Goal: Task Accomplishment & Management: Complete application form

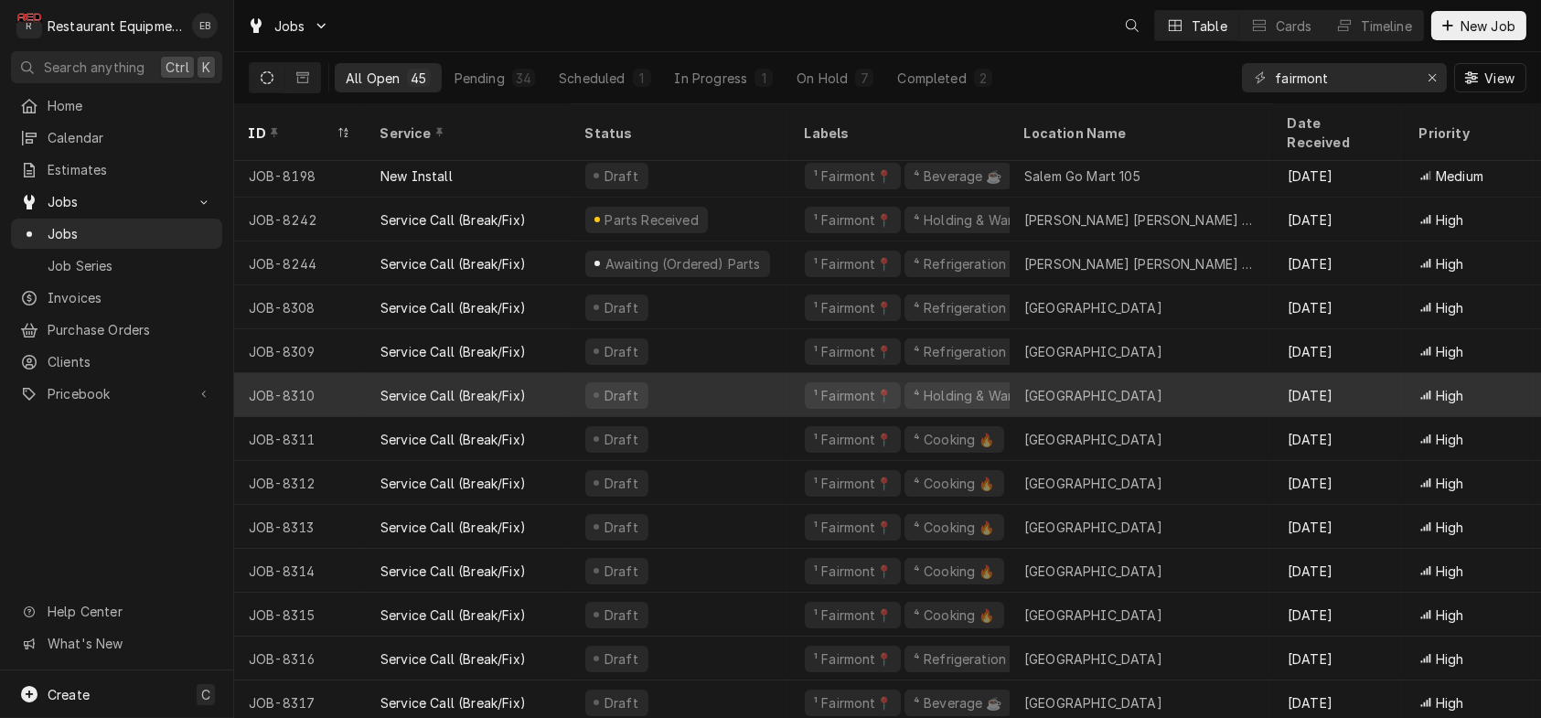
scroll to position [215, 0]
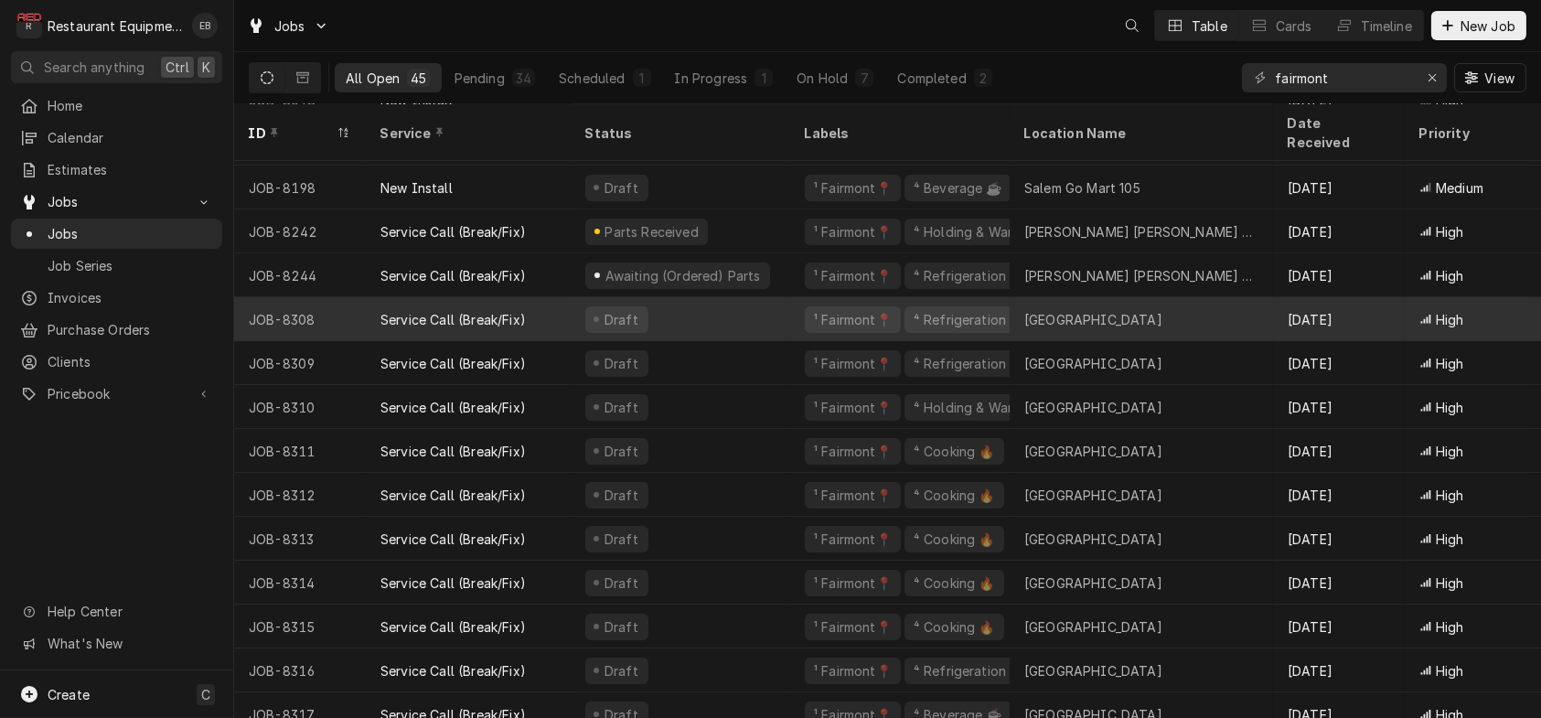
click at [1066, 312] on div "Canaan Valley Resort" at bounding box center [1093, 319] width 138 height 19
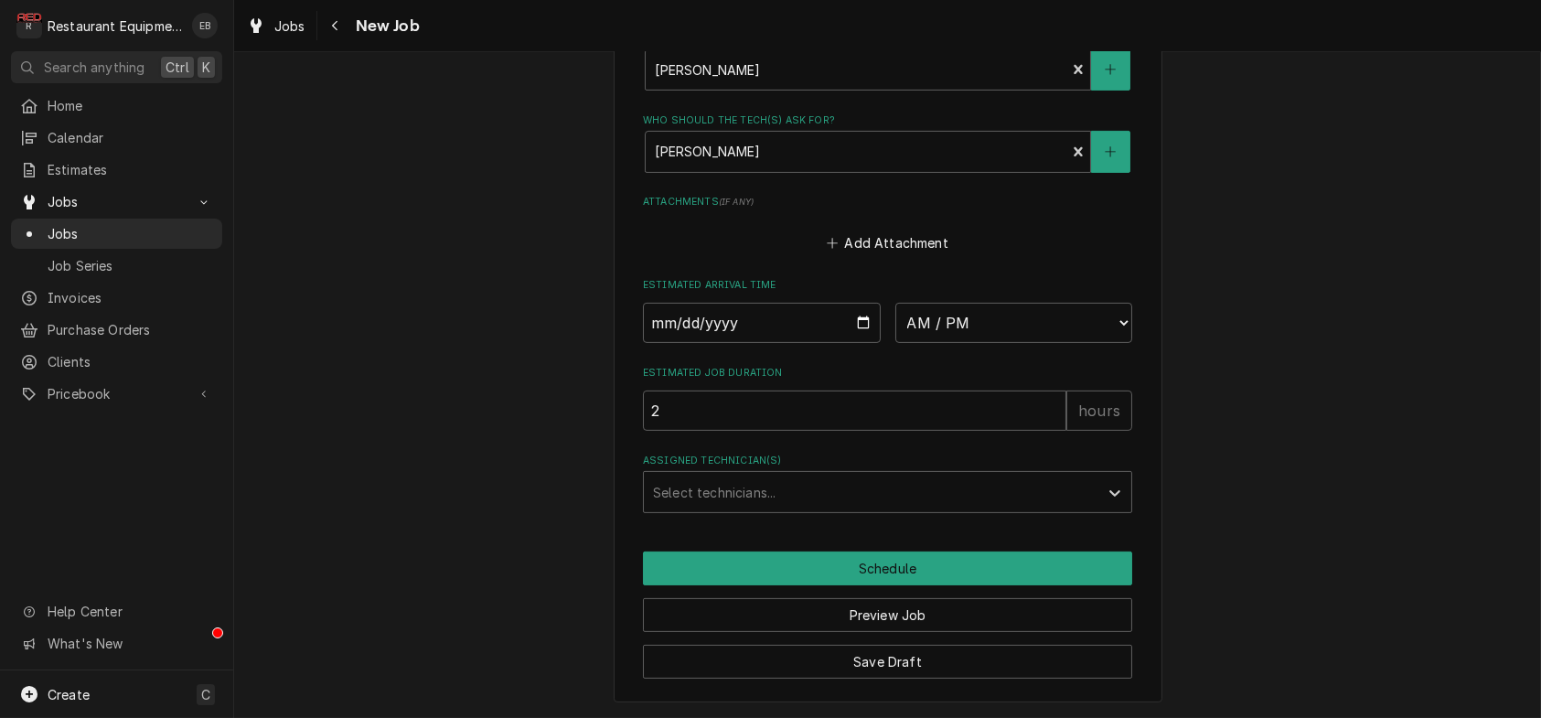
scroll to position [1585, 0]
click at [856, 343] on input "Date" at bounding box center [762, 323] width 238 height 40
type textarea "x"
type input "2025-08-13"
type textarea "x"
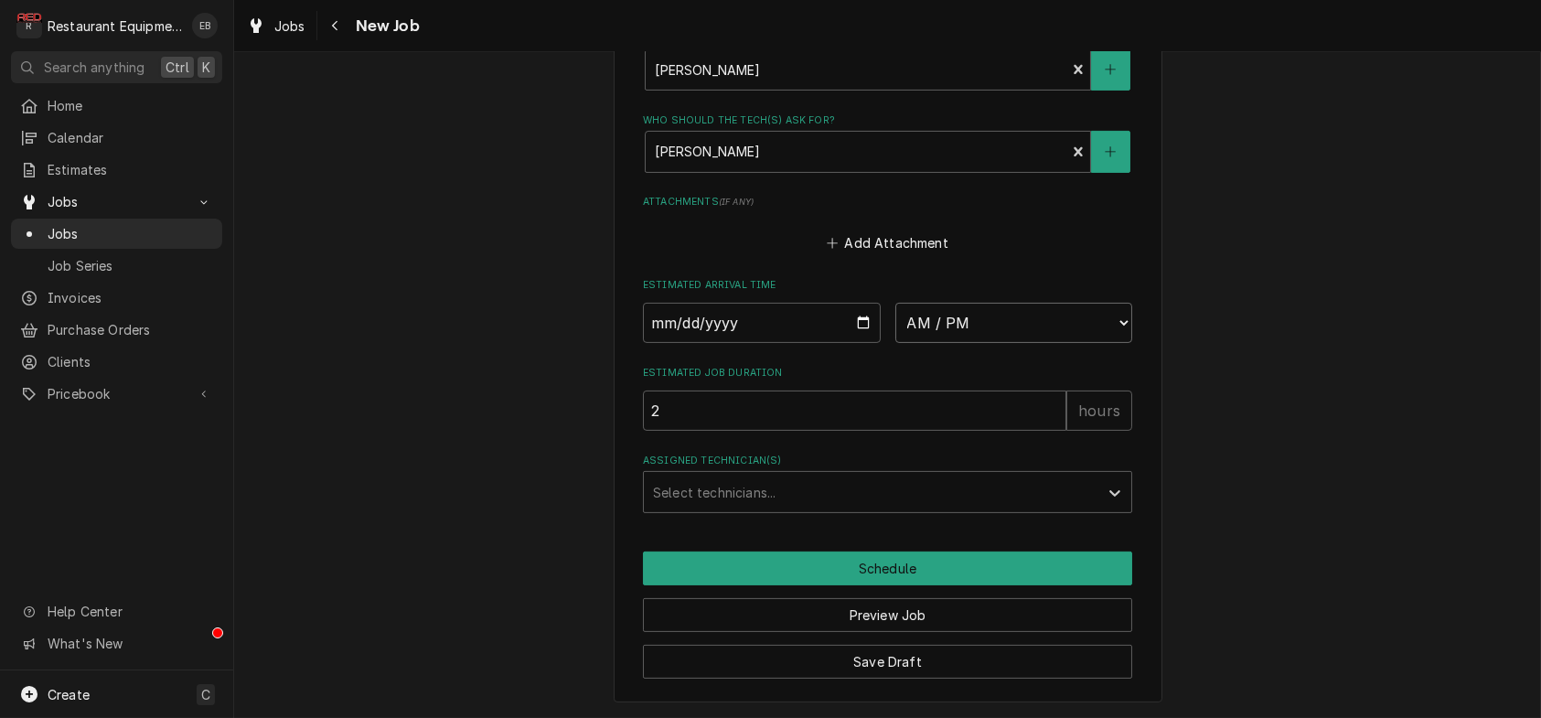
click at [1014, 343] on select "AM / PM 6:00 AM 6:15 AM 6:30 AM 6:45 AM 7:00 AM 7:15 AM 7:30 AM 7:45 AM 8:00 AM…" at bounding box center [1014, 323] width 238 height 40
select select "16:00:00"
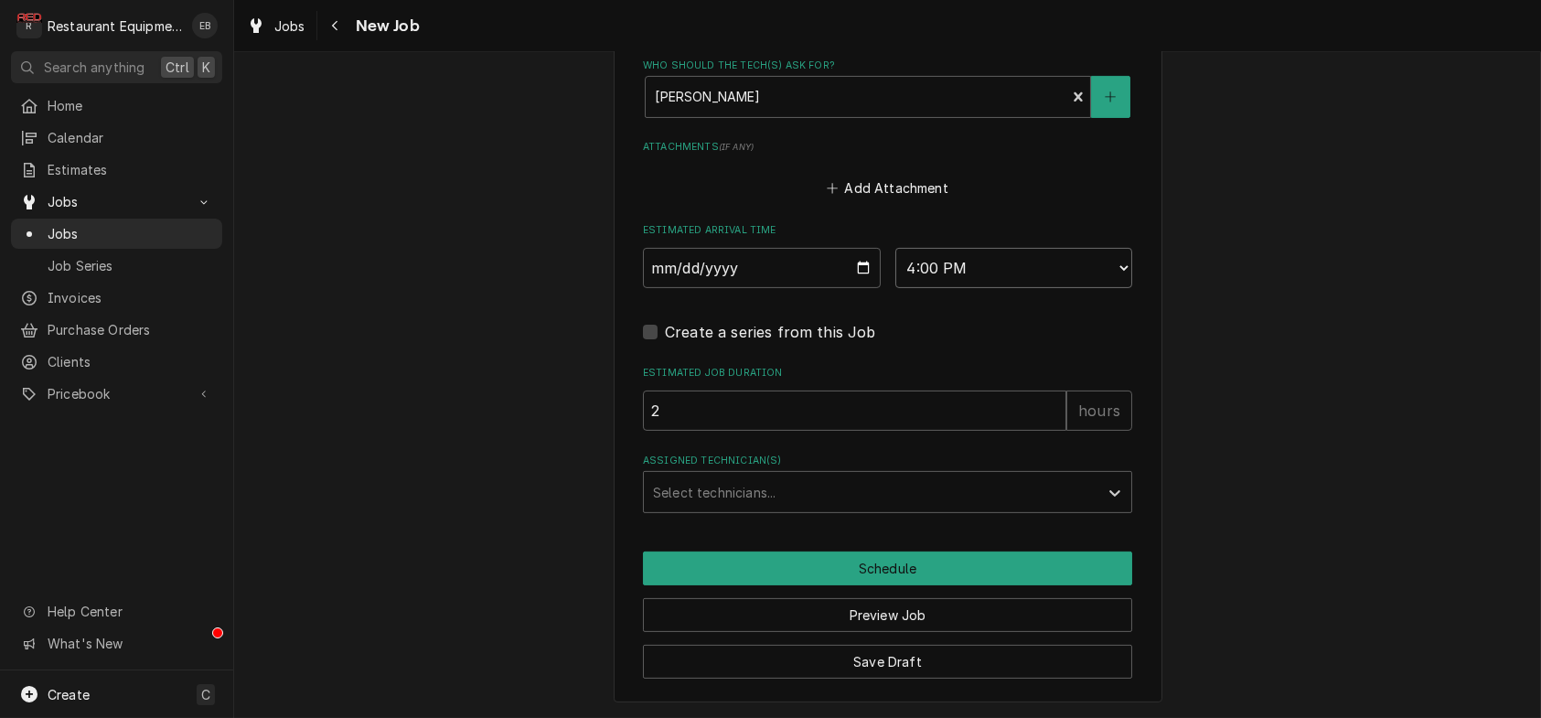
scroll to position [1646, 0]
click at [942, 509] on div "Assigned Technician(s)" at bounding box center [871, 492] width 436 height 33
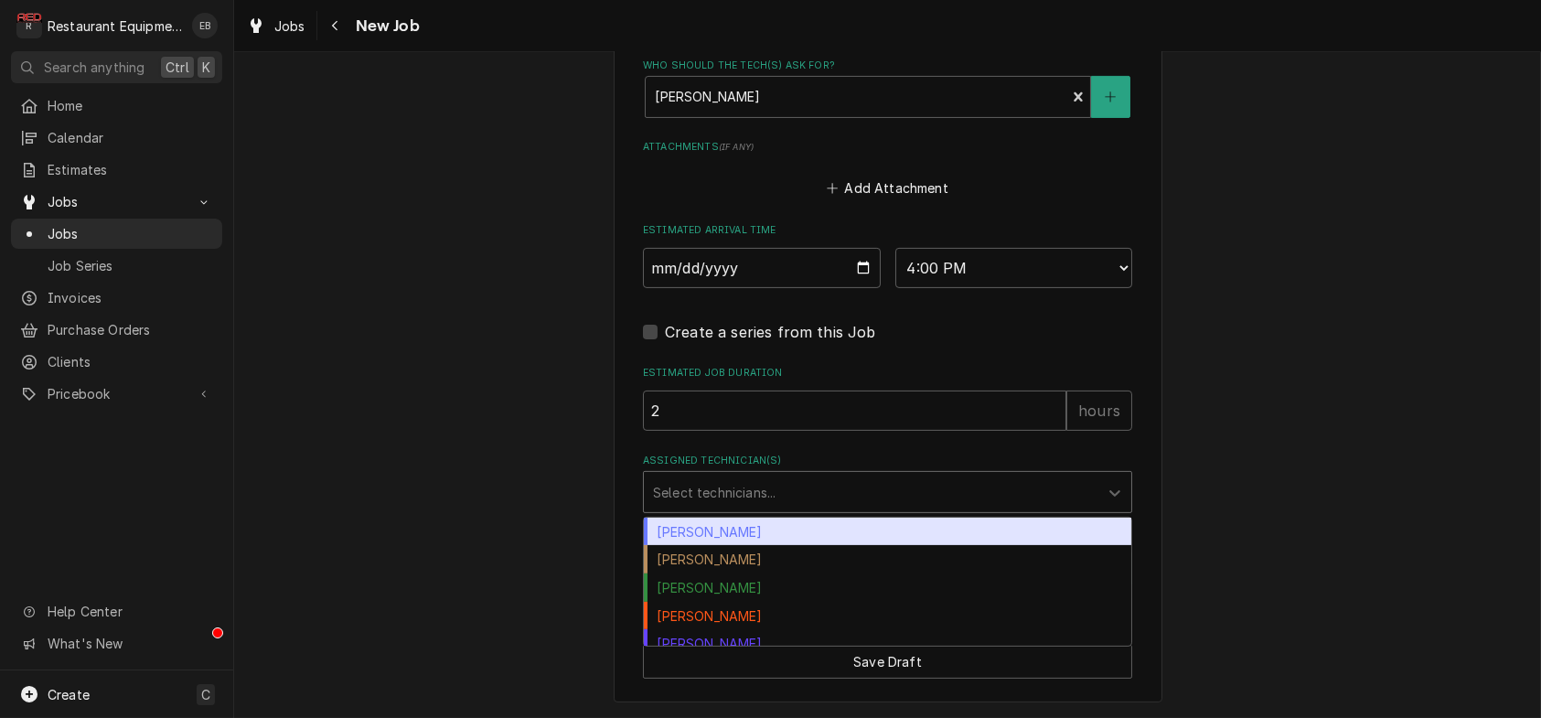
click at [926, 546] on div "[PERSON_NAME]" at bounding box center [887, 532] width 487 height 28
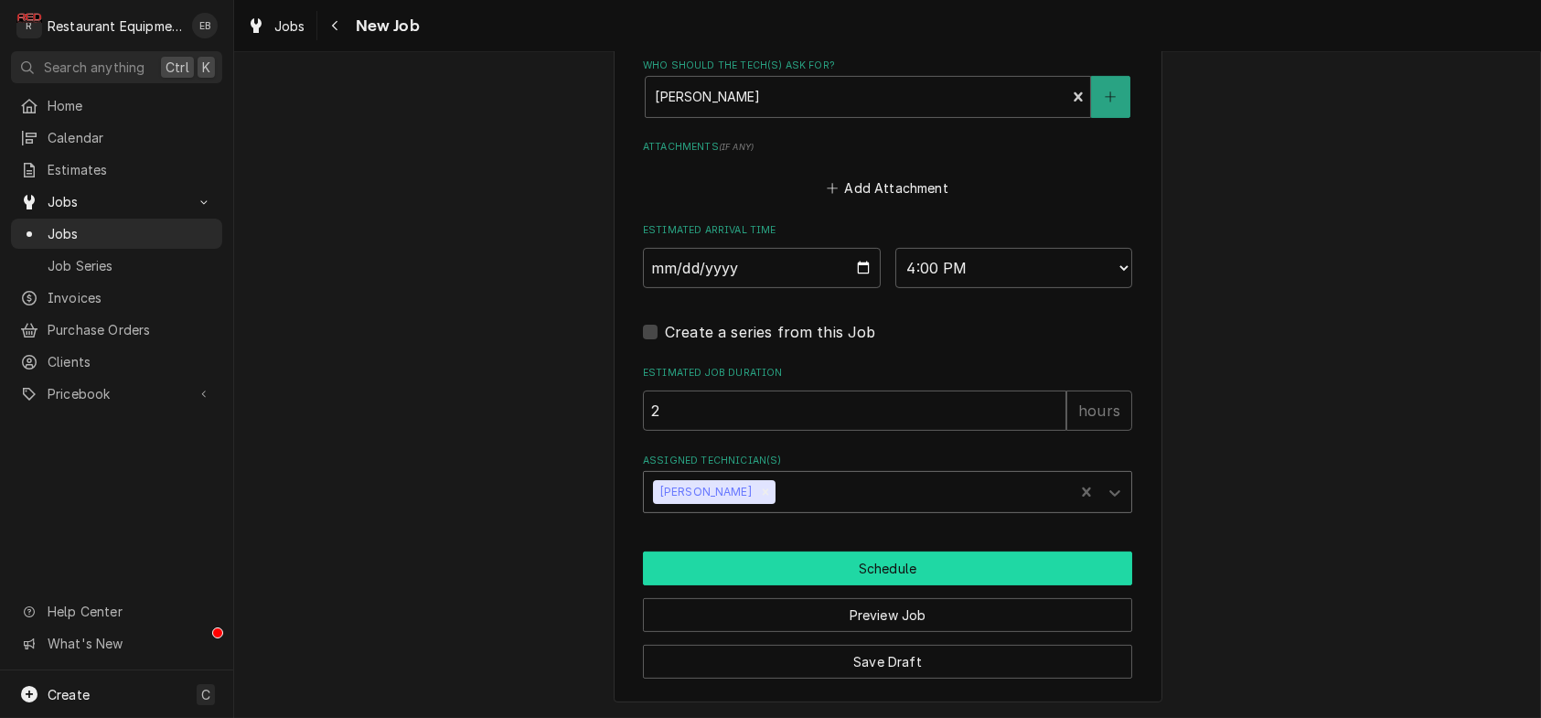
click at [922, 585] on button "Schedule" at bounding box center [887, 568] width 489 height 34
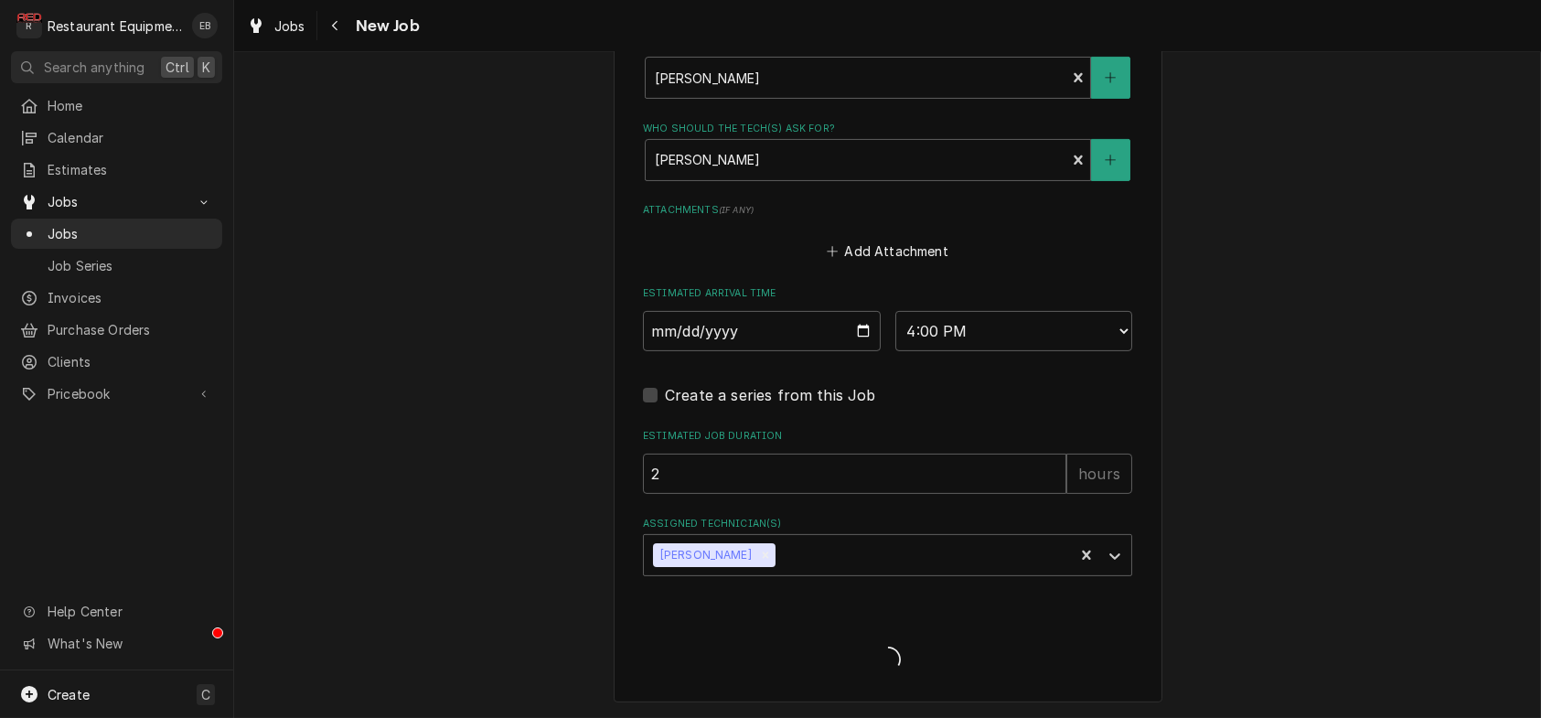
type textarea "x"
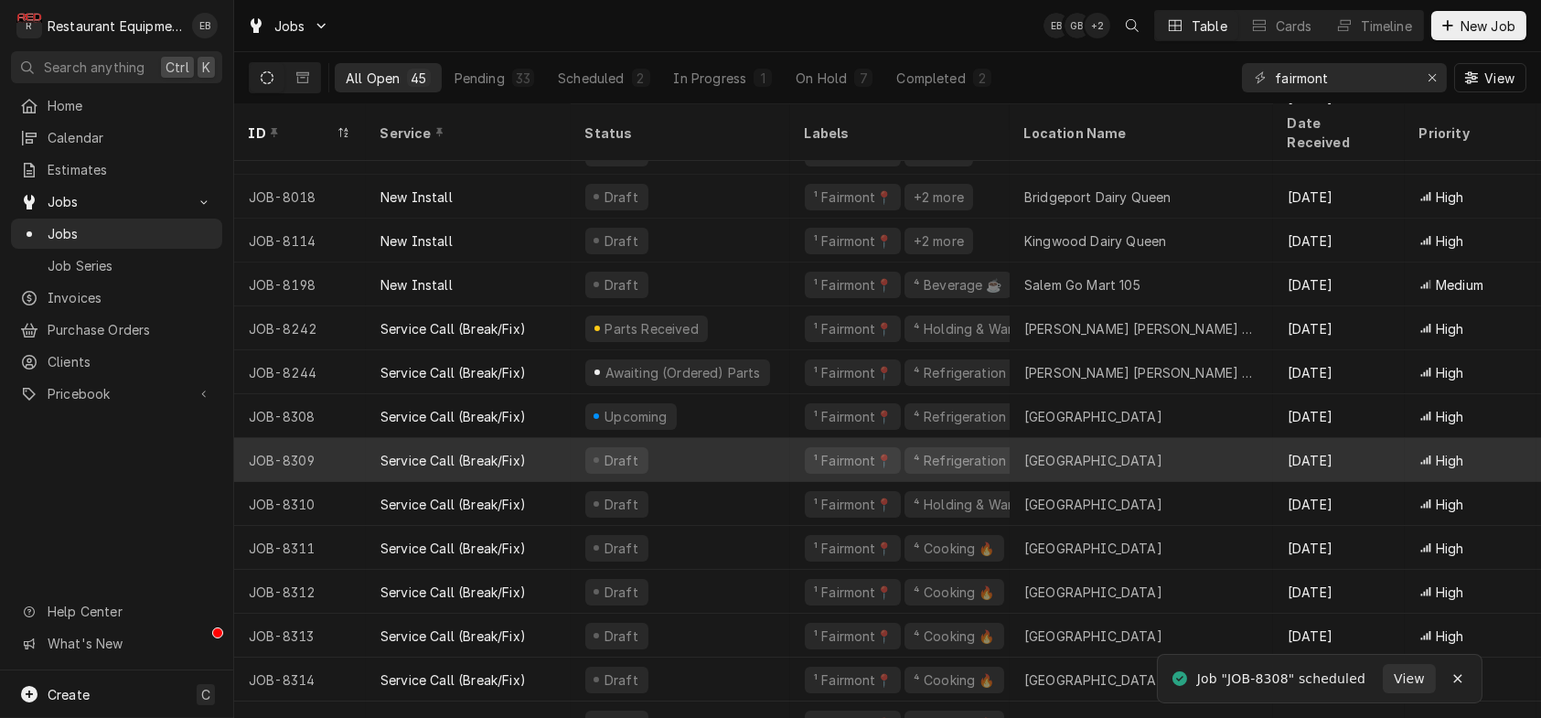
scroll to position [183, 0]
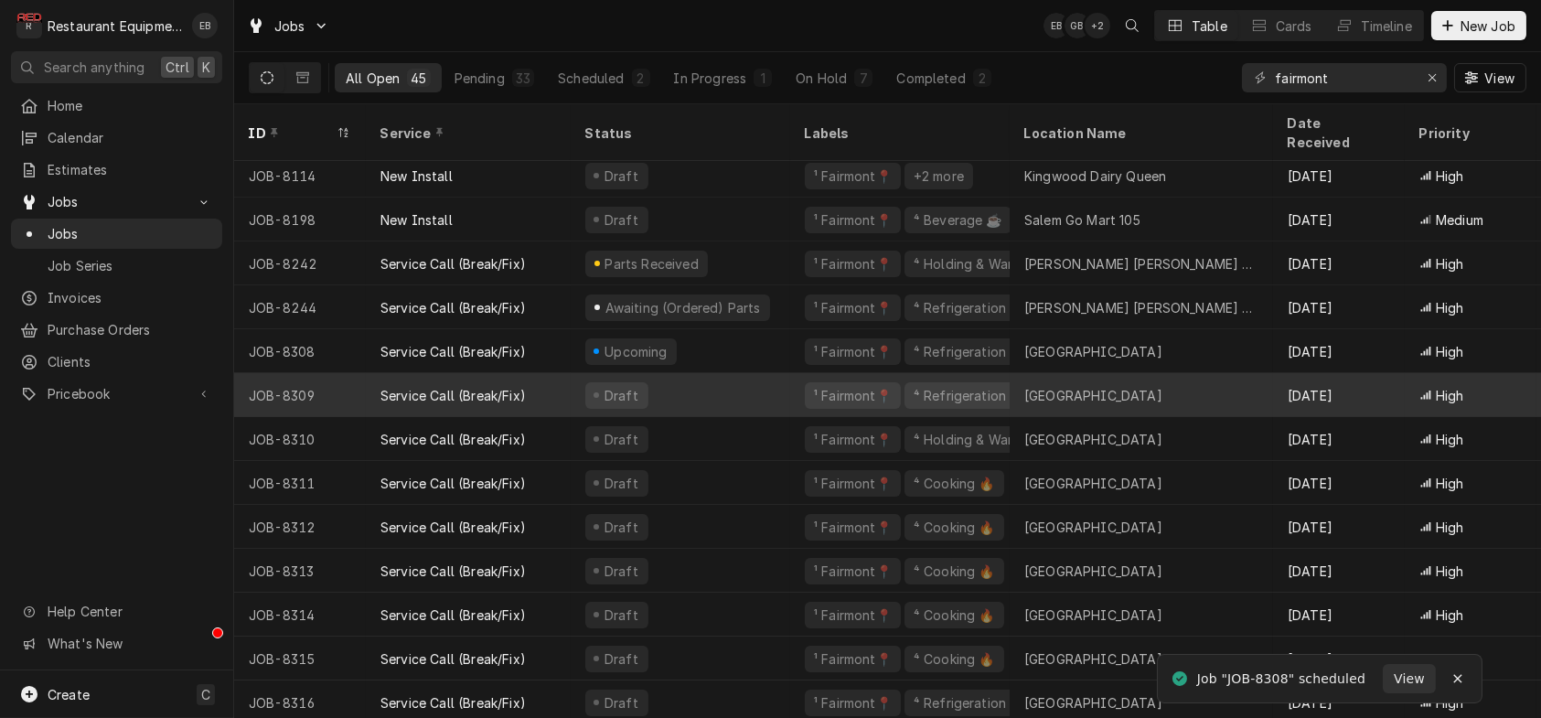
click at [1143, 386] on div "[GEOGRAPHIC_DATA]" at bounding box center [1093, 395] width 138 height 19
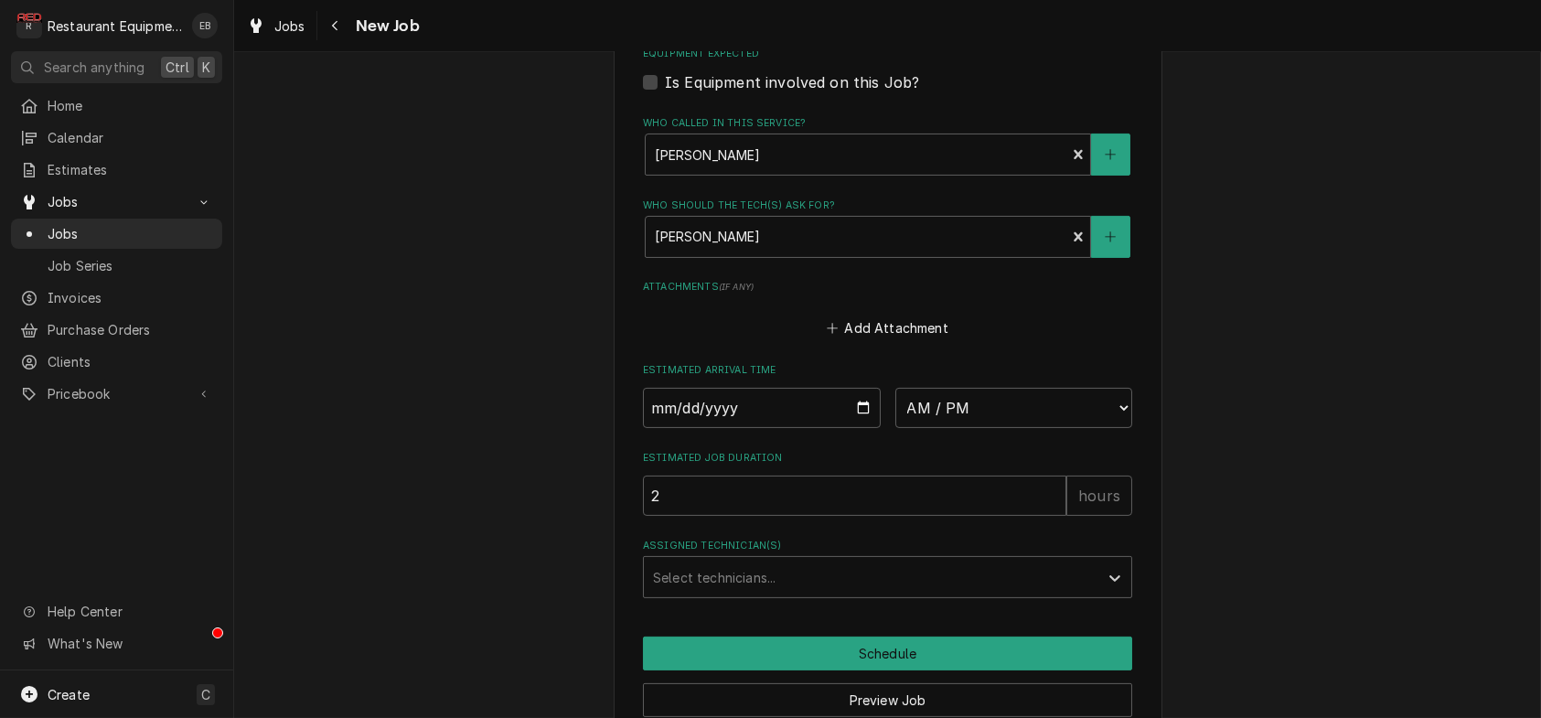
scroll to position [1524, 0]
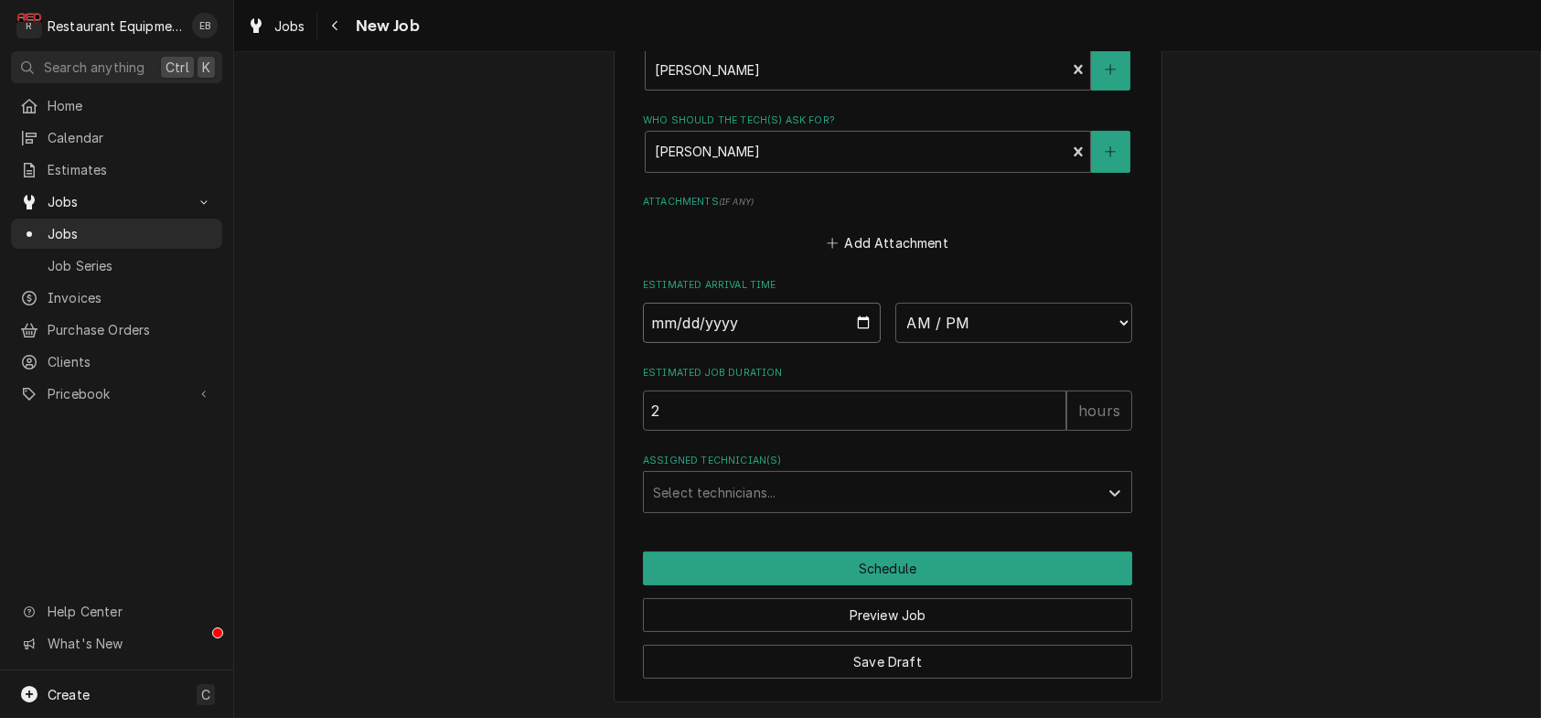
click at [864, 343] on input "Date" at bounding box center [762, 323] width 238 height 40
type textarea "x"
type input "[DATE]"
type textarea "x"
click at [1031, 343] on select "AM / PM 6:00 AM 6:15 AM 6:30 AM 6:45 AM 7:00 AM 7:15 AM 7:30 AM 7:45 AM 8:00 AM…" at bounding box center [1014, 323] width 238 height 40
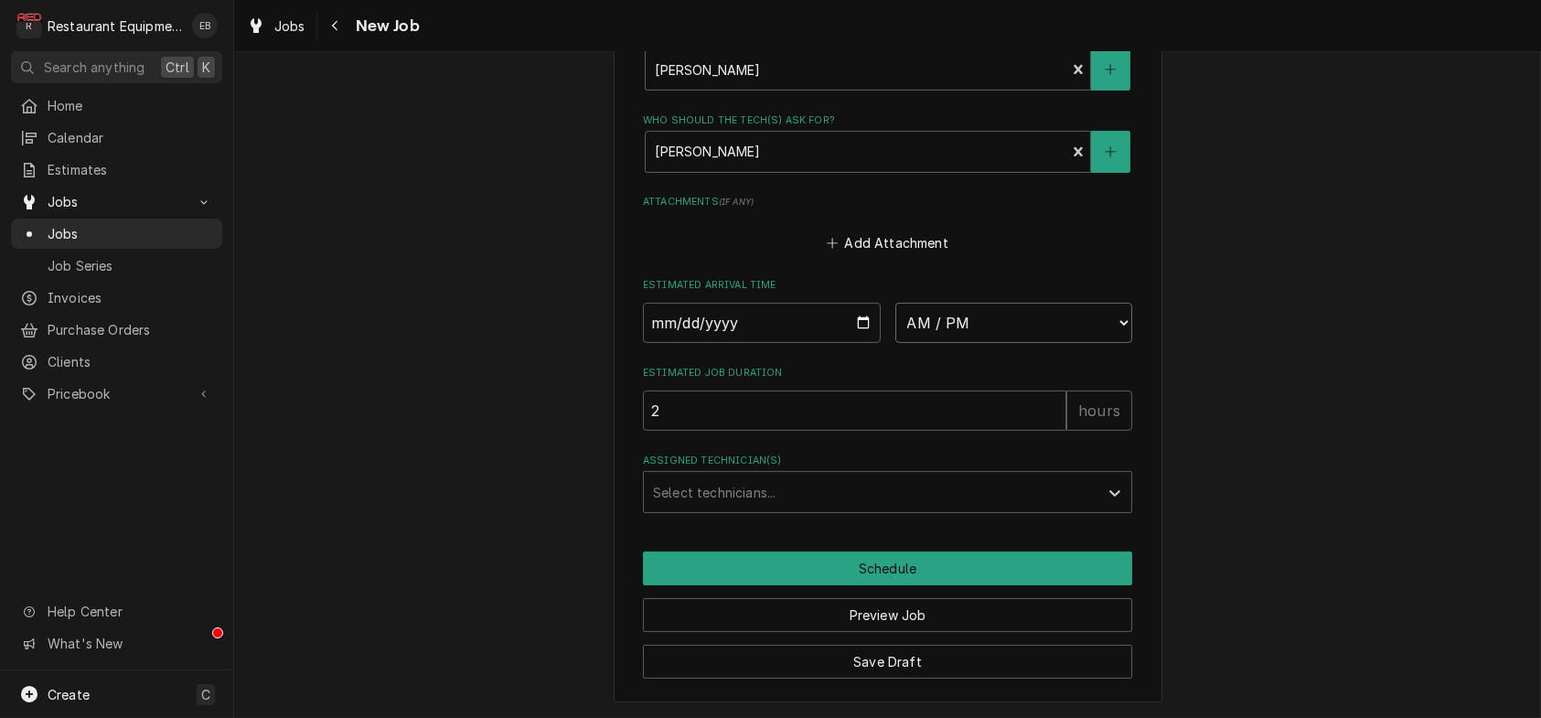
select select "16:00:00"
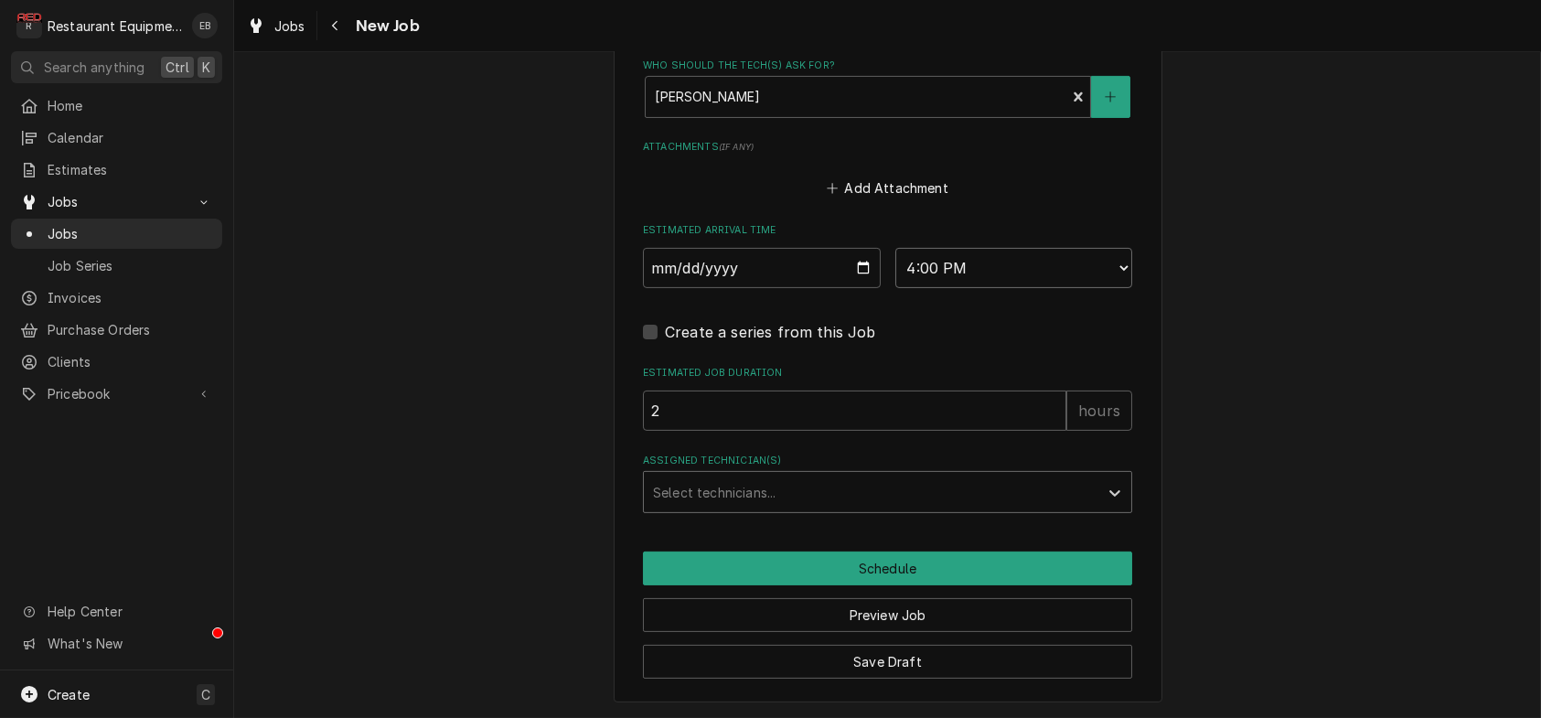
scroll to position [1646, 0]
click at [927, 509] on div "Assigned Technician(s)" at bounding box center [871, 492] width 436 height 33
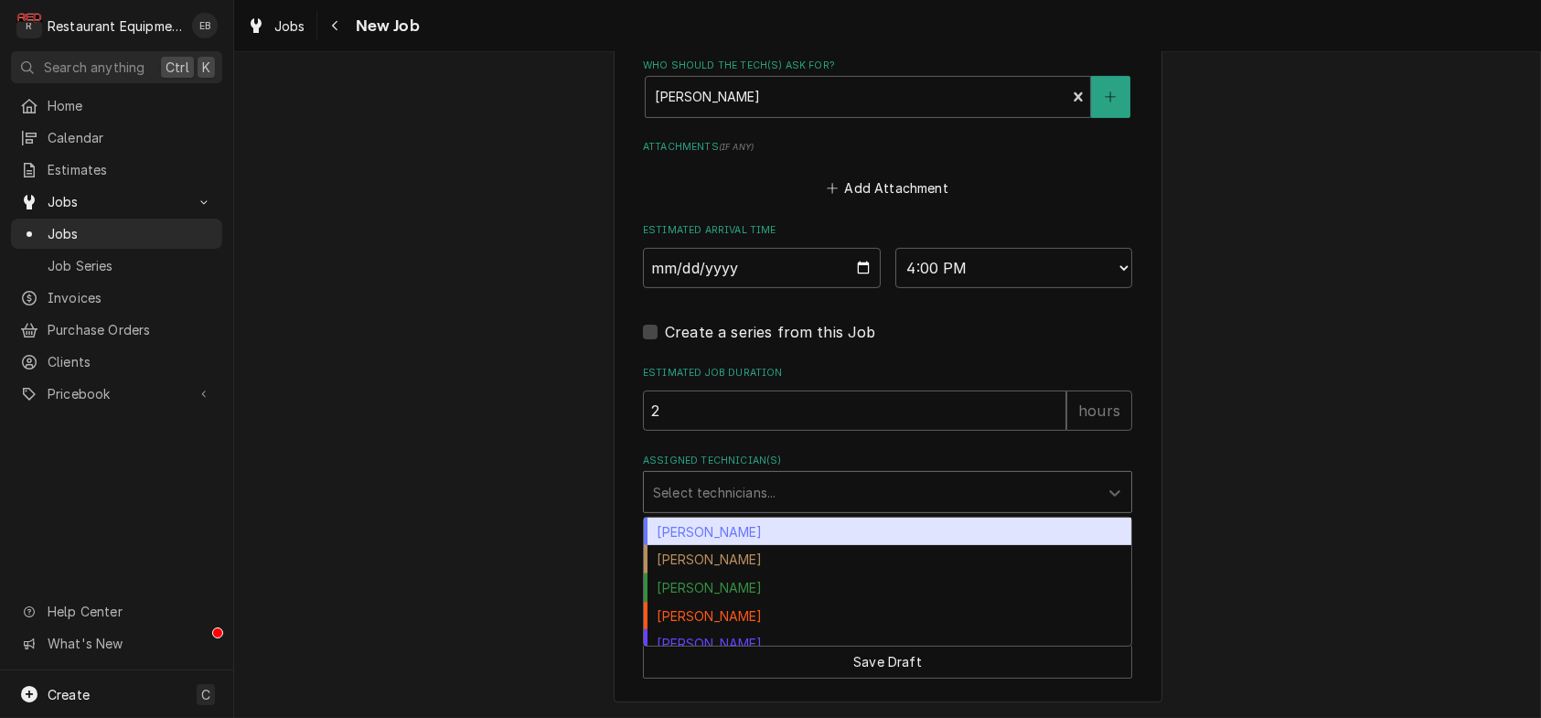
click at [664, 546] on div "Bryan Sanders" at bounding box center [887, 532] width 487 height 28
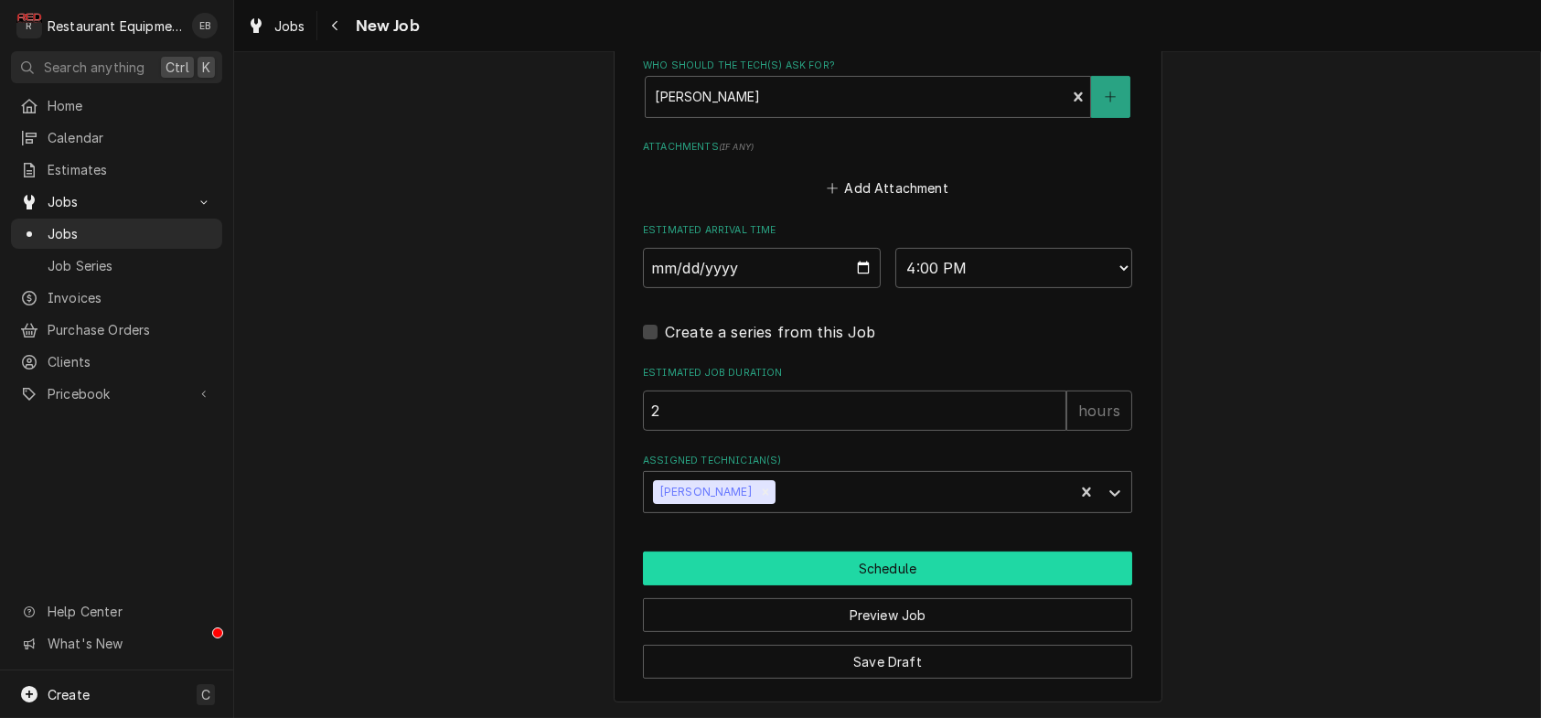
click at [908, 585] on button "Schedule" at bounding box center [887, 568] width 489 height 34
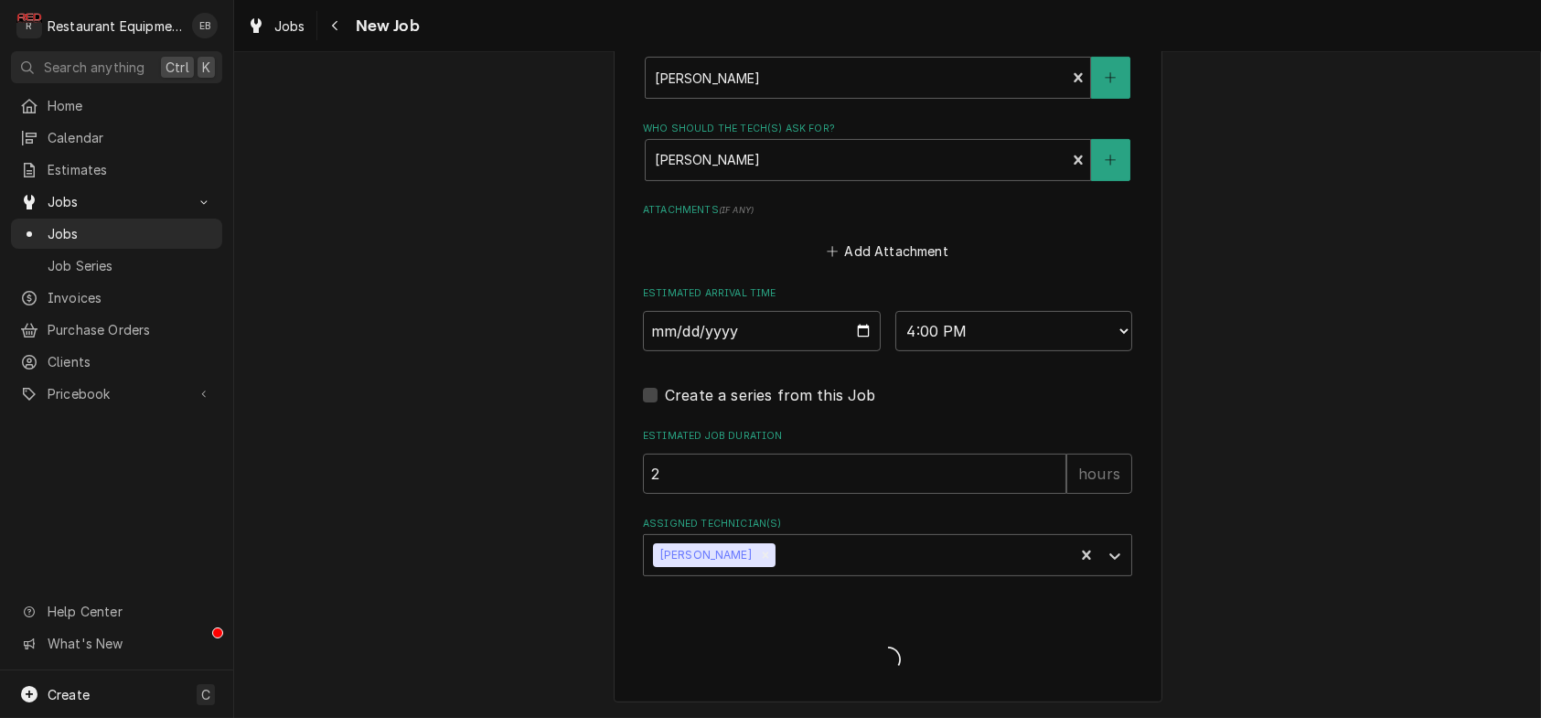
type textarea "x"
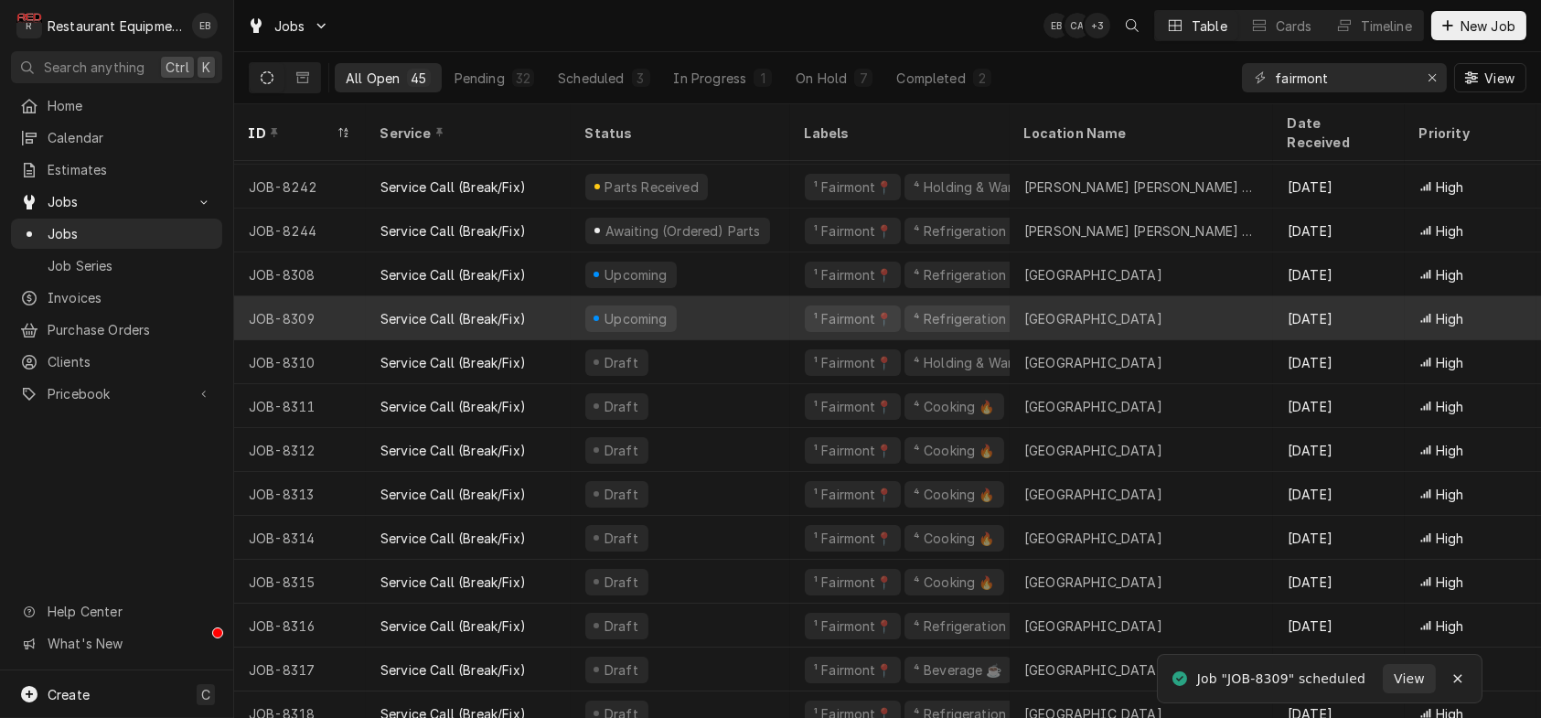
scroll to position [267, 0]
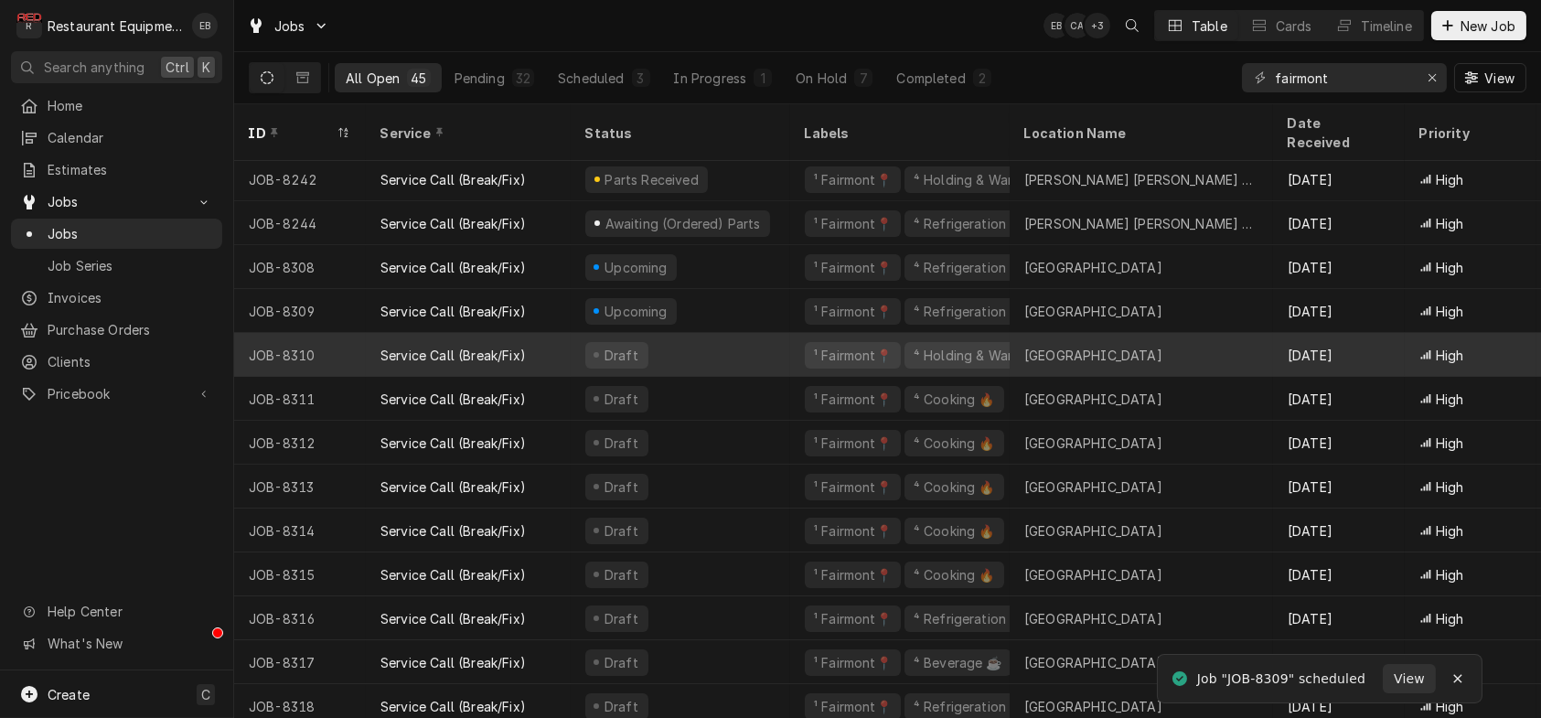
click at [693, 337] on div "Draft" at bounding box center [681, 355] width 220 height 44
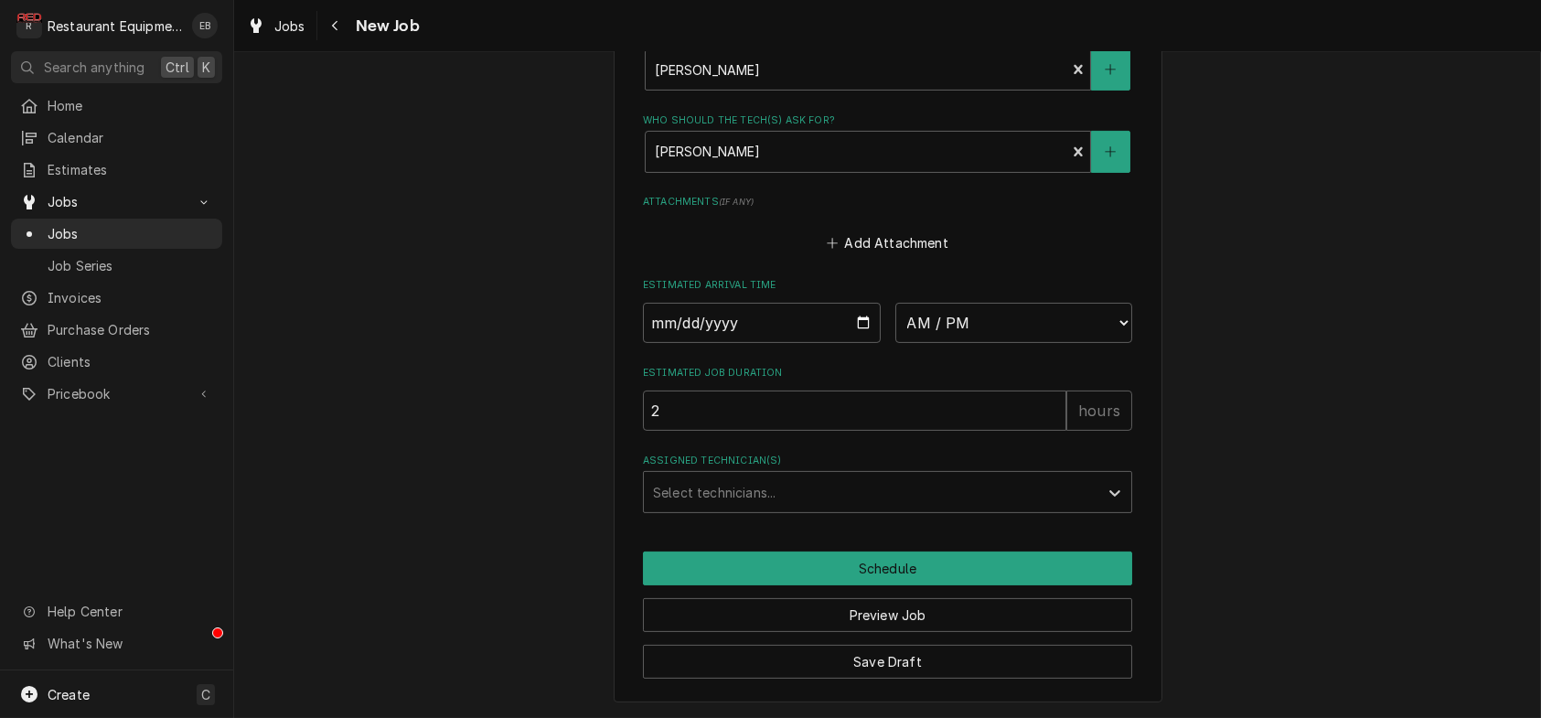
scroll to position [1585, 0]
click at [855, 303] on input "Date" at bounding box center [762, 323] width 238 height 40
type textarea "x"
type input "2025-08-13"
type textarea "x"
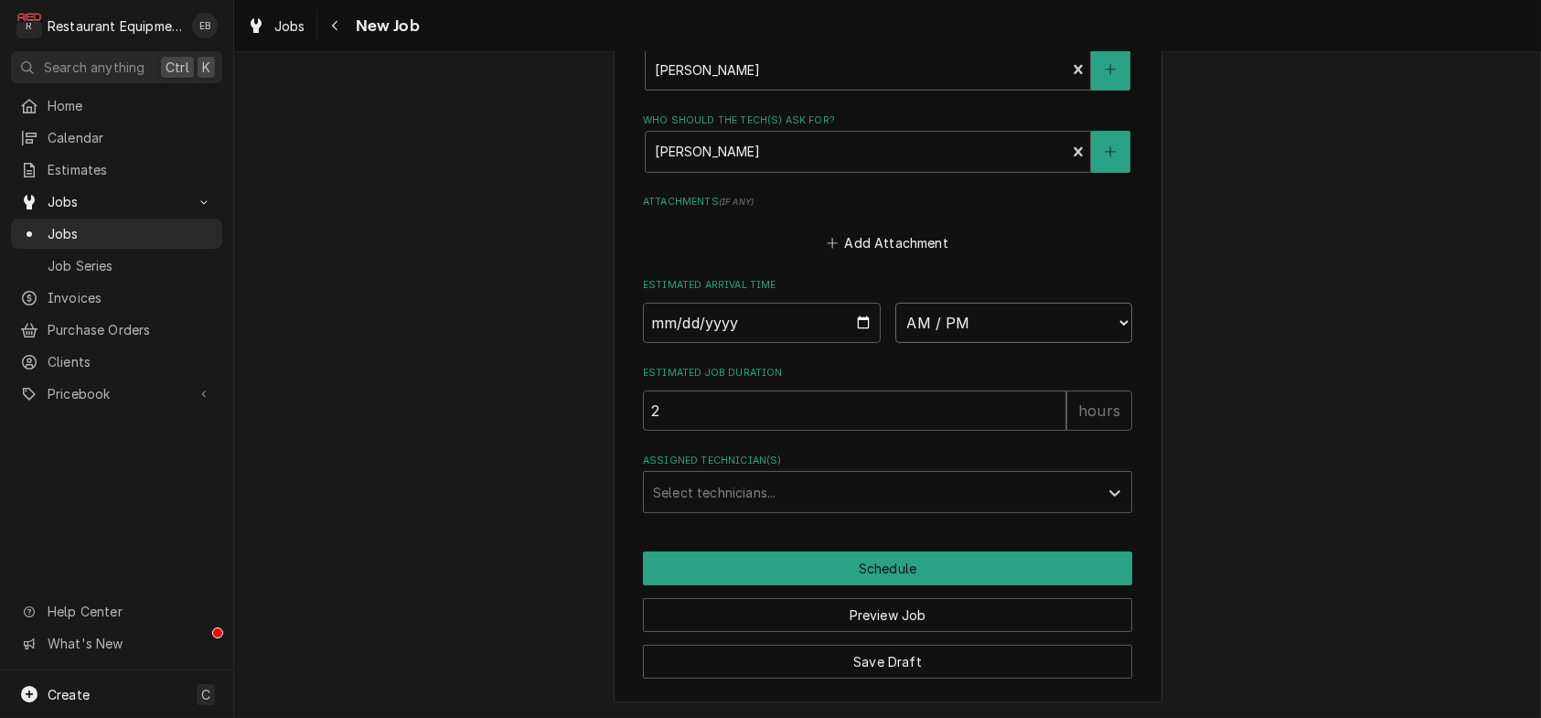
click at [1059, 307] on select "AM / PM 6:00 AM 6:15 AM 6:30 AM 6:45 AM 7:00 AM 7:15 AM 7:30 AM 7:45 AM 8:00 AM…" at bounding box center [1014, 323] width 238 height 40
select select "16:00:00"
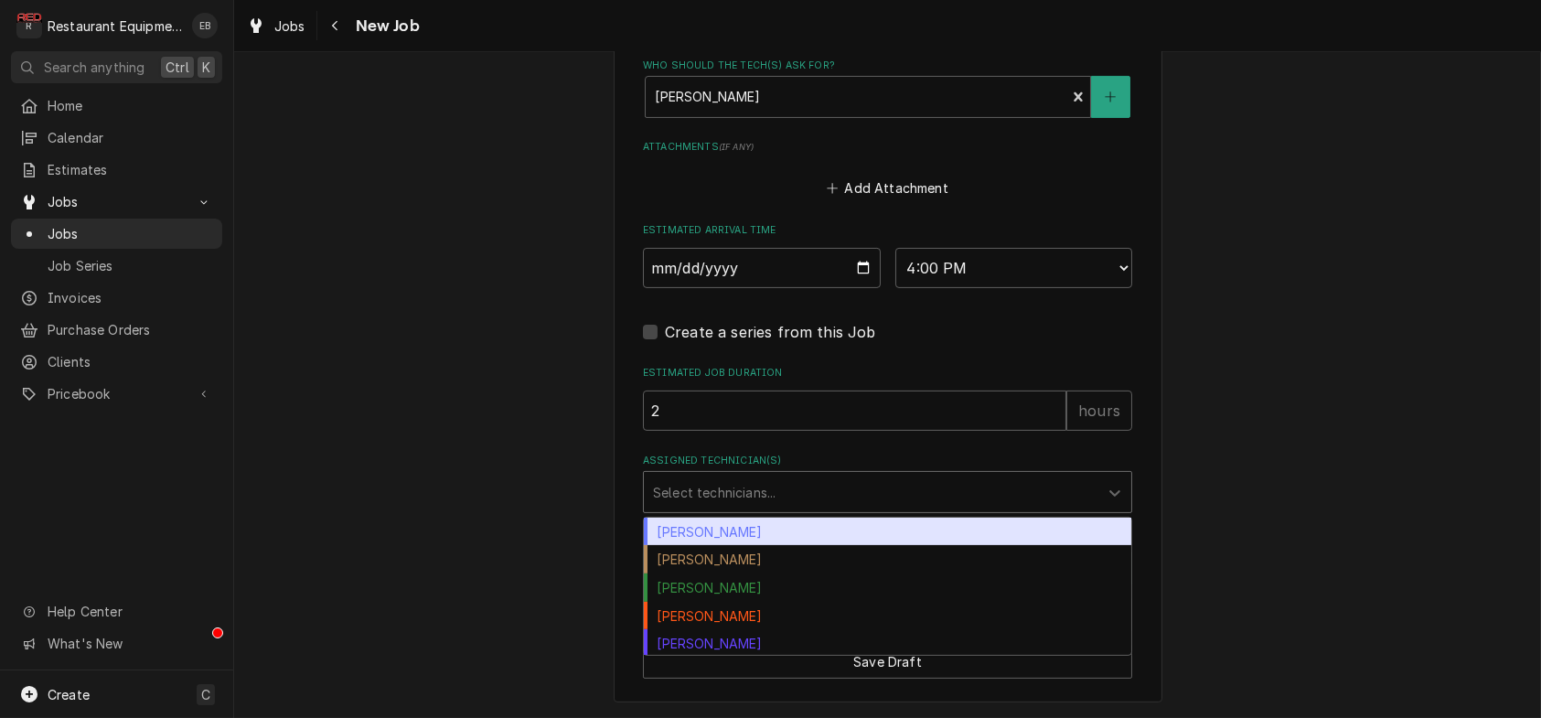
click at [833, 509] on div "Assigned Technician(s)" at bounding box center [871, 492] width 436 height 33
click at [743, 546] on div "[PERSON_NAME]" at bounding box center [887, 532] width 487 height 28
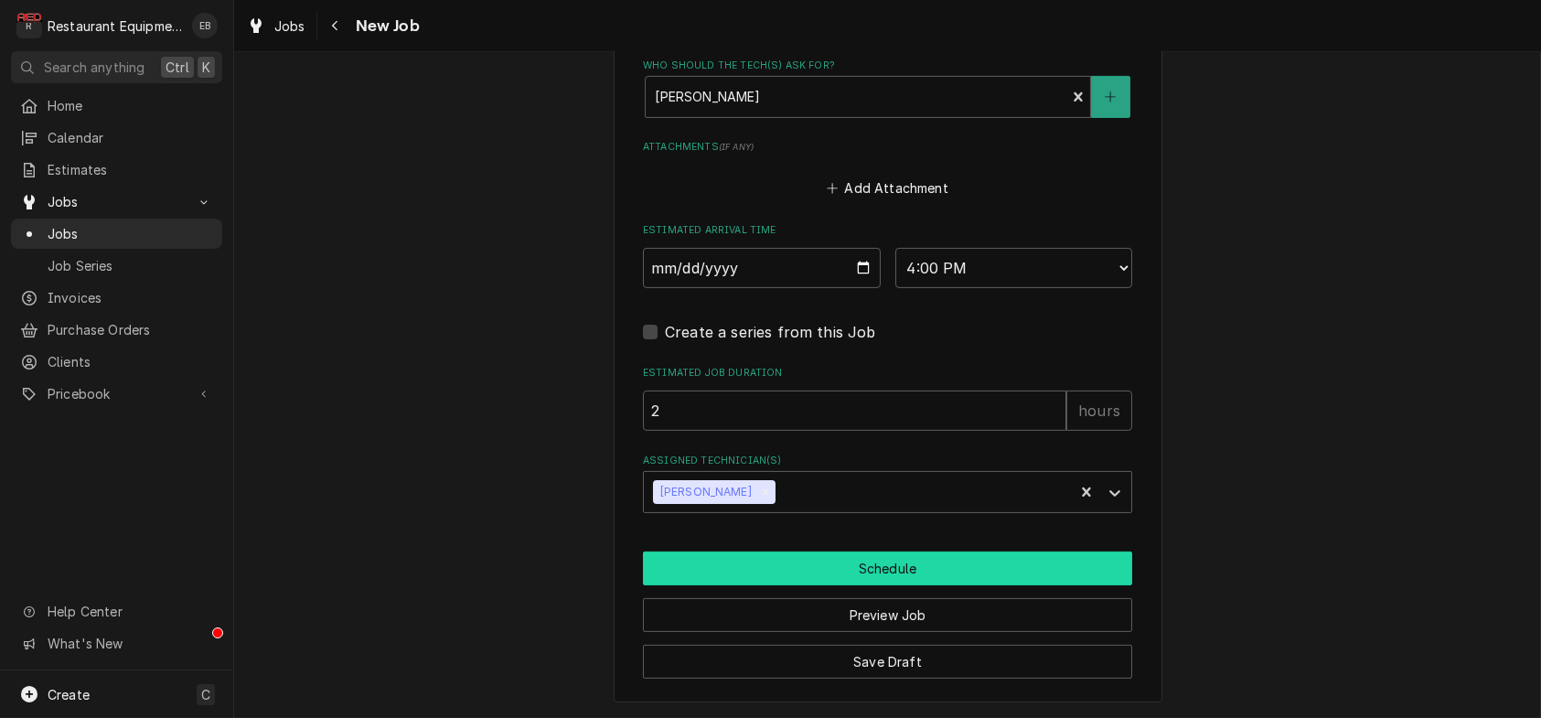
click at [915, 551] on button "Schedule" at bounding box center [887, 568] width 489 height 34
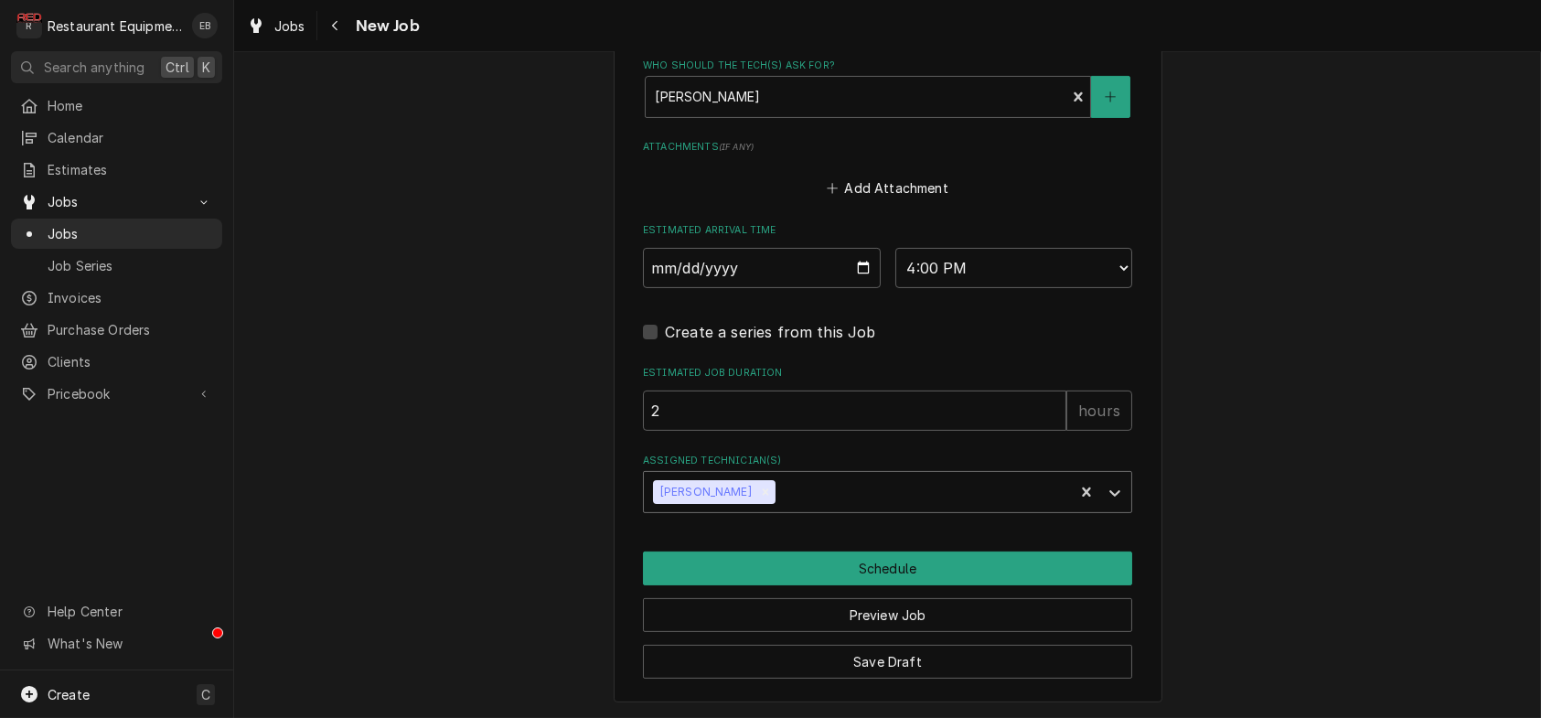
scroll to position [1592, 0]
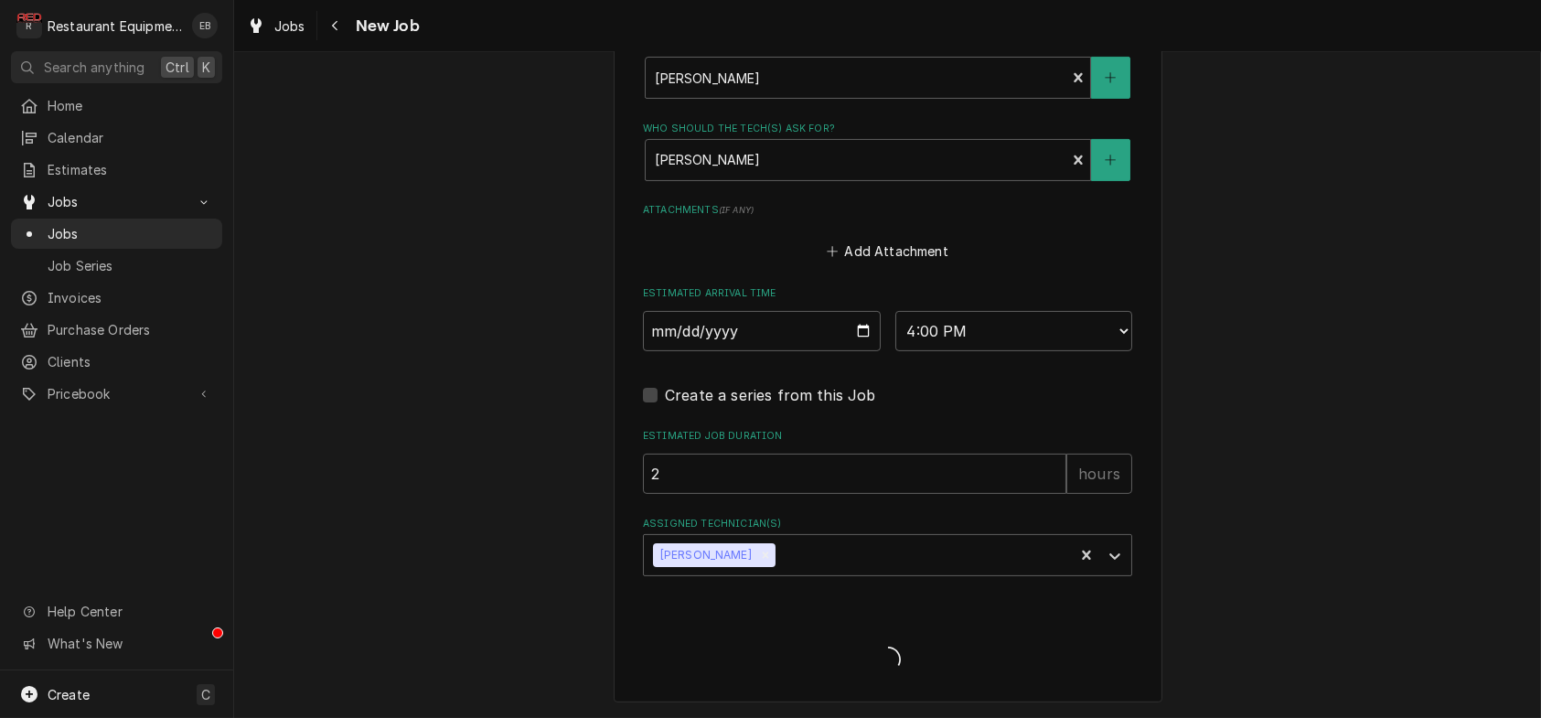
type textarea "x"
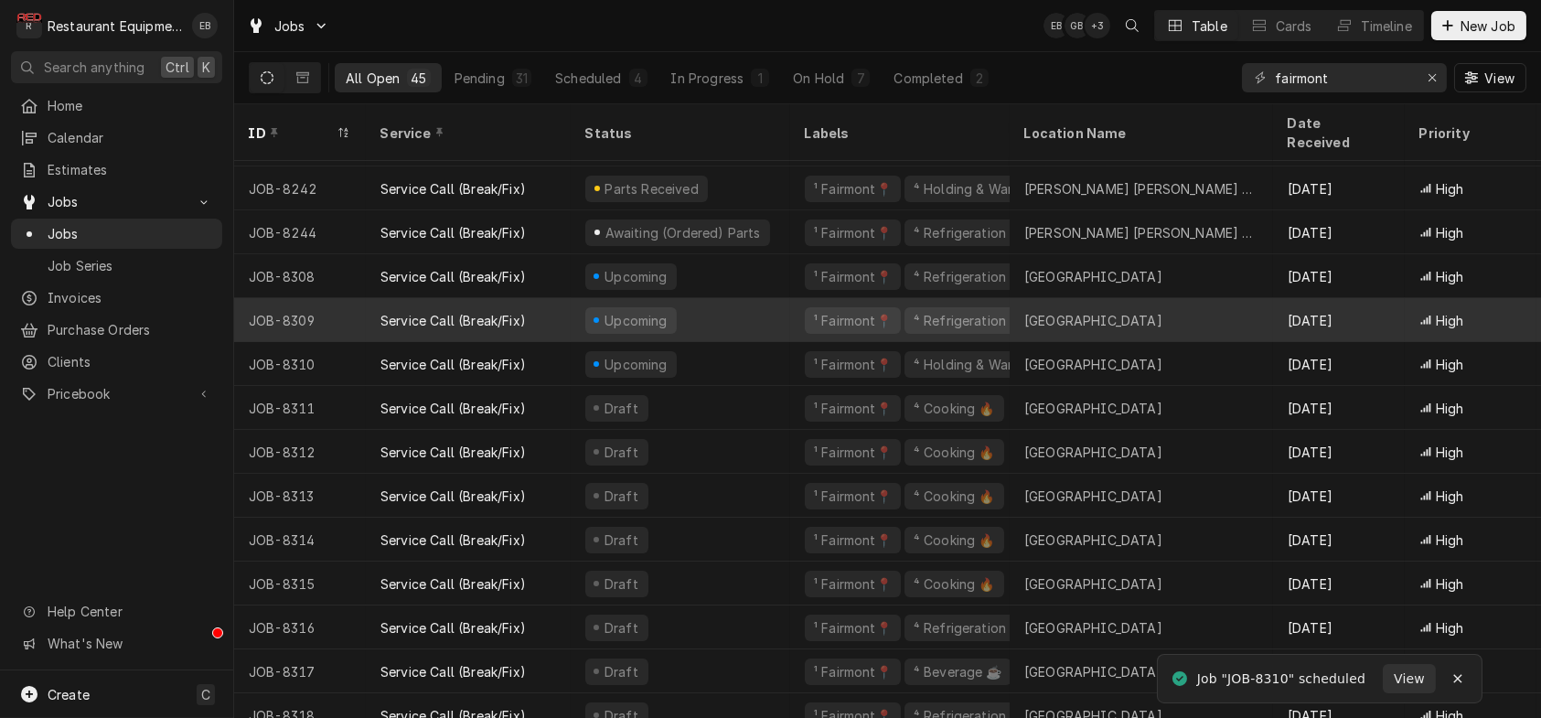
scroll to position [276, 0]
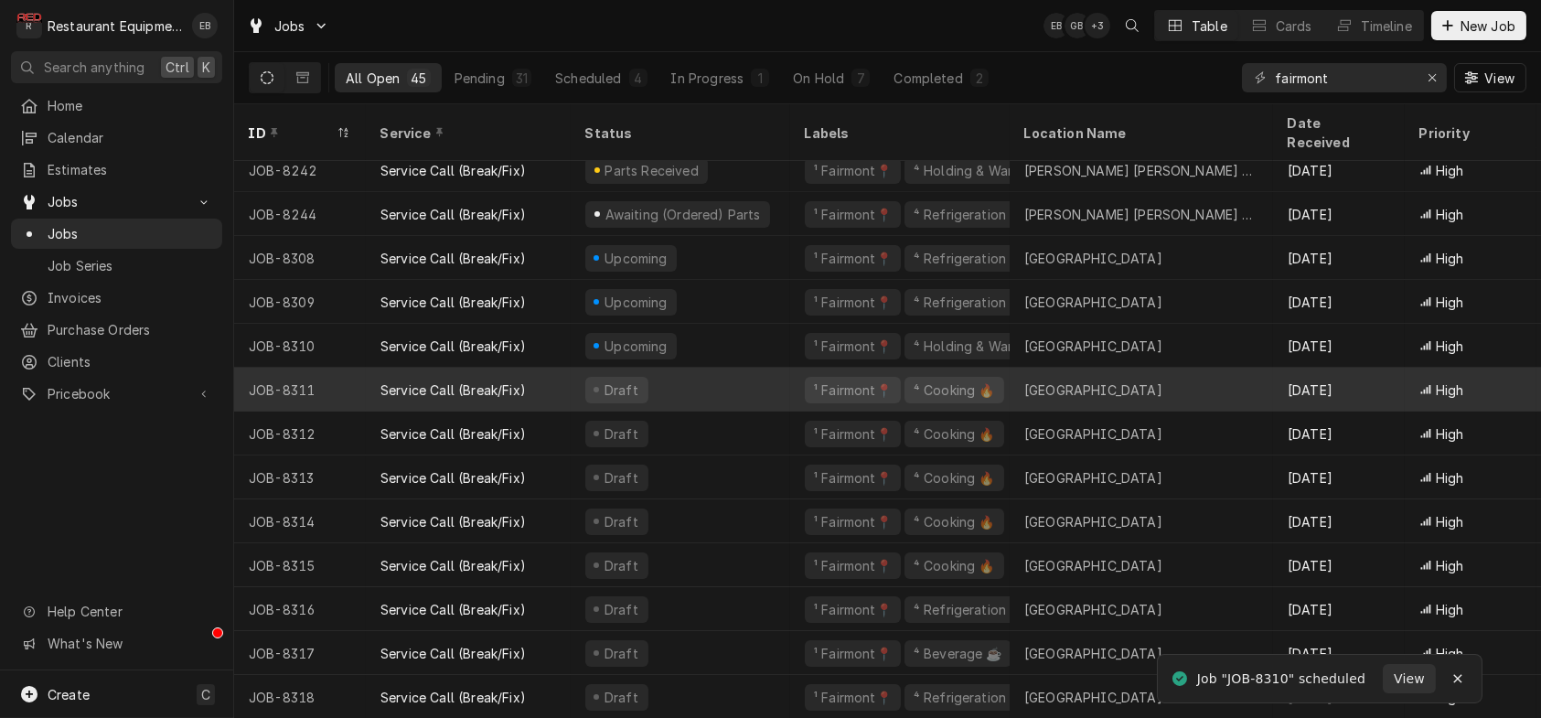
click at [737, 378] on div "Draft" at bounding box center [681, 390] width 220 height 44
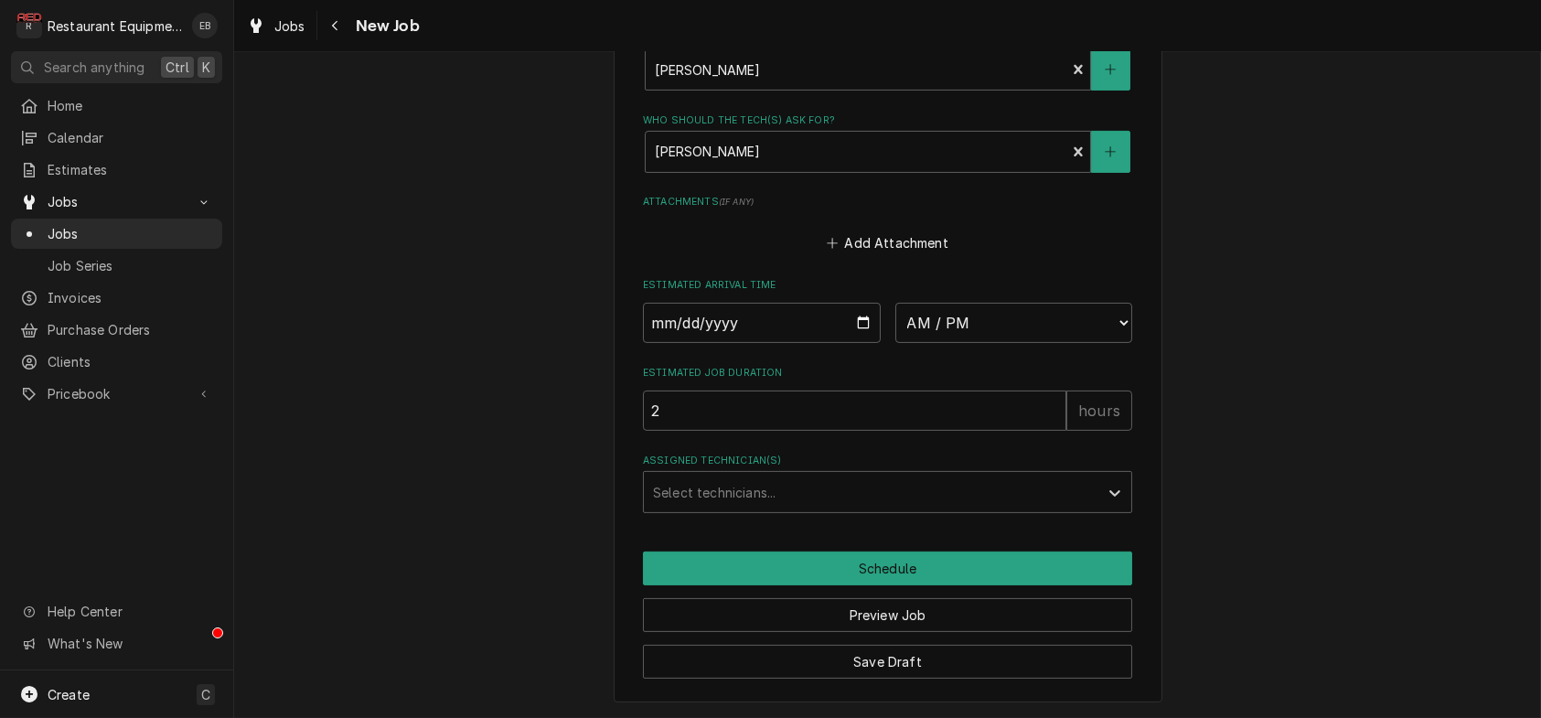
scroll to position [1585, 0]
click at [867, 343] on input "Date" at bounding box center [762, 323] width 238 height 40
type textarea "x"
type input "2025-08-13"
type textarea "x"
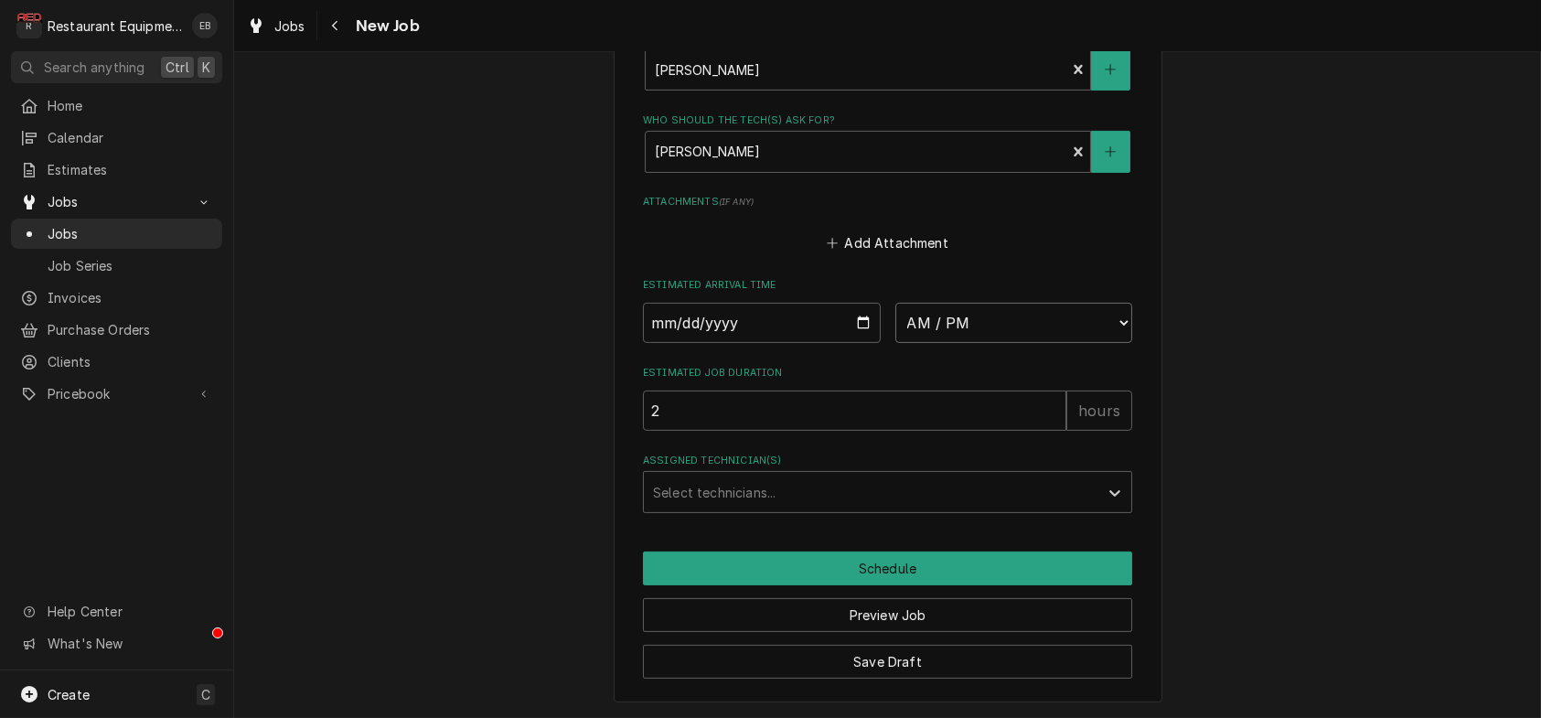
click at [974, 343] on select "AM / PM 6:00 AM 6:15 AM 6:30 AM 6:45 AM 7:00 AM 7:15 AM 7:30 AM 7:45 AM 8:00 AM…" at bounding box center [1014, 323] width 238 height 40
select select "16:00:00"
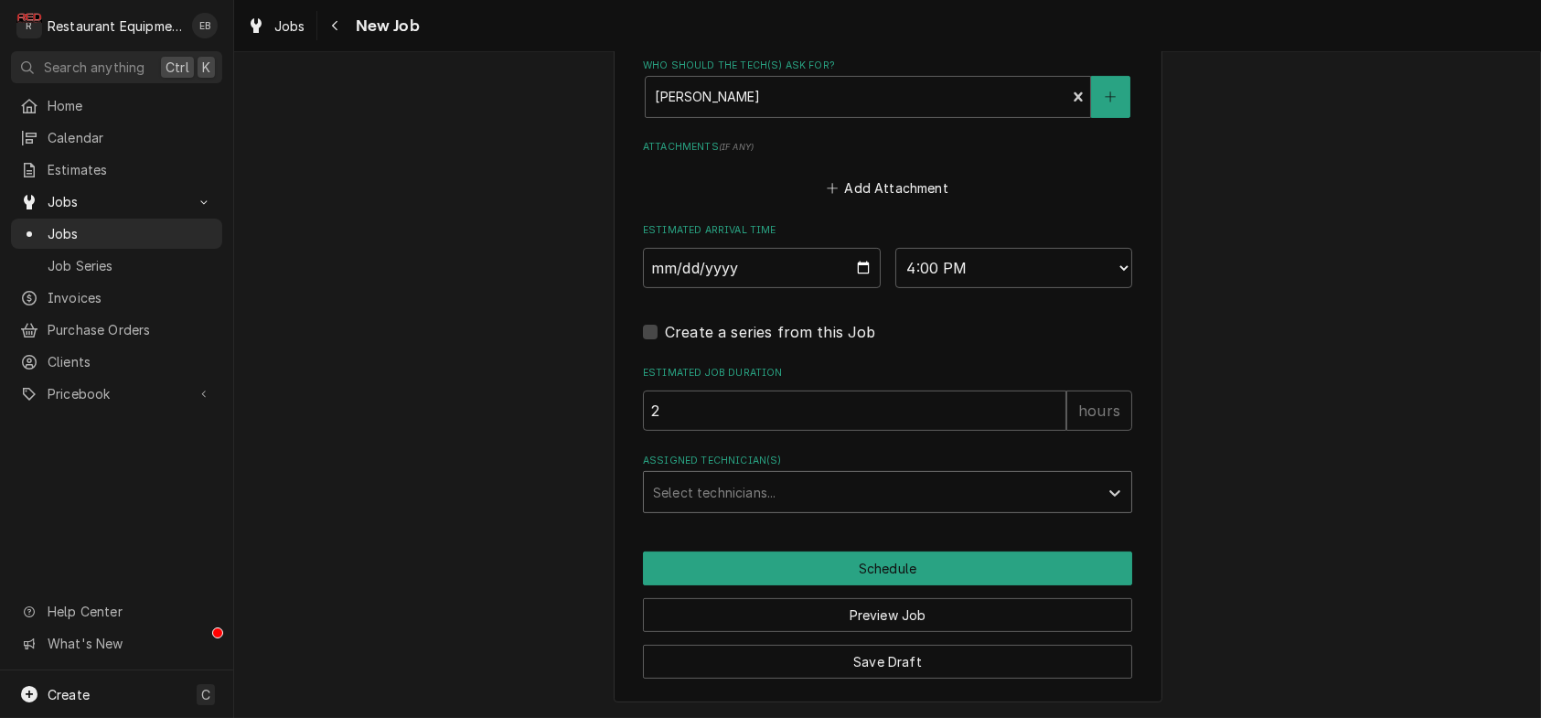
drag, startPoint x: 828, startPoint y: 621, endPoint x: 766, endPoint y: 621, distance: 62.2
click at [827, 509] on div "Assigned Technician(s)" at bounding box center [871, 492] width 436 height 33
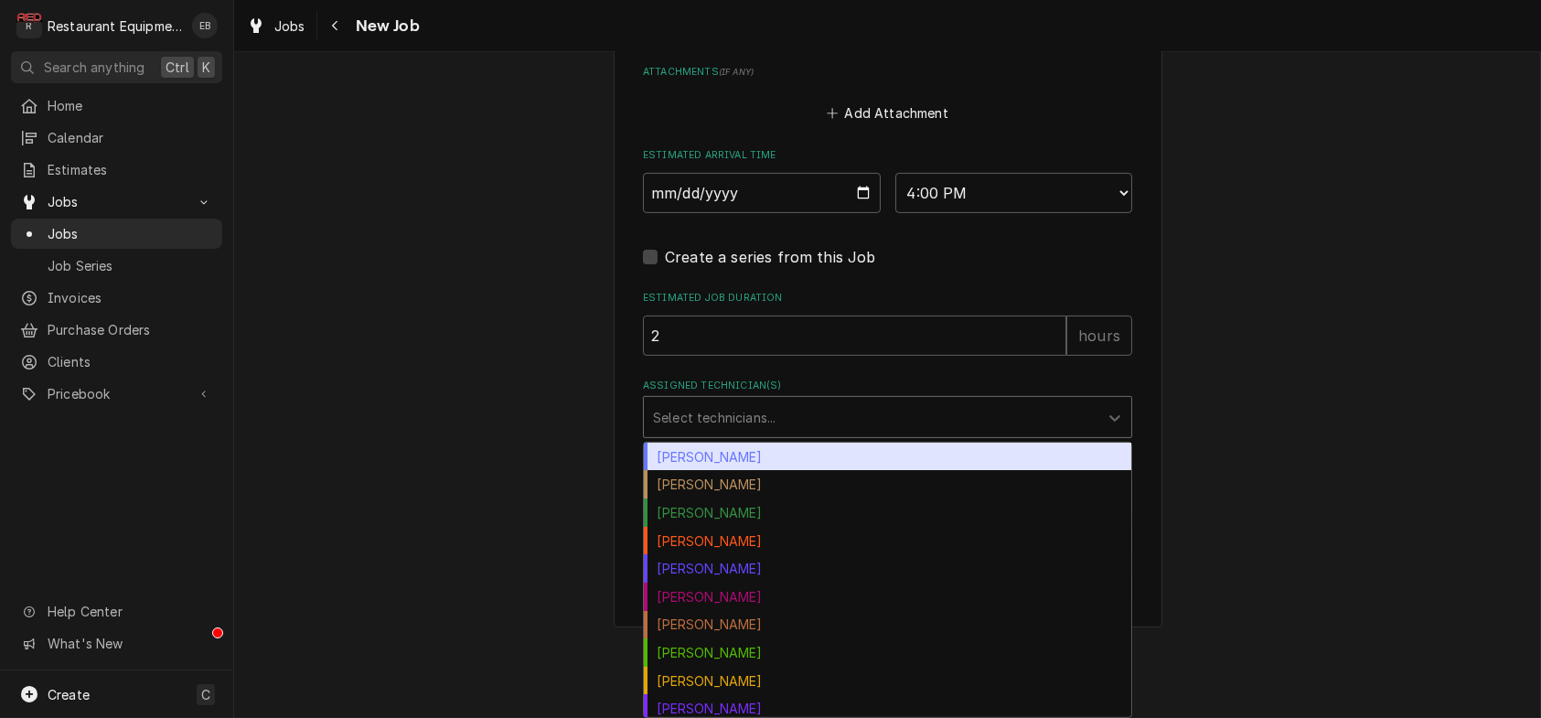
click at [691, 471] on div "[PERSON_NAME]" at bounding box center [887, 457] width 487 height 28
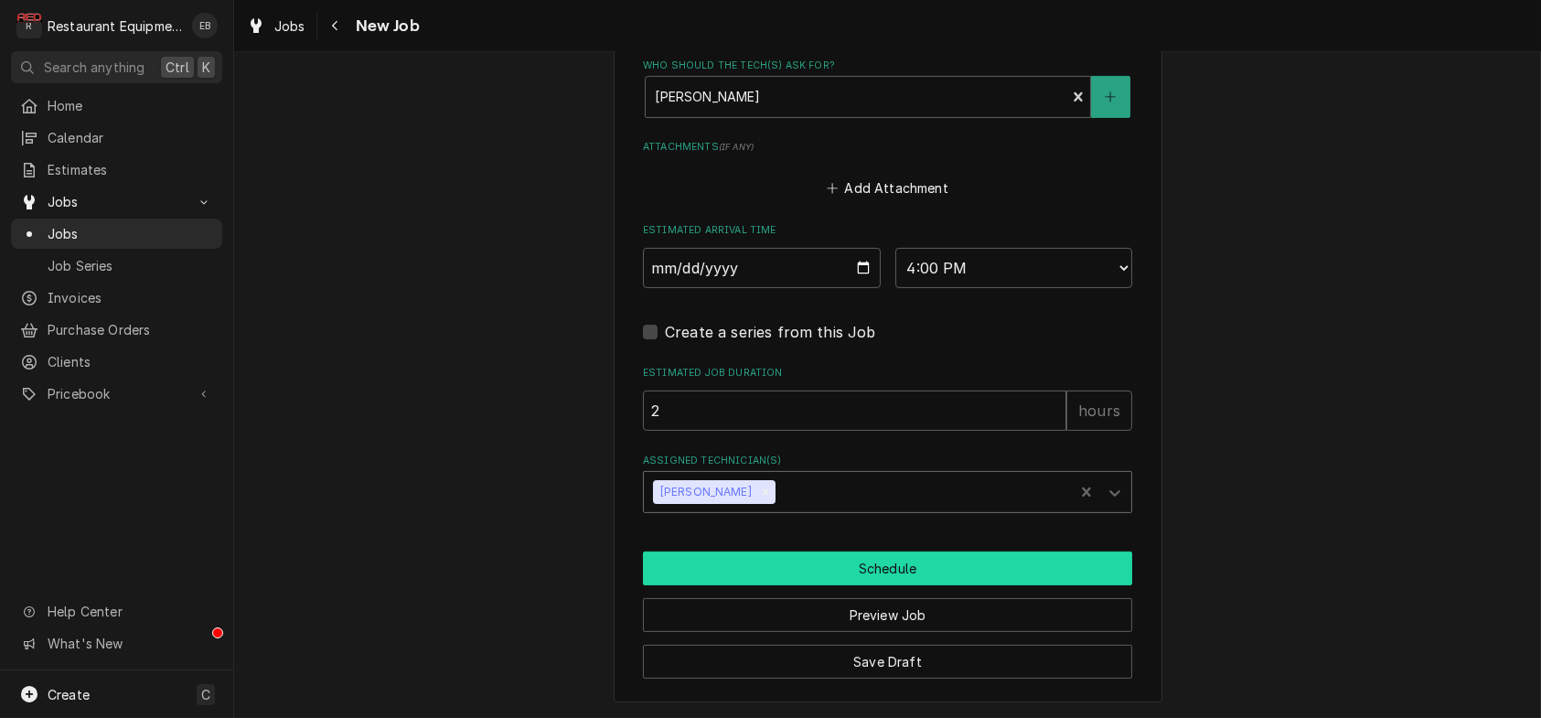
click at [883, 585] on button "Schedule" at bounding box center [887, 568] width 489 height 34
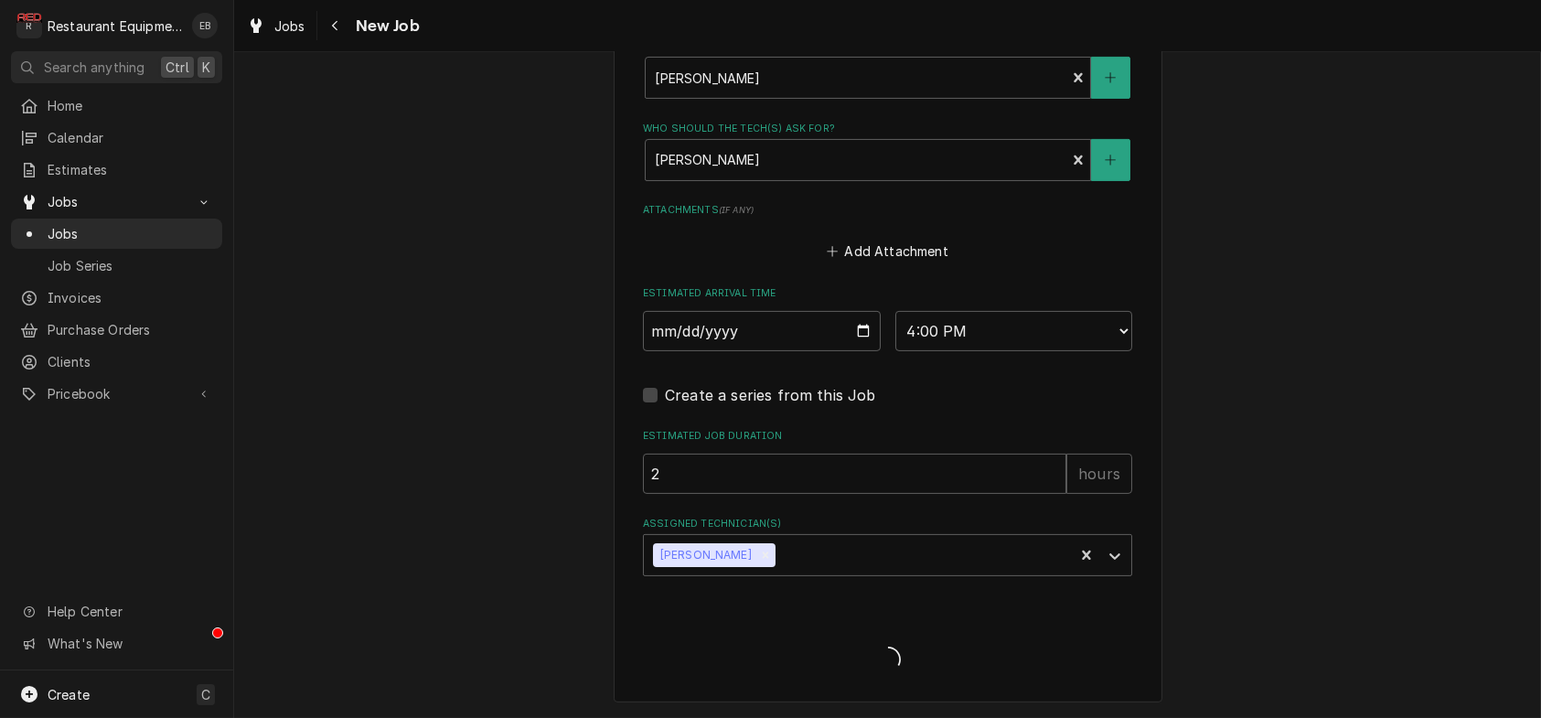
type textarea "x"
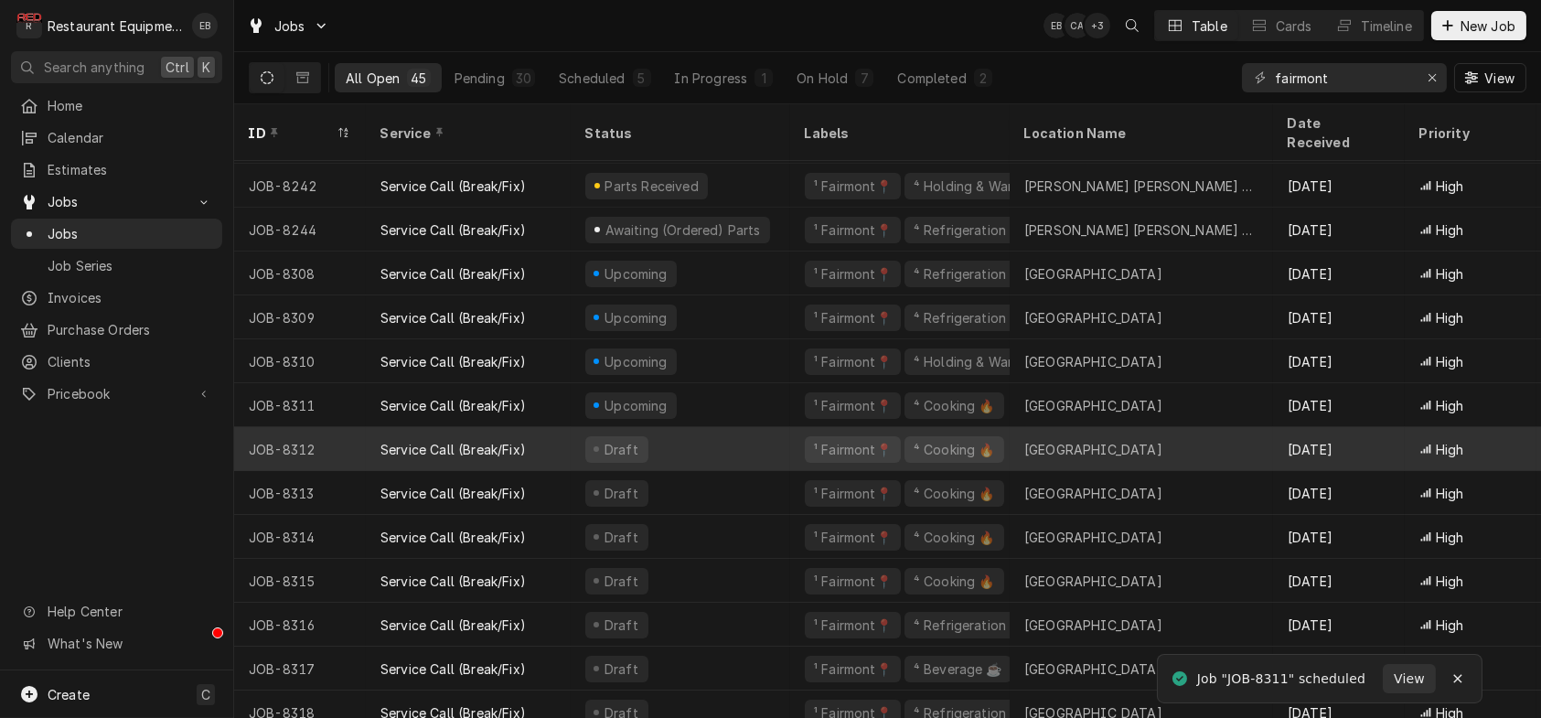
scroll to position [276, 0]
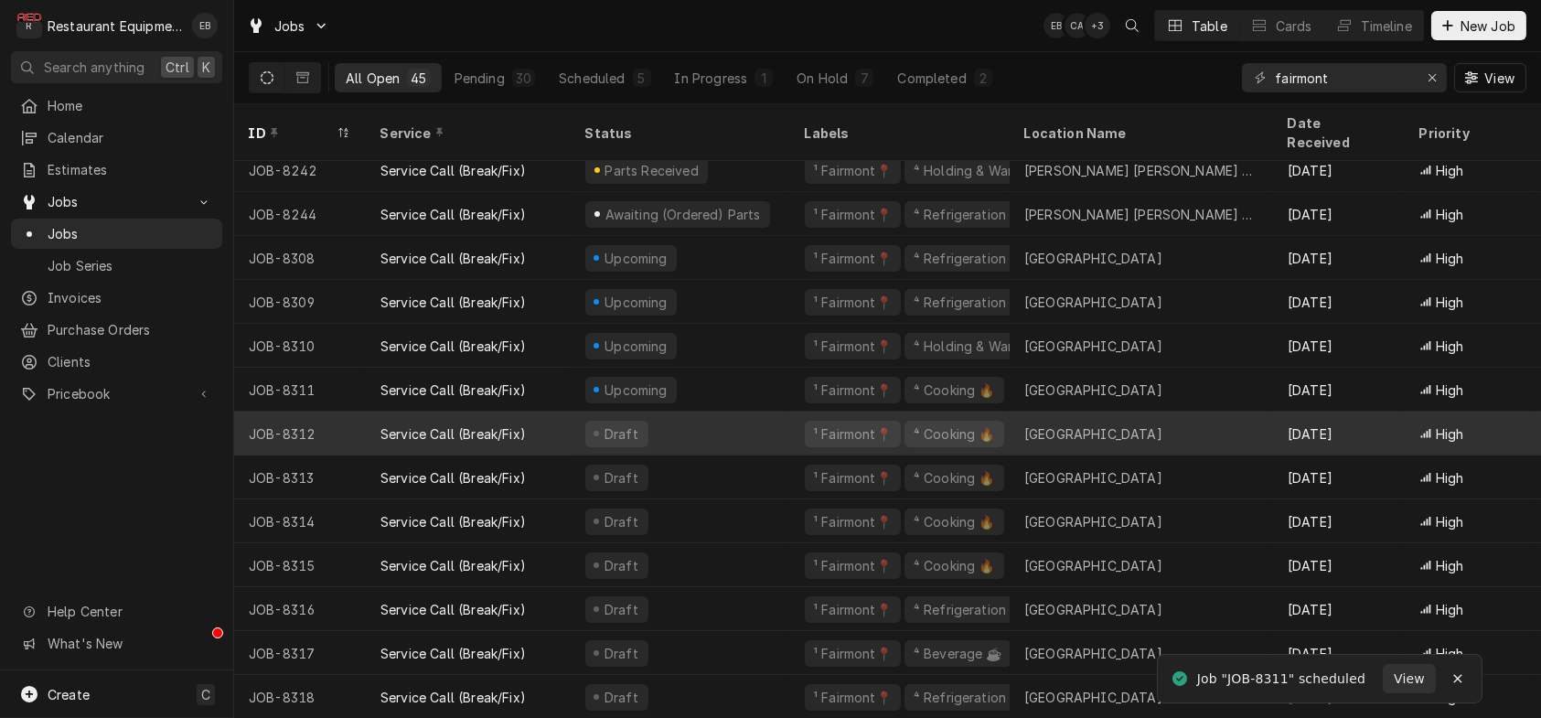
click at [787, 413] on div "Draft" at bounding box center [681, 434] width 220 height 44
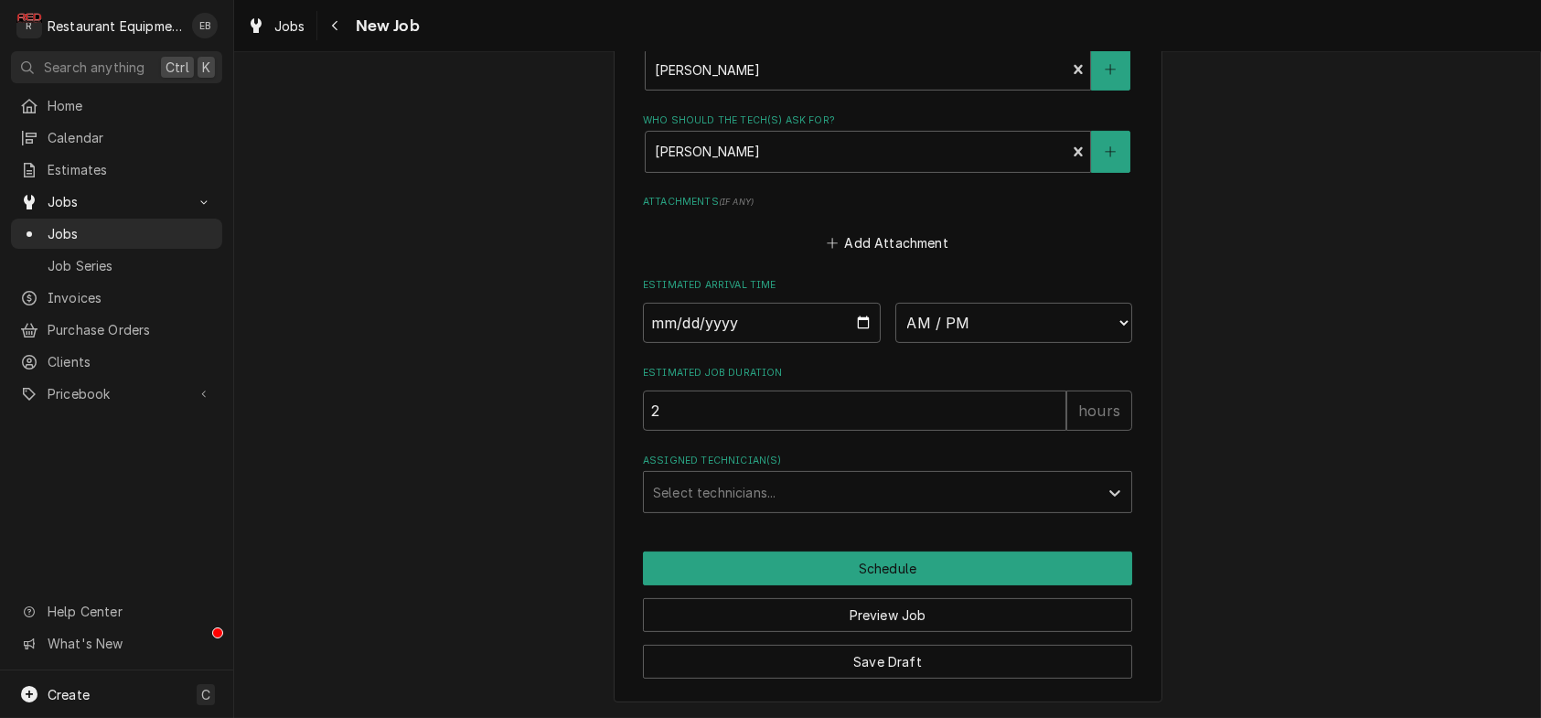
scroll to position [1585, 0]
click at [862, 343] on input "Date" at bounding box center [762, 323] width 238 height 40
type textarea "x"
type input "[DATE]"
type textarea "x"
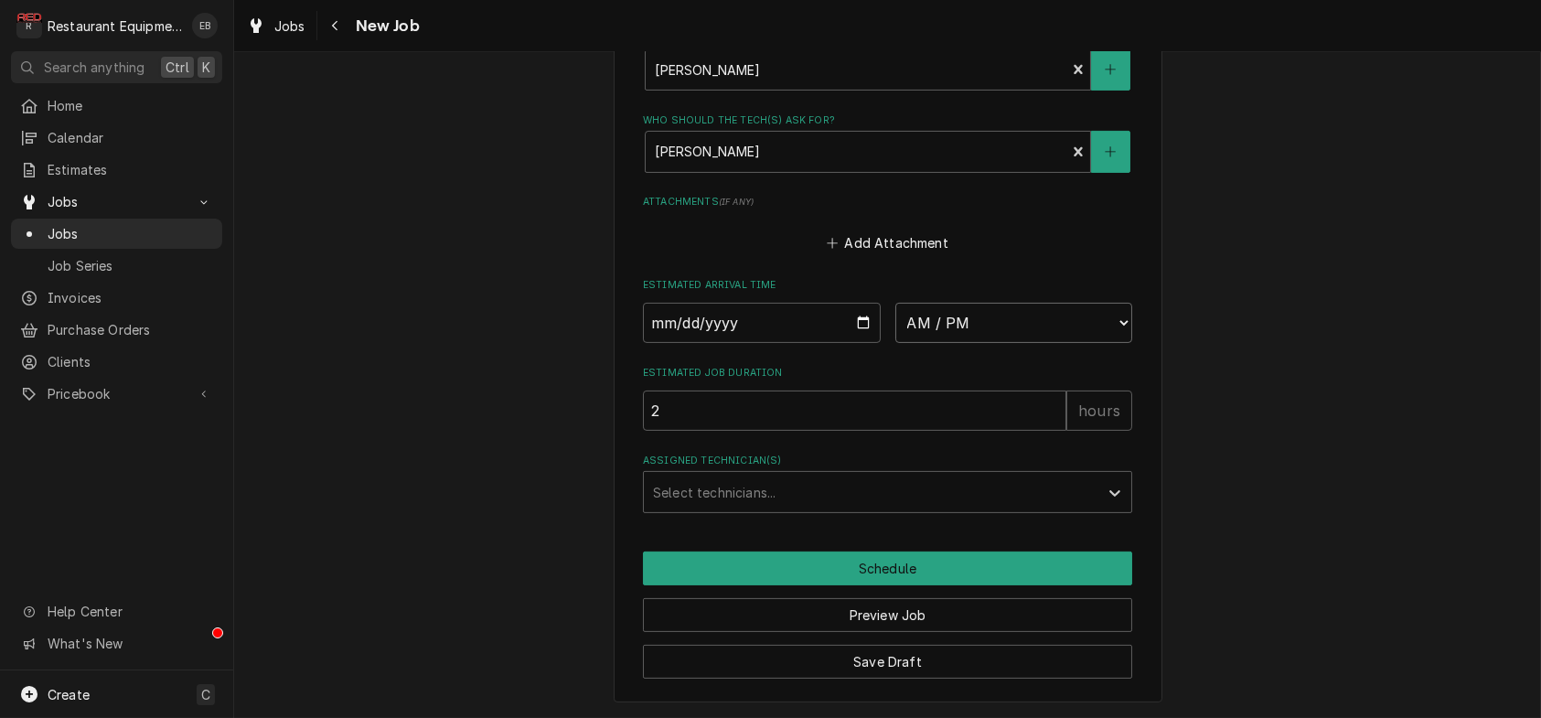
click at [1122, 343] on select "AM / PM 6:00 AM 6:15 AM 6:30 AM 6:45 AM 7:00 AM 7:15 AM 7:30 AM 7:45 AM 8:00 AM…" at bounding box center [1014, 323] width 238 height 40
select select "16:00:00"
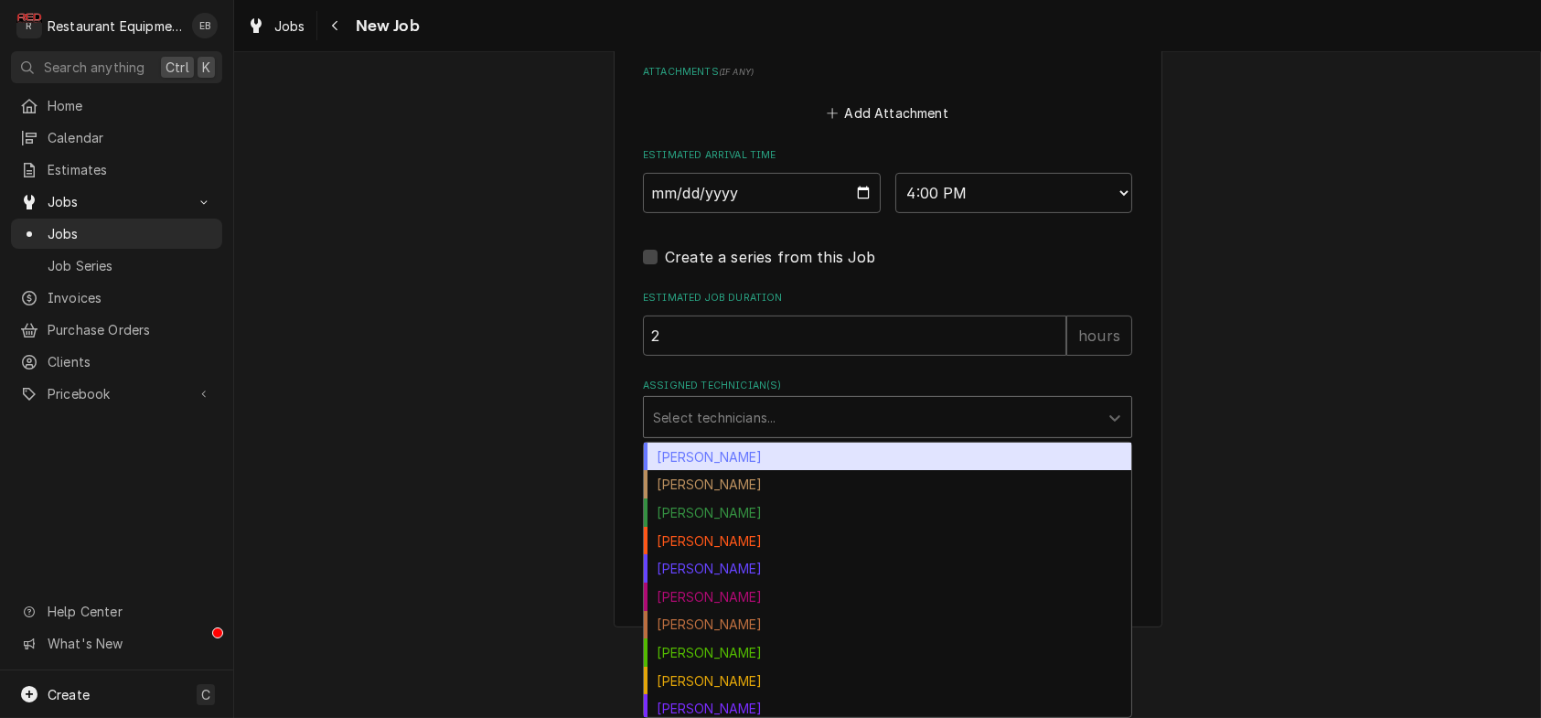
click at [782, 434] on div "Assigned Technician(s)" at bounding box center [871, 417] width 436 height 33
click at [695, 471] on div "[PERSON_NAME]" at bounding box center [887, 457] width 487 height 28
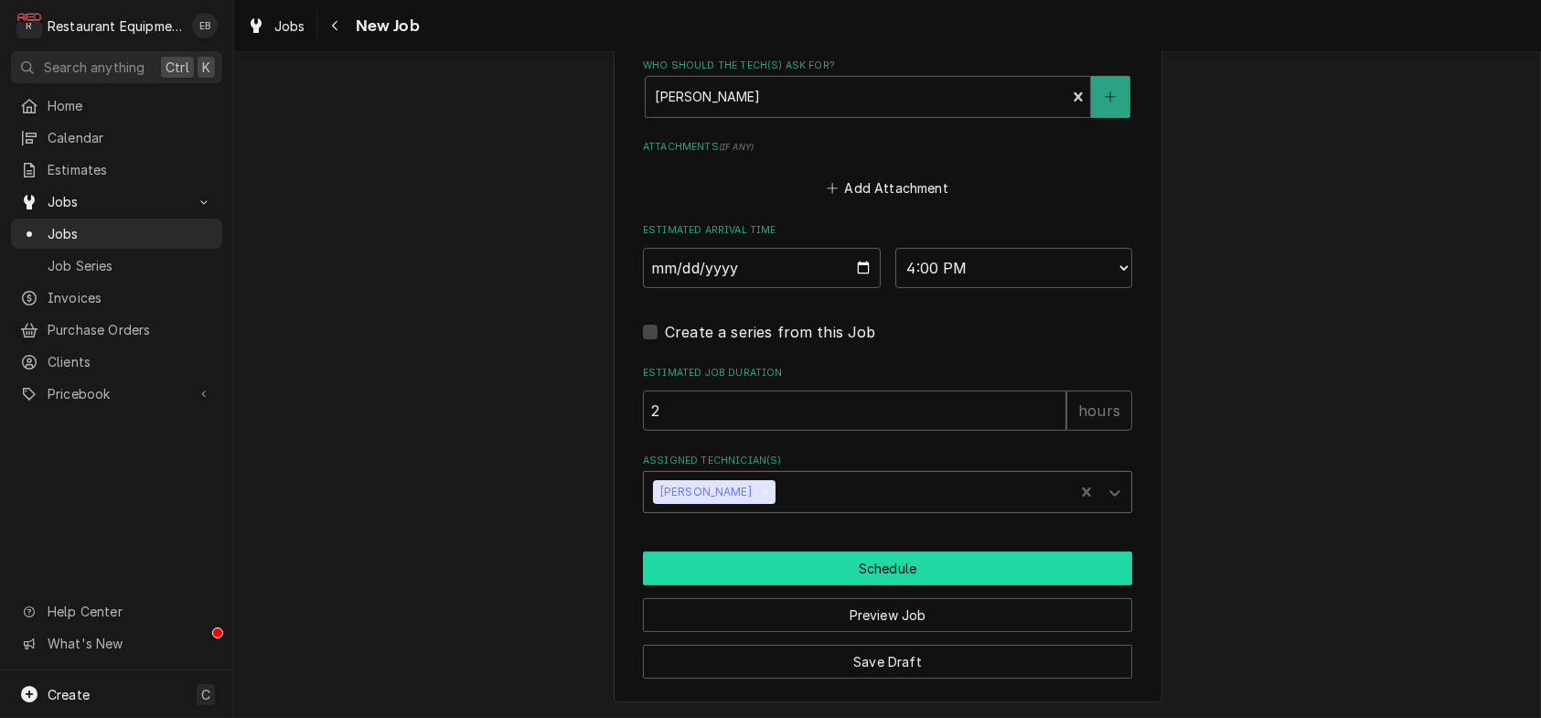
click at [894, 551] on button "Schedule" at bounding box center [887, 568] width 489 height 34
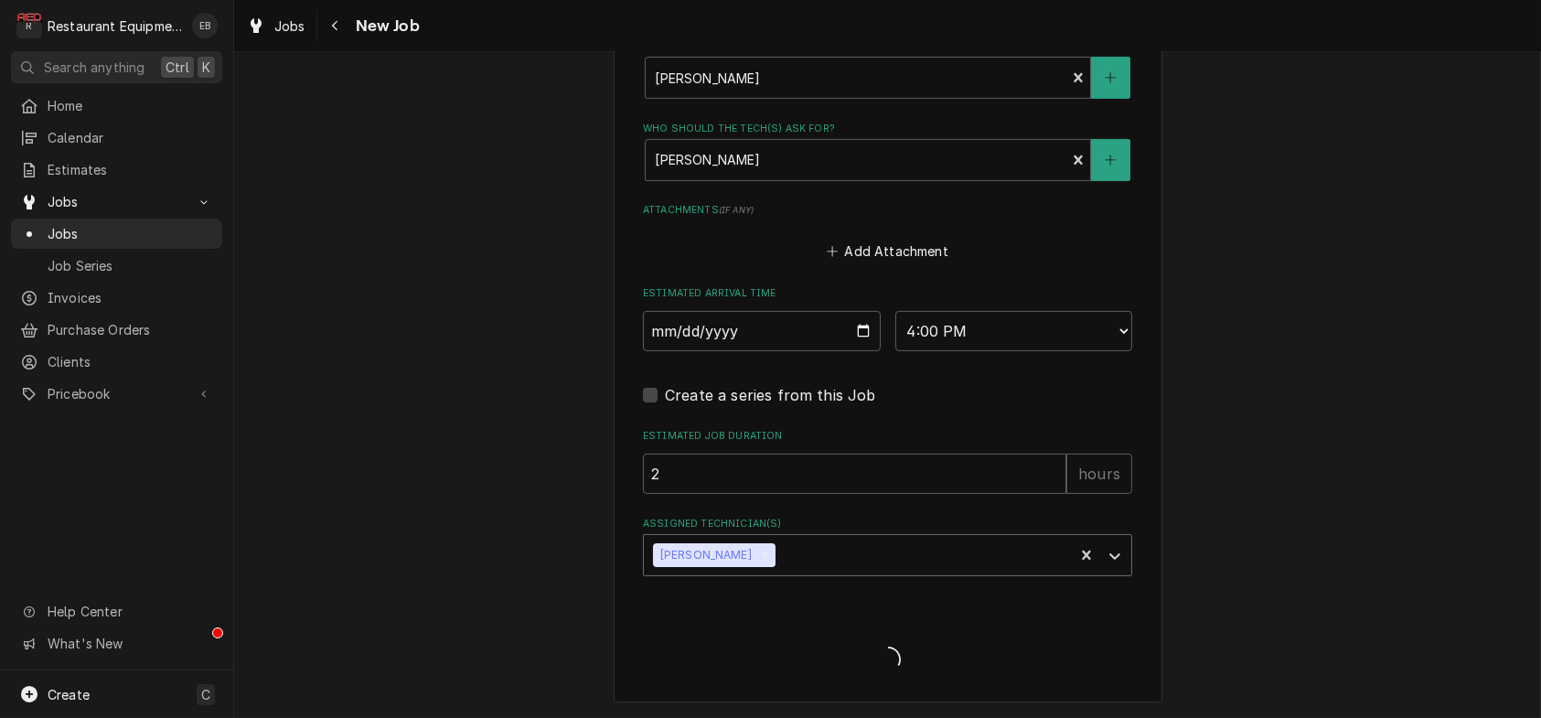
type textarea "x"
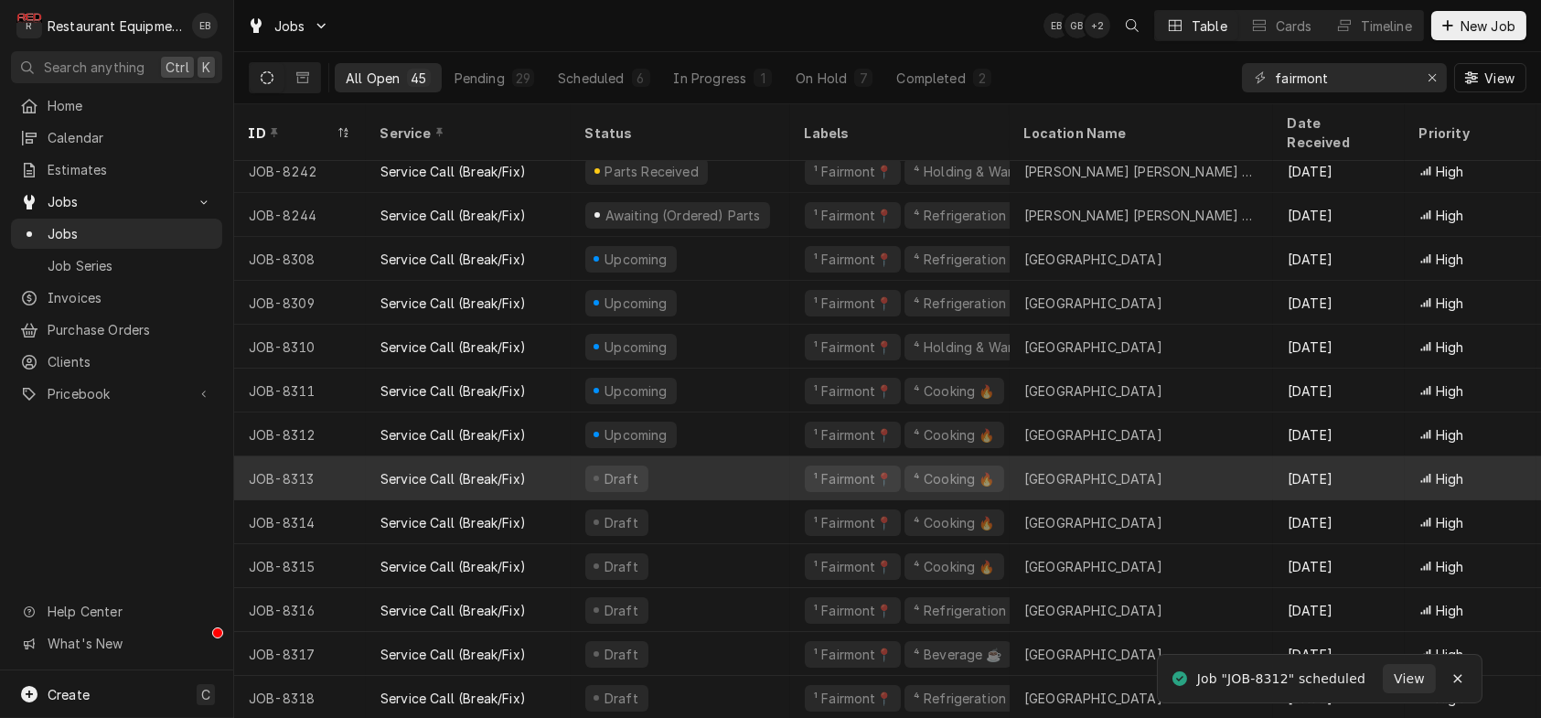
scroll to position [276, 0]
click at [733, 474] on div "Draft" at bounding box center [681, 477] width 220 height 44
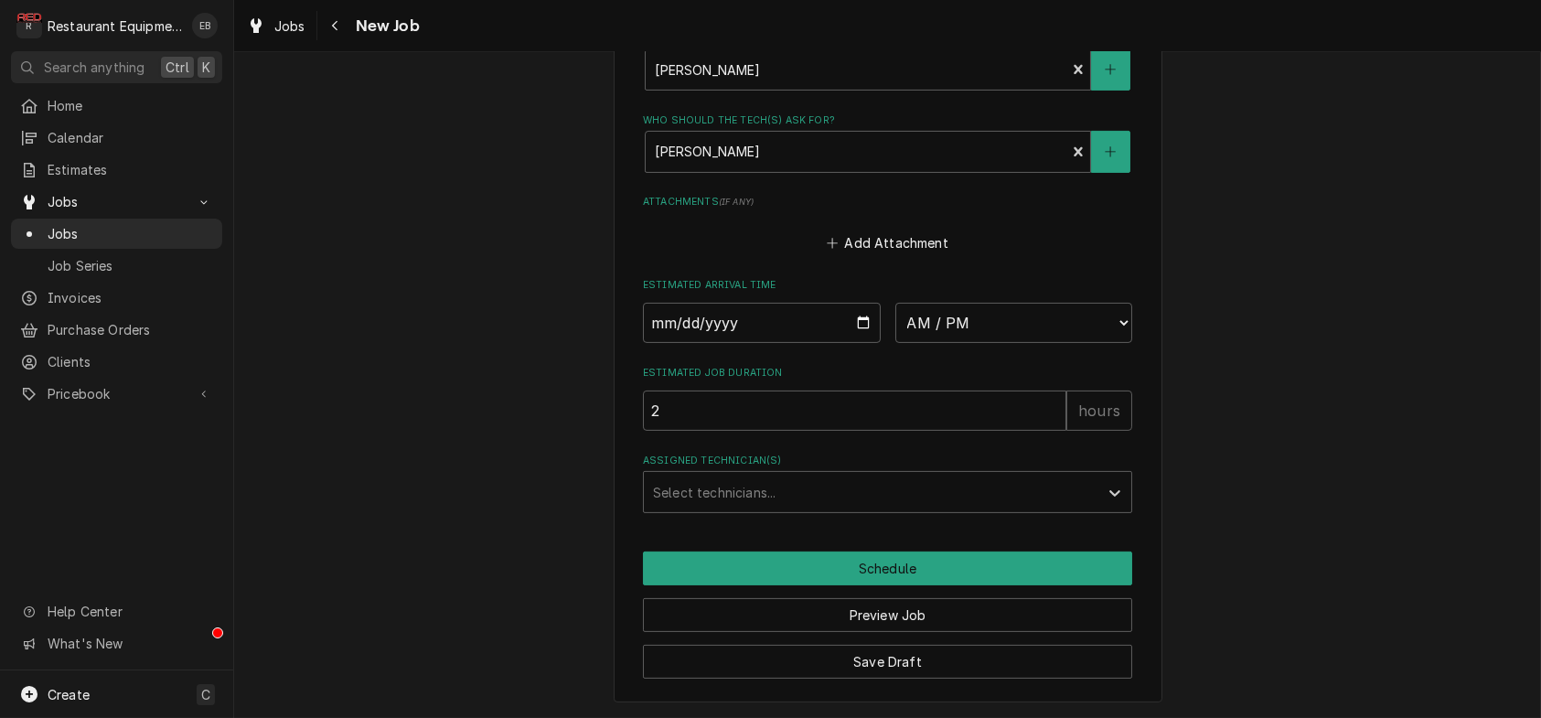
scroll to position [1585, 0]
click at [855, 343] on input "Date" at bounding box center [762, 323] width 238 height 40
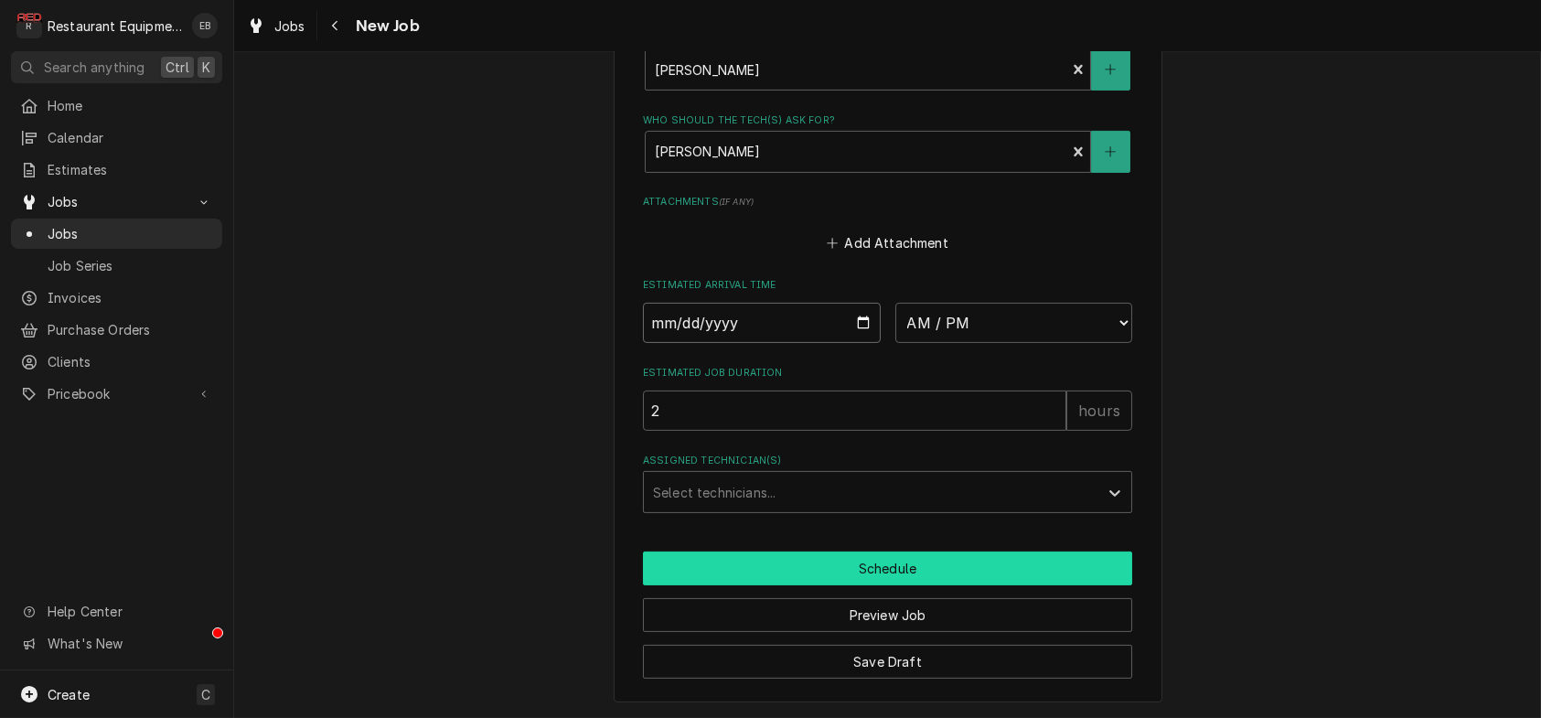
type textarea "x"
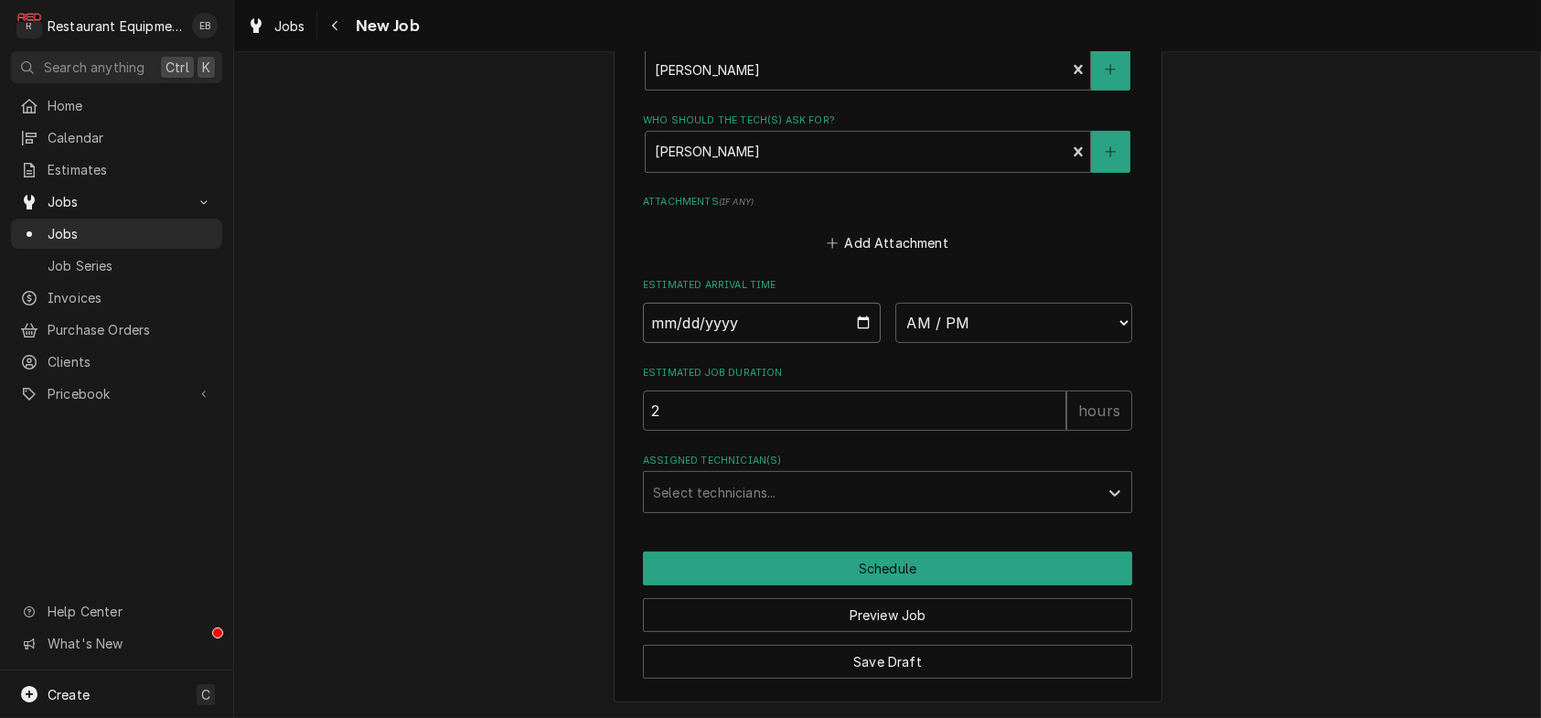
type input "[DATE]"
type textarea "x"
click at [994, 338] on select "AM / PM 6:00 AM 6:15 AM 6:30 AM 6:45 AM 7:00 AM 7:15 AM 7:30 AM 7:45 AM 8:00 AM…" at bounding box center [1014, 323] width 238 height 40
select select "16:00:00"
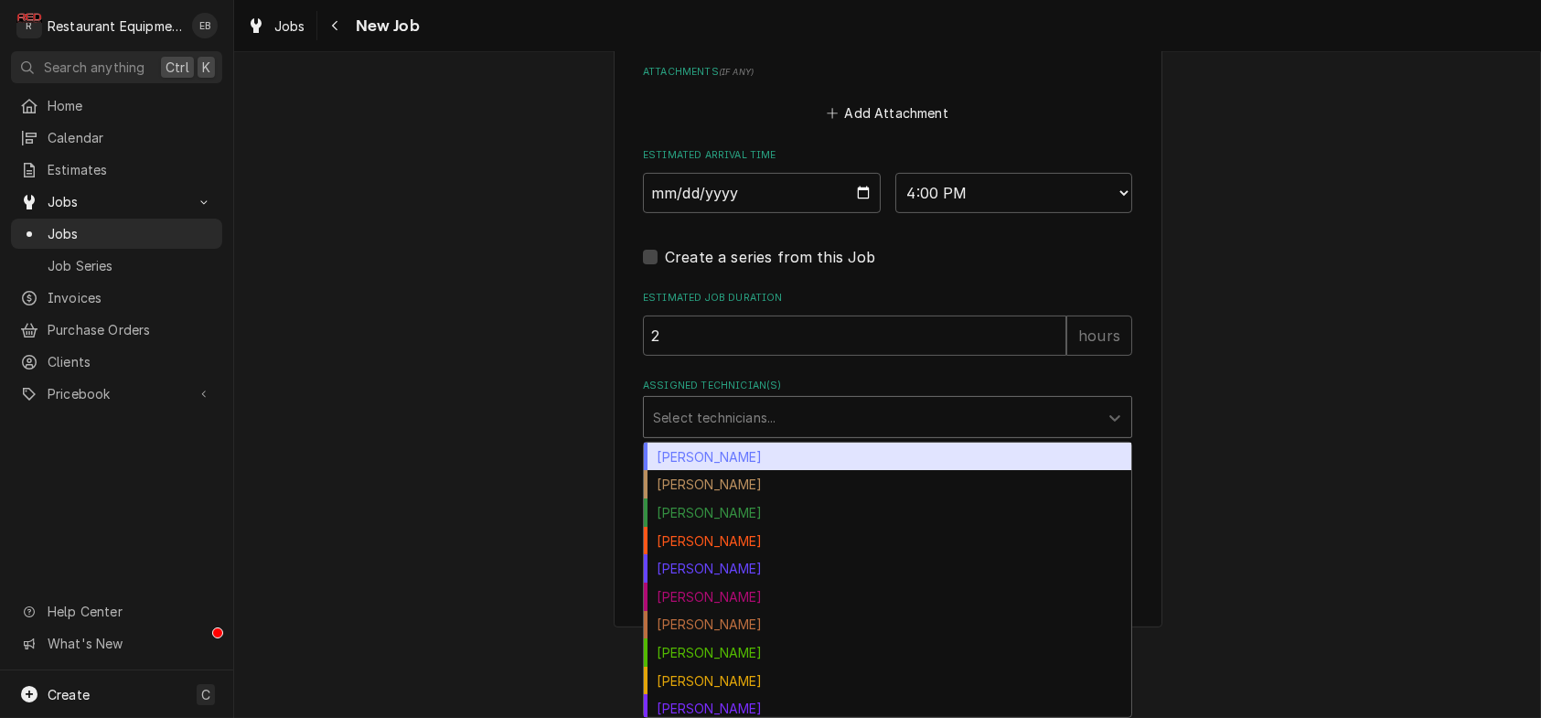
click at [801, 434] on div "Assigned Technician(s)" at bounding box center [871, 417] width 436 height 33
click at [763, 471] on div "Bryan Sanders" at bounding box center [887, 457] width 487 height 28
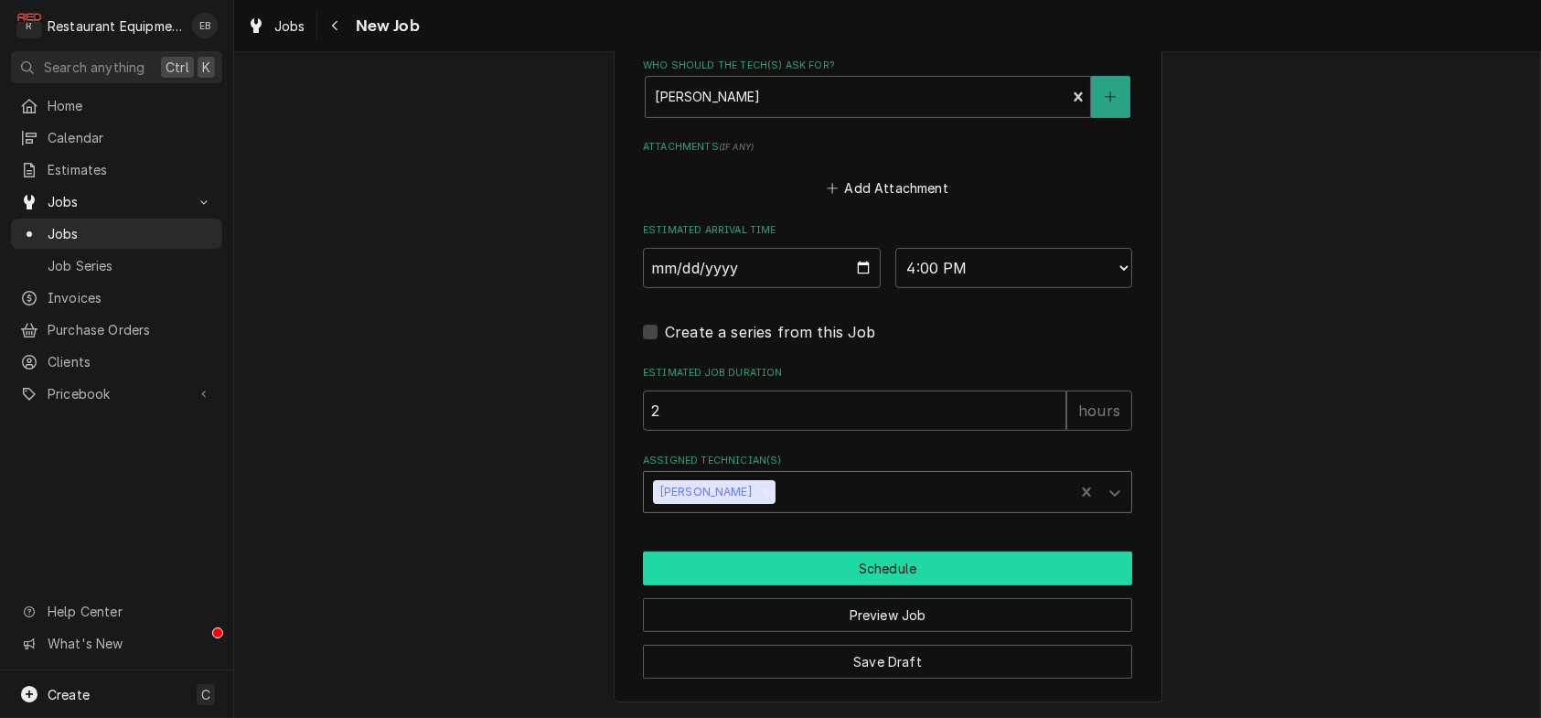
click at [816, 585] on button "Schedule" at bounding box center [887, 568] width 489 height 34
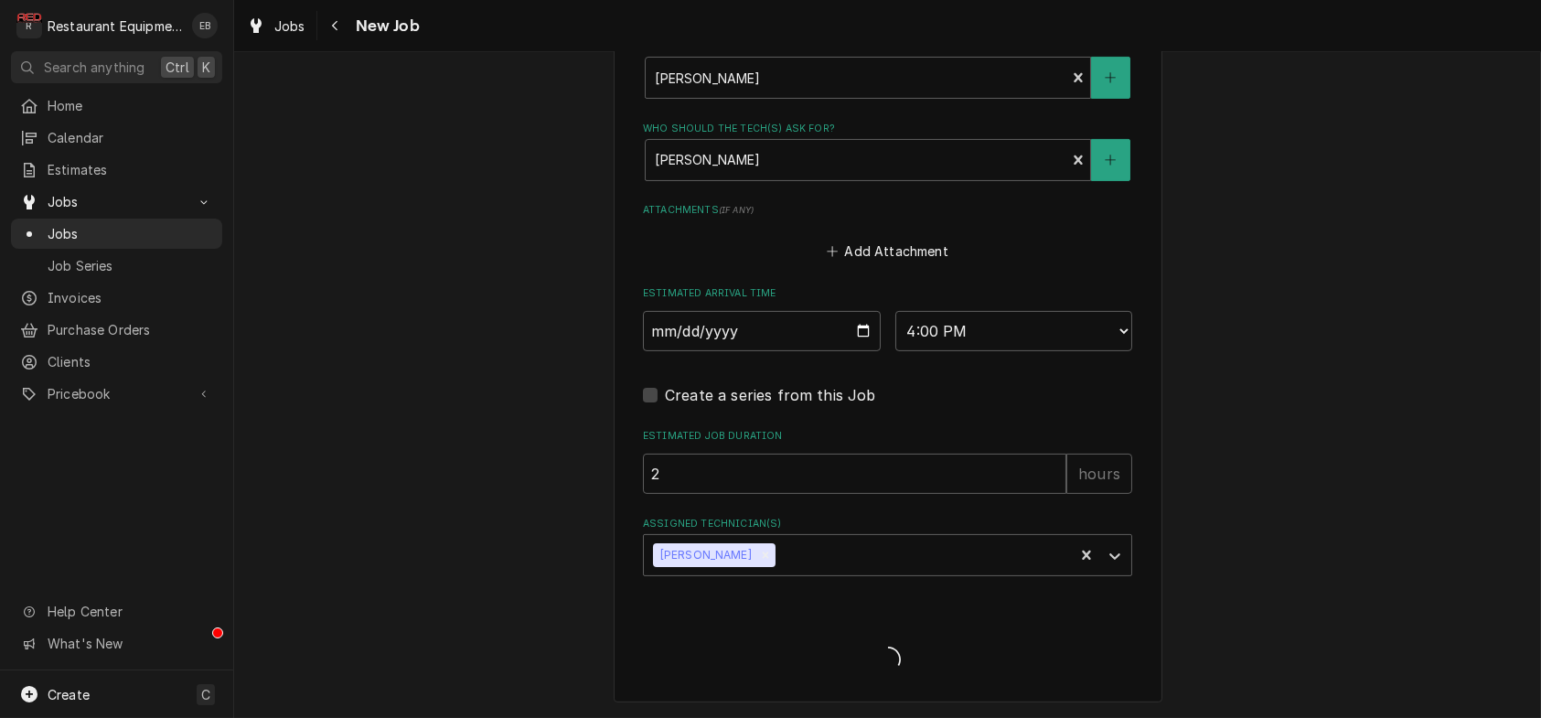
type textarea "x"
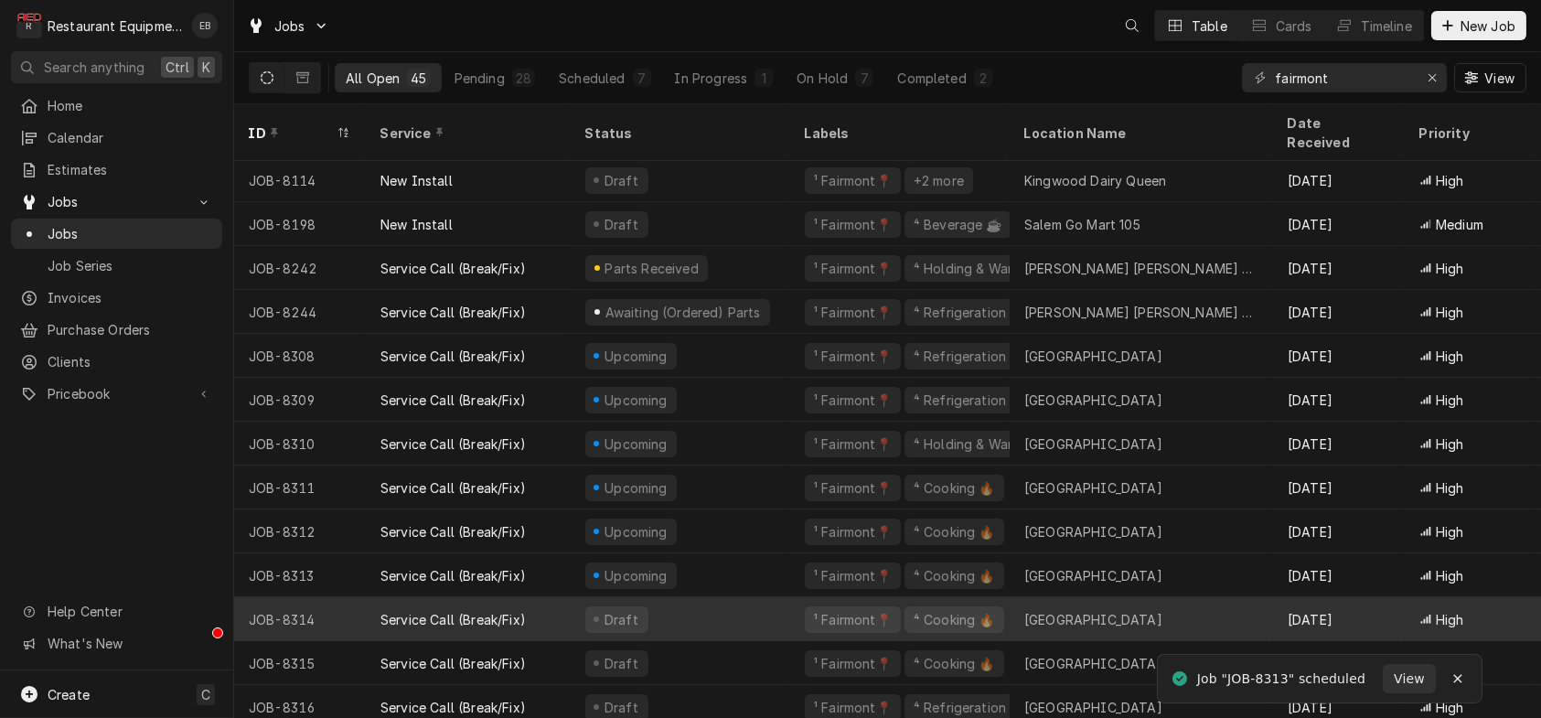
scroll to position [276, 0]
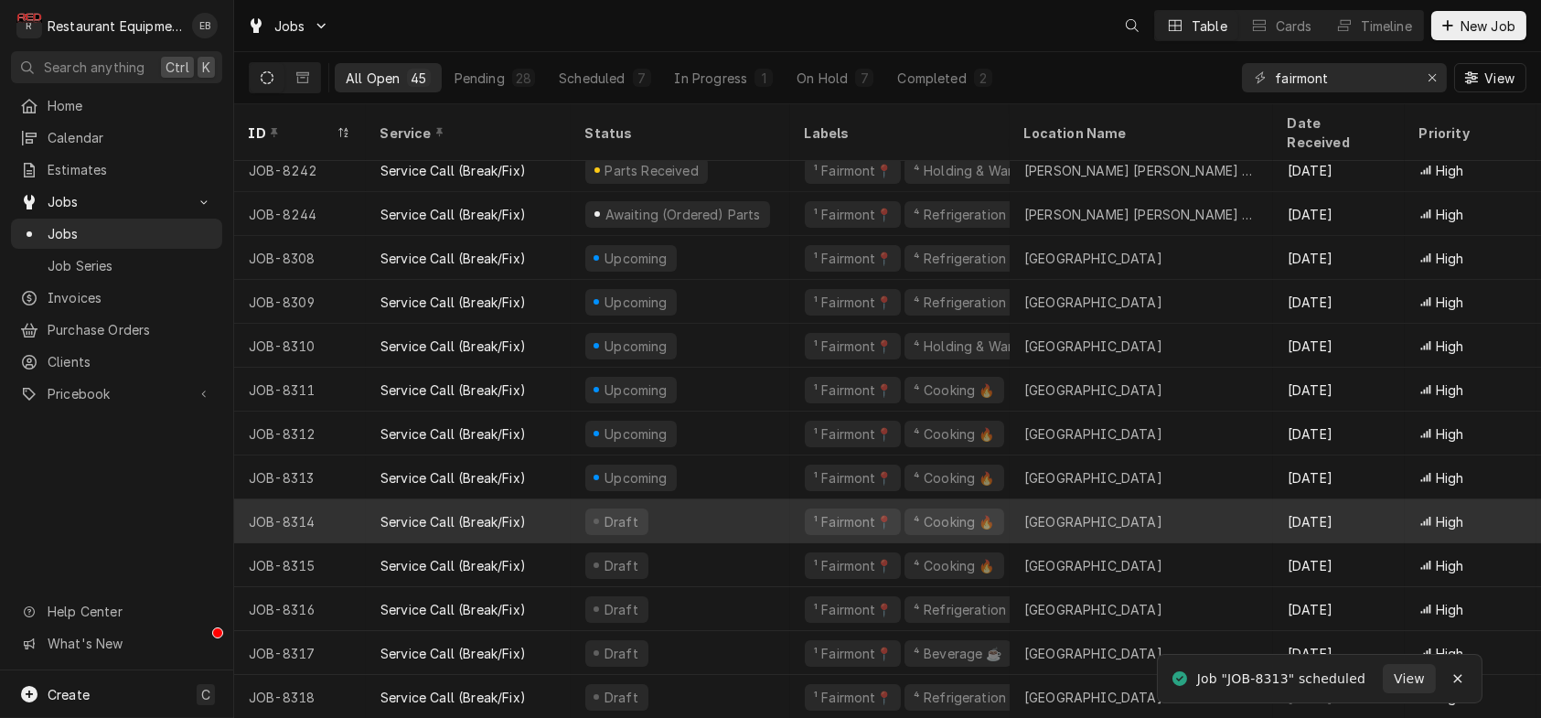
click at [760, 509] on div "Draft" at bounding box center [681, 521] width 220 height 44
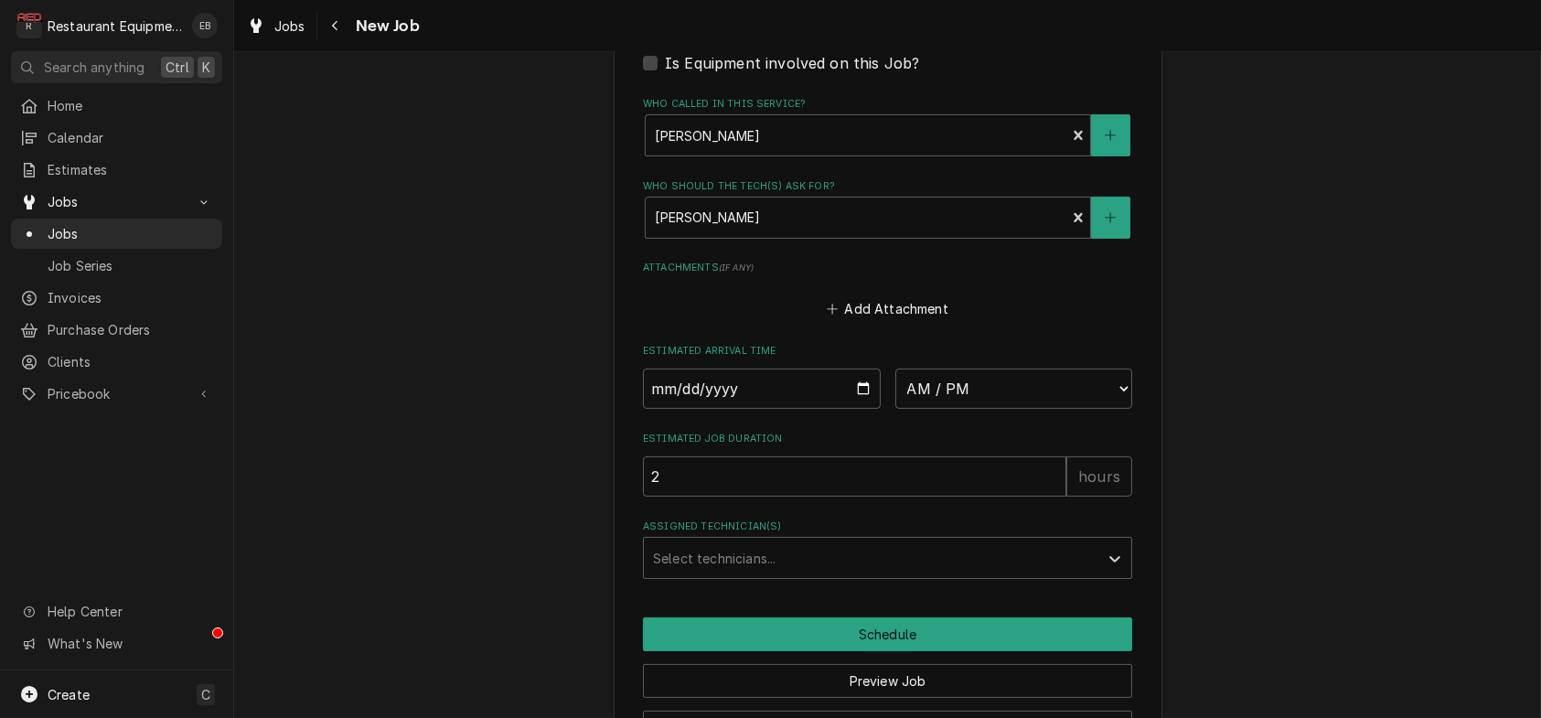
scroll to position [1524, 0]
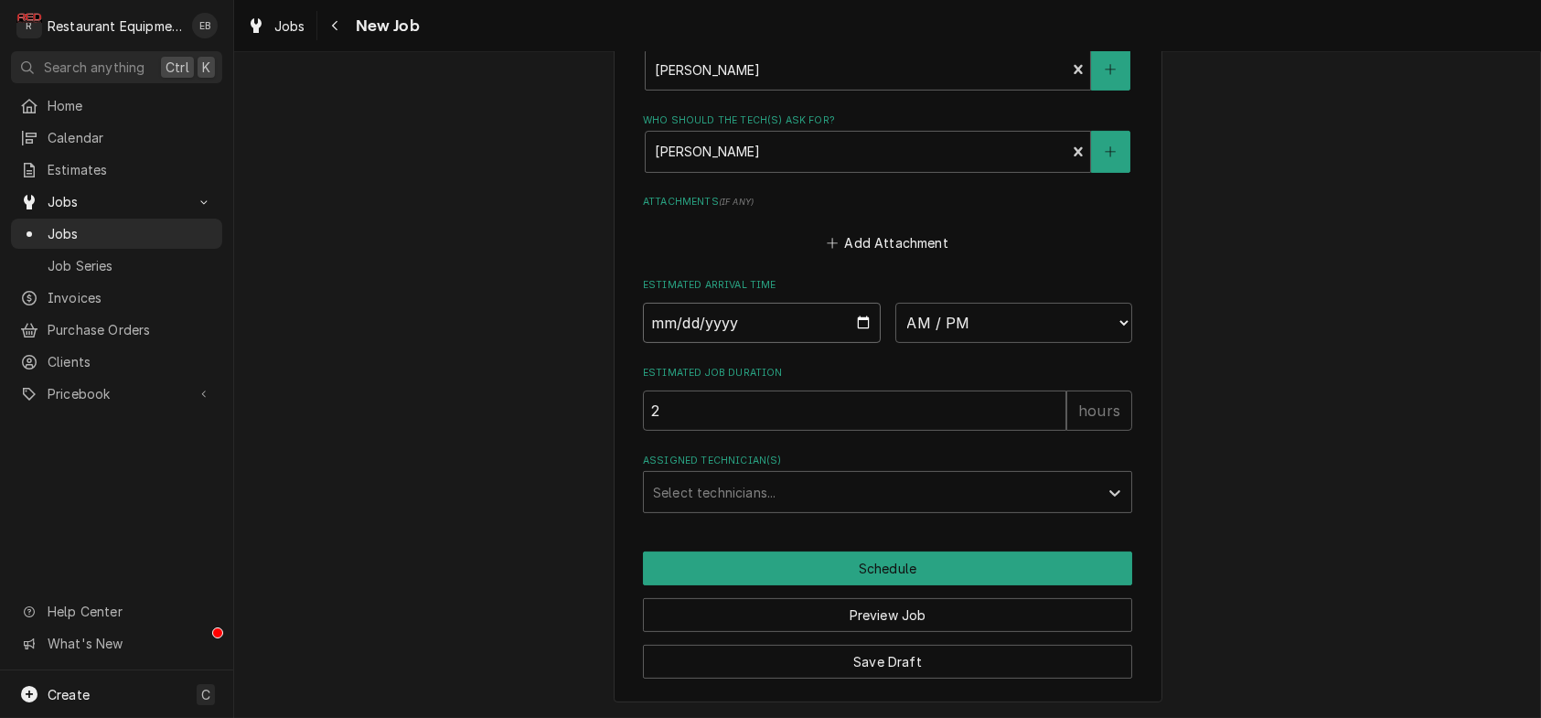
click at [863, 343] on input "Date" at bounding box center [762, 323] width 238 height 40
type textarea "x"
type input "[DATE]"
type textarea "x"
click at [1001, 343] on select "AM / PM 6:00 AM 6:15 AM 6:30 AM 6:45 AM 7:00 AM 7:15 AM 7:30 AM 7:45 AM 8:00 AM…" at bounding box center [1014, 323] width 238 height 40
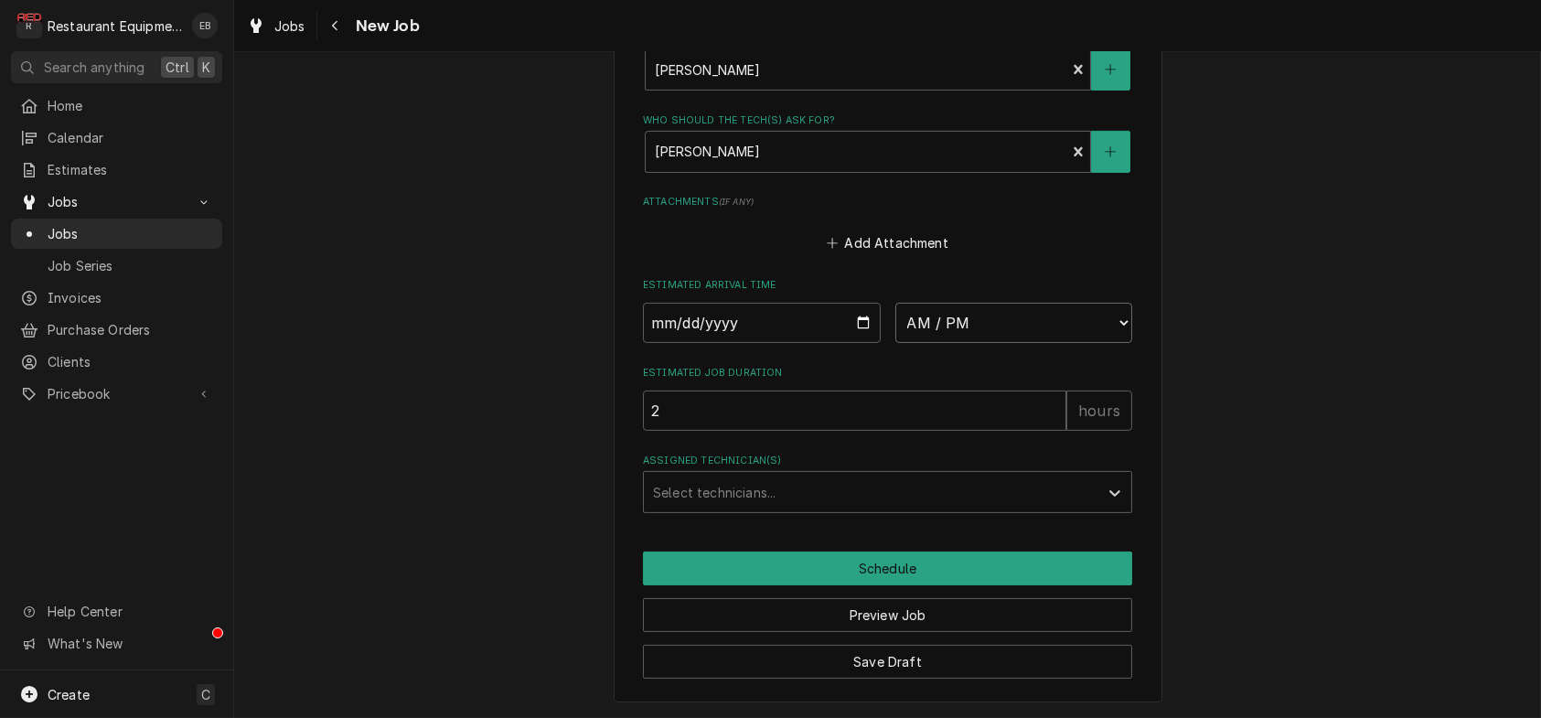
select select "16:00:00"
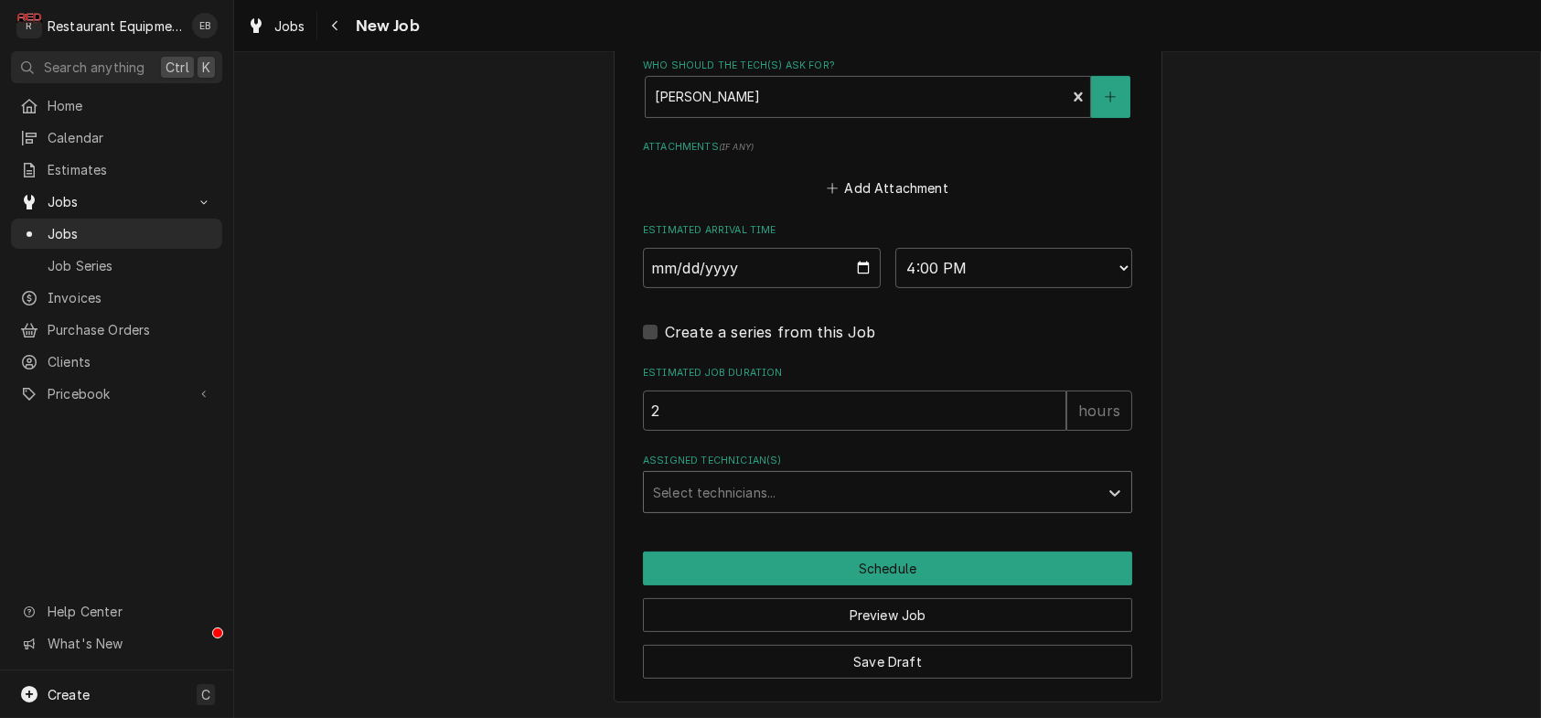
click at [842, 509] on div "Assigned Technician(s)" at bounding box center [871, 492] width 436 height 33
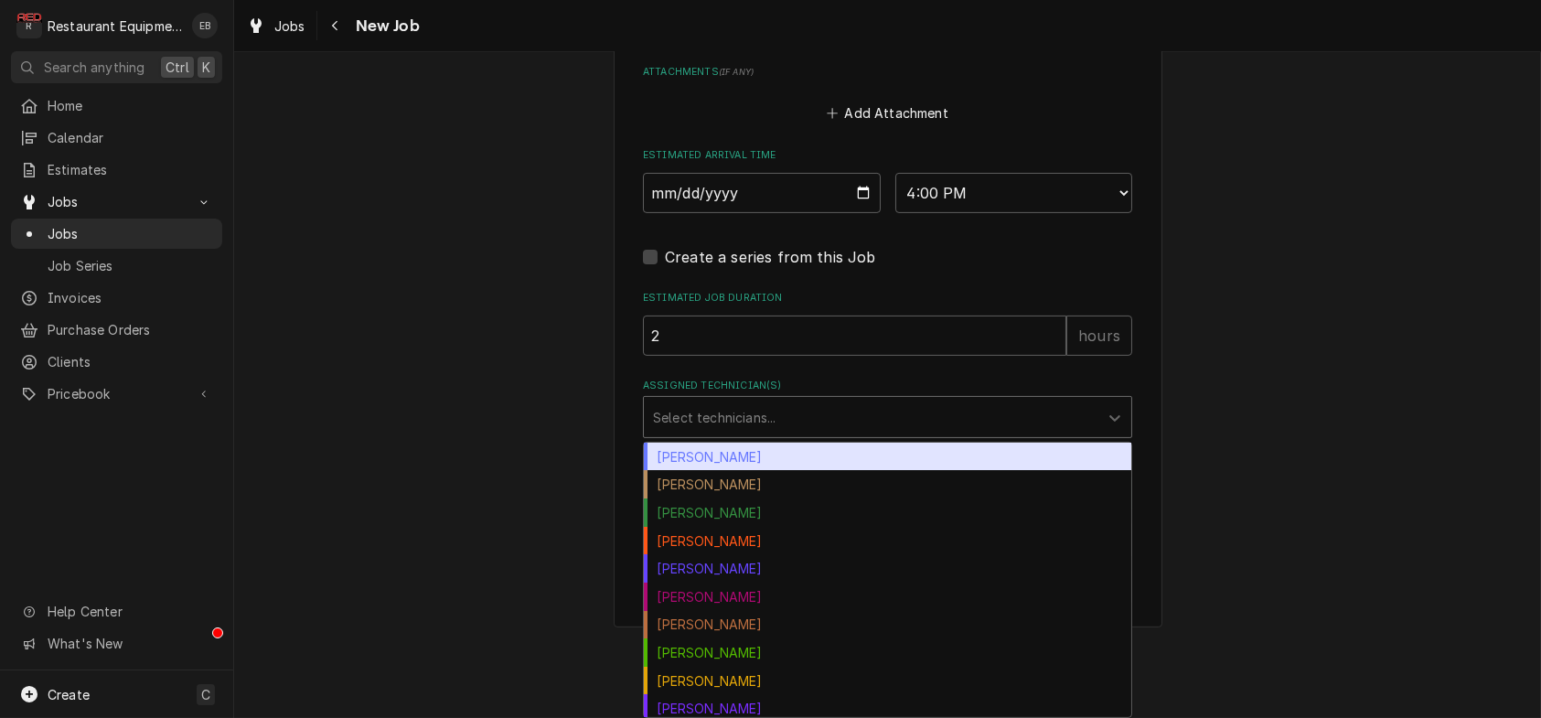
click at [776, 471] on div "[PERSON_NAME]" at bounding box center [887, 457] width 487 height 28
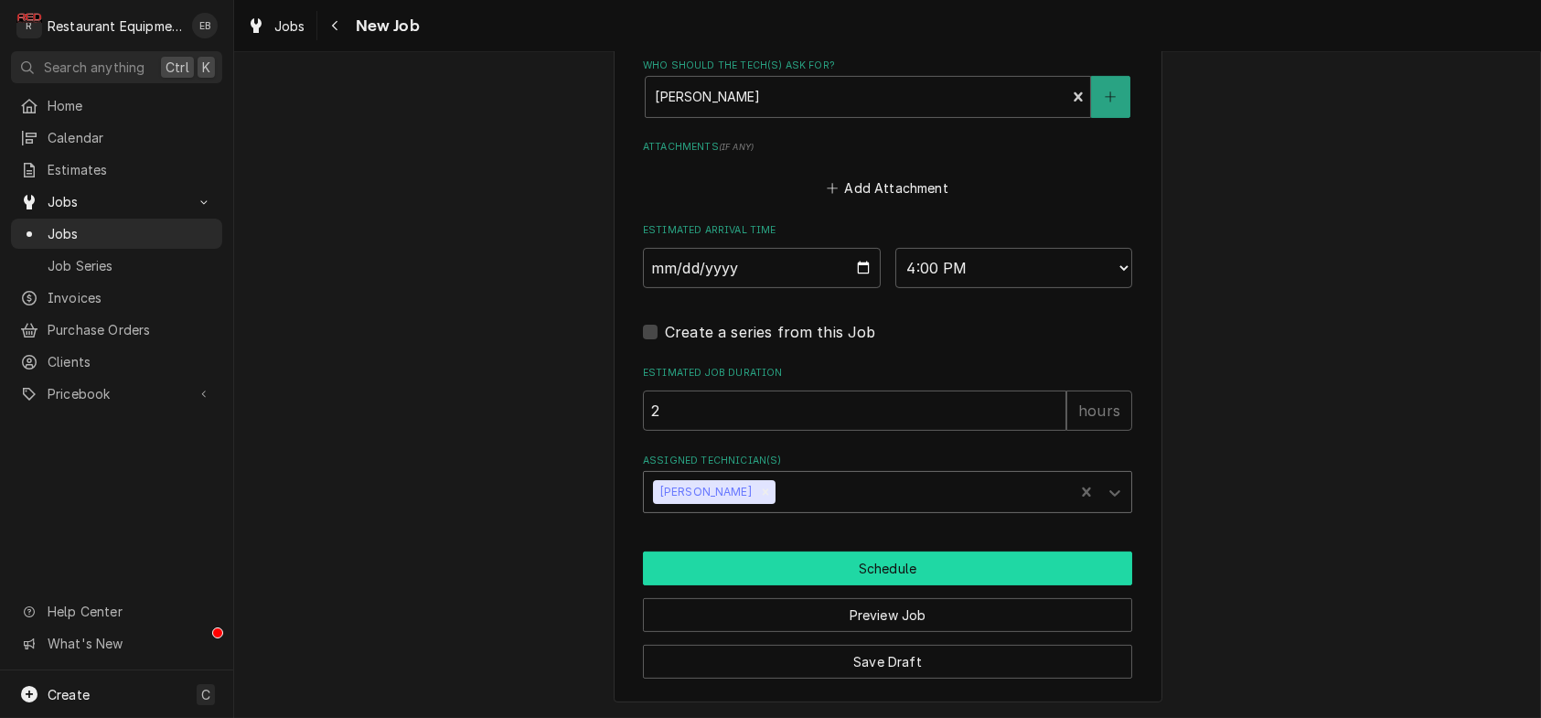
click at [862, 551] on button "Schedule" at bounding box center [887, 568] width 489 height 34
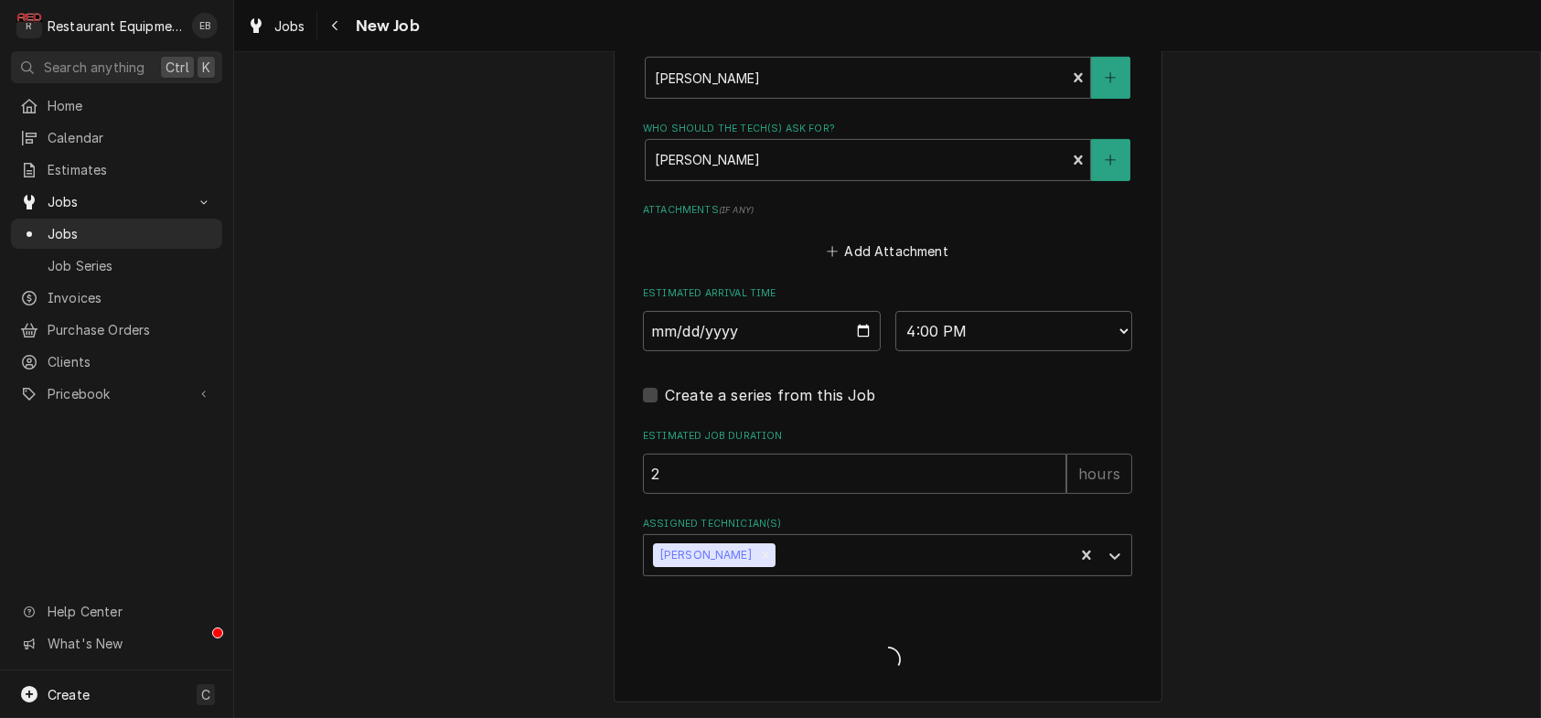
type textarea "x"
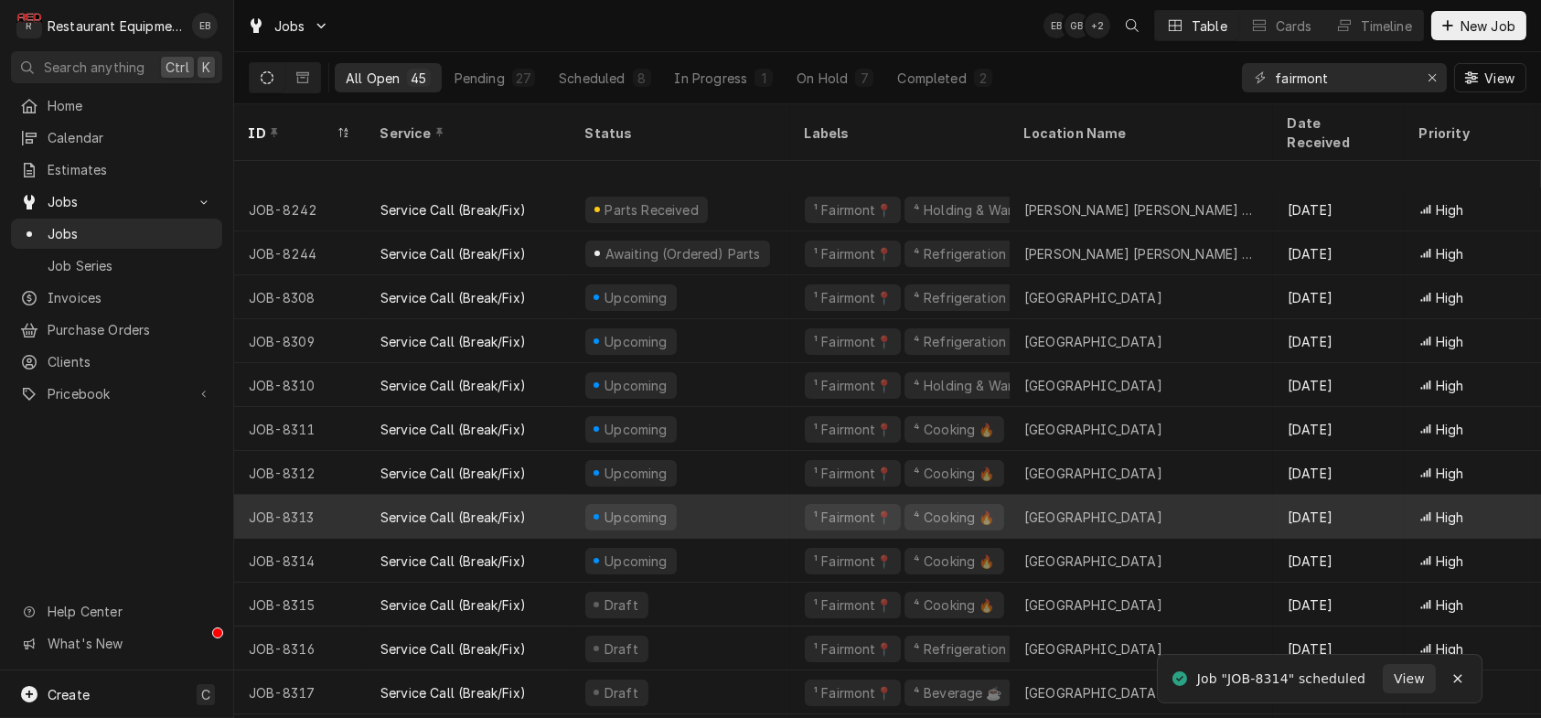
scroll to position [320, 0]
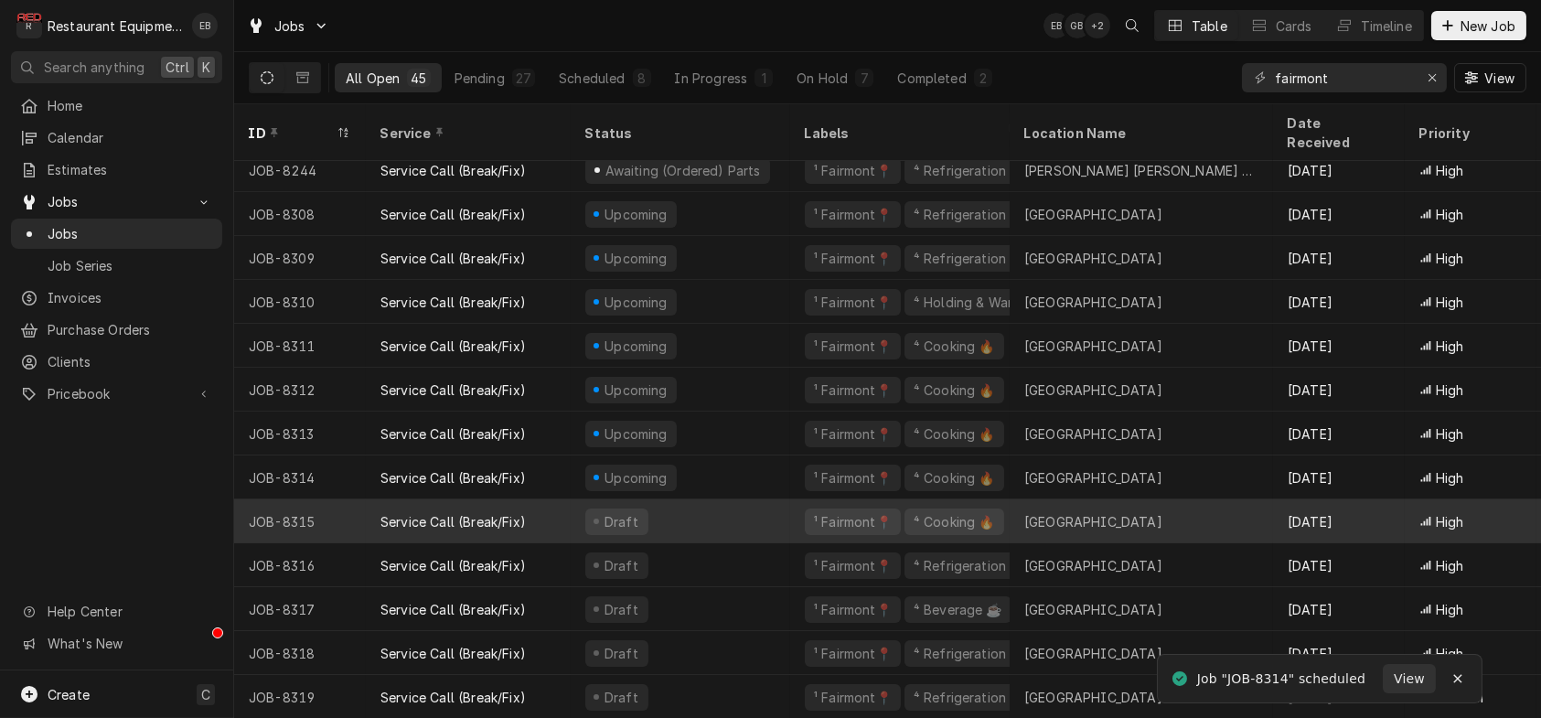
click at [758, 499] on div "Draft" at bounding box center [681, 521] width 220 height 44
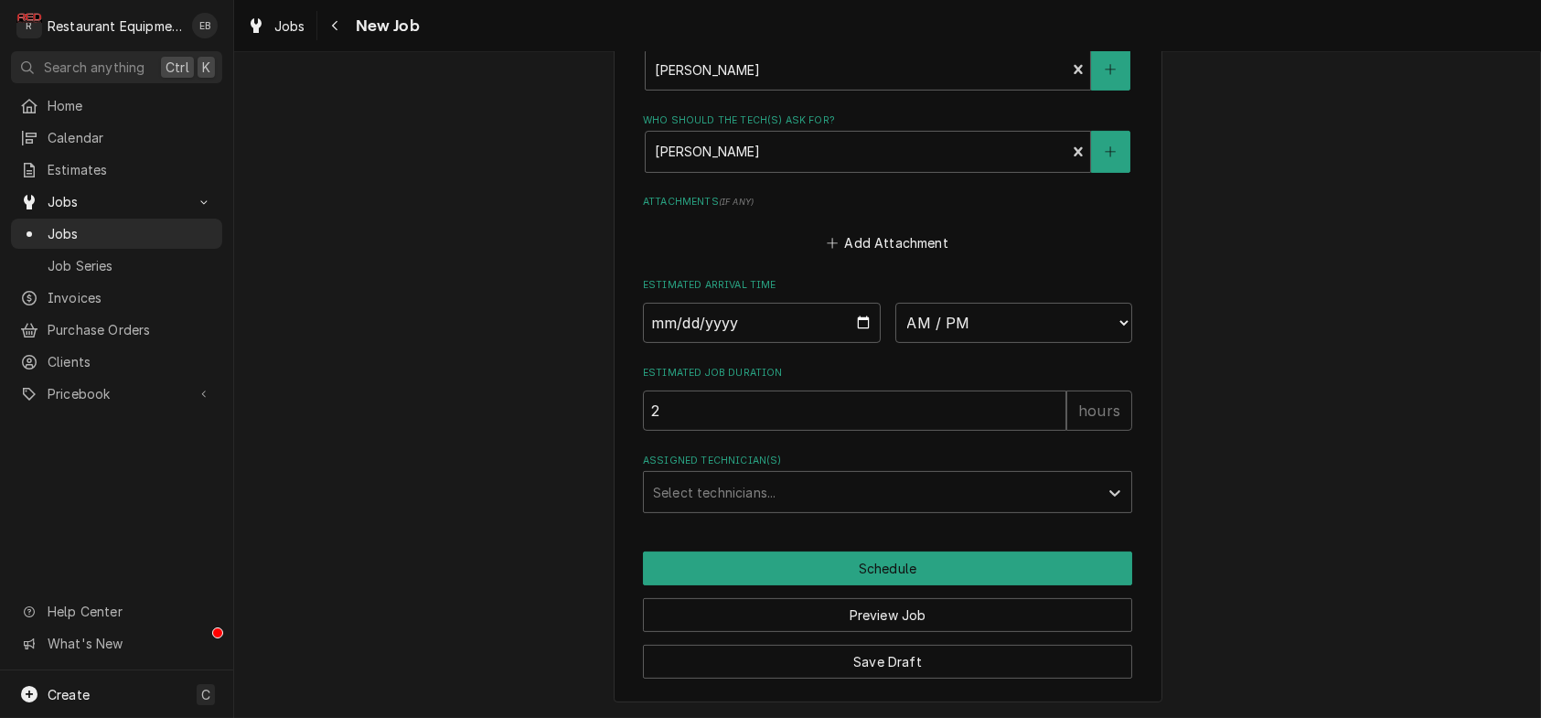
scroll to position [1601, 0]
click at [864, 303] on input "Date" at bounding box center [762, 323] width 238 height 40
type textarea "x"
type input "2025-08-13"
type textarea "x"
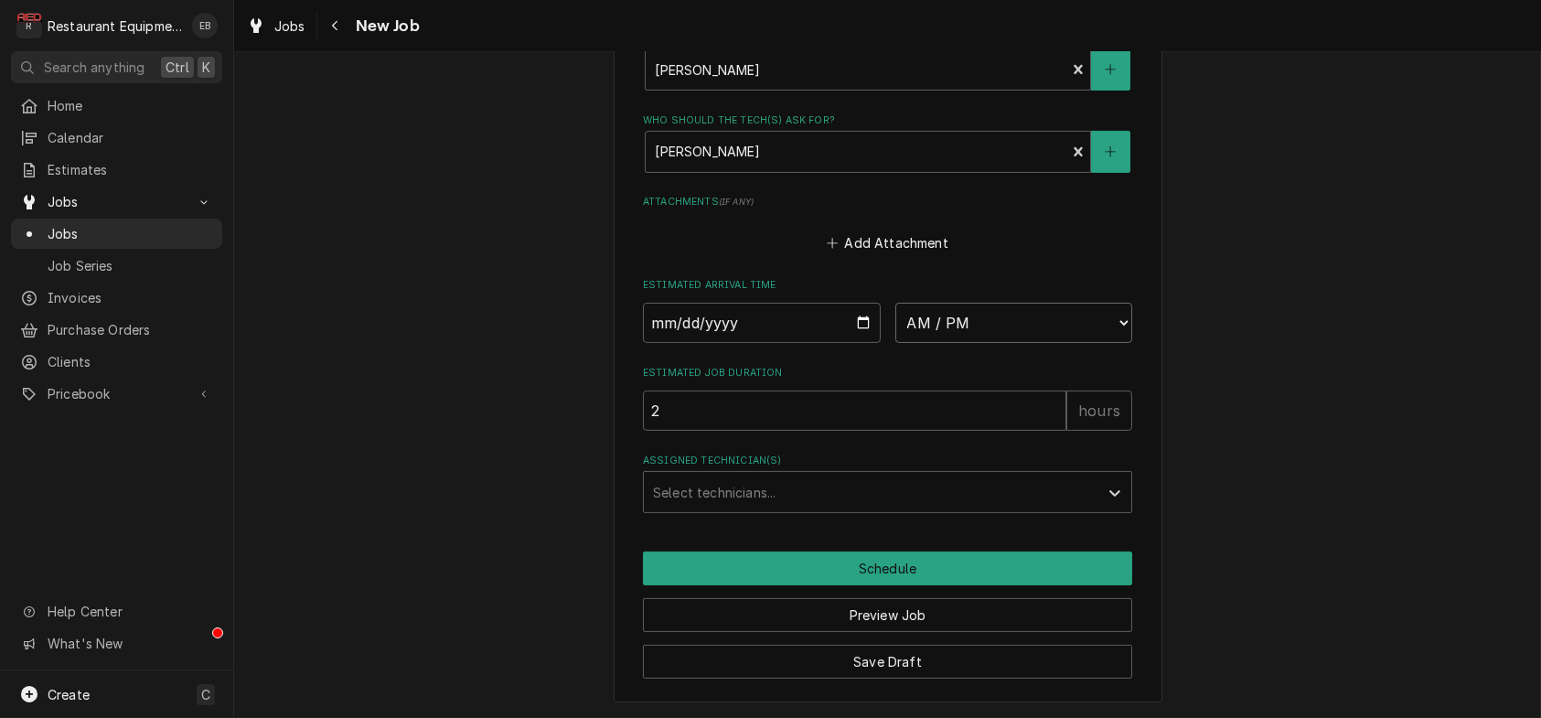
click at [937, 303] on select "AM / PM 6:00 AM 6:15 AM 6:30 AM 6:45 AM 7:00 AM 7:15 AM 7:30 AM 7:45 AM 8:00 AM…" at bounding box center [1014, 323] width 238 height 40
select select "16:00:00"
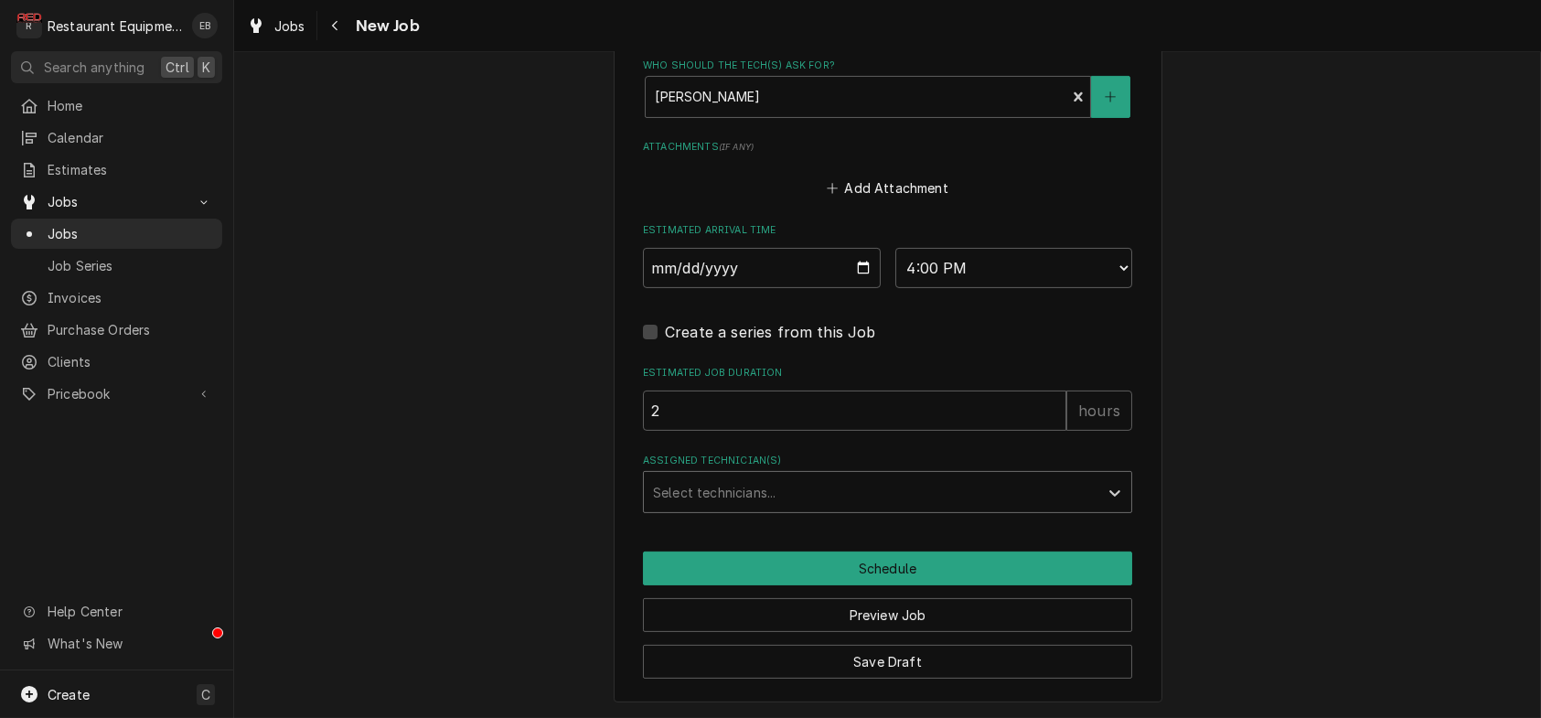
drag, startPoint x: 869, startPoint y: 527, endPoint x: 858, endPoint y: 527, distance: 11.0
click at [862, 509] on div "Assigned Technician(s)" at bounding box center [871, 492] width 436 height 33
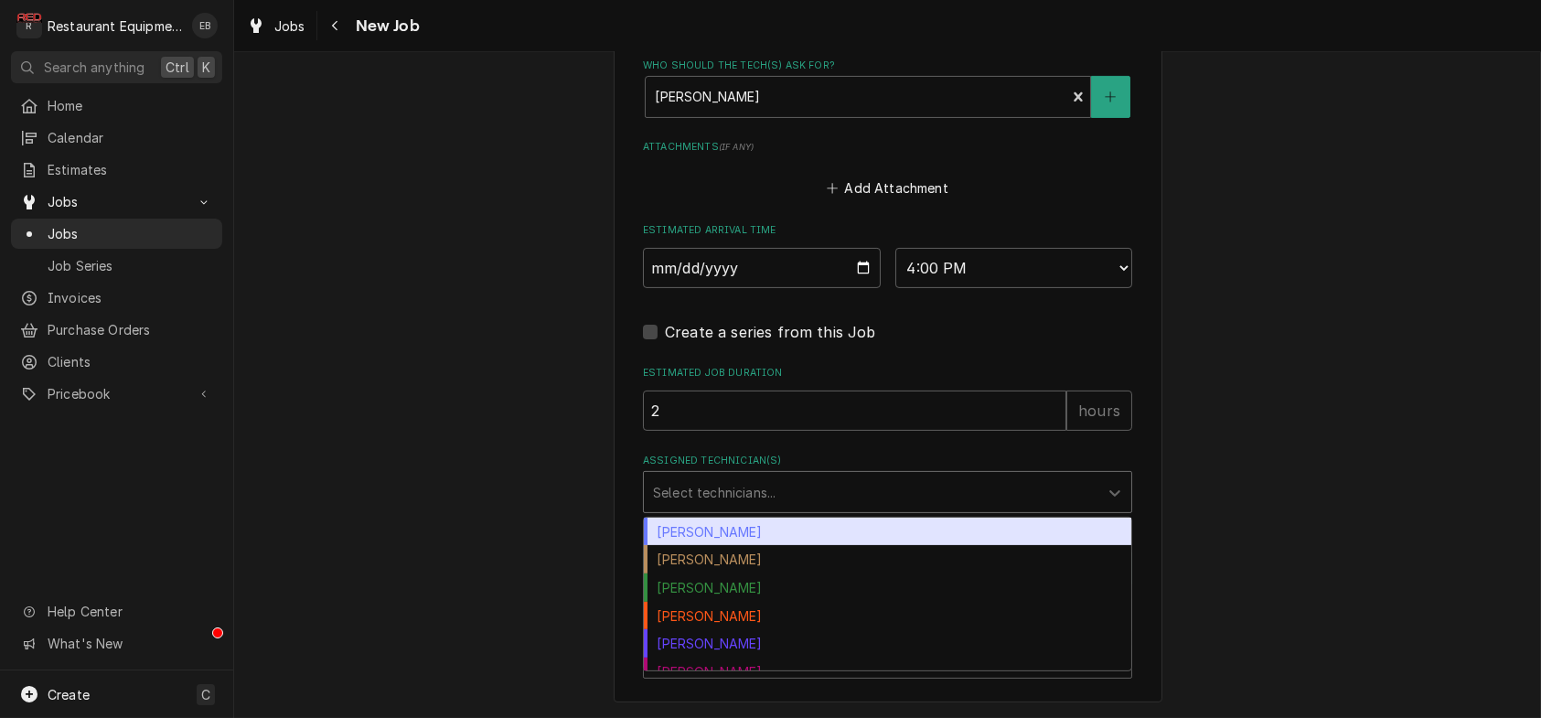
click at [732, 546] on div "Bryan Sanders" at bounding box center [887, 532] width 487 height 28
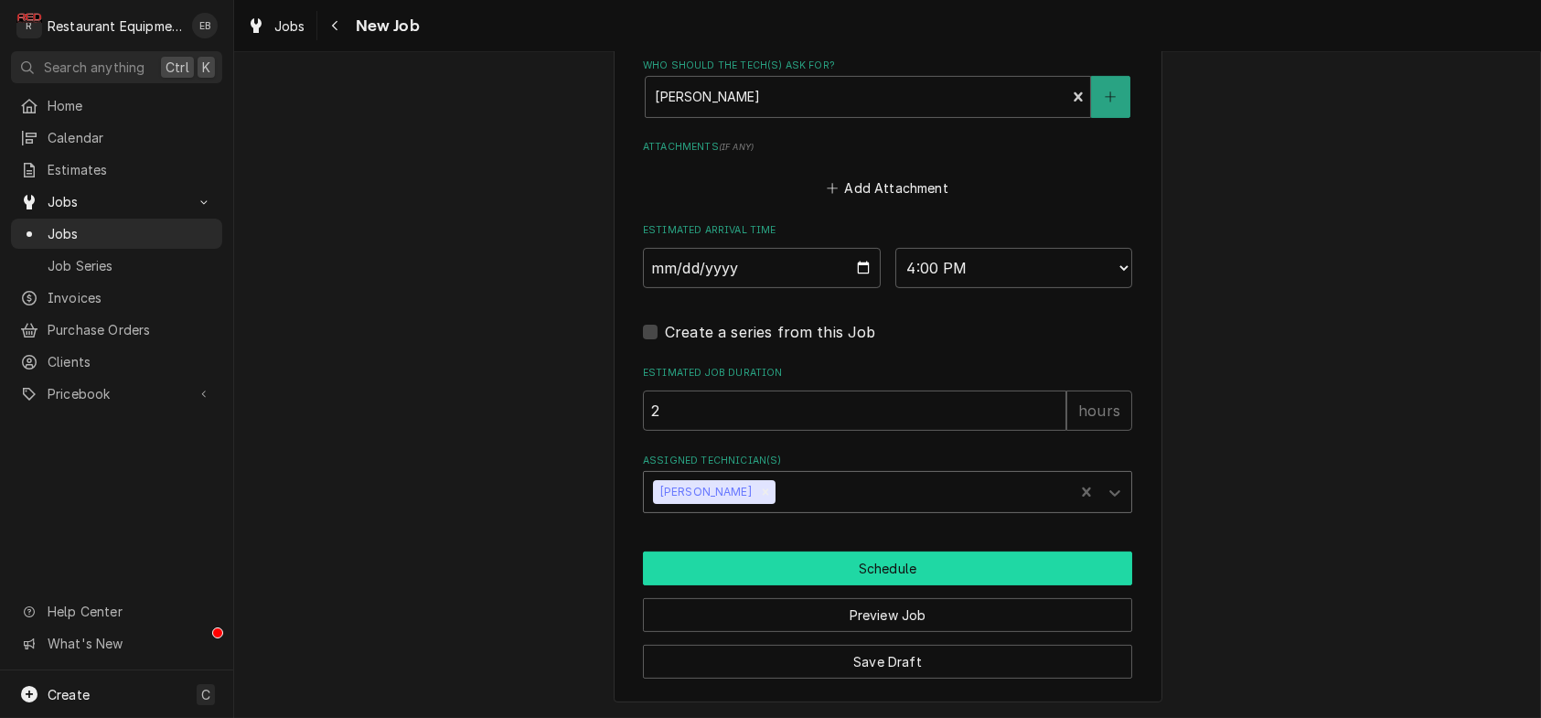
click at [777, 585] on button "Schedule" at bounding box center [887, 568] width 489 height 34
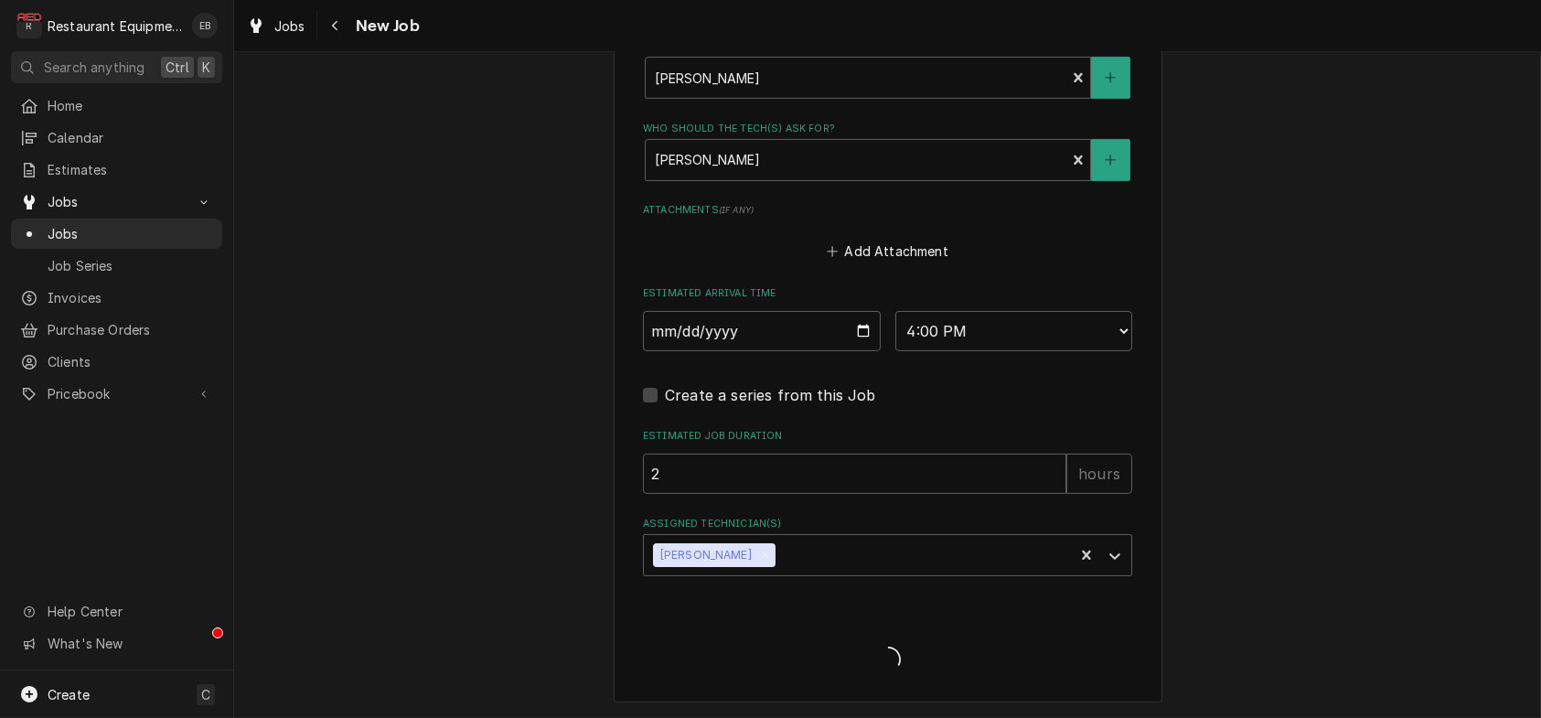
scroll to position [1592, 0]
type textarea "x"
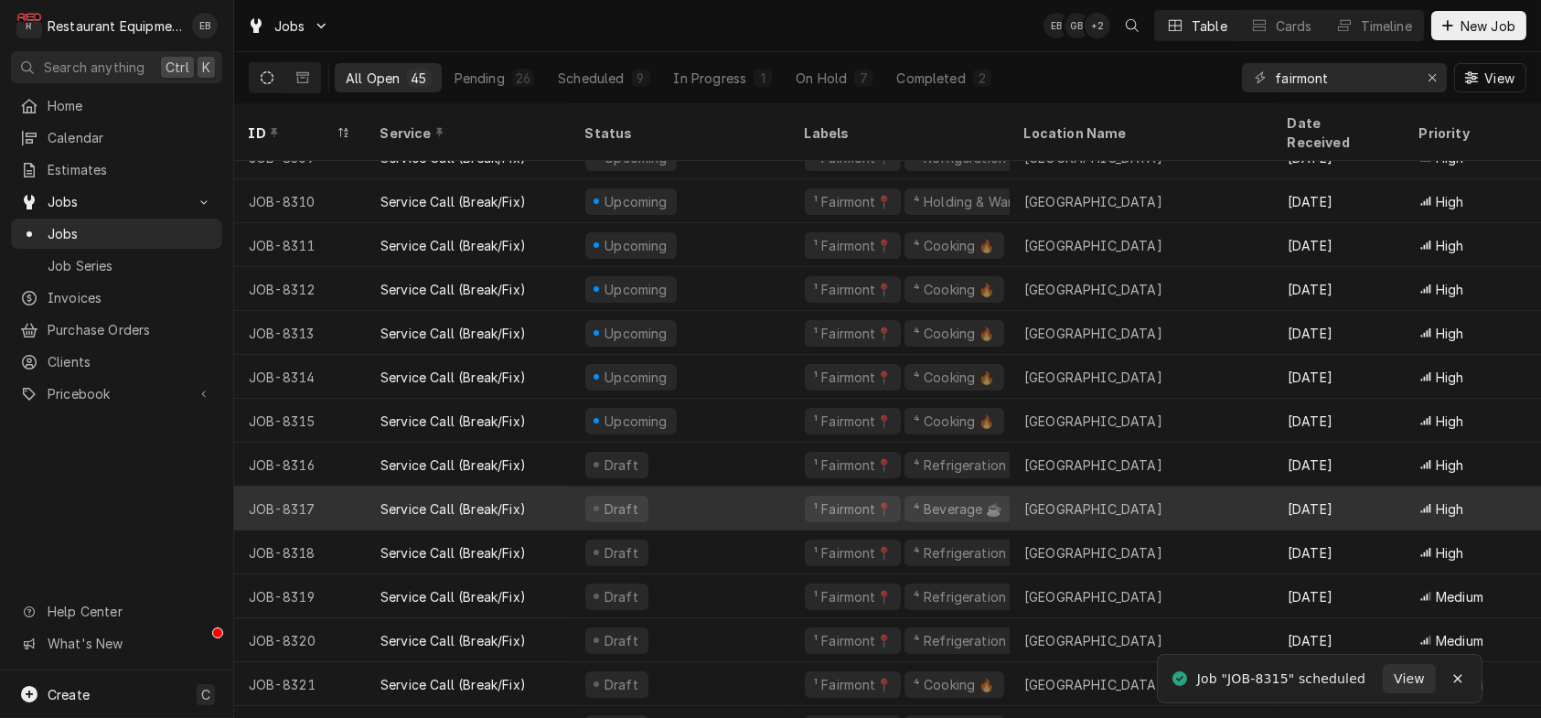
scroll to position [425, 0]
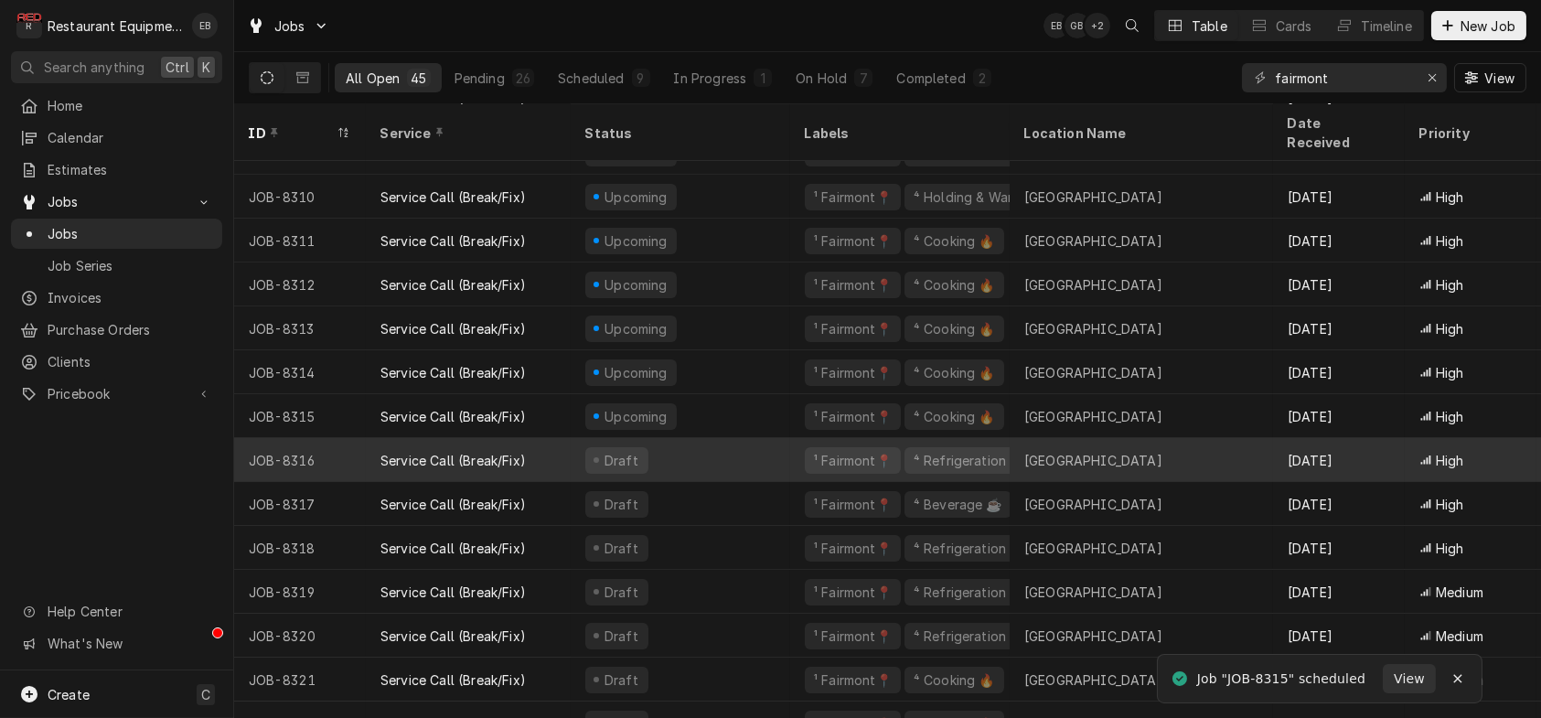
click at [789, 438] on div "Draft" at bounding box center [681, 460] width 220 height 44
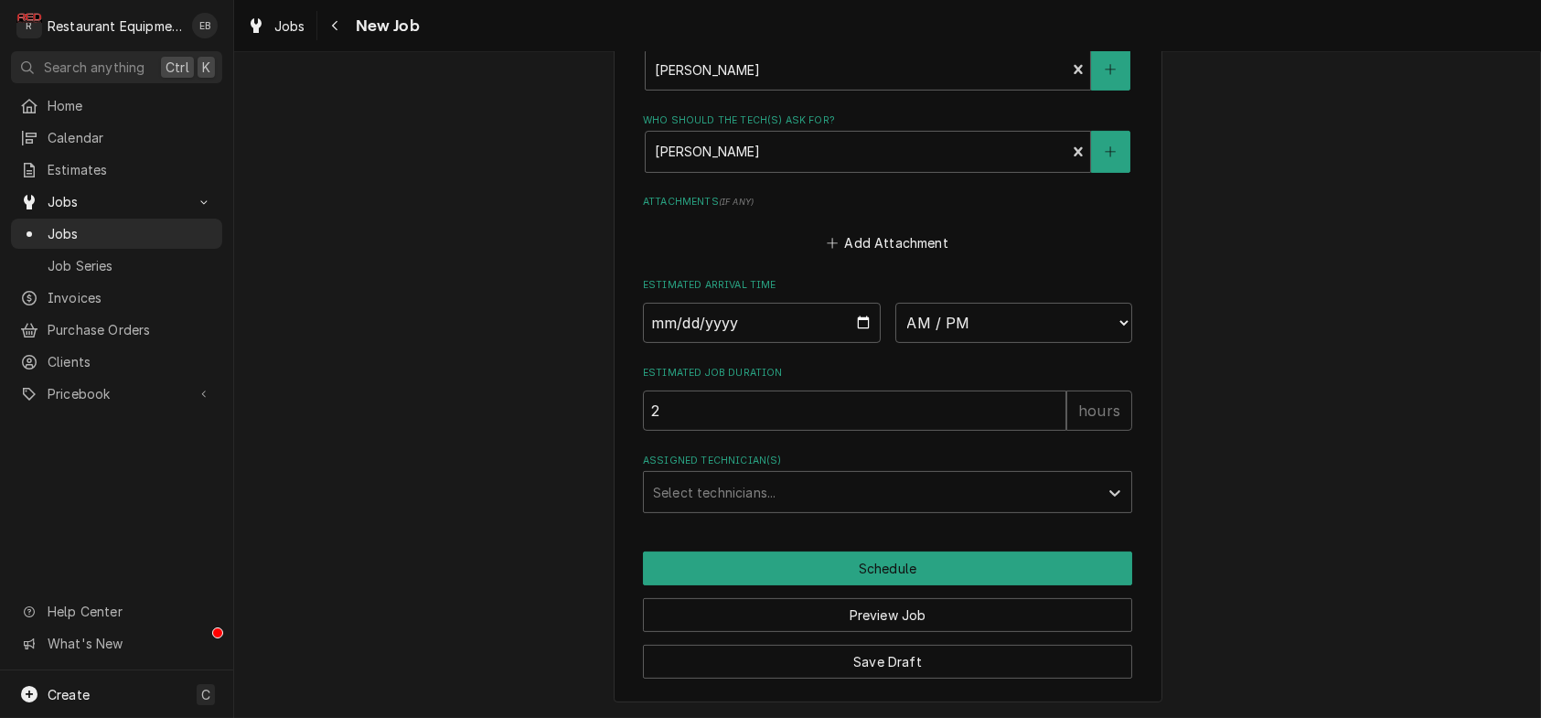
scroll to position [1524, 0]
click at [862, 343] on input "Date" at bounding box center [762, 323] width 238 height 40
click at [859, 343] on input "Date" at bounding box center [762, 323] width 238 height 40
type textarea "x"
type input "[DATE]"
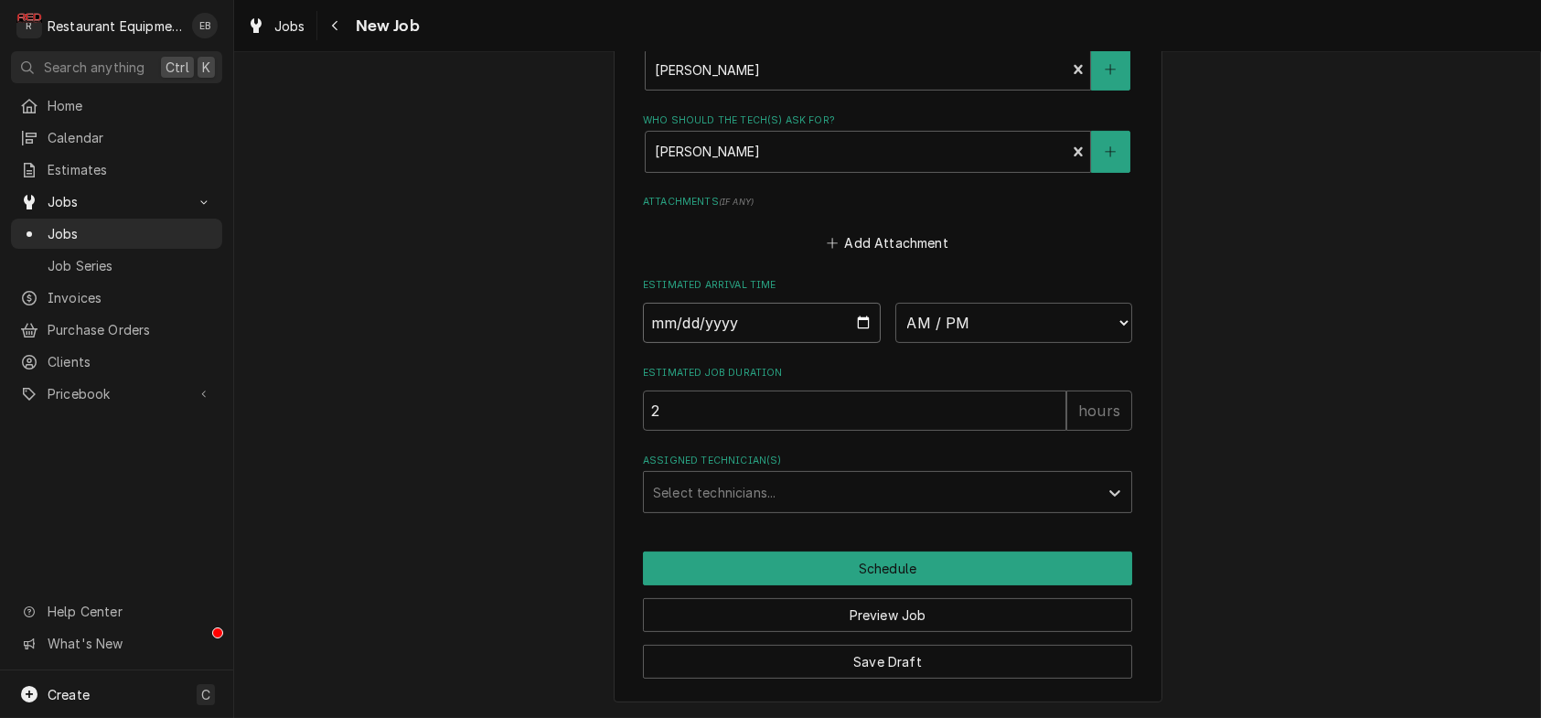
type textarea "x"
click at [1027, 343] on select "AM / PM 6:00 AM 6:15 AM 6:30 AM 6:45 AM 7:00 AM 7:15 AM 7:30 AM 7:45 AM 8:00 AM…" at bounding box center [1014, 323] width 238 height 40
select select "16:00:00"
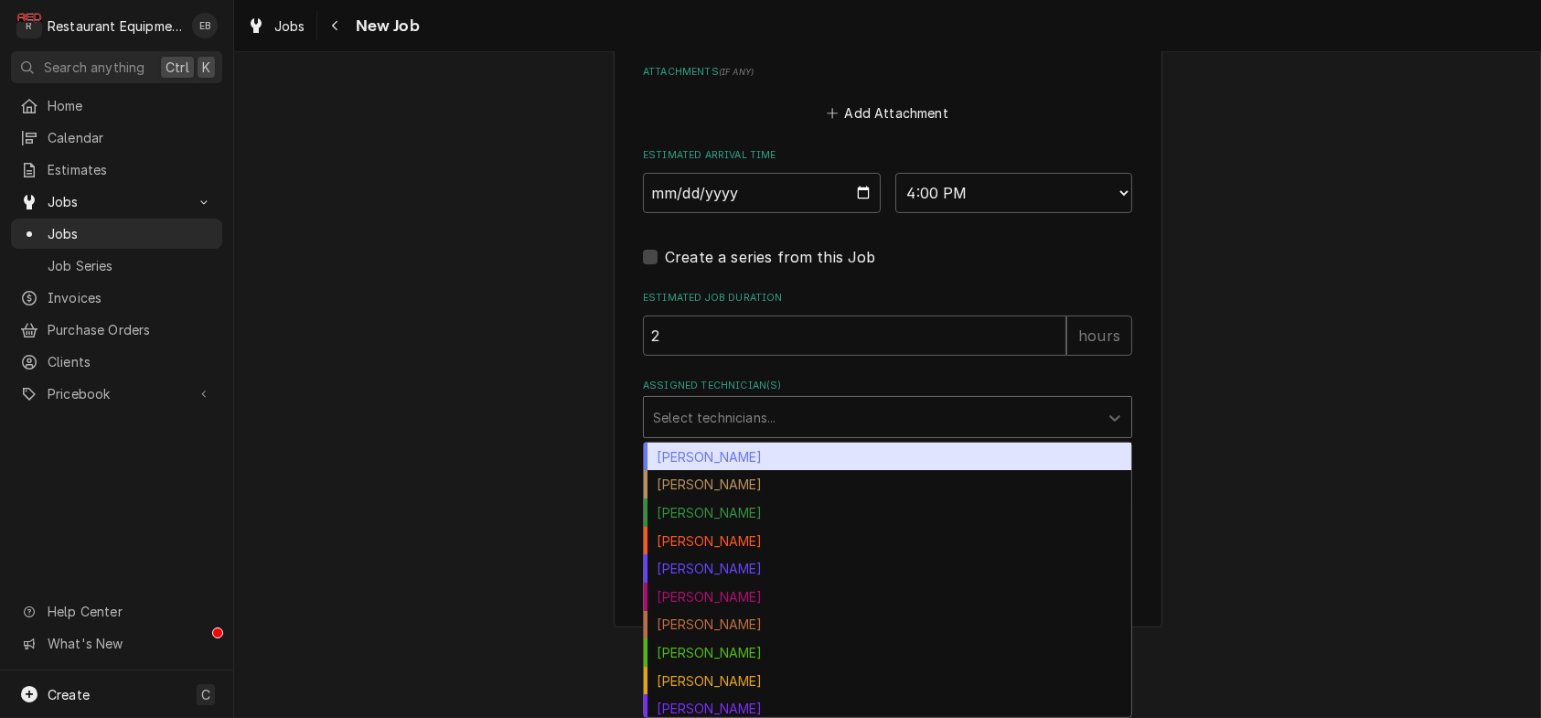
click at [806, 434] on div "Assigned Technician(s)" at bounding box center [871, 417] width 436 height 33
click at [771, 471] on div "Bryan Sanders" at bounding box center [887, 457] width 487 height 28
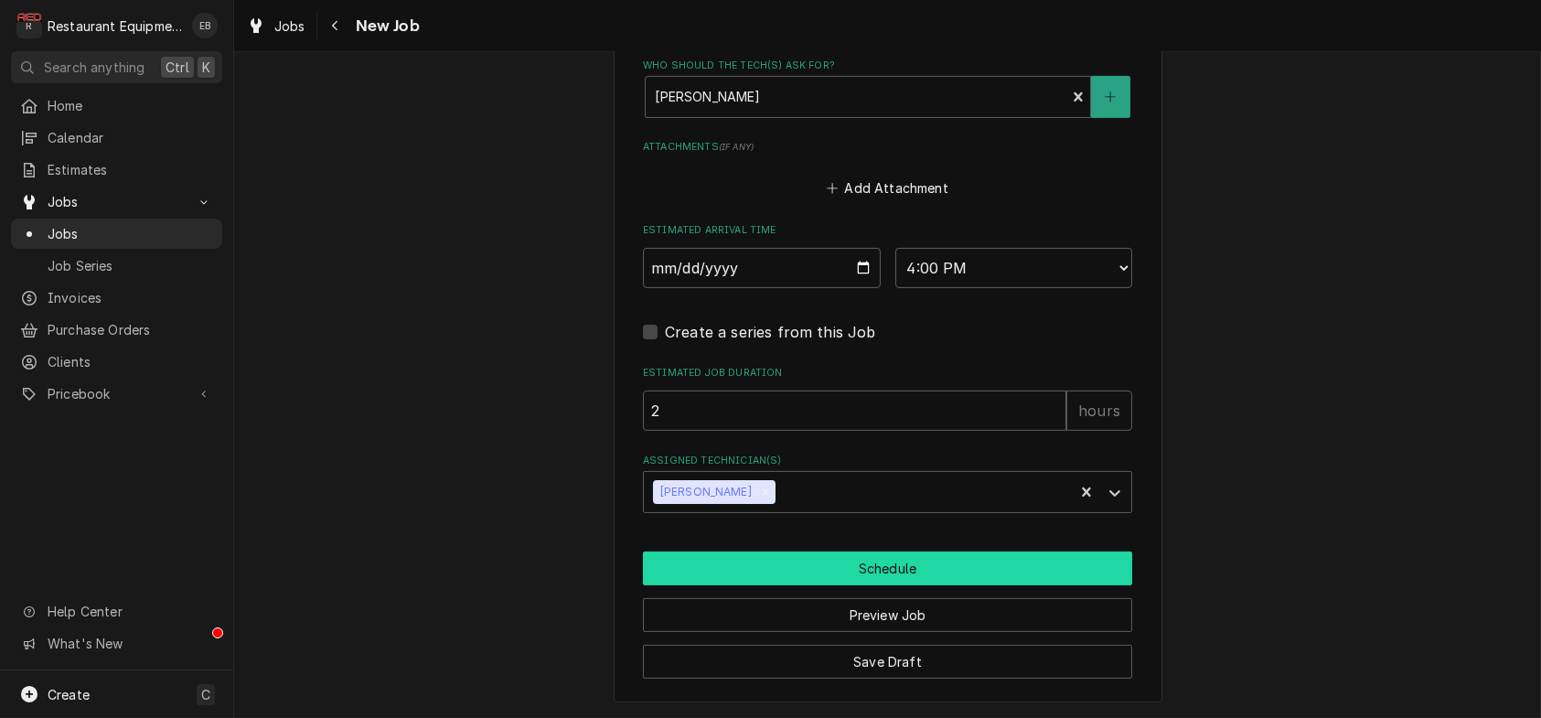
click at [841, 571] on button "Schedule" at bounding box center [887, 568] width 489 height 34
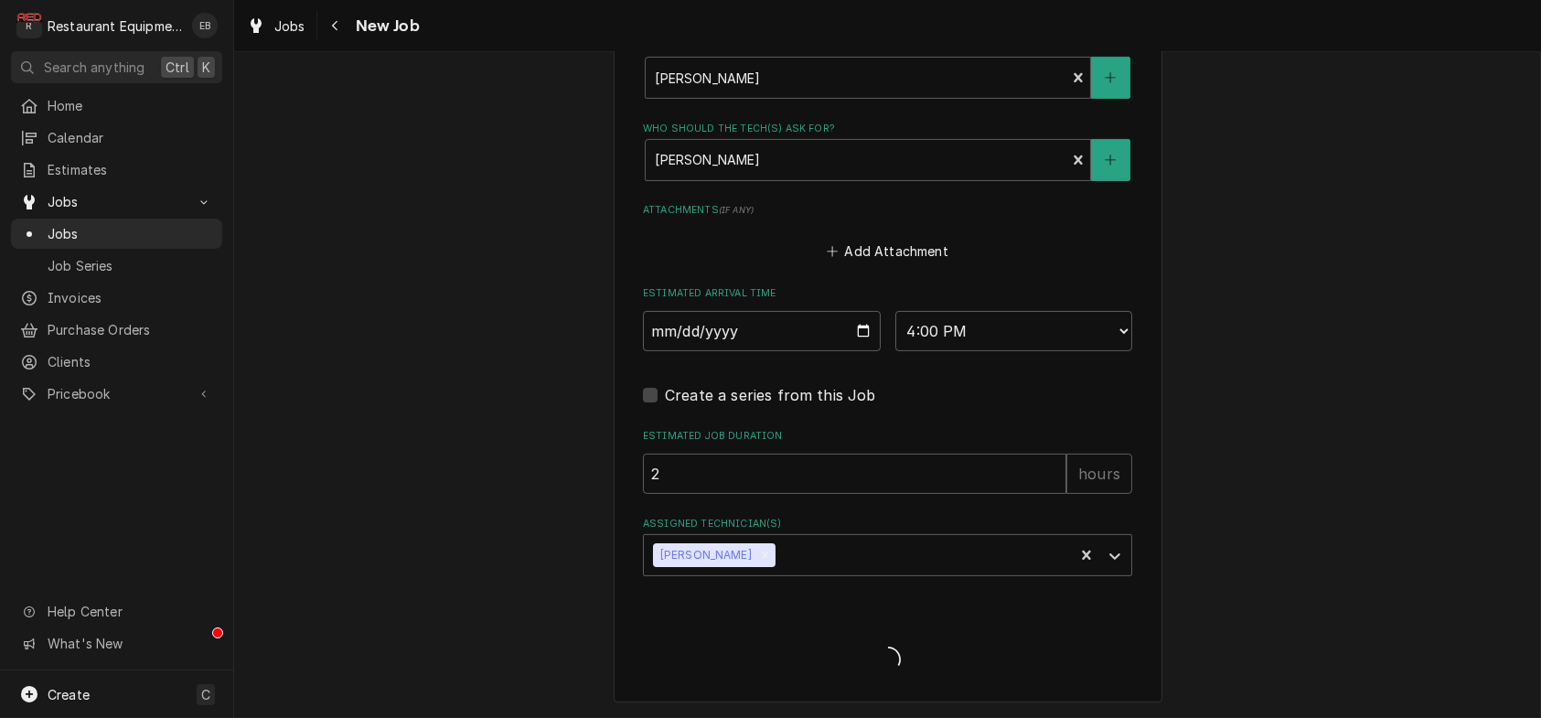
type textarea "x"
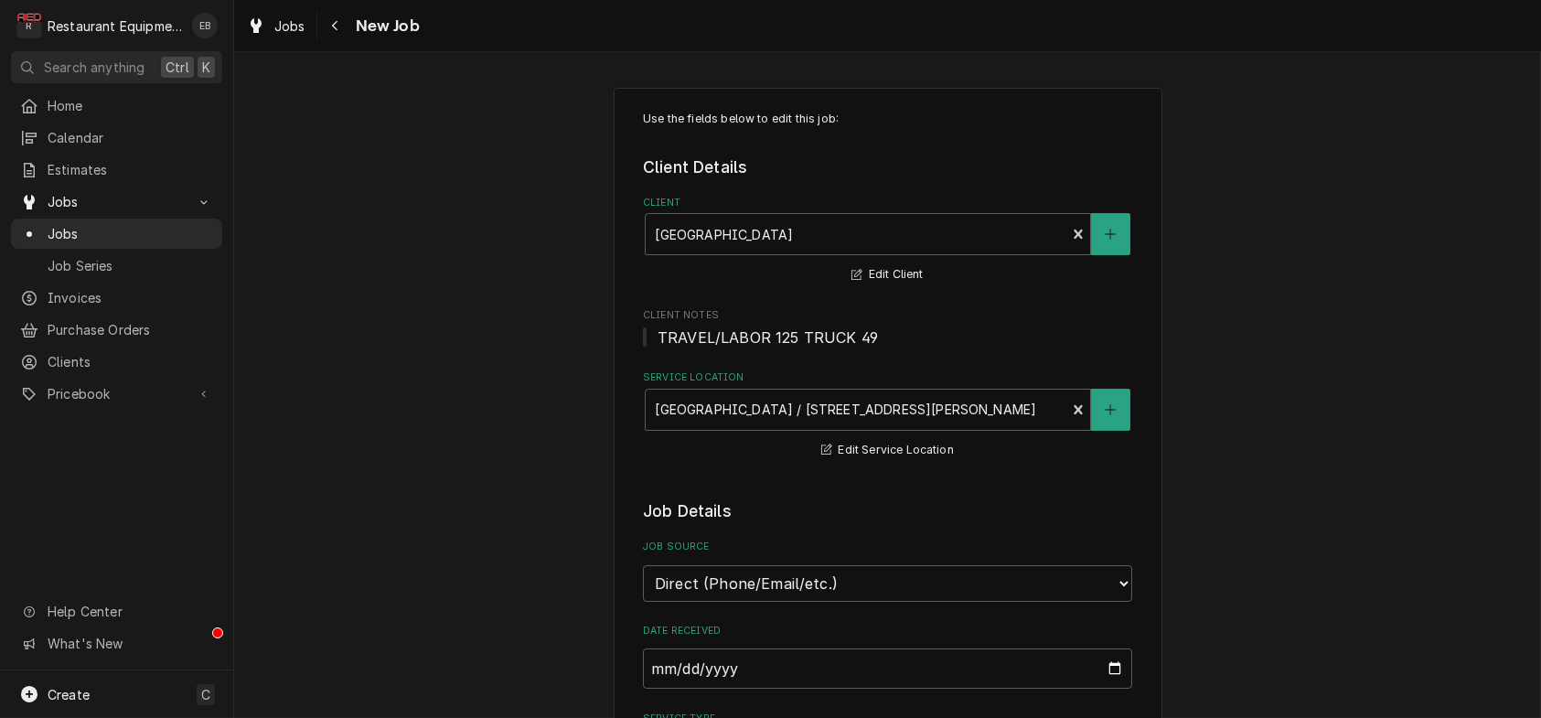
scroll to position [1646, 0]
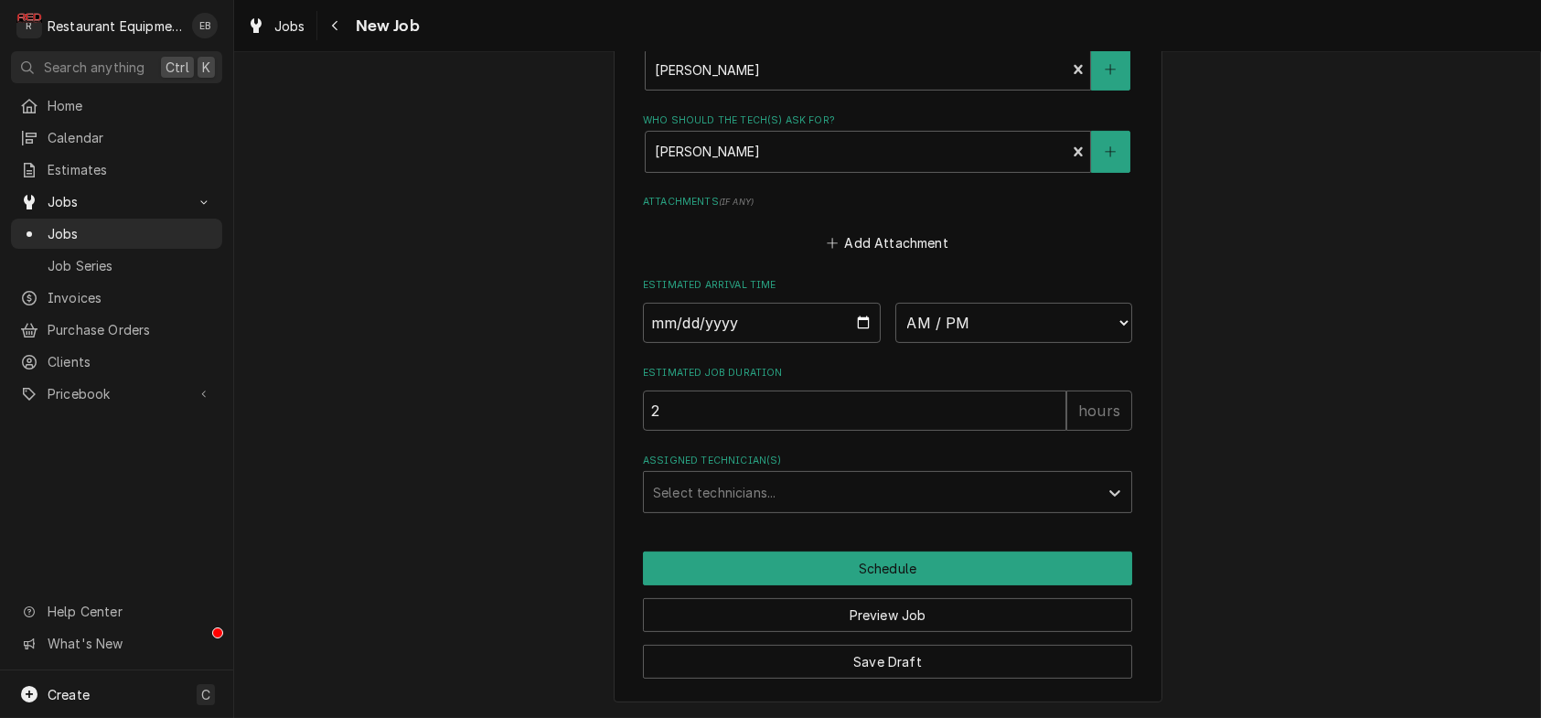
click at [865, 314] on input "Date" at bounding box center [762, 323] width 238 height 40
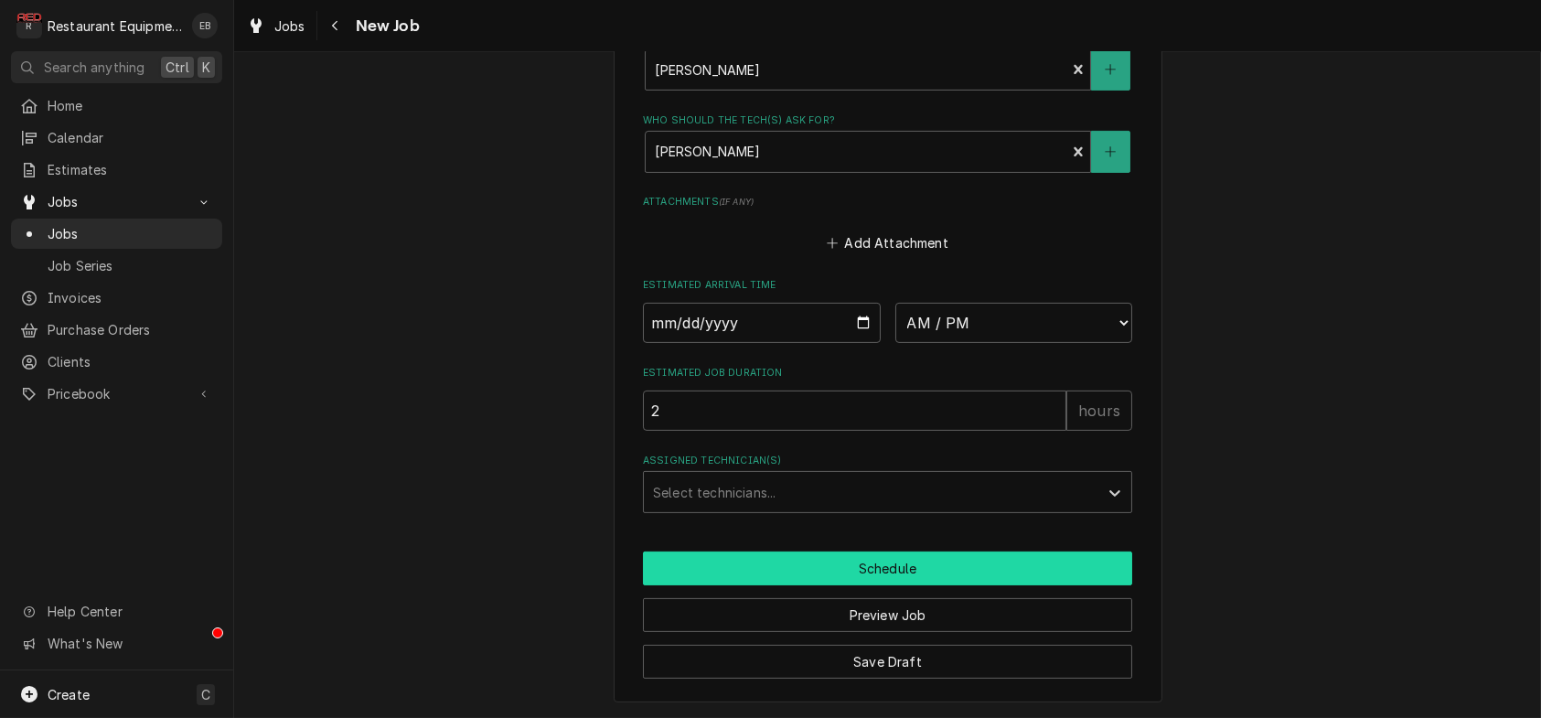
type input "[DATE]"
type textarea "x"
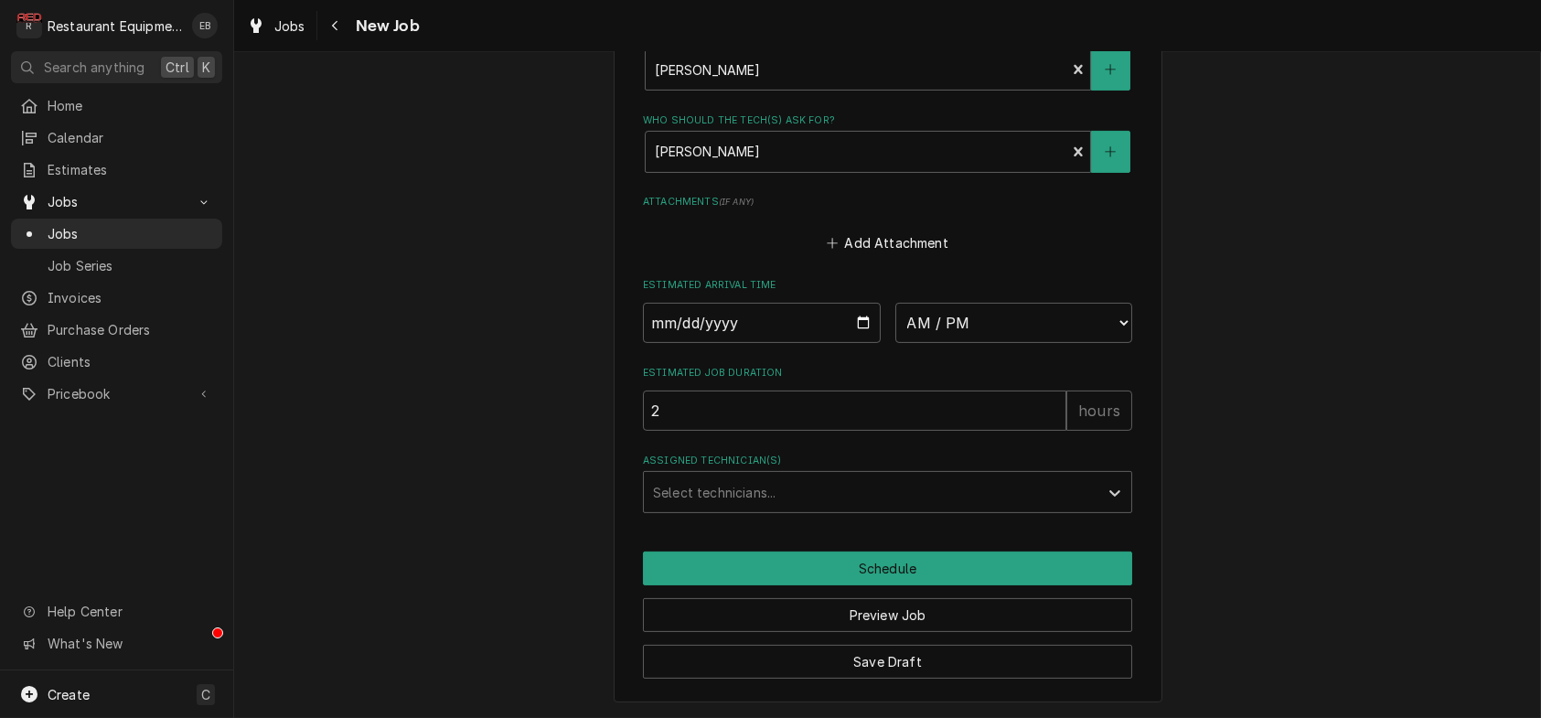
type input "[DATE]"
type textarea "x"
click at [967, 307] on select "AM / PM 6:00 AM 6:15 AM 6:30 AM 6:45 AM 7:00 AM 7:15 AM 7:30 AM 7:45 AM 8:00 AM…" at bounding box center [1014, 323] width 238 height 40
select select "16:00:00"
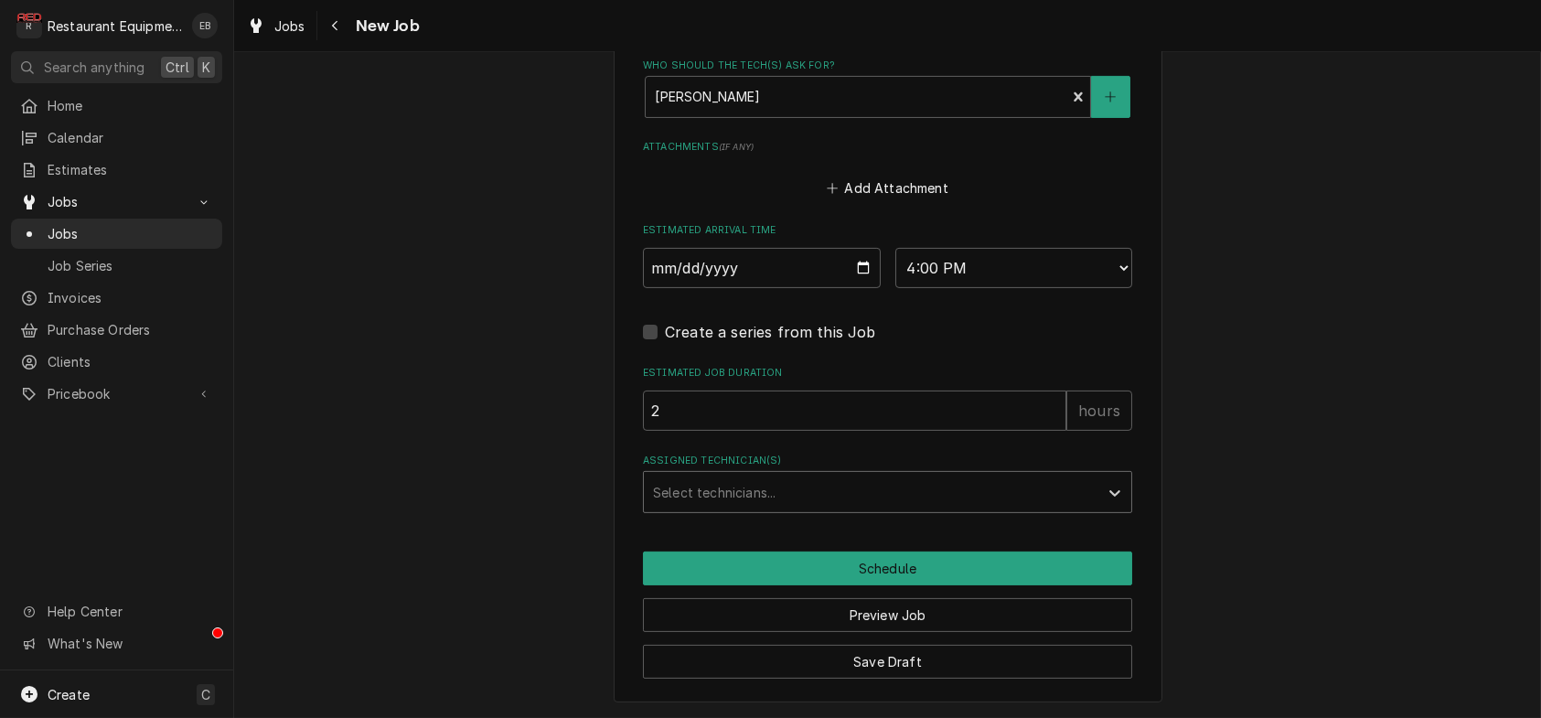
click at [793, 509] on div "Assigned Technician(s)" at bounding box center [871, 492] width 436 height 33
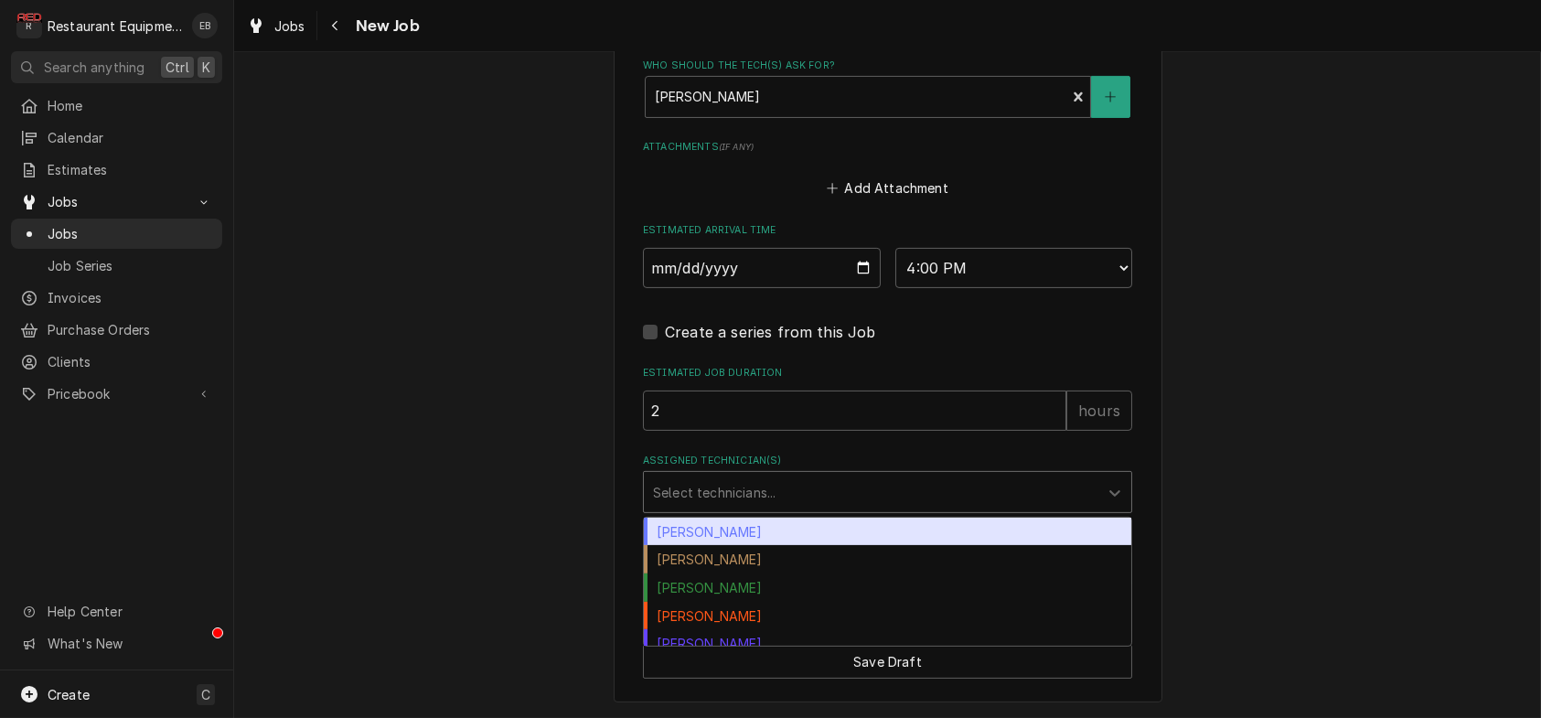
click at [748, 546] on div "[PERSON_NAME]" at bounding box center [887, 532] width 487 height 28
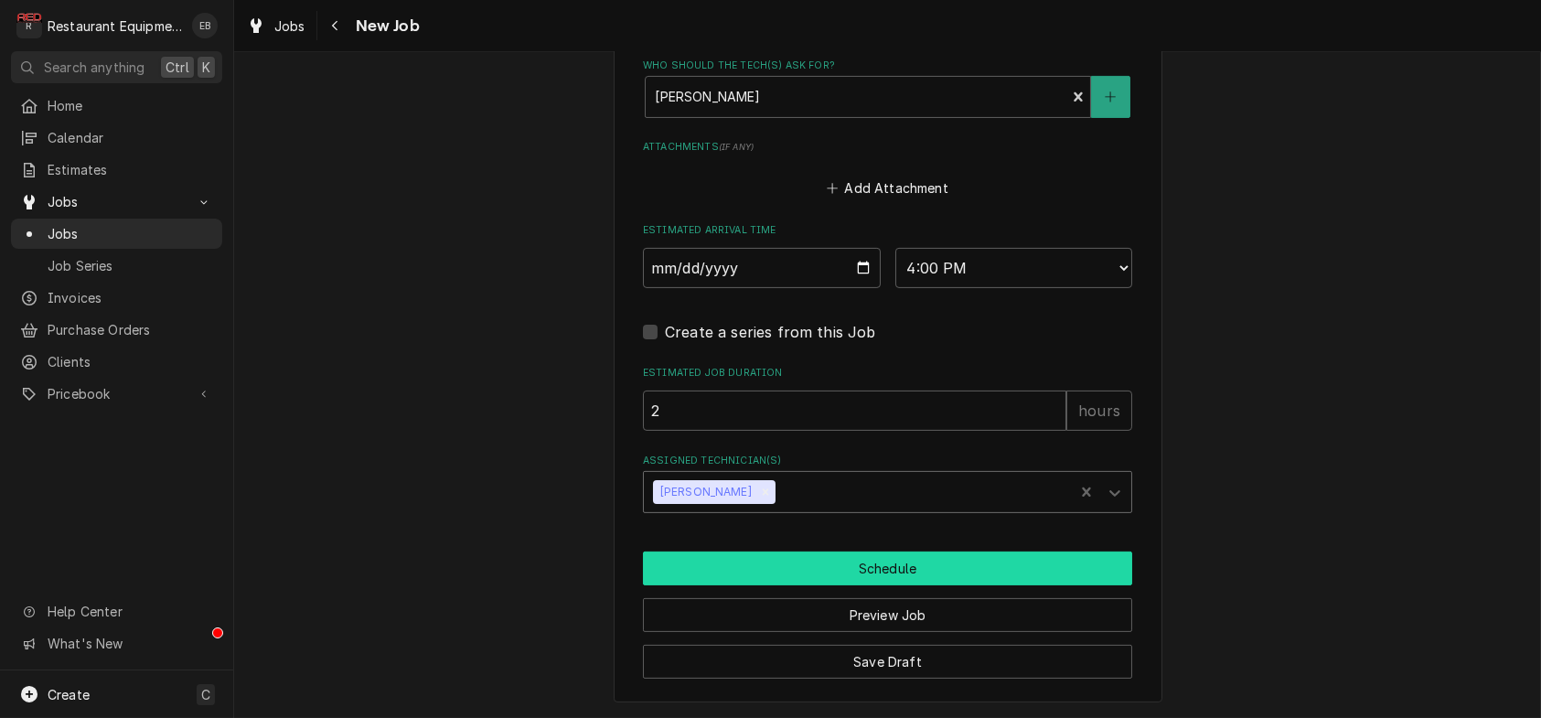
click at [803, 585] on button "Schedule" at bounding box center [887, 568] width 489 height 34
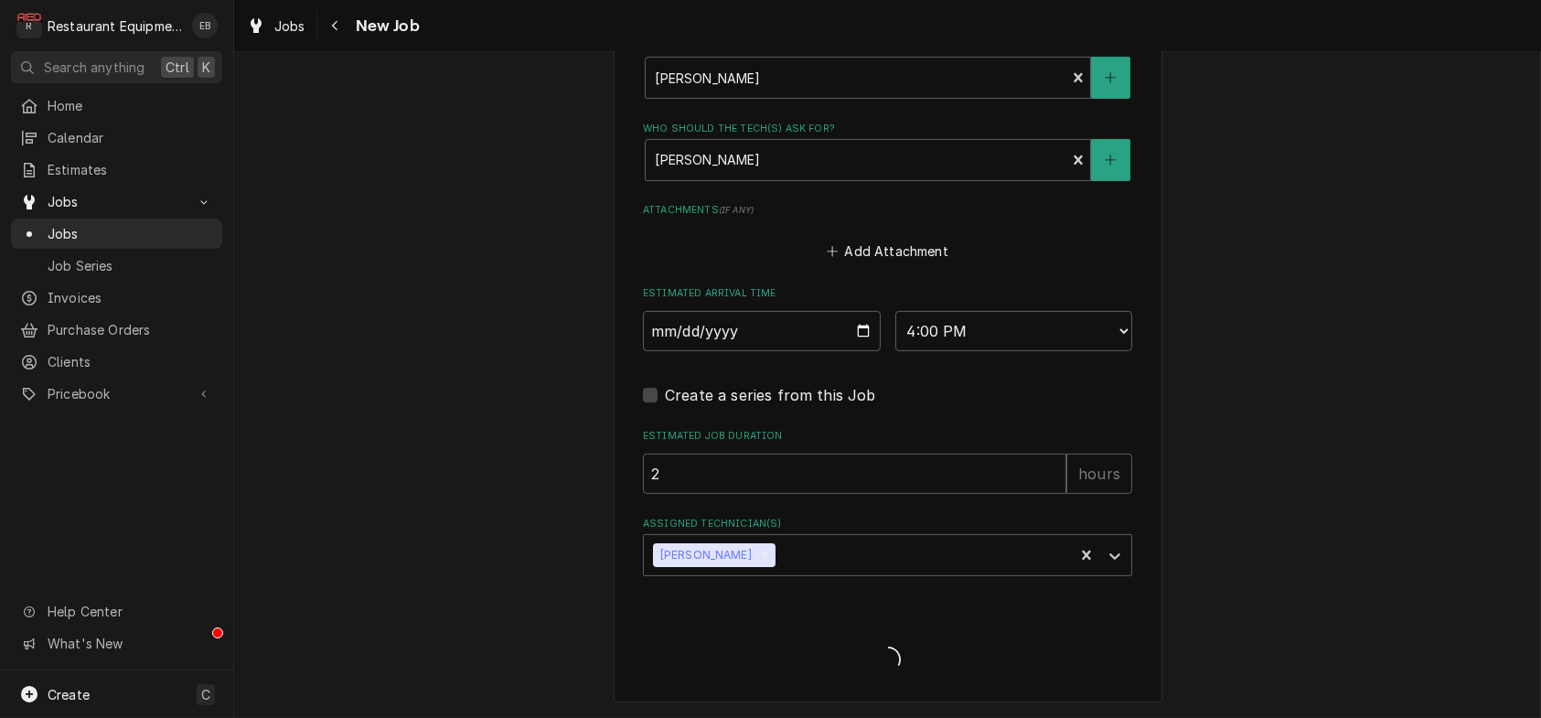
type textarea "x"
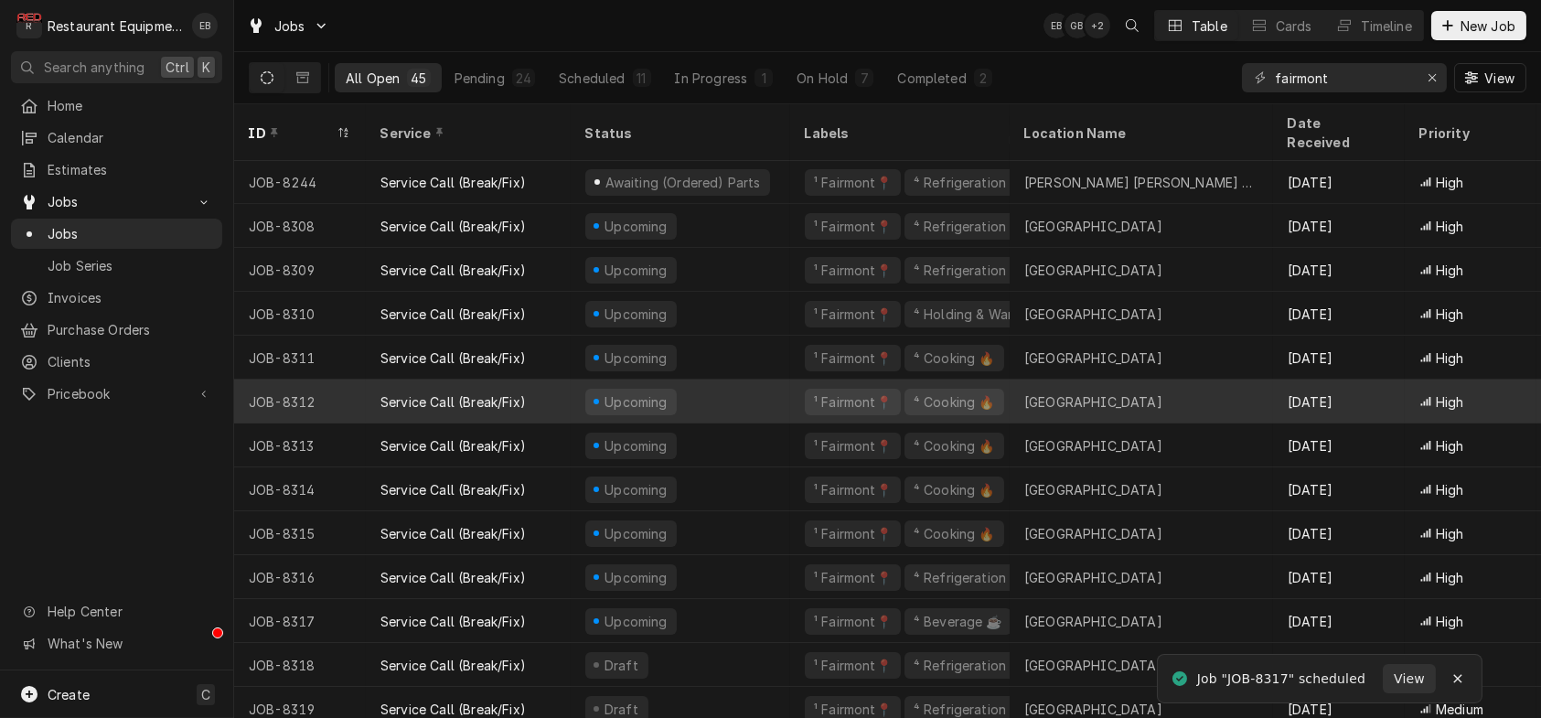
scroll to position [365, 0]
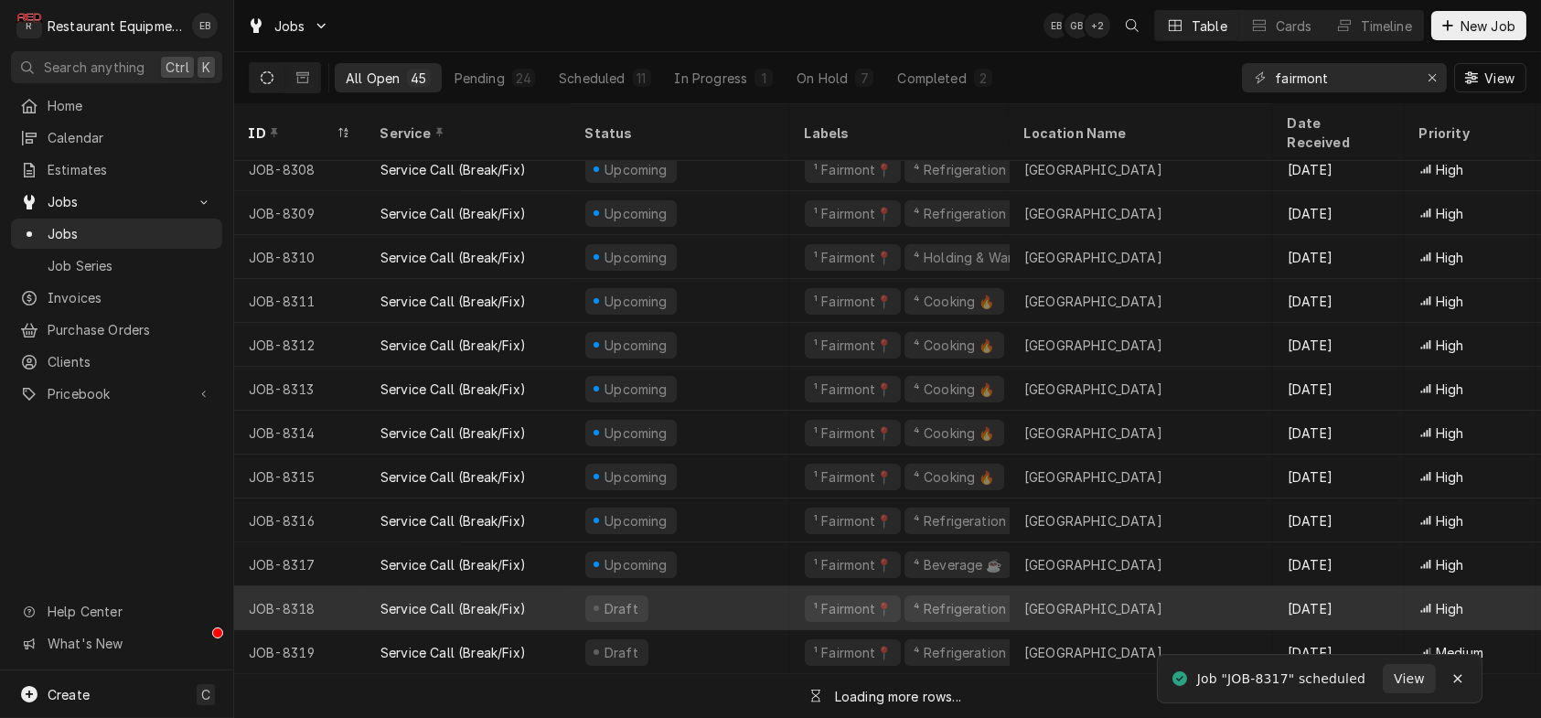
click at [761, 606] on div "Draft" at bounding box center [681, 608] width 220 height 44
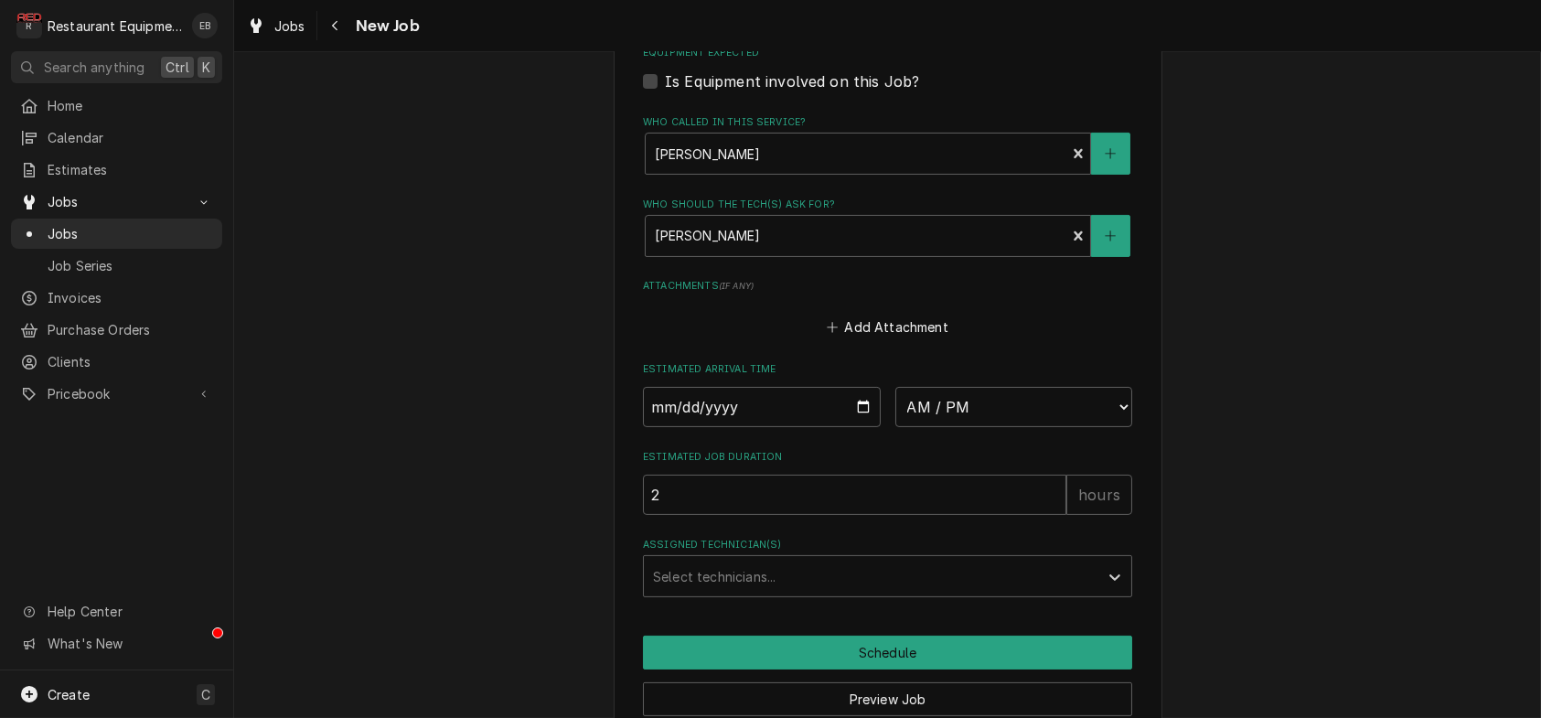
scroll to position [1341, 0]
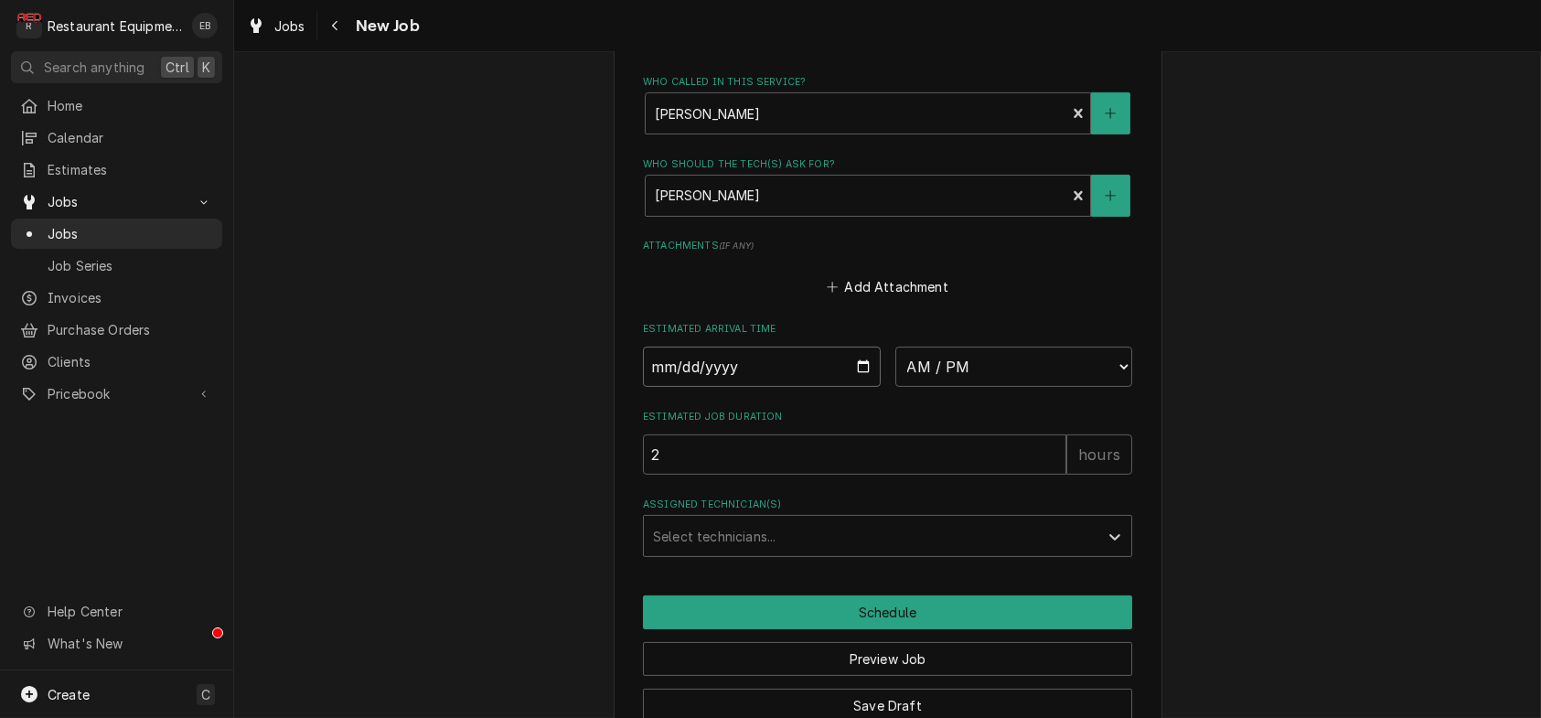
click at [862, 387] on input "Date" at bounding box center [762, 367] width 238 height 40
type textarea "x"
type input "[DATE]"
type textarea "x"
click at [1022, 387] on select "AM / PM 6:00 AM 6:15 AM 6:30 AM 6:45 AM 7:00 AM 7:15 AM 7:30 AM 7:45 AM 8:00 AM…" at bounding box center [1014, 367] width 238 height 40
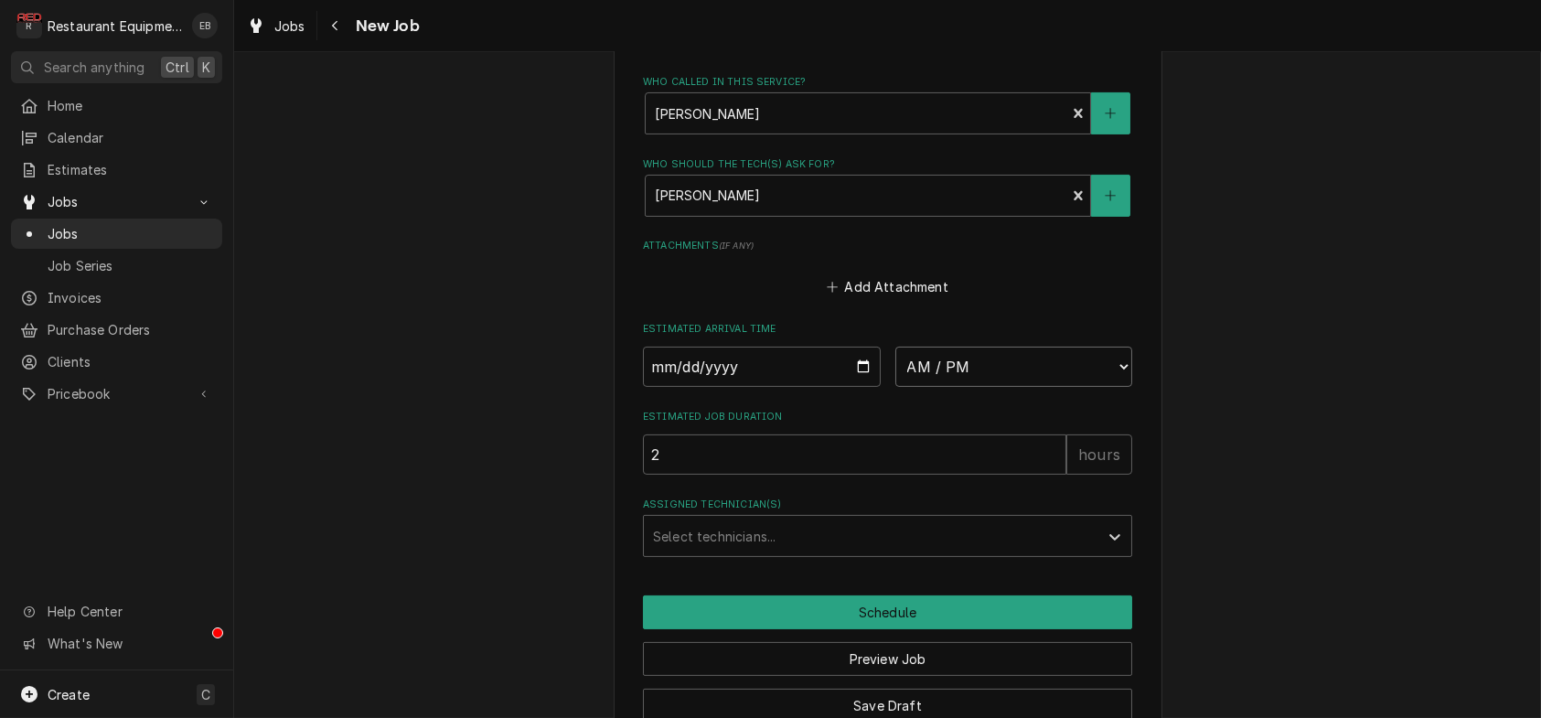
select select "16:00:00"
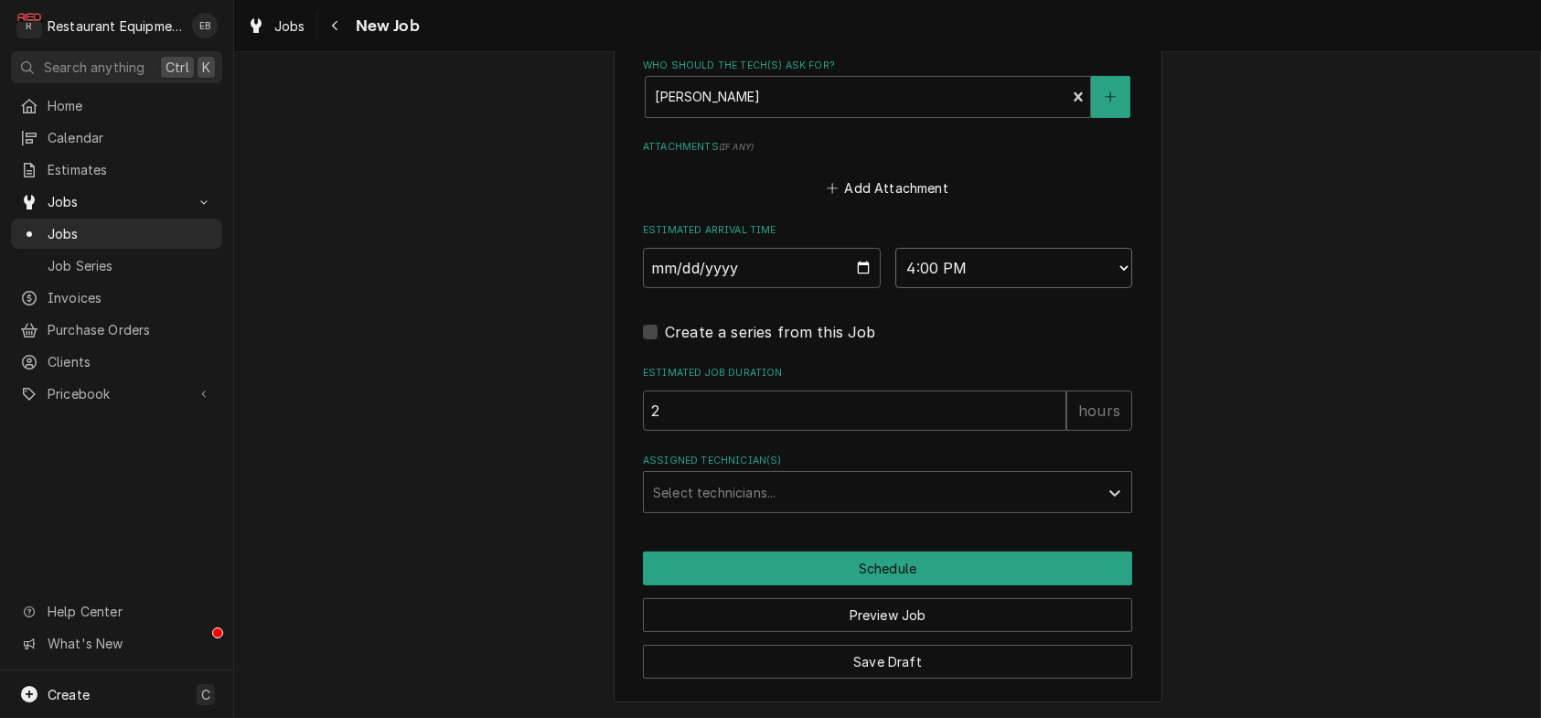
scroll to position [1524, 0]
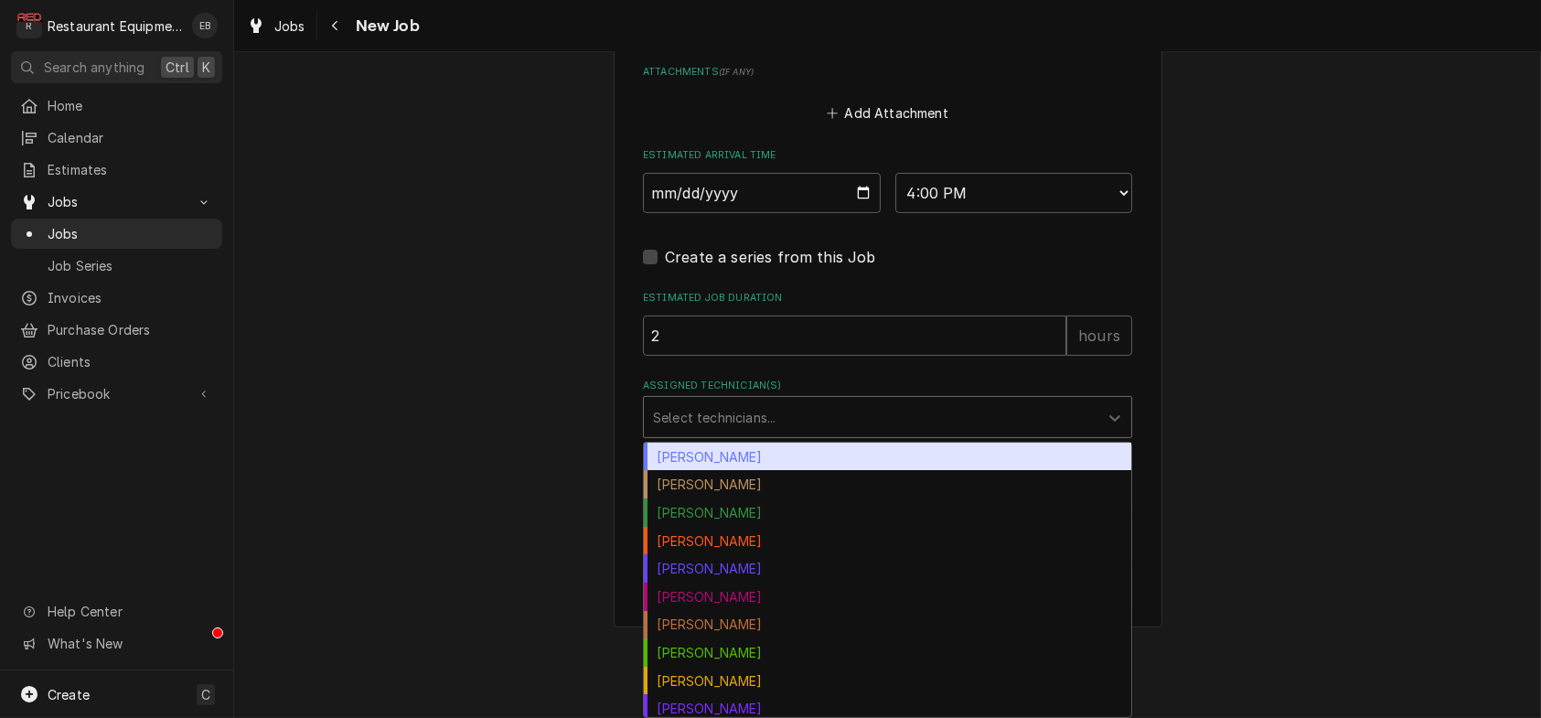
click at [755, 434] on div "Assigned Technician(s)" at bounding box center [871, 417] width 436 height 33
click at [728, 471] on div "[PERSON_NAME]" at bounding box center [887, 457] width 487 height 28
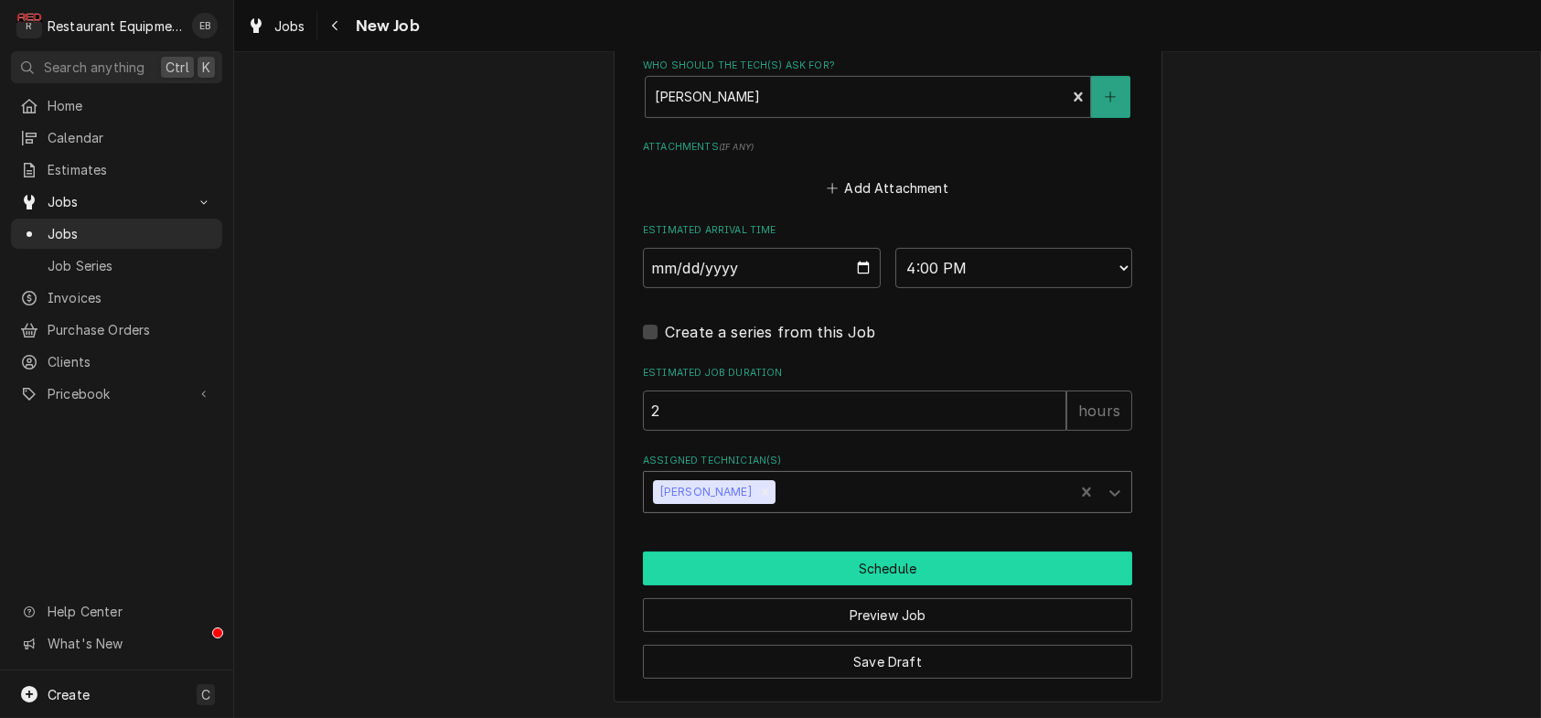
click at [892, 551] on button "Schedule" at bounding box center [887, 568] width 489 height 34
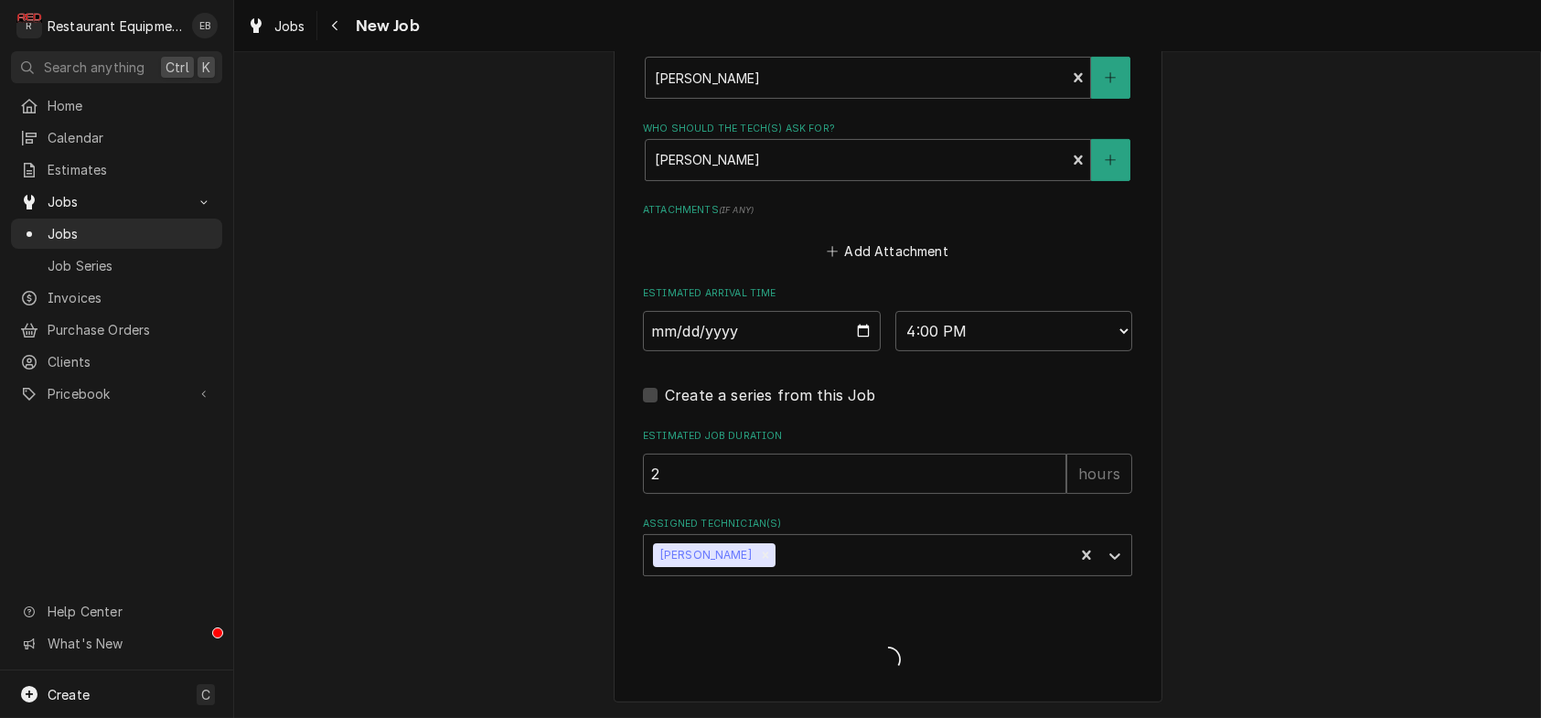
type textarea "x"
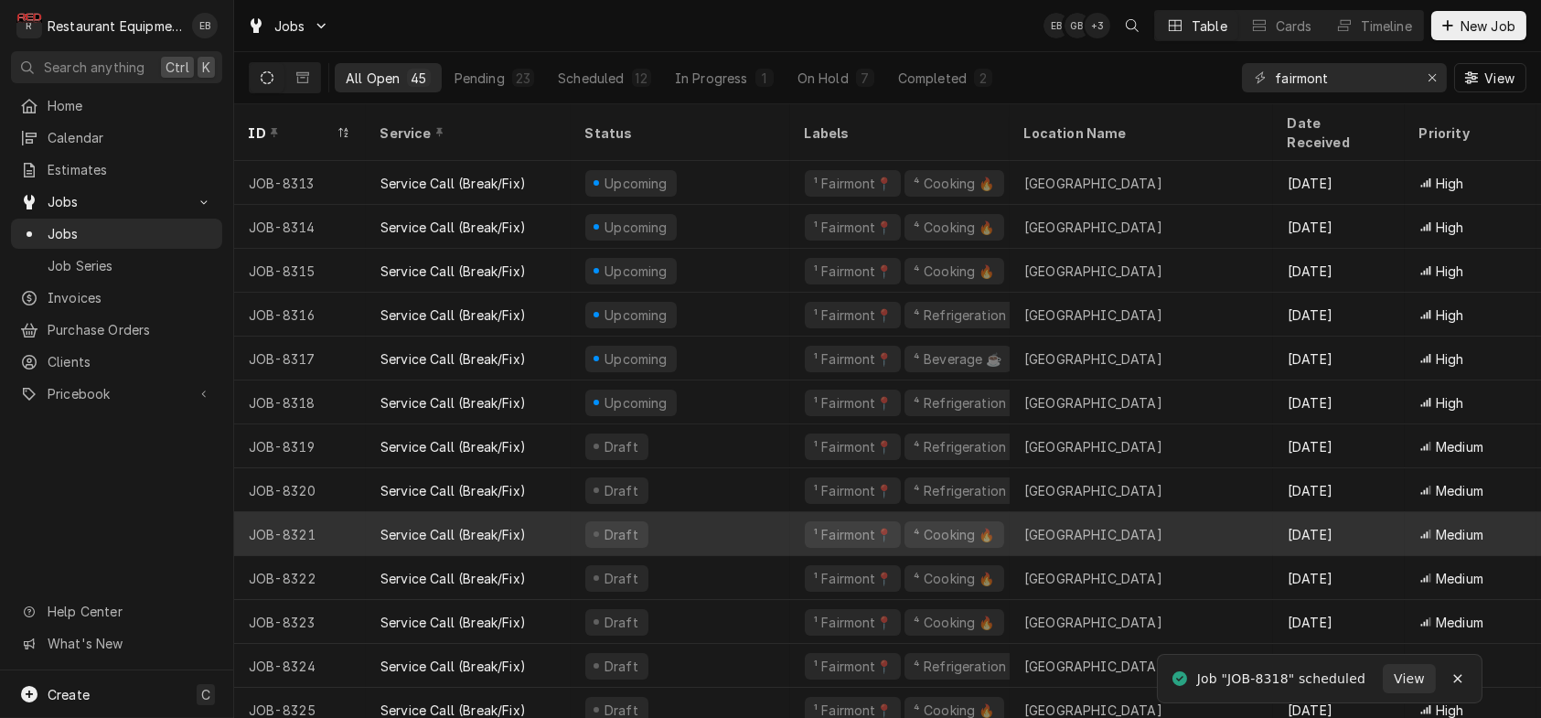
scroll to position [627, 0]
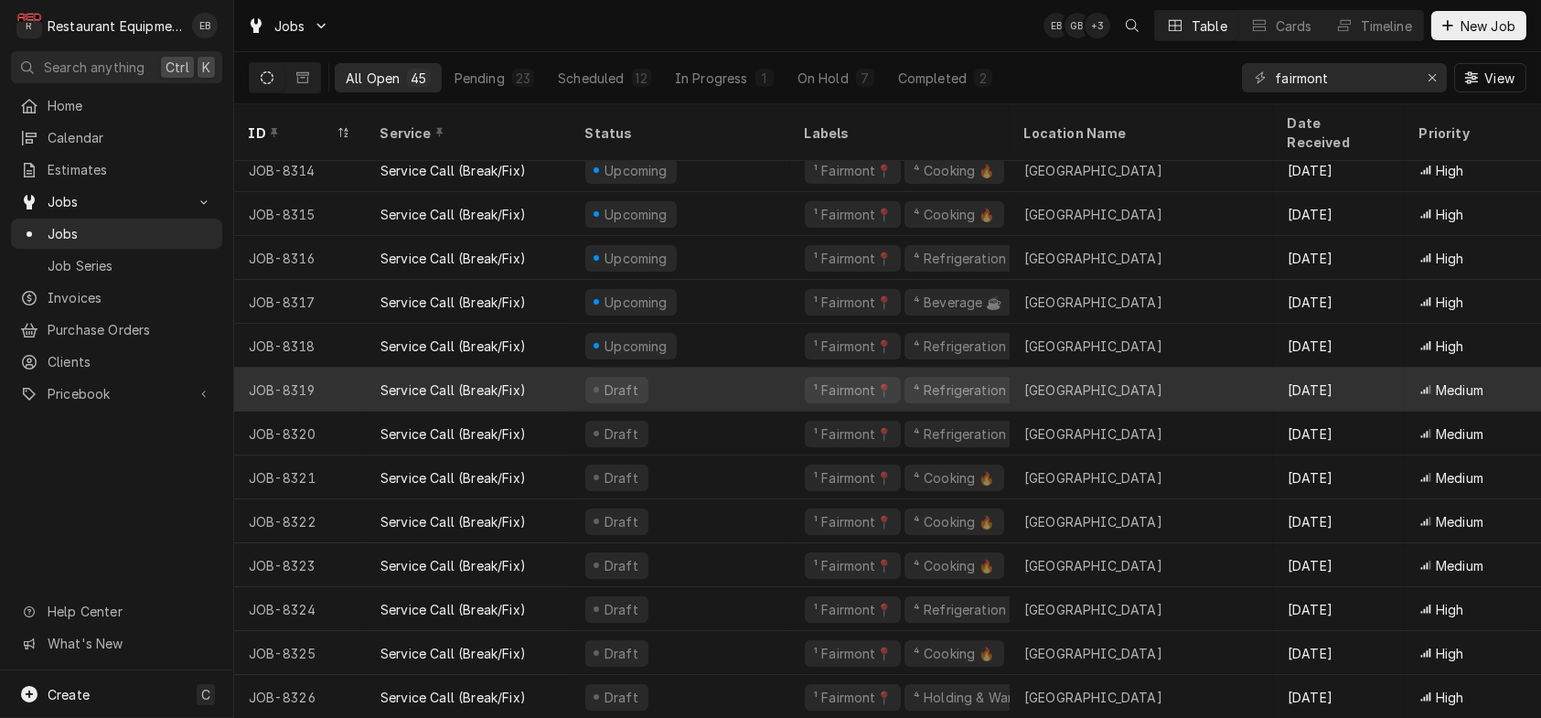
click at [722, 368] on div "Draft" at bounding box center [681, 390] width 220 height 44
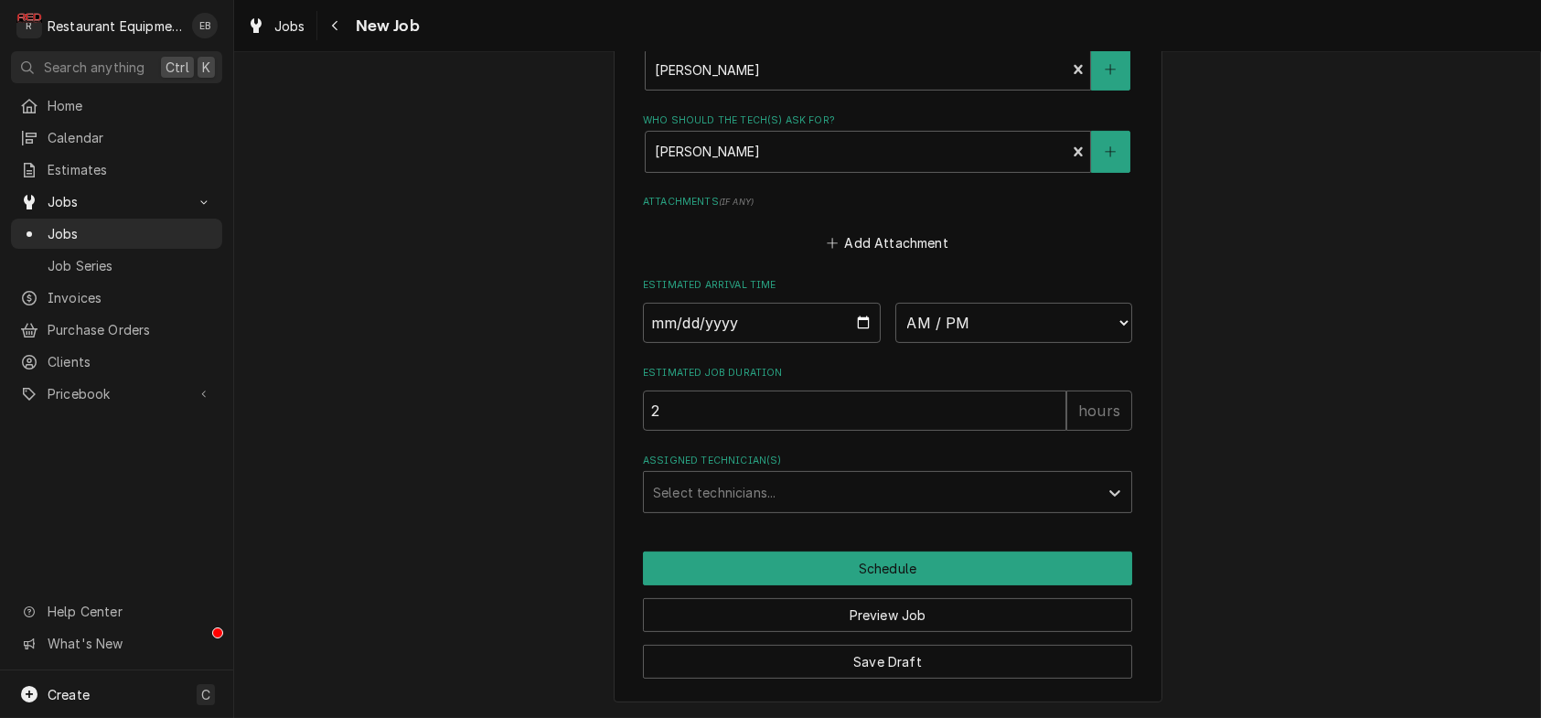
scroll to position [1646, 0]
click at [862, 309] on input "Date" at bounding box center [762, 323] width 238 height 40
type textarea "x"
type input "[DATE]"
type textarea "x"
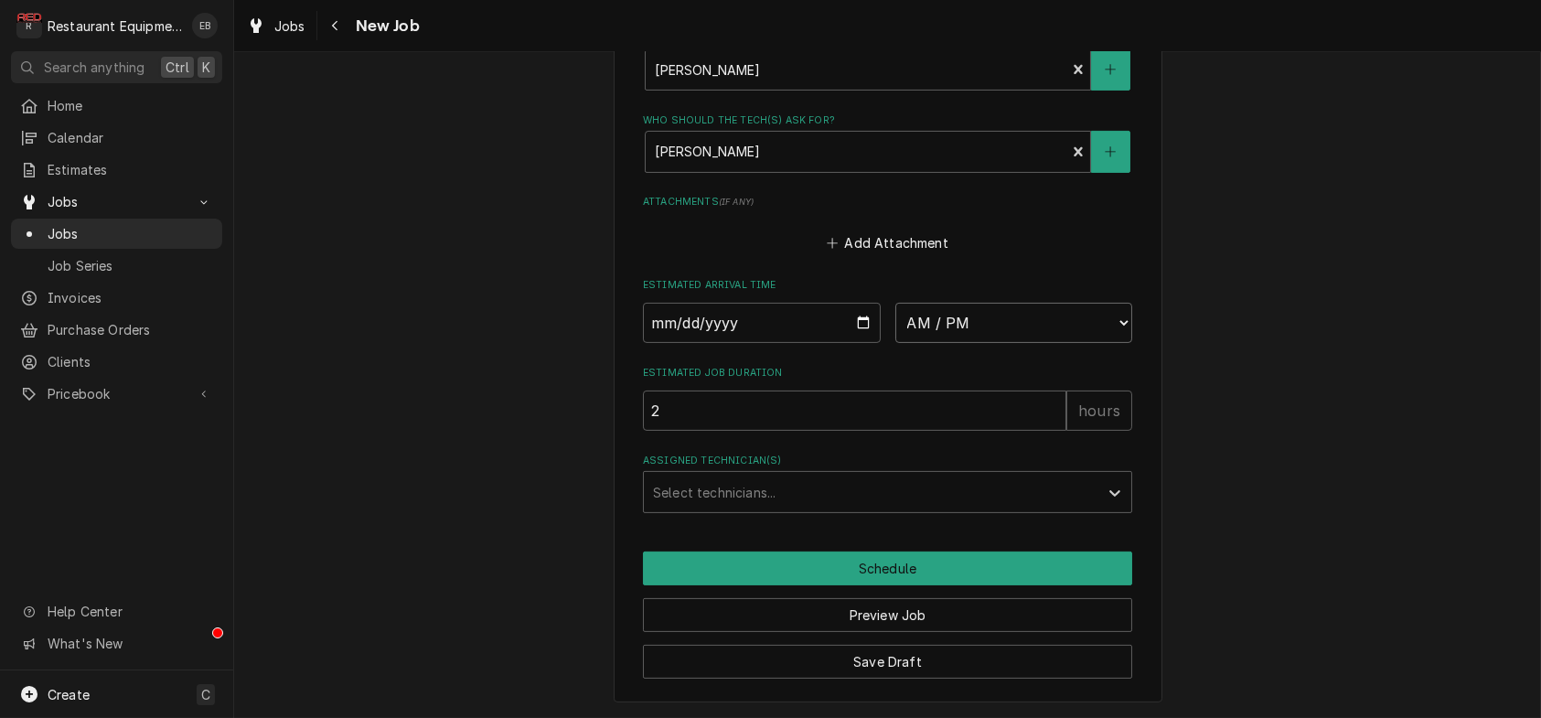
click at [977, 316] on select "AM / PM 6:00 AM 6:15 AM 6:30 AM 6:45 AM 7:00 AM 7:15 AM 7:30 AM 7:45 AM 8:00 AM…" at bounding box center [1014, 323] width 238 height 40
select select "16:00:00"
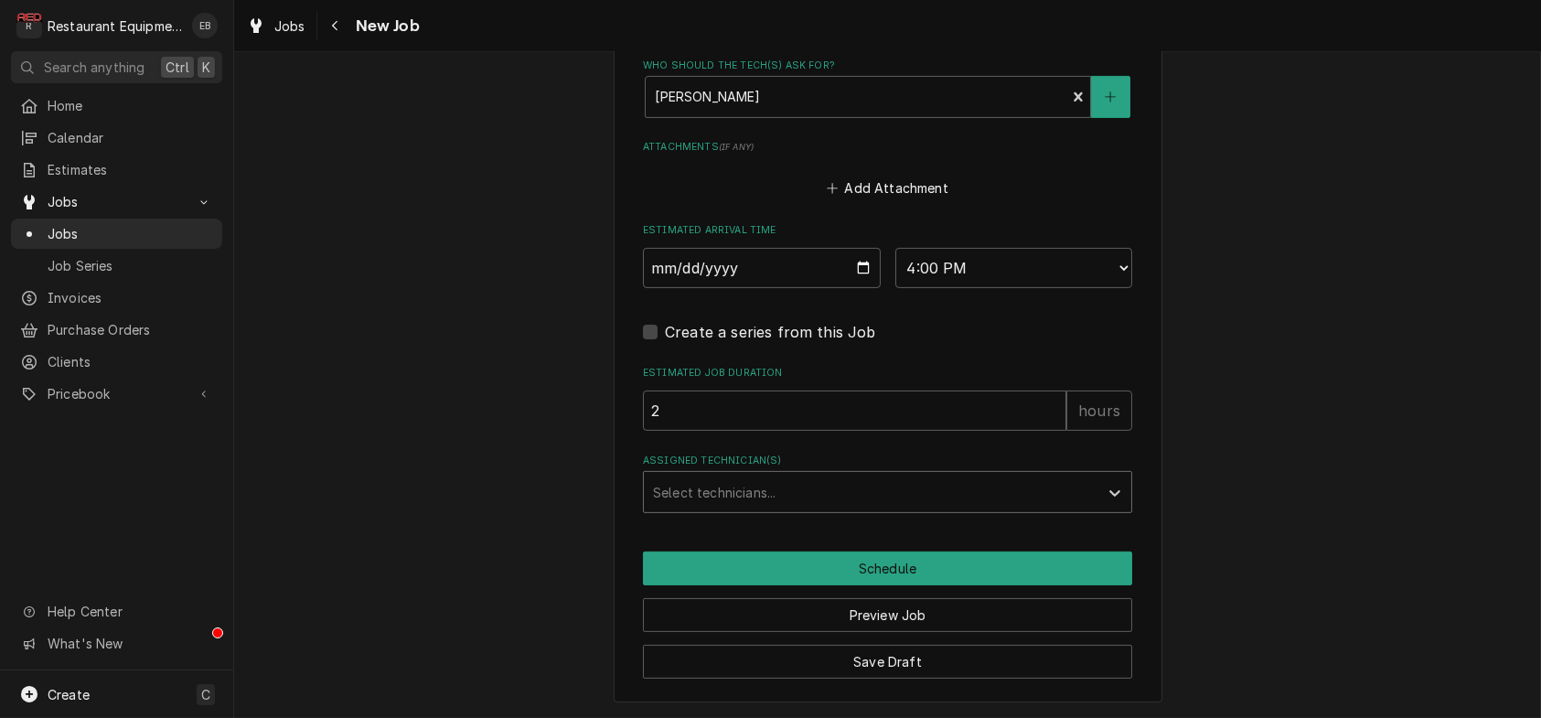
click at [862, 509] on div "Assigned Technician(s)" at bounding box center [871, 492] width 436 height 33
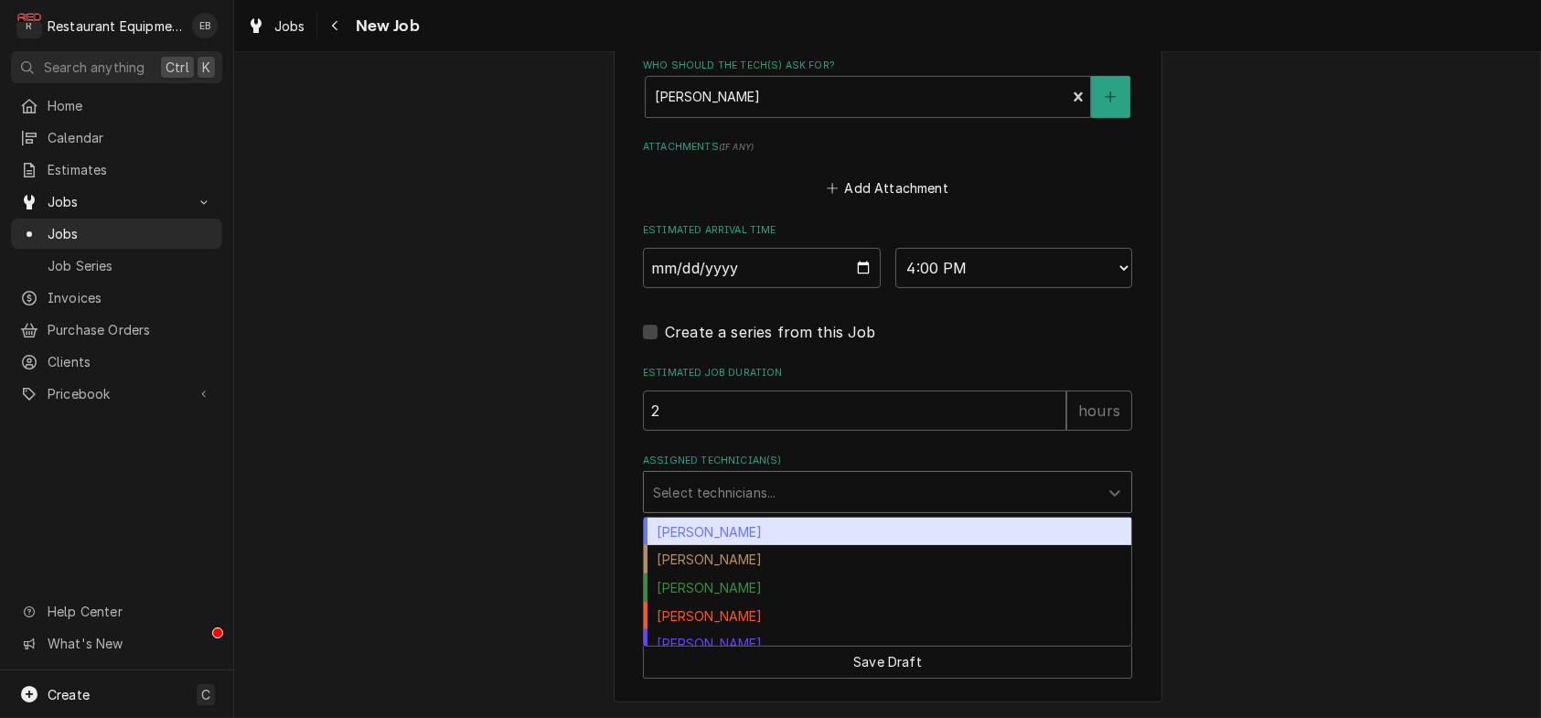
click at [841, 546] on div "[PERSON_NAME]" at bounding box center [887, 532] width 487 height 28
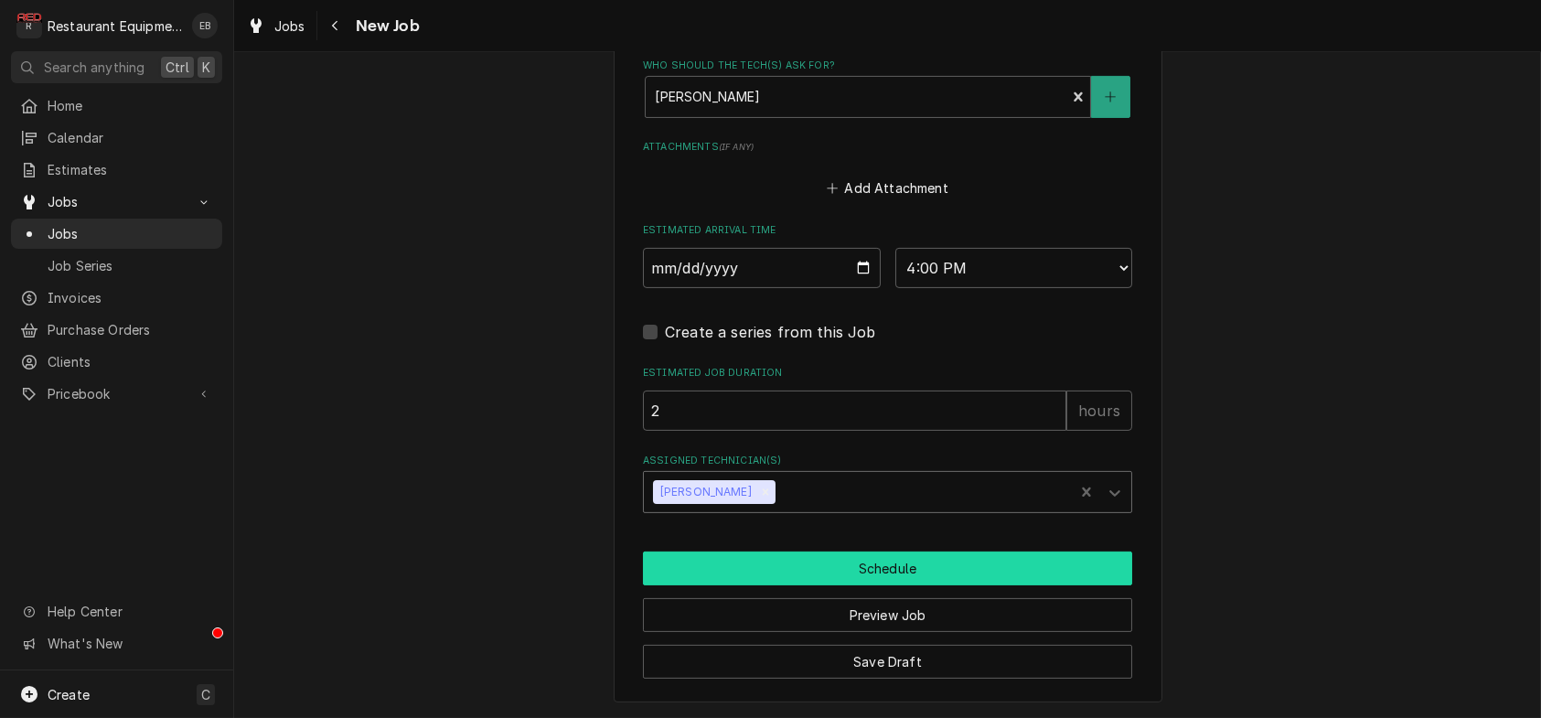
click at [833, 585] on button "Schedule" at bounding box center [887, 568] width 489 height 34
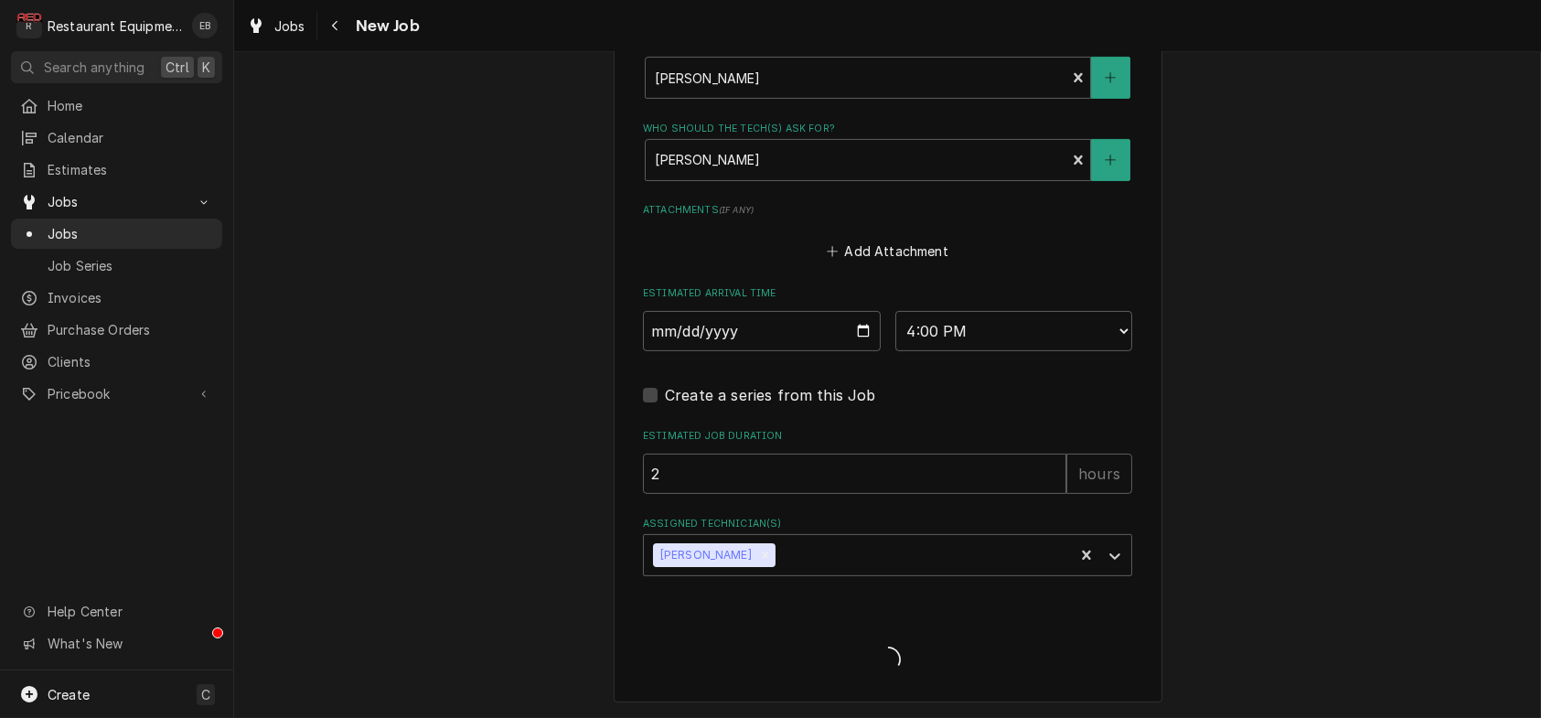
type textarea "x"
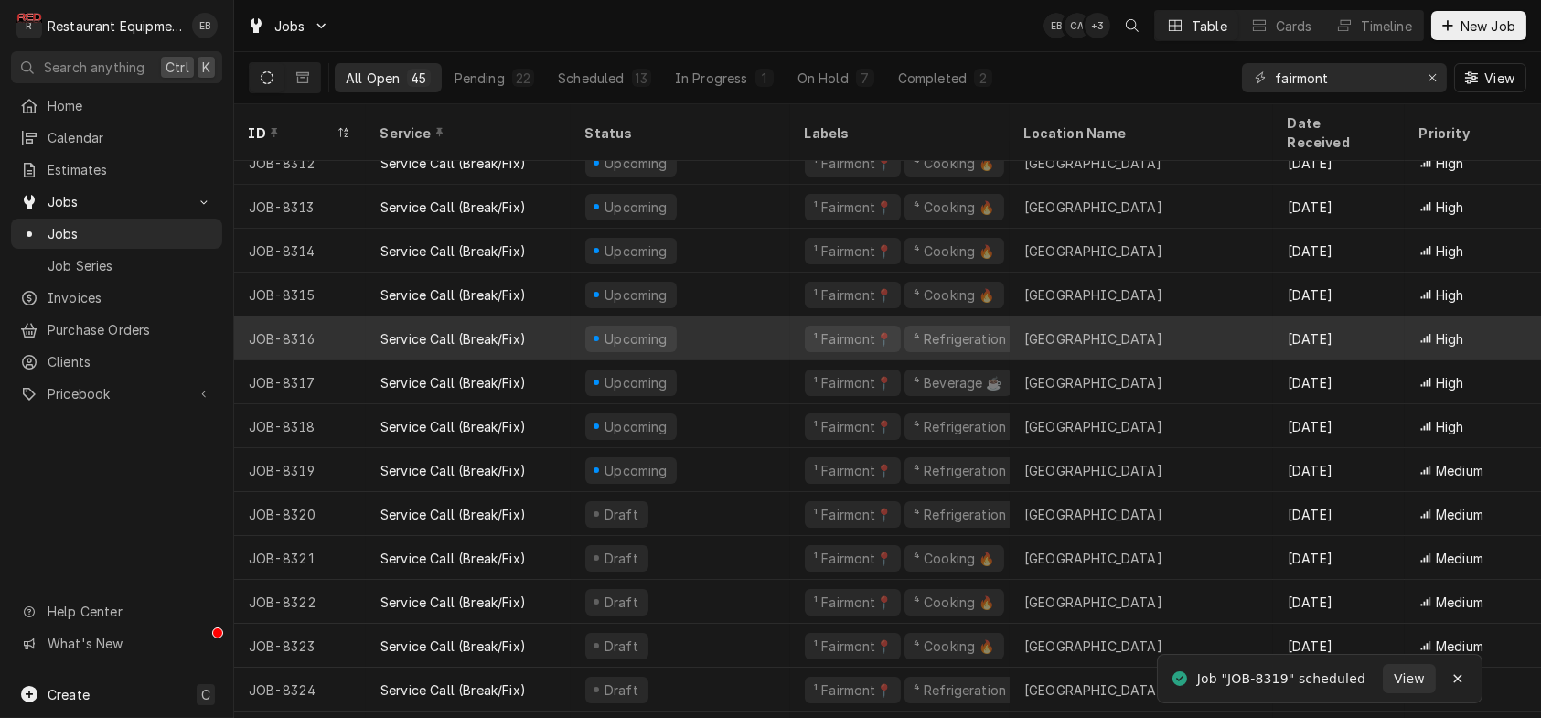
scroll to position [627, 0]
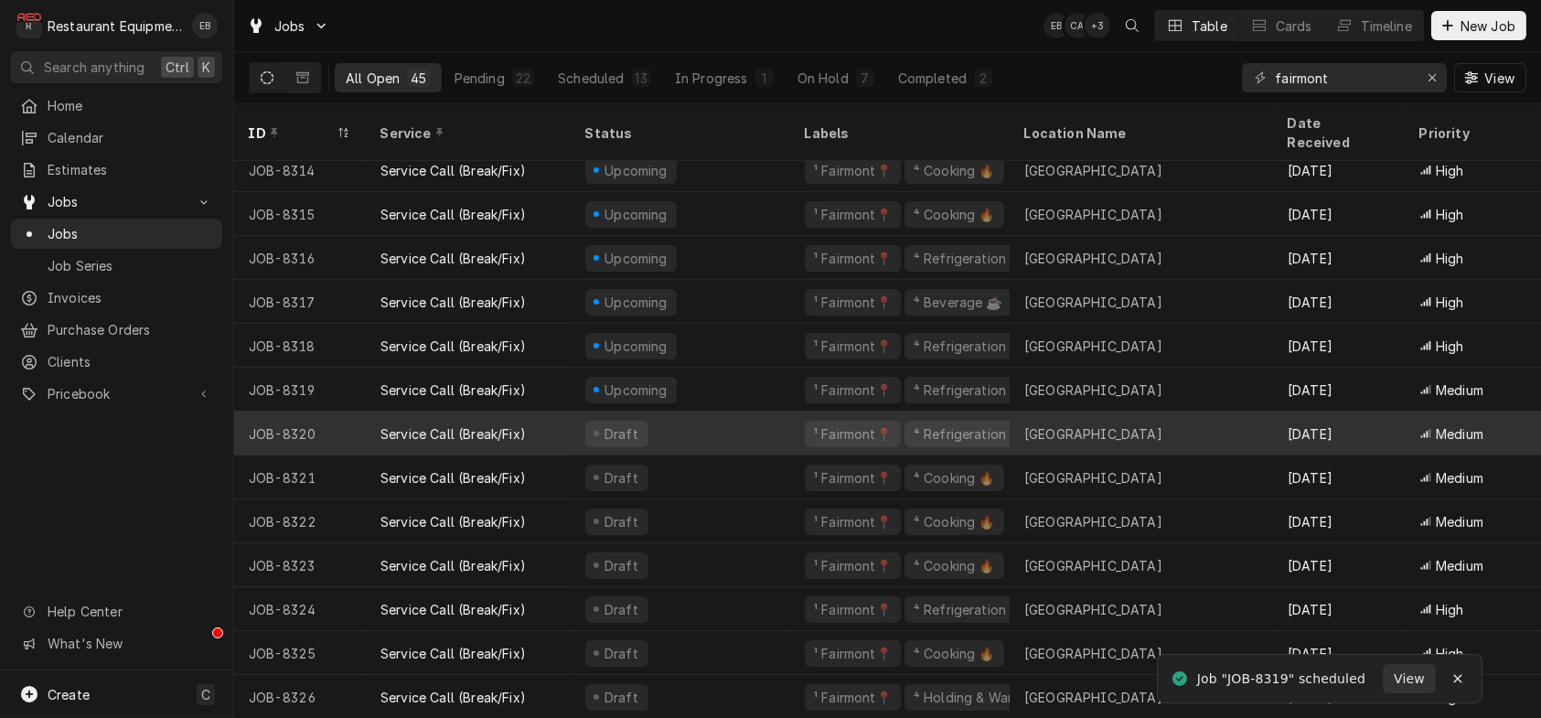
click at [768, 415] on div "Draft" at bounding box center [681, 434] width 220 height 44
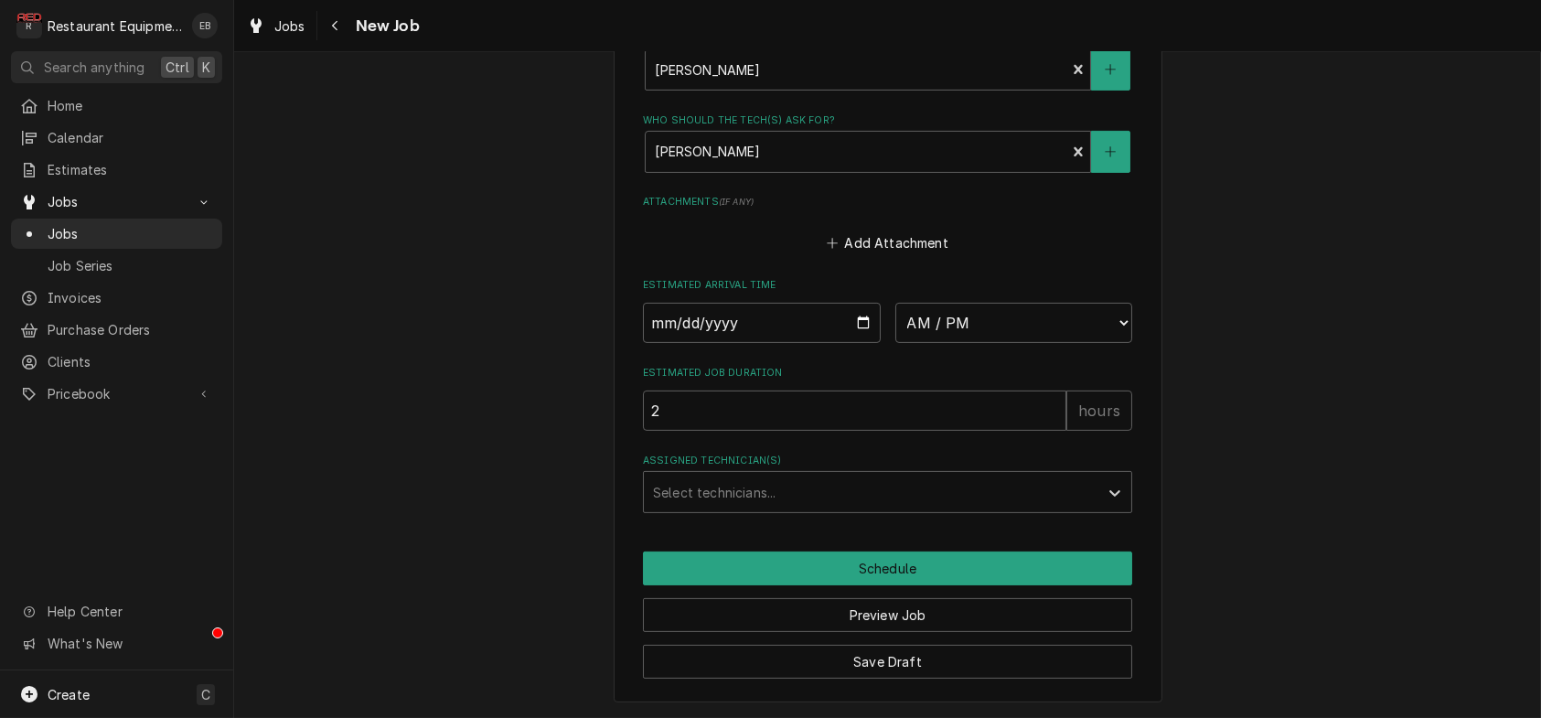
scroll to position [1585, 0]
click at [858, 343] on input "Date" at bounding box center [762, 323] width 238 height 40
type textarea "x"
type input "[DATE]"
type textarea "x"
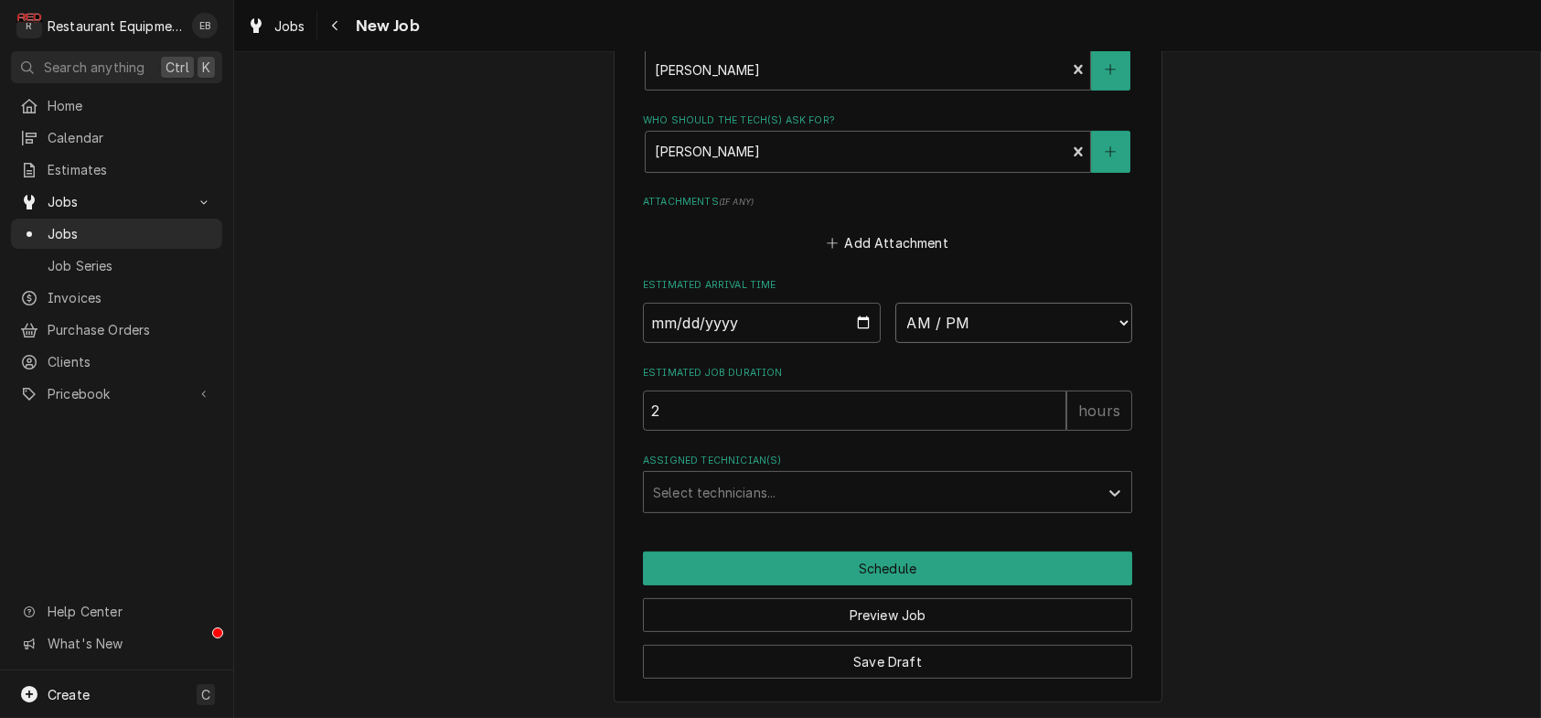
click at [992, 343] on select "AM / PM 6:00 AM 6:15 AM 6:30 AM 6:45 AM 7:00 AM 7:15 AM 7:30 AM 7:45 AM 8:00 AM…" at bounding box center [1014, 323] width 238 height 40
select select "16:00:00"
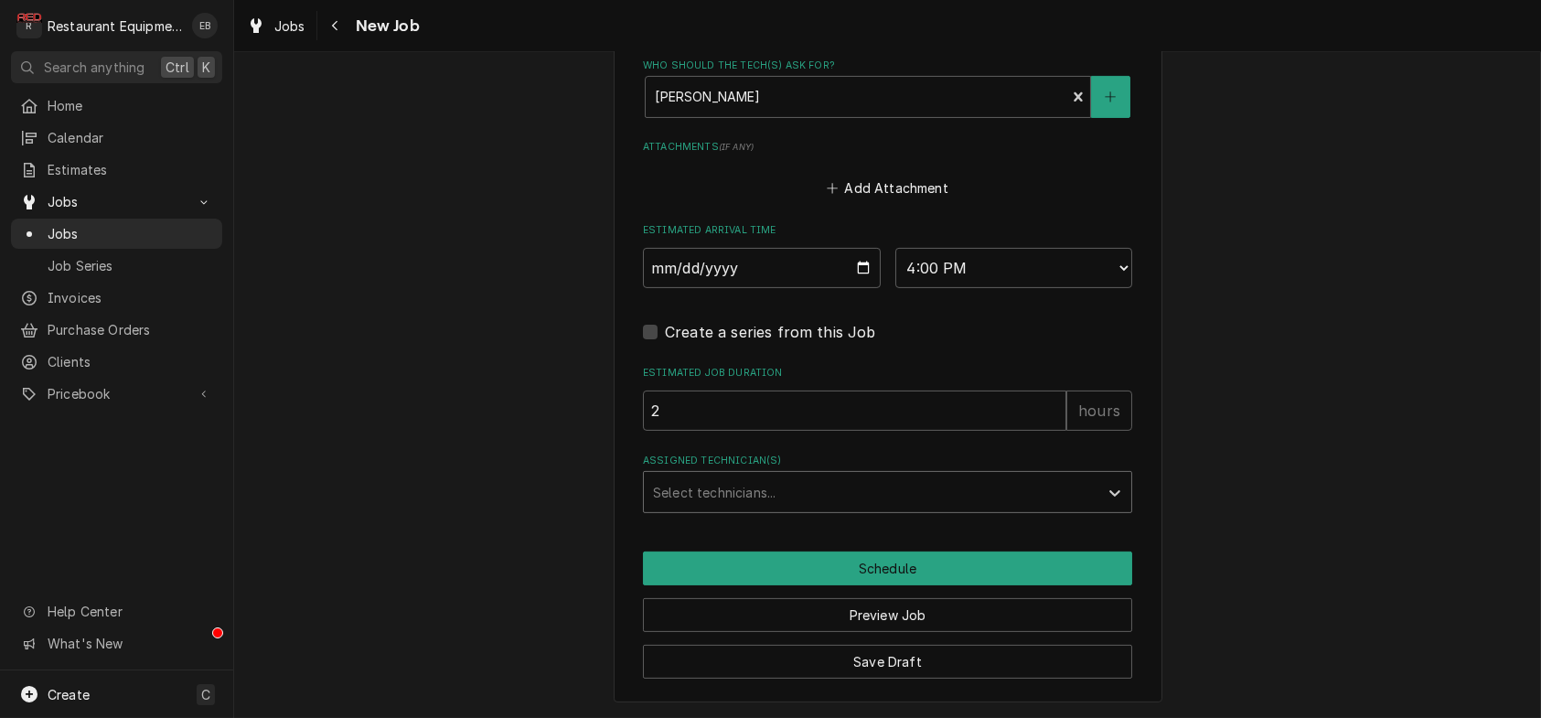
click at [848, 509] on div "Assigned Technician(s)" at bounding box center [871, 492] width 436 height 33
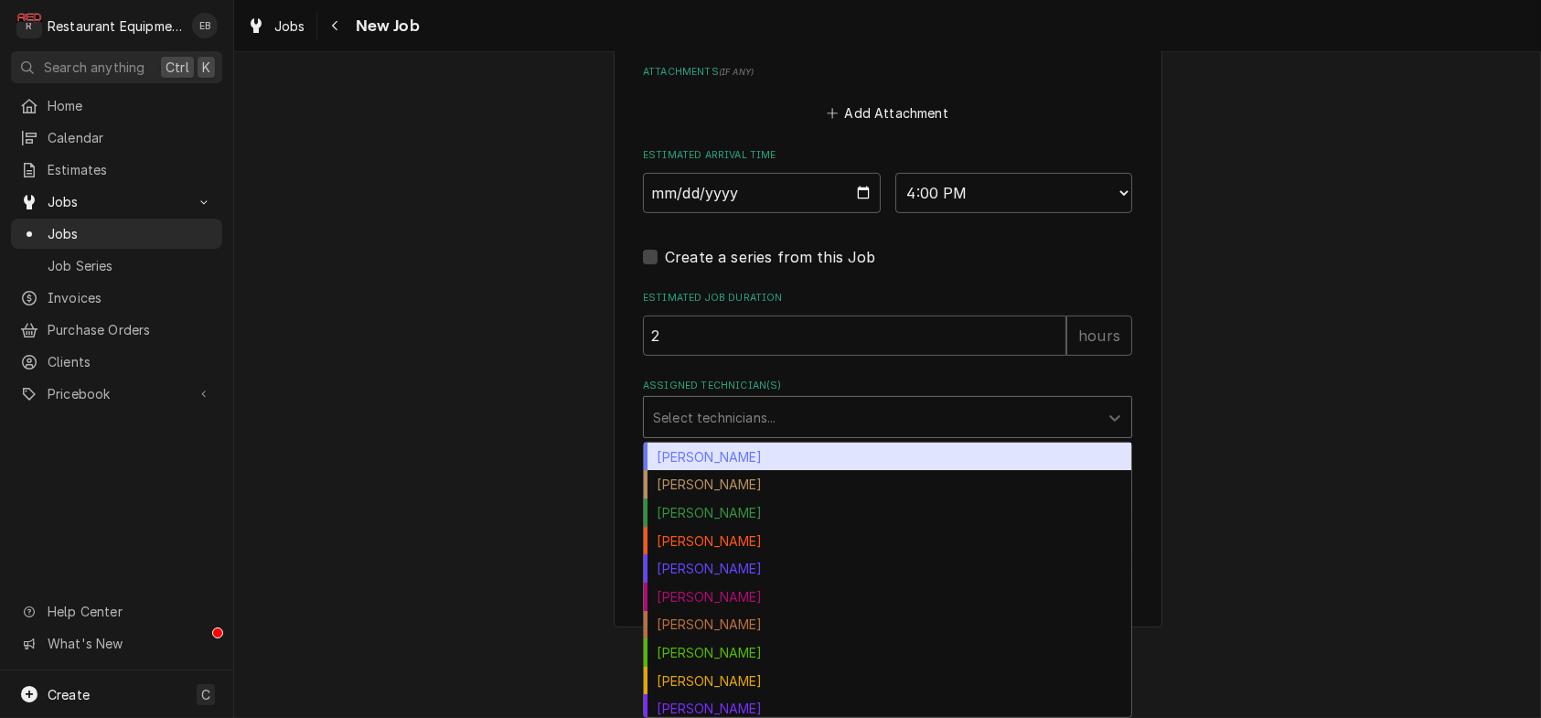
click at [712, 471] on div "Bryan Sanders" at bounding box center [887, 457] width 487 height 28
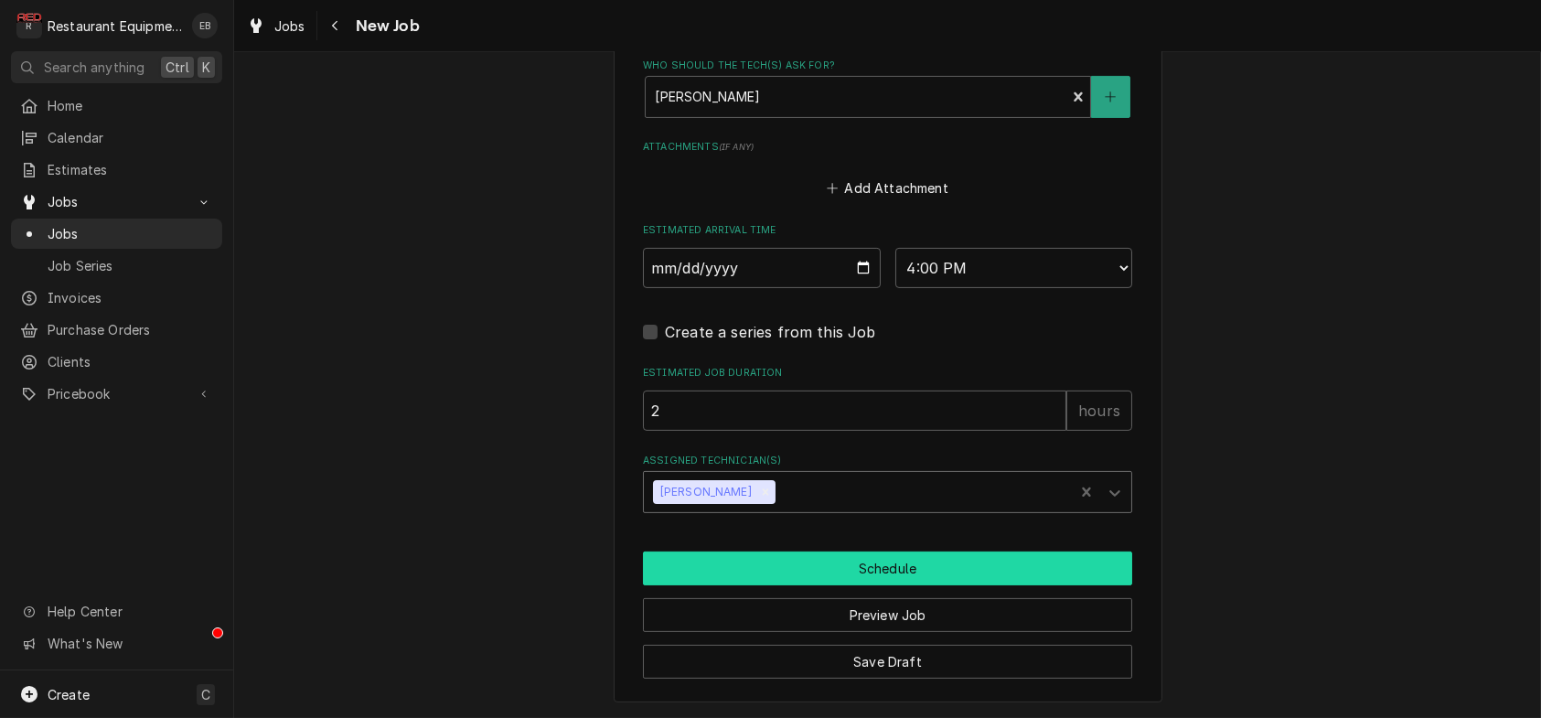
click at [753, 585] on button "Schedule" at bounding box center [887, 568] width 489 height 34
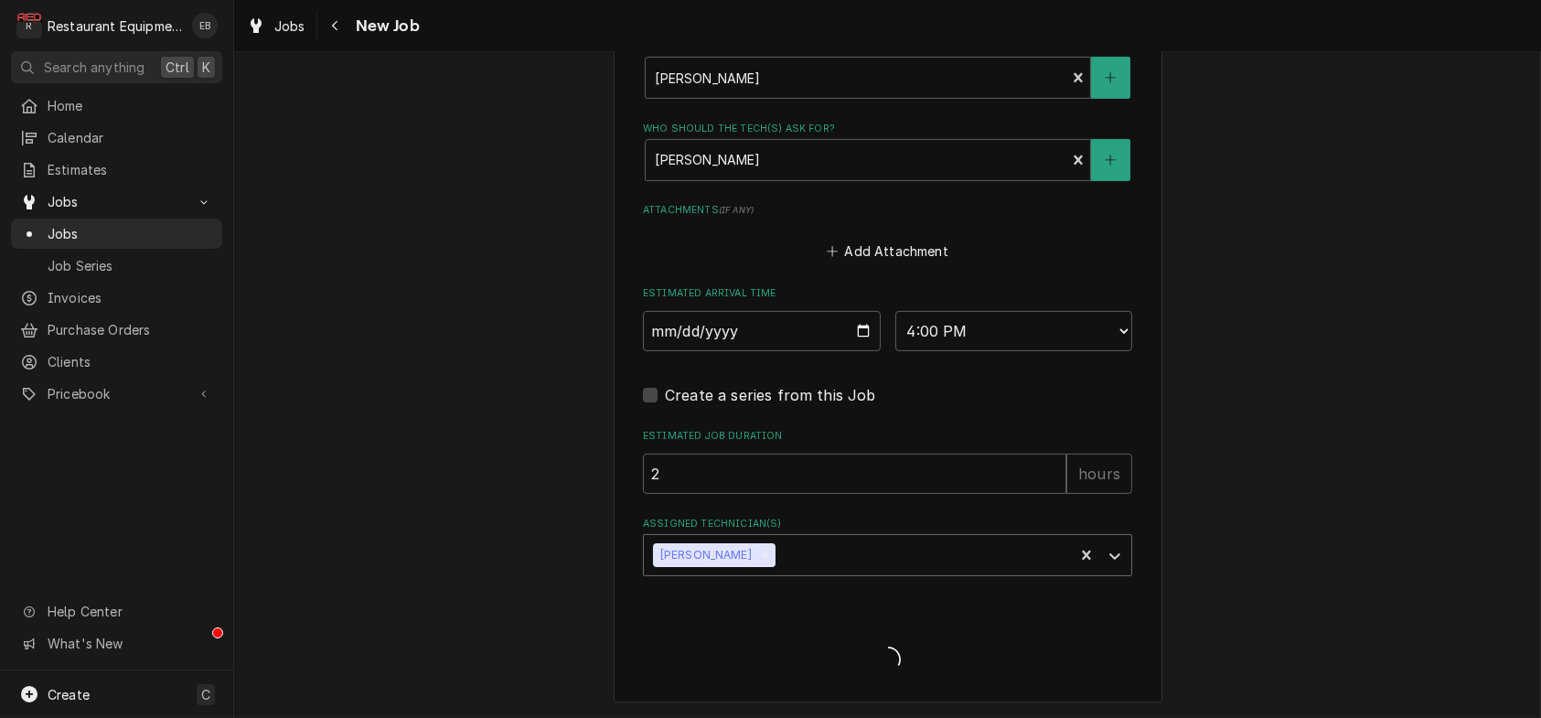
type textarea "x"
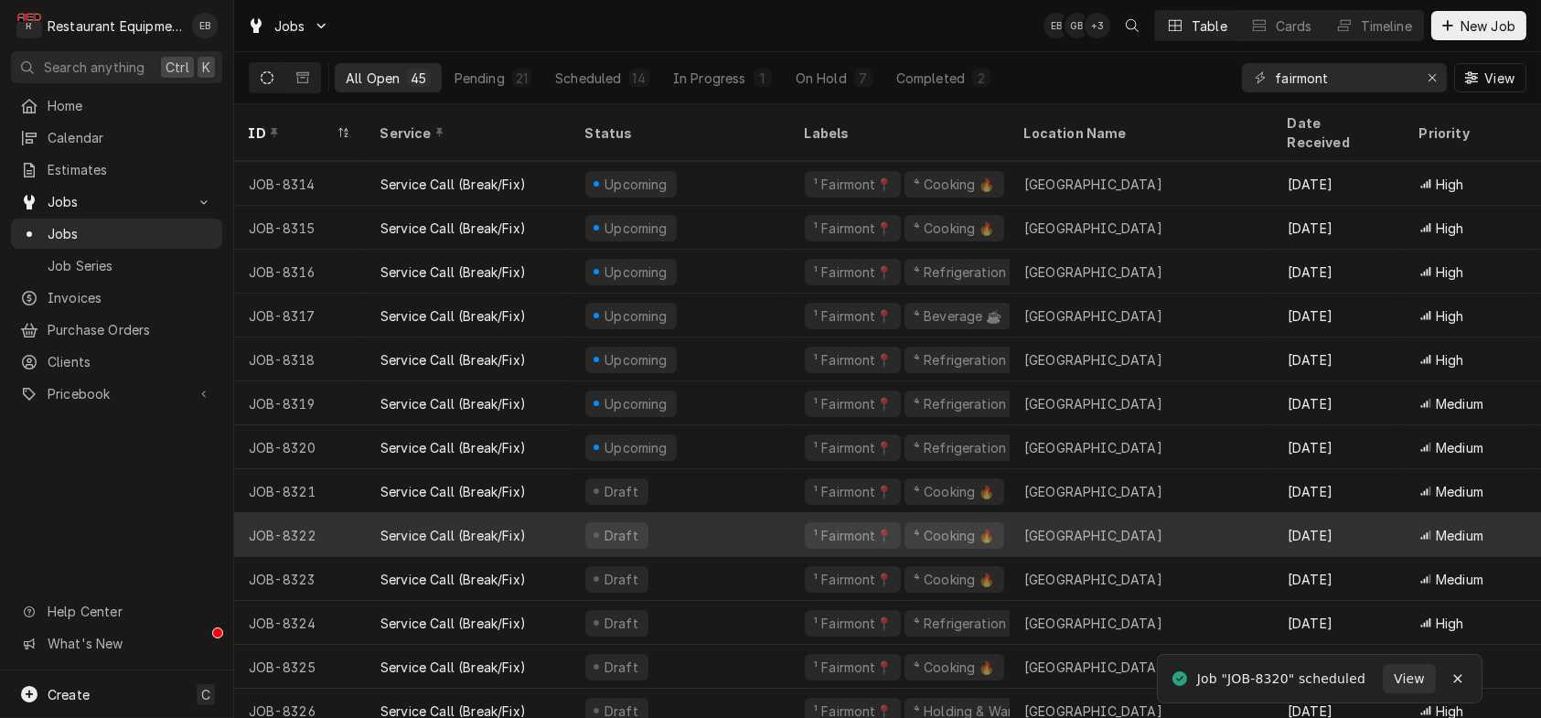
scroll to position [627, 0]
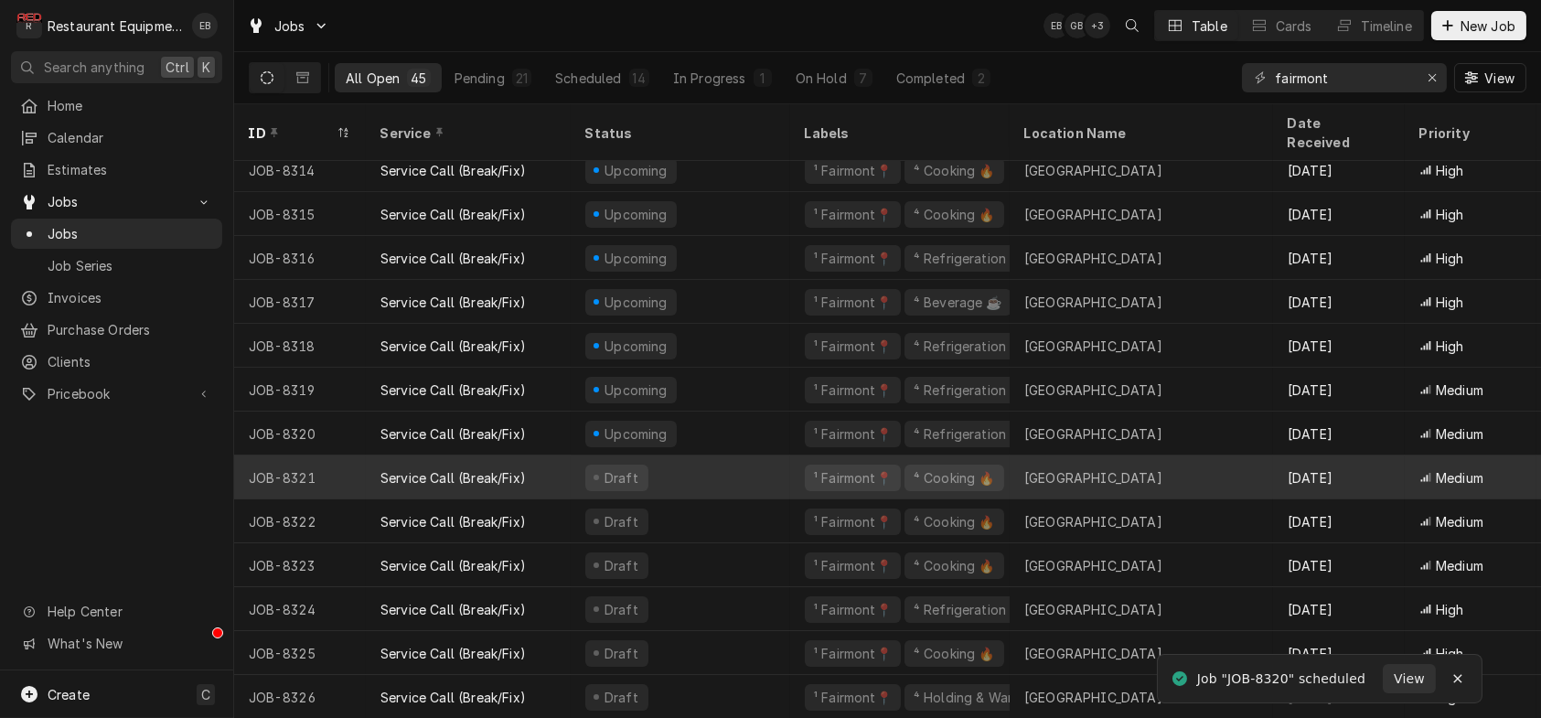
click at [738, 468] on div "Draft" at bounding box center [681, 477] width 220 height 44
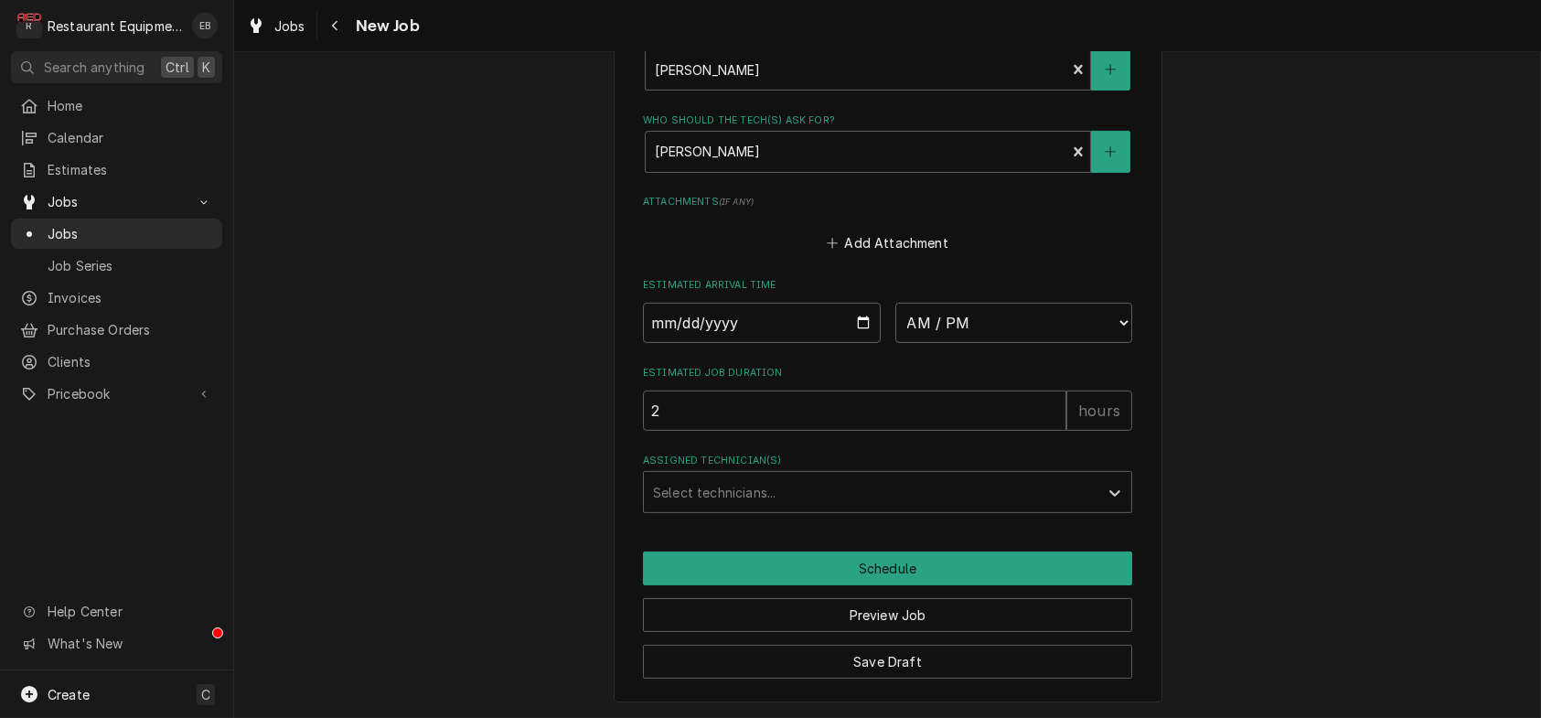
scroll to position [1463, 0]
click at [864, 343] on input "Date" at bounding box center [762, 323] width 238 height 40
type textarea "x"
type input "[DATE]"
click at [1001, 343] on select "AM / PM 6:00 AM 6:15 AM 6:30 AM 6:45 AM 7:00 AM 7:15 AM 7:30 AM 7:45 AM 8:00 AM…" at bounding box center [1014, 323] width 238 height 40
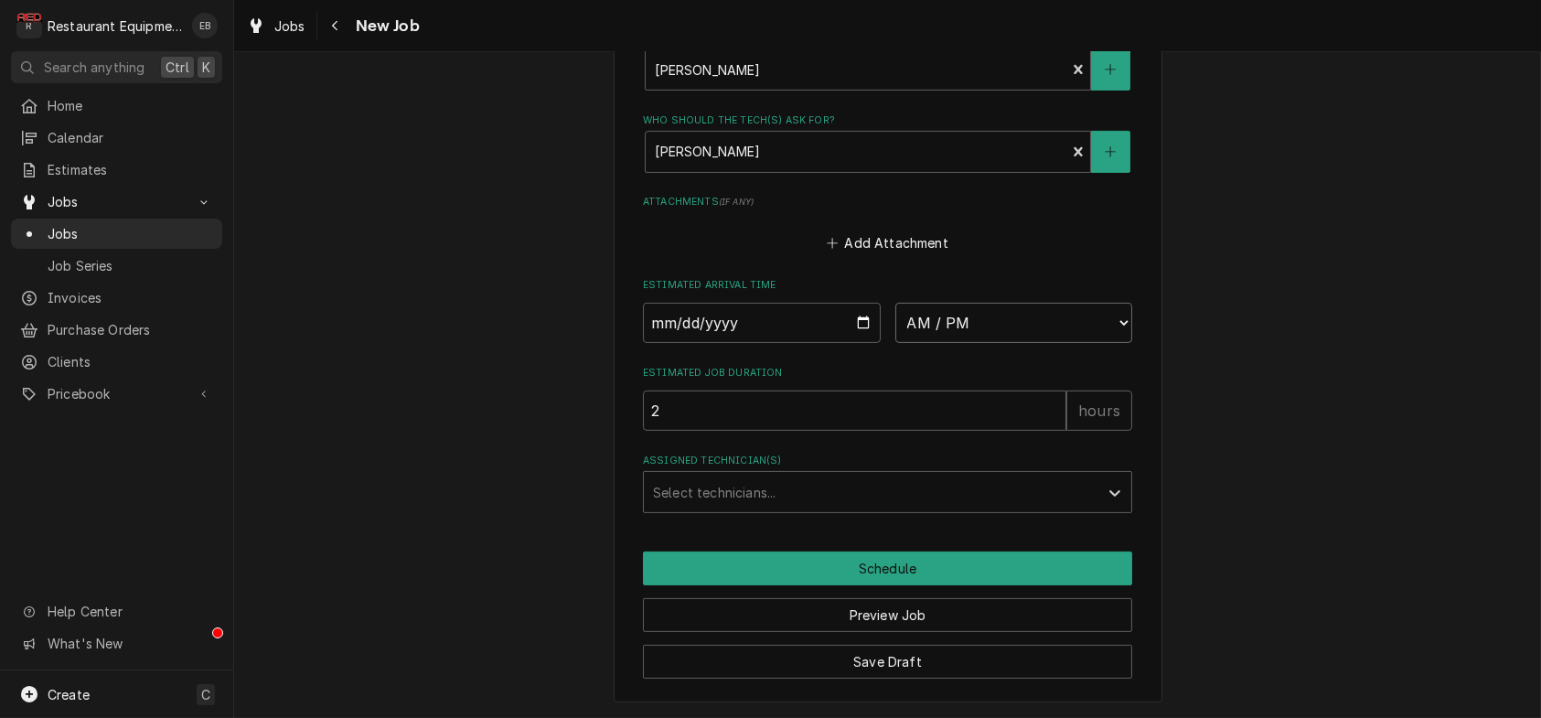
type textarea "x"
select select "16:00:00"
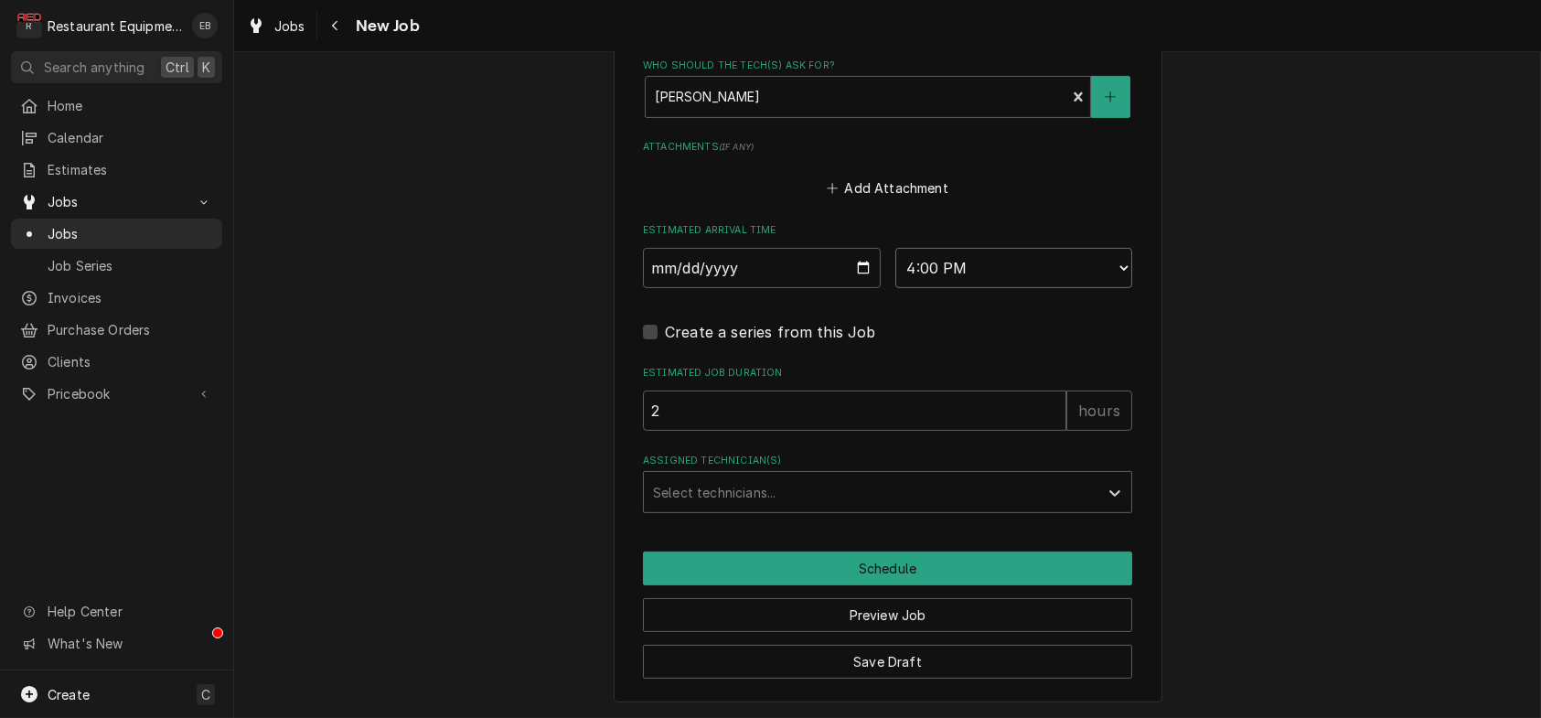
scroll to position [1705, 0]
click at [742, 476] on div "Assigned Technician(s)" at bounding box center [871, 492] width 436 height 33
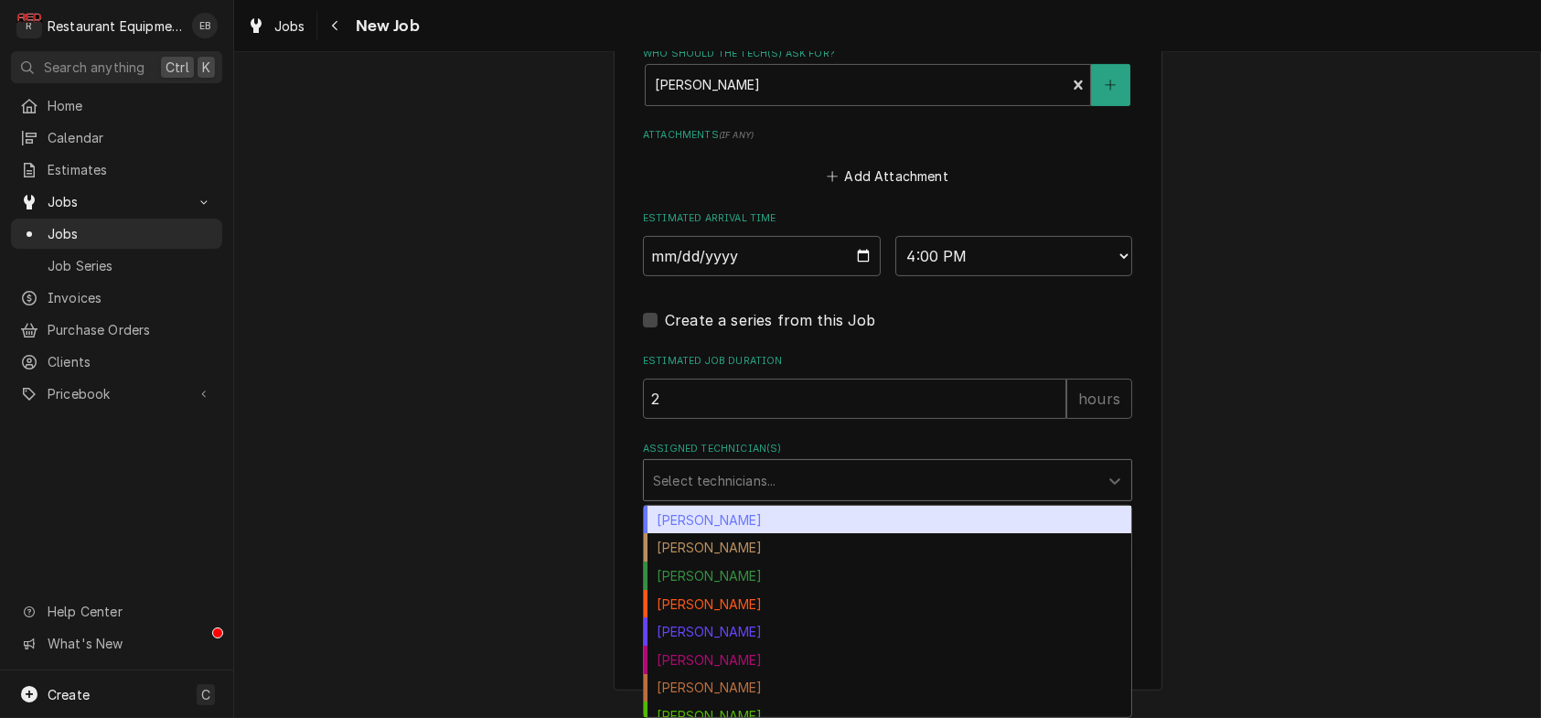
click at [734, 522] on div "Bryan Sanders" at bounding box center [887, 520] width 487 height 28
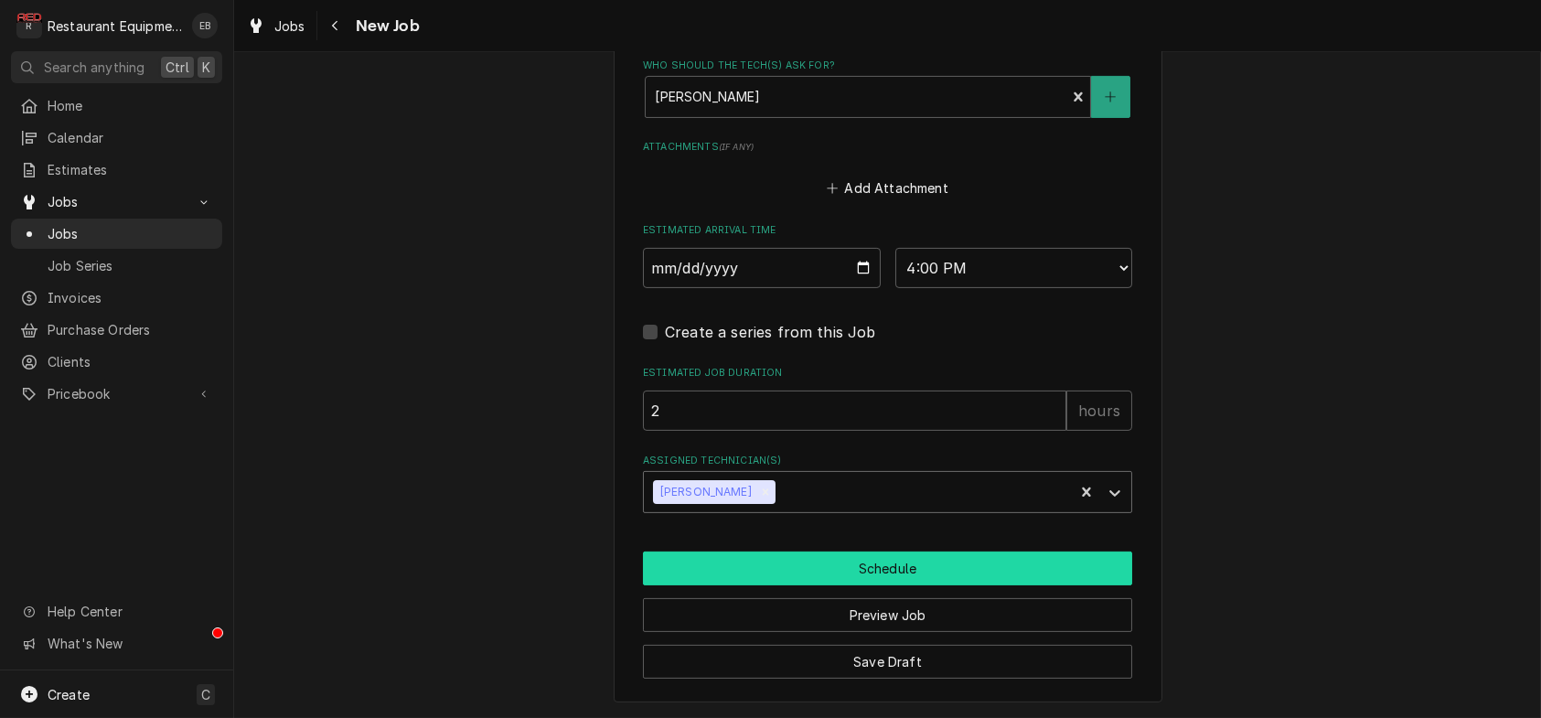
click at [762, 564] on button "Schedule" at bounding box center [887, 568] width 489 height 34
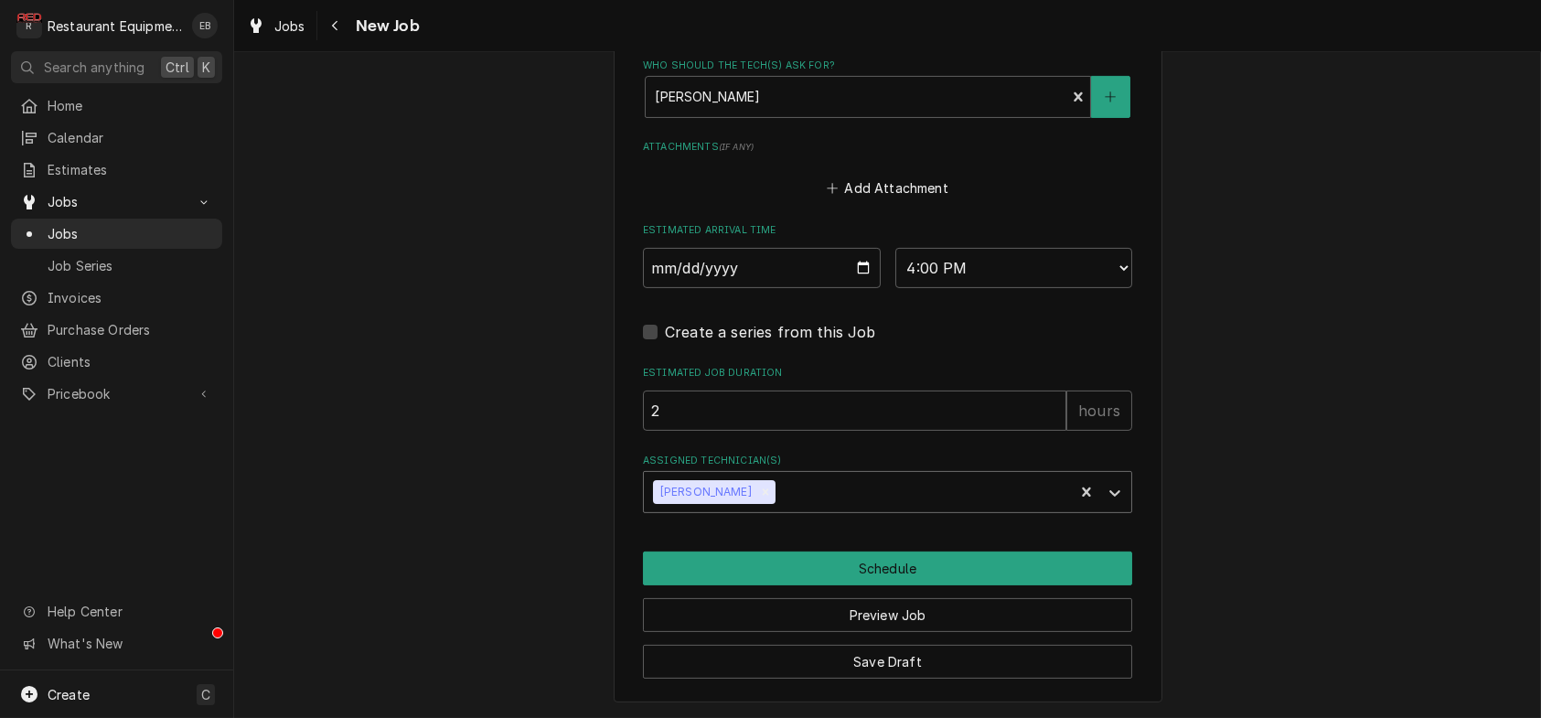
scroll to position [1639, 0]
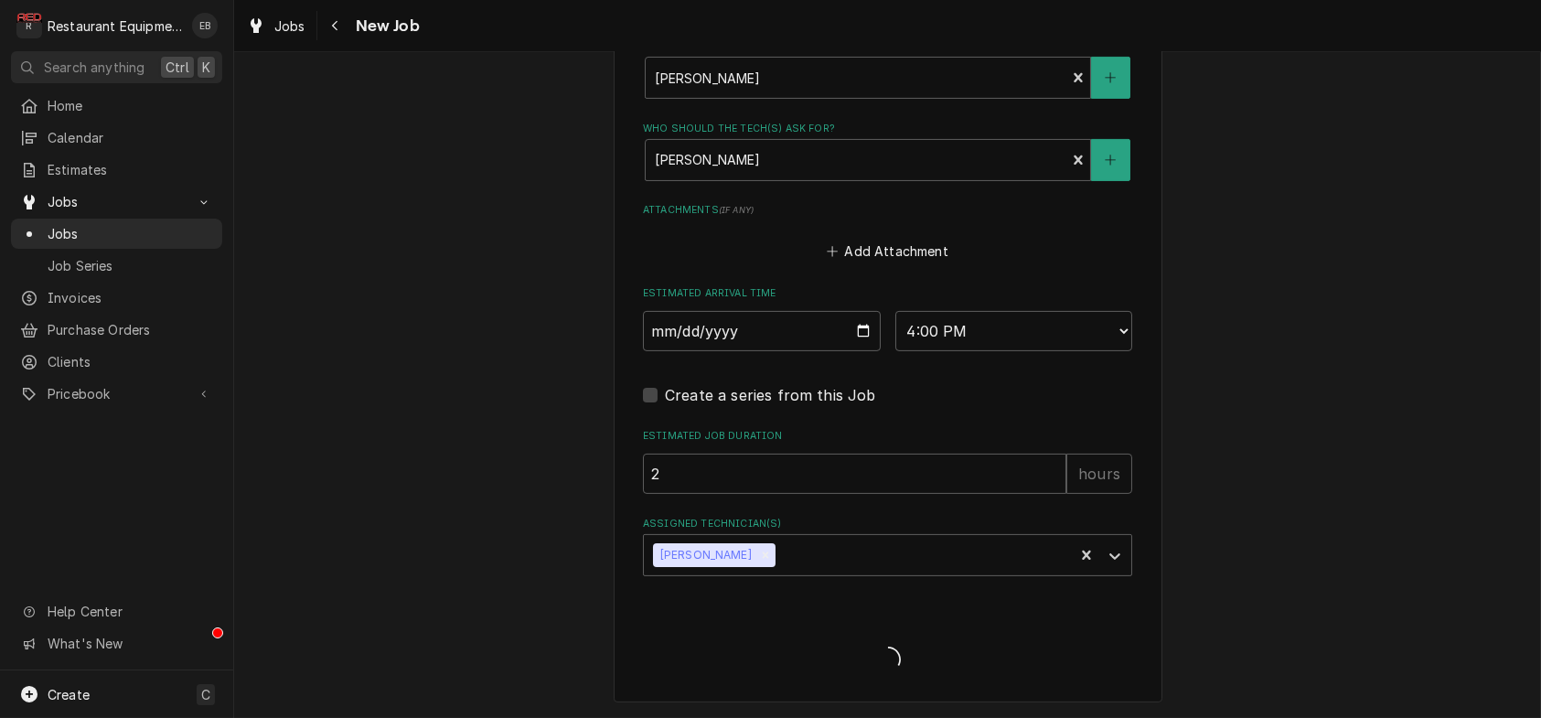
type textarea "x"
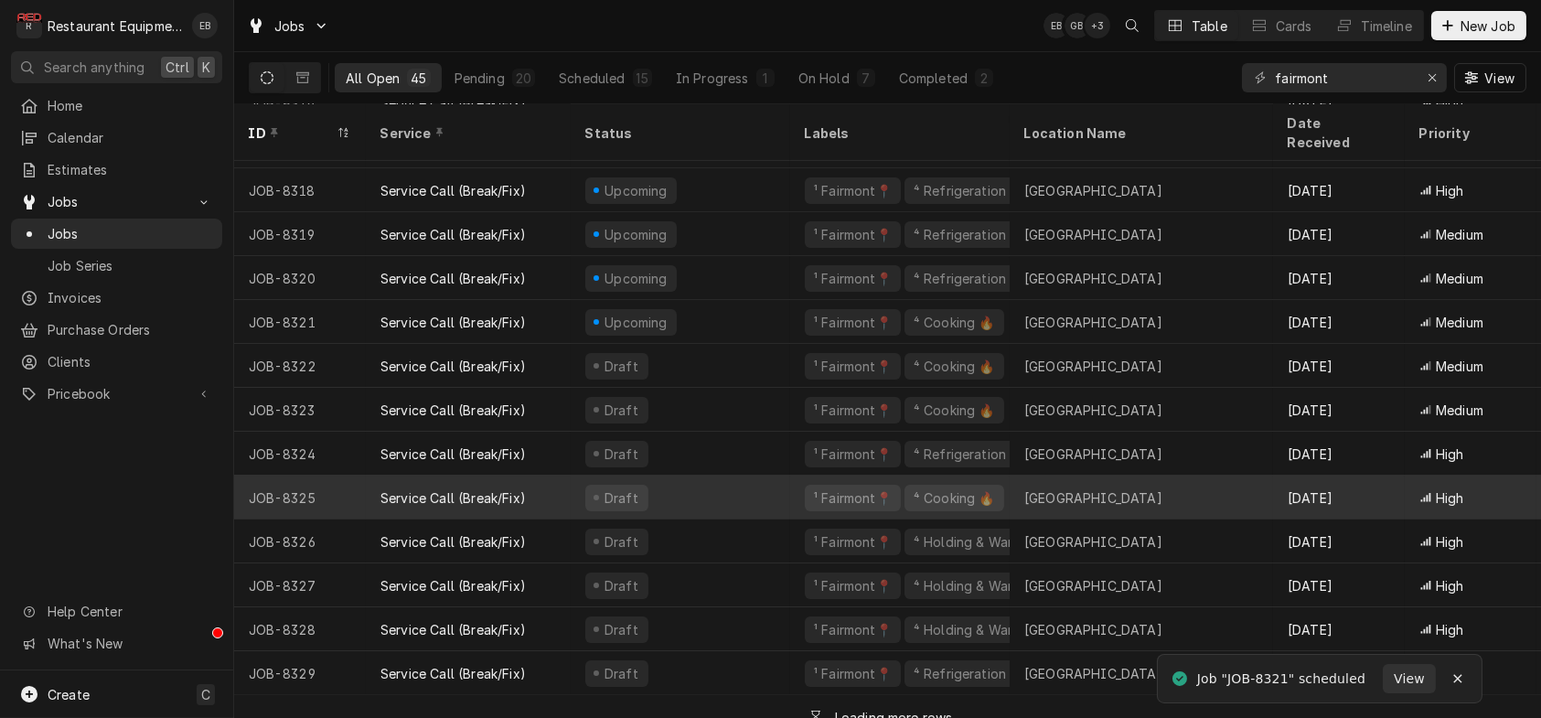
scroll to position [803, 0]
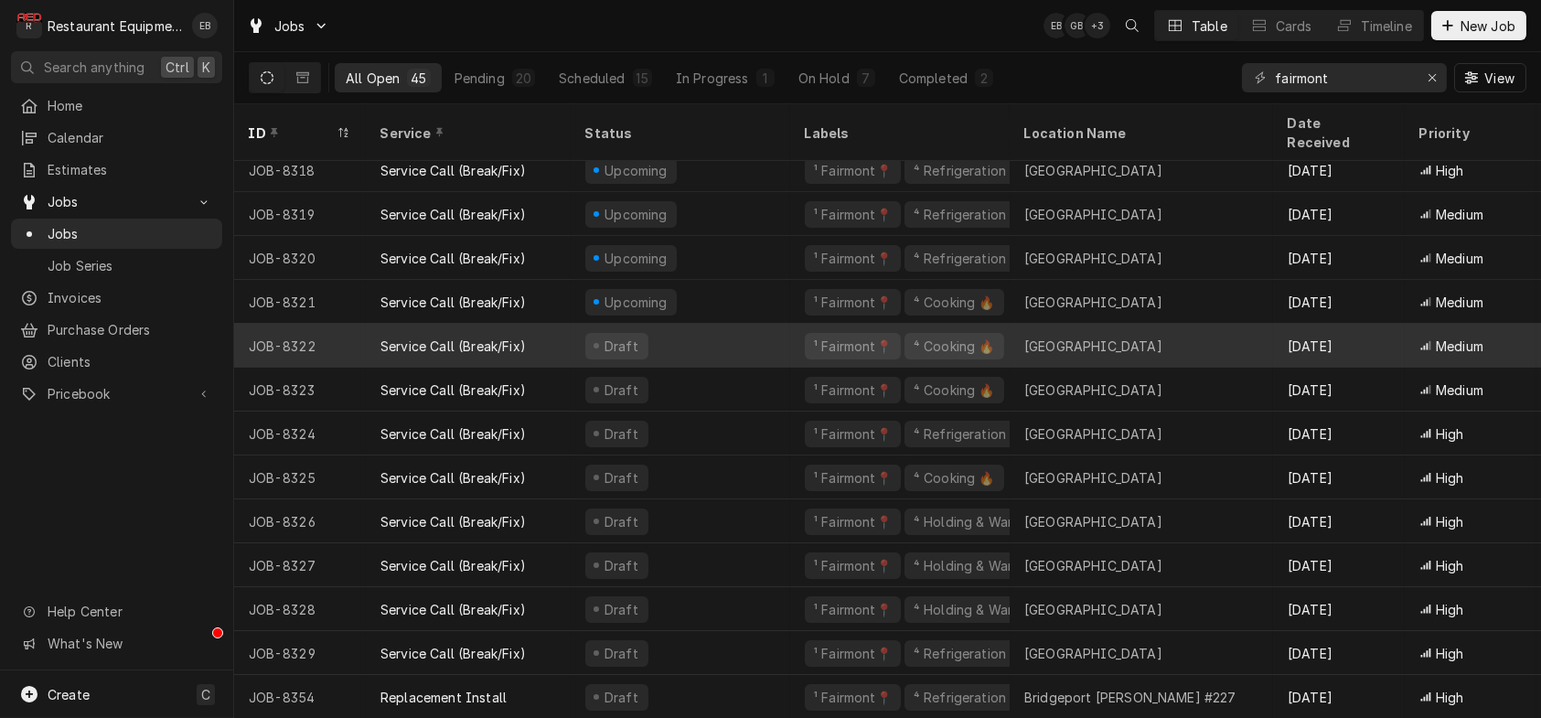
click at [754, 327] on div "Draft" at bounding box center [681, 346] width 220 height 44
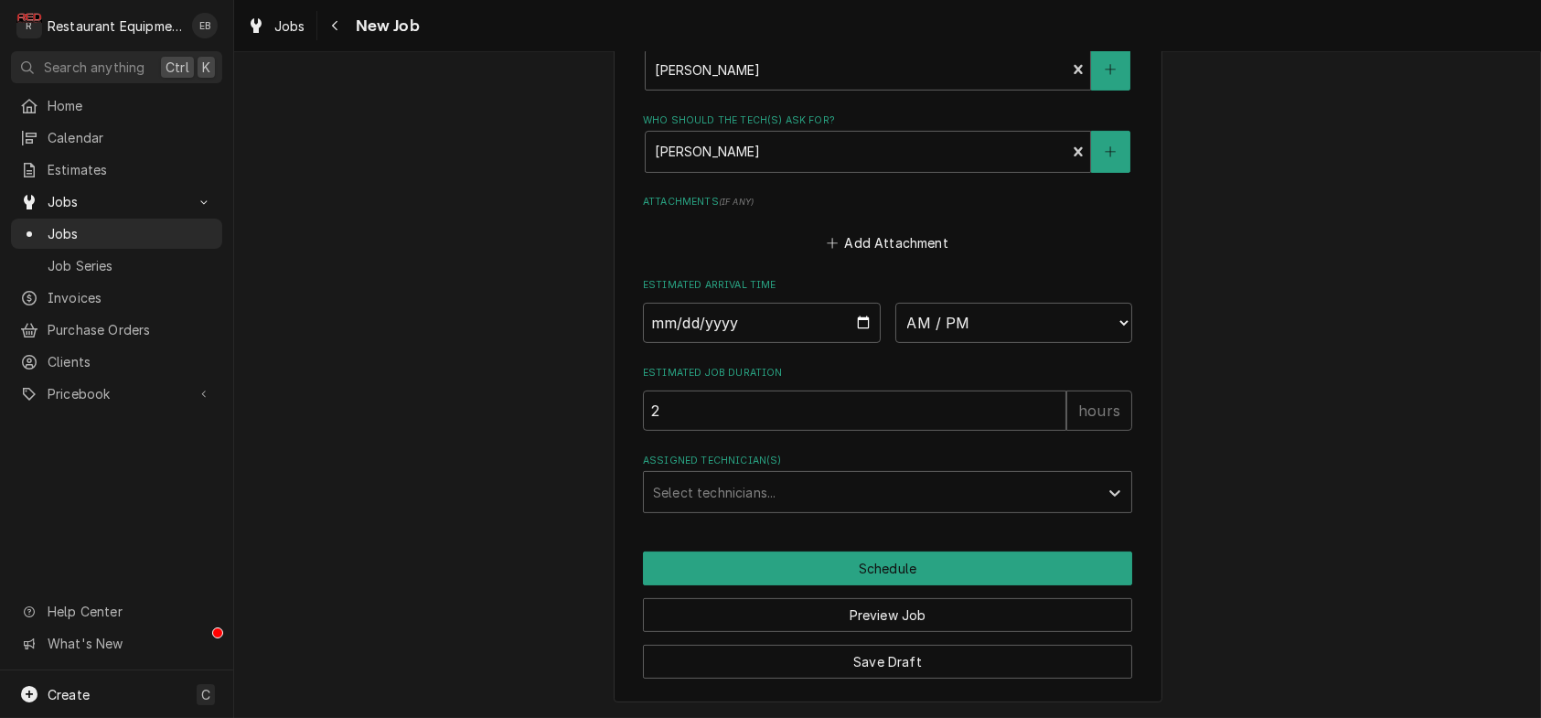
scroll to position [1524, 0]
click at [862, 343] on input "Date" at bounding box center [762, 323] width 238 height 40
type textarea "x"
type input "2025-08-13"
type textarea "x"
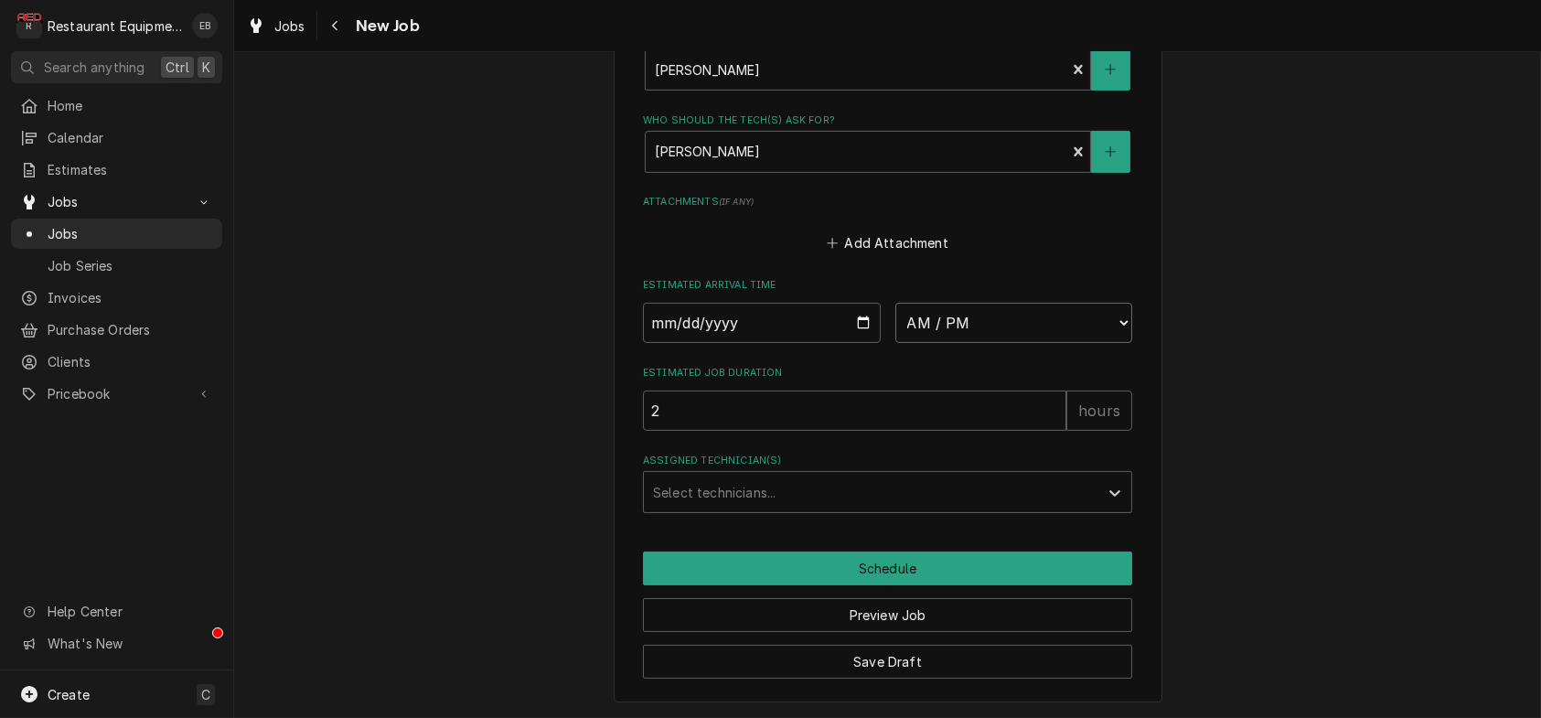
click at [1020, 343] on select "AM / PM 6:00 AM 6:15 AM 6:30 AM 6:45 AM 7:00 AM 7:15 AM 7:30 AM 7:45 AM 8:00 AM…" at bounding box center [1014, 323] width 238 height 40
select select "16:00:00"
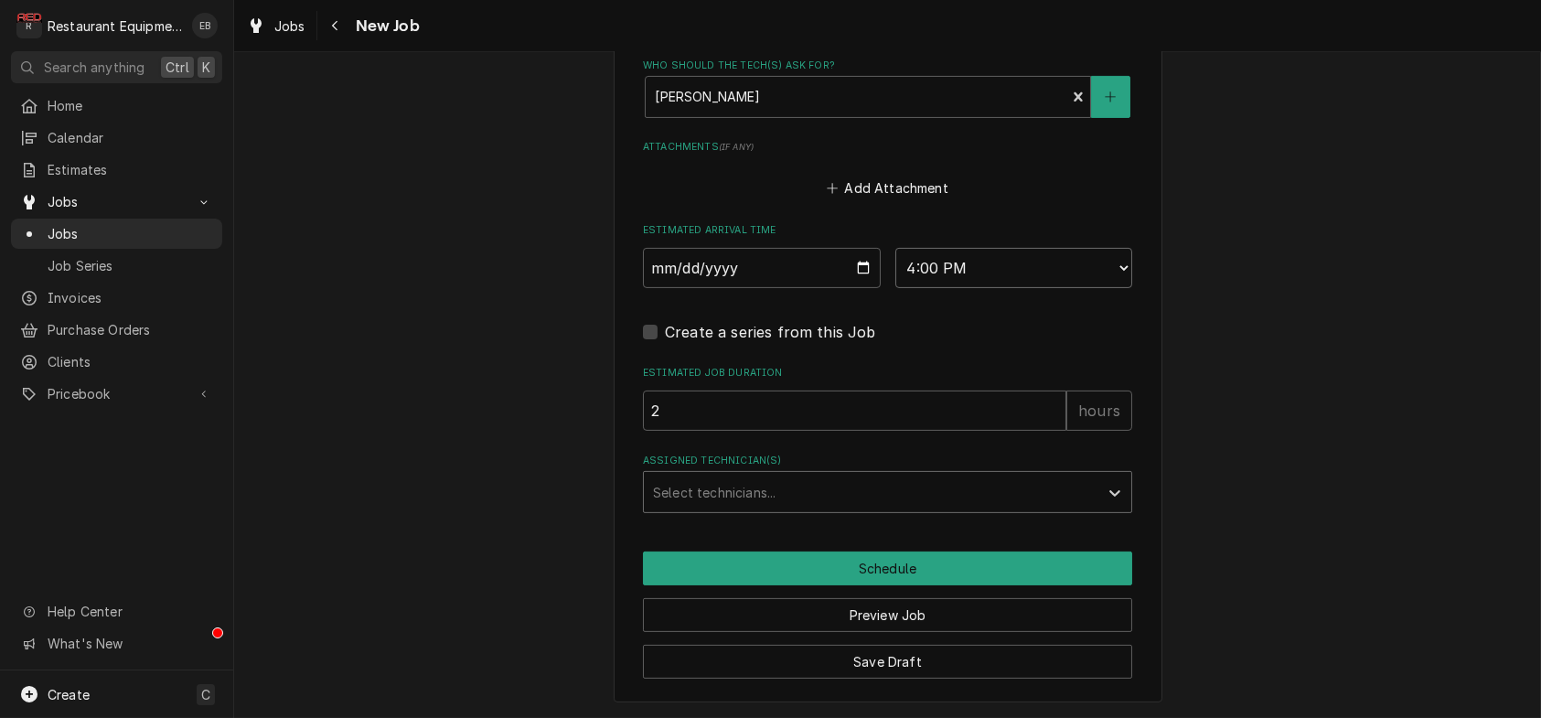
scroll to position [1682, 0]
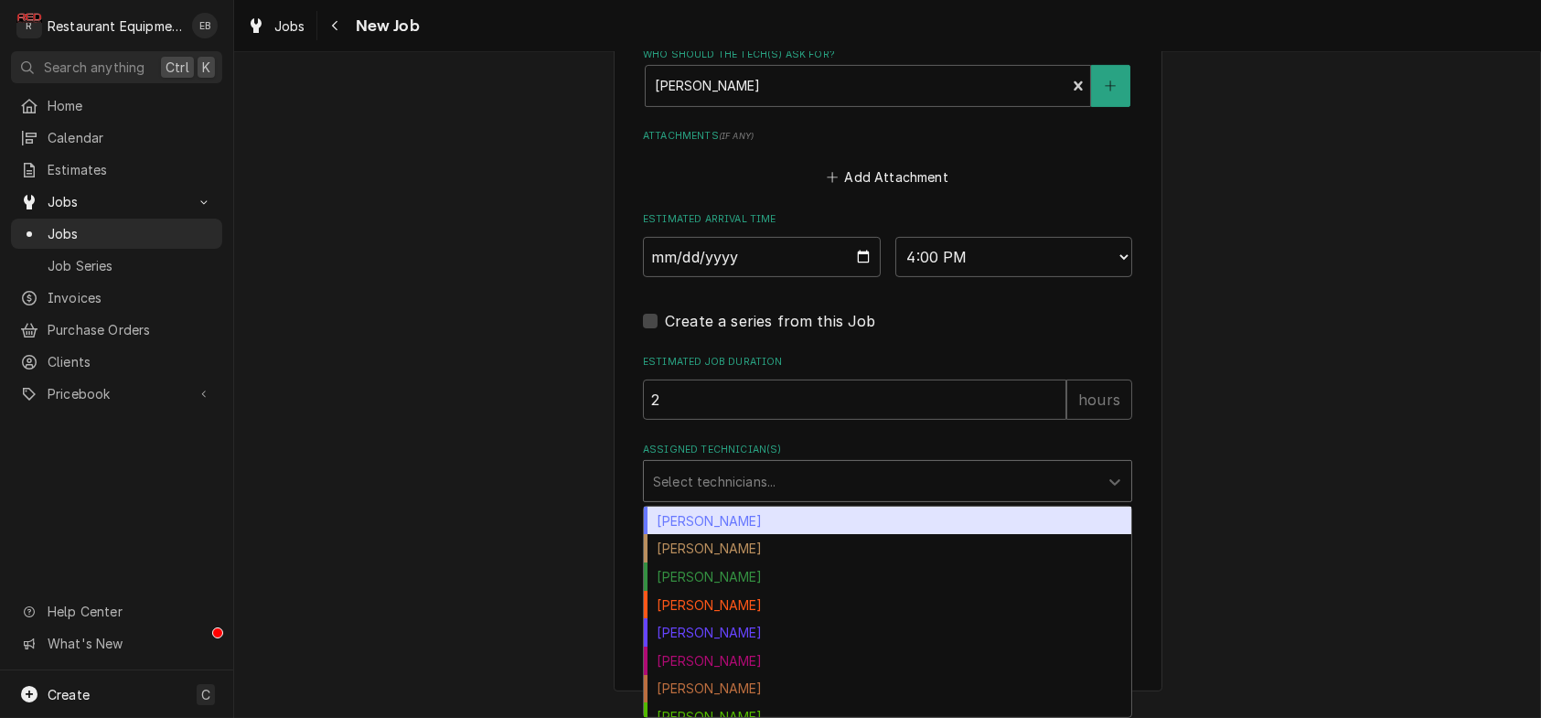
click at [744, 479] on div "Assigned Technician(s)" at bounding box center [871, 481] width 436 height 33
click at [735, 513] on div "[PERSON_NAME]" at bounding box center [887, 521] width 487 height 28
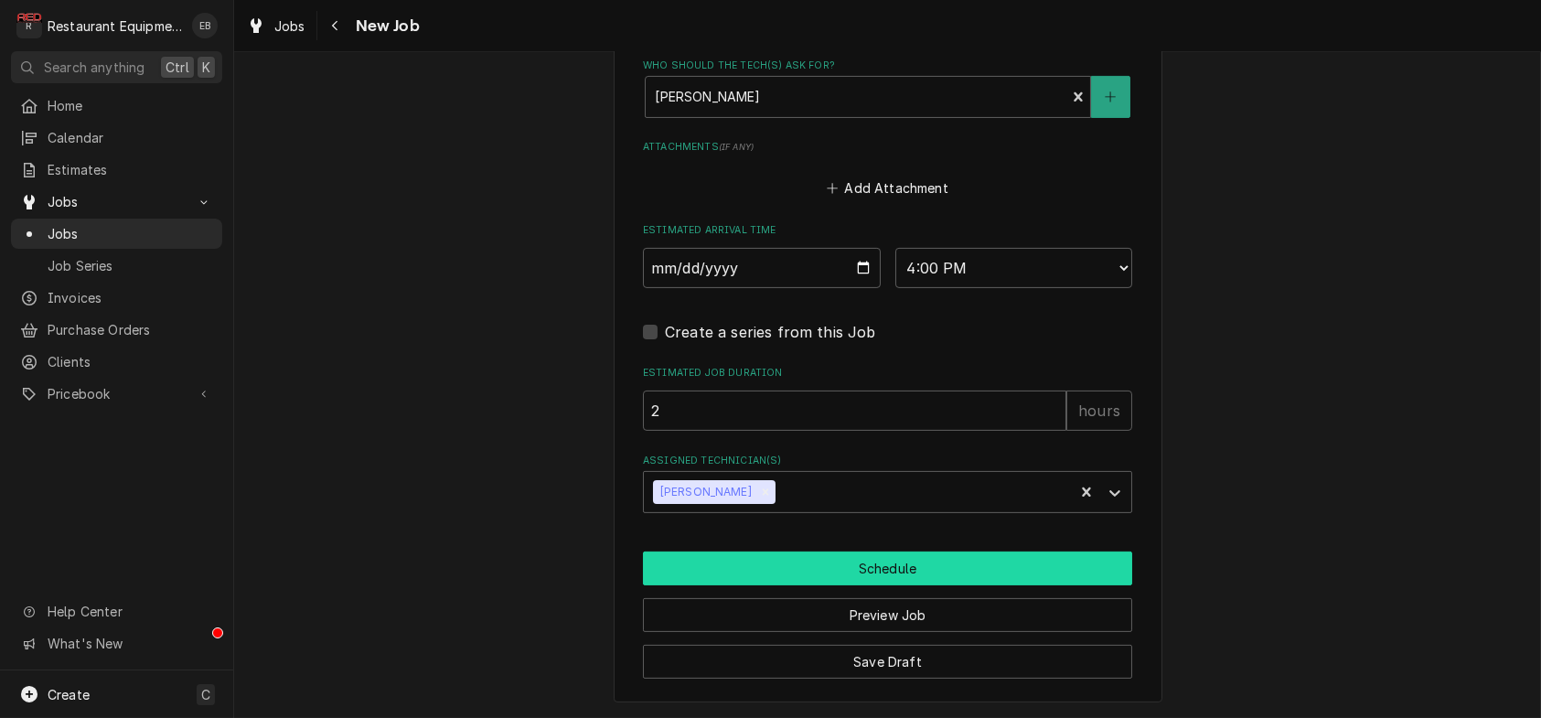
click at [766, 562] on button "Schedule" at bounding box center [887, 568] width 489 height 34
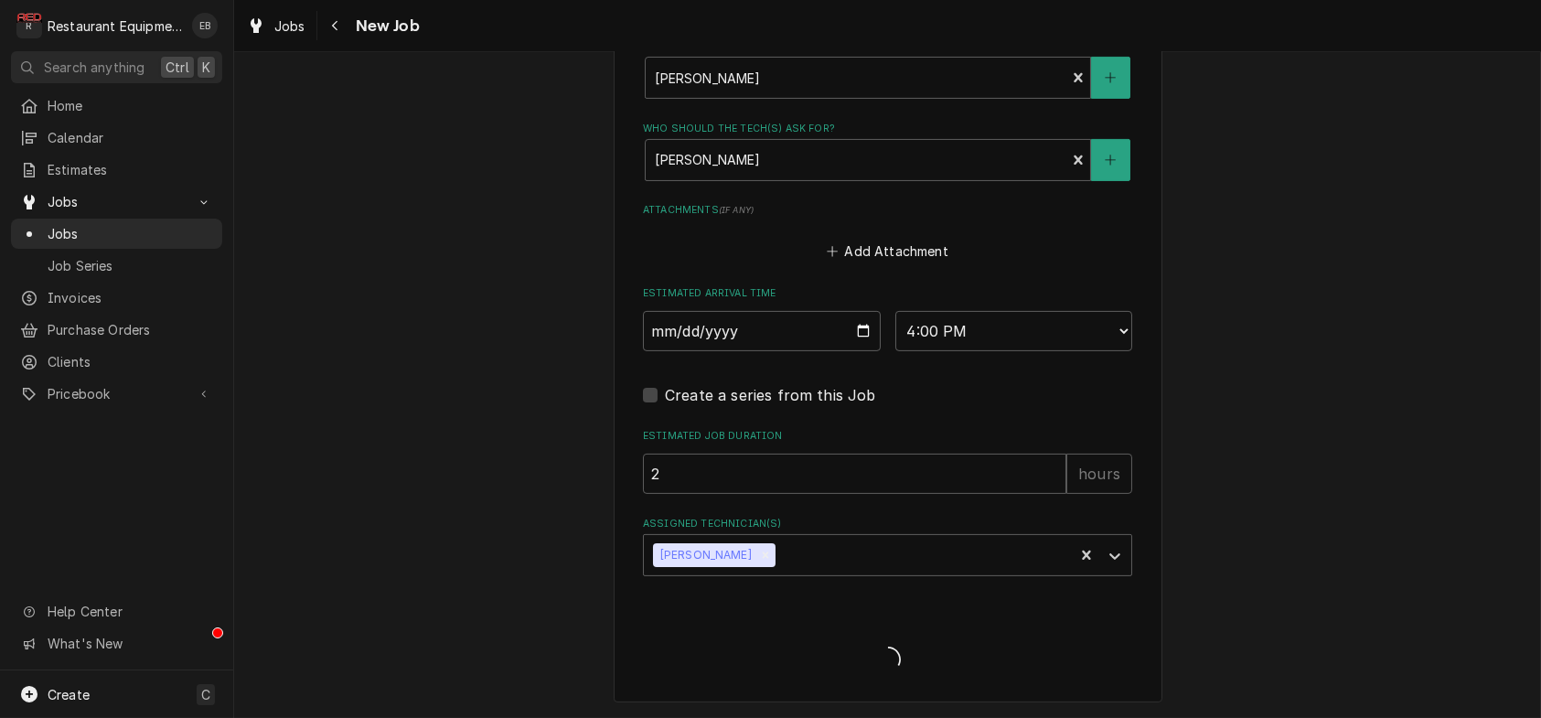
type textarea "x"
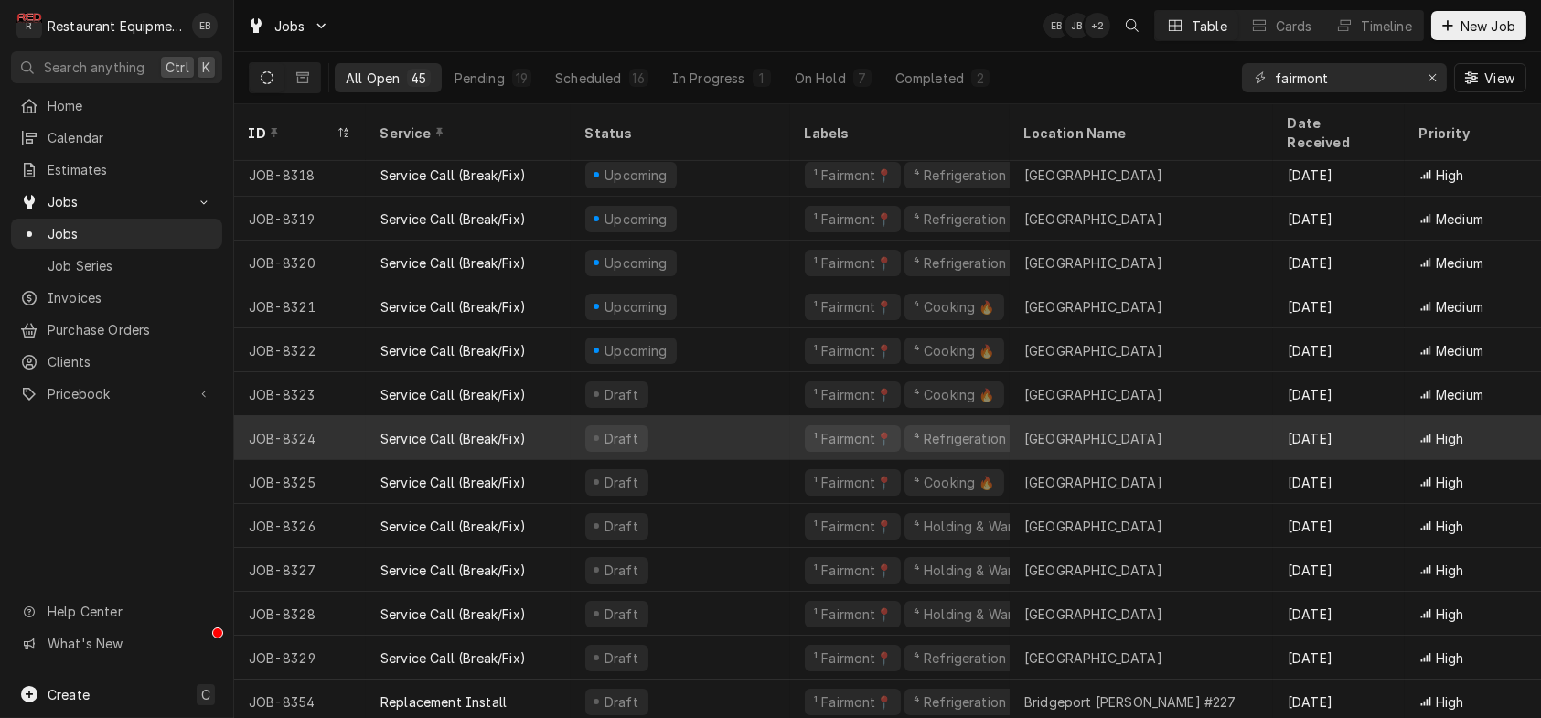
scroll to position [803, 0]
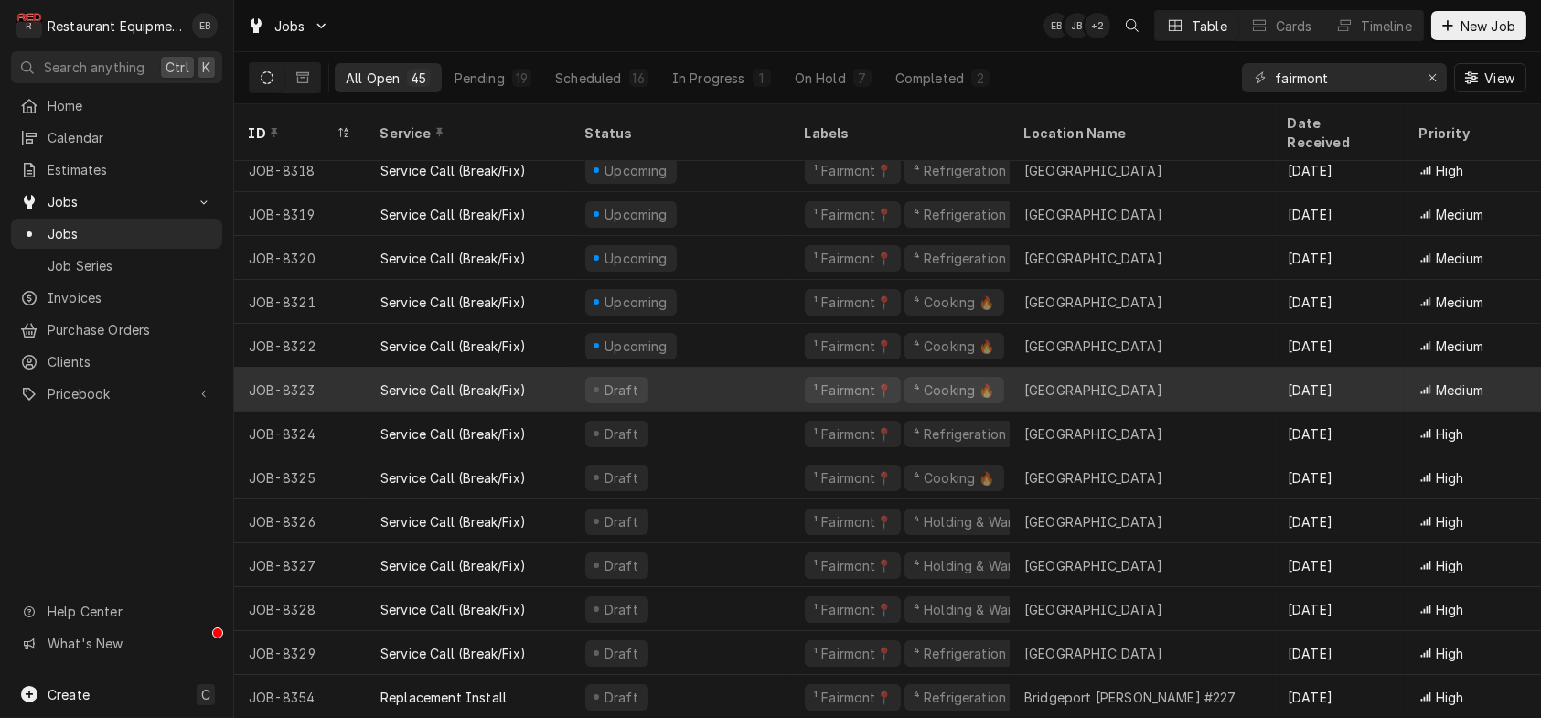
click at [715, 368] on div "Draft" at bounding box center [681, 390] width 220 height 44
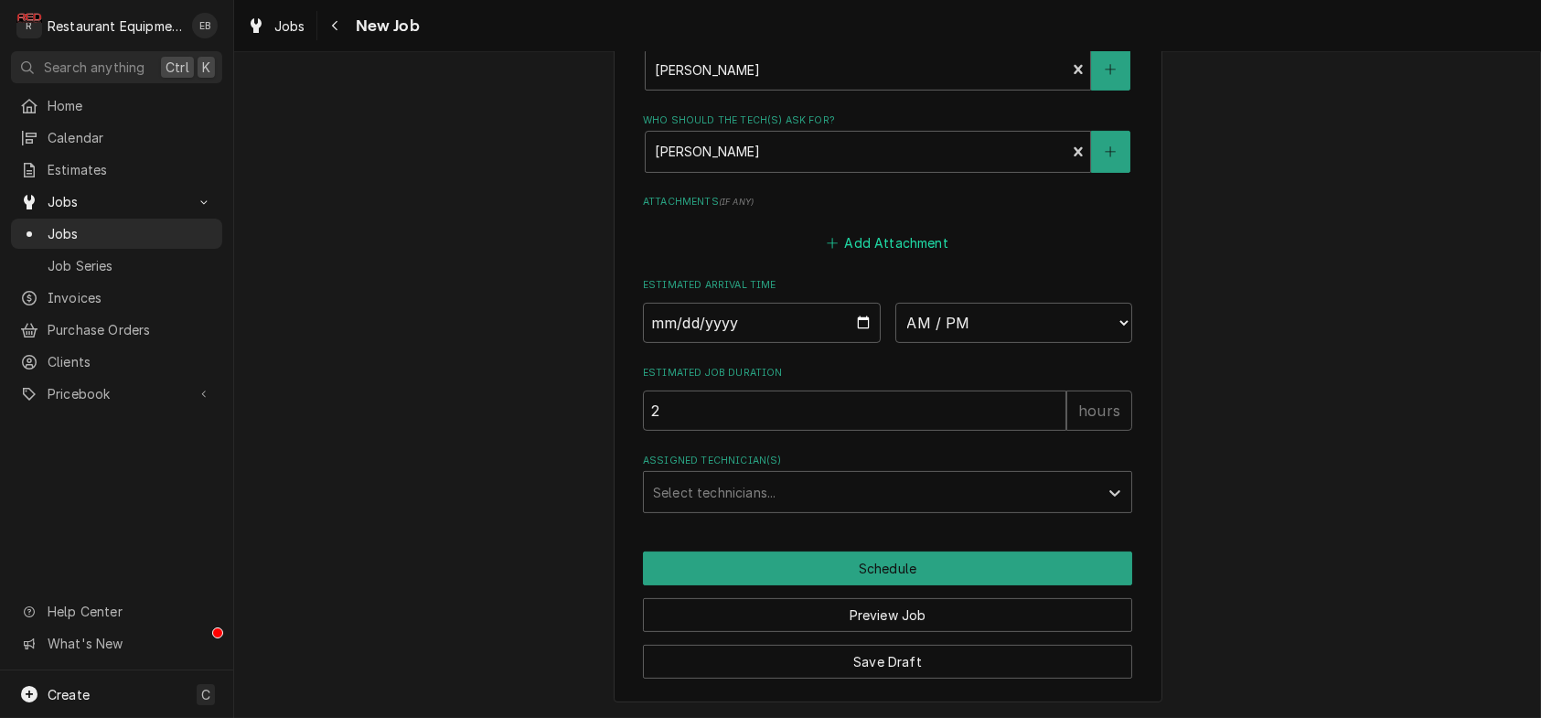
scroll to position [1646, 0]
click at [863, 303] on input "Date" at bounding box center [762, 323] width 238 height 40
type textarea "x"
type input "[DATE]"
type textarea "x"
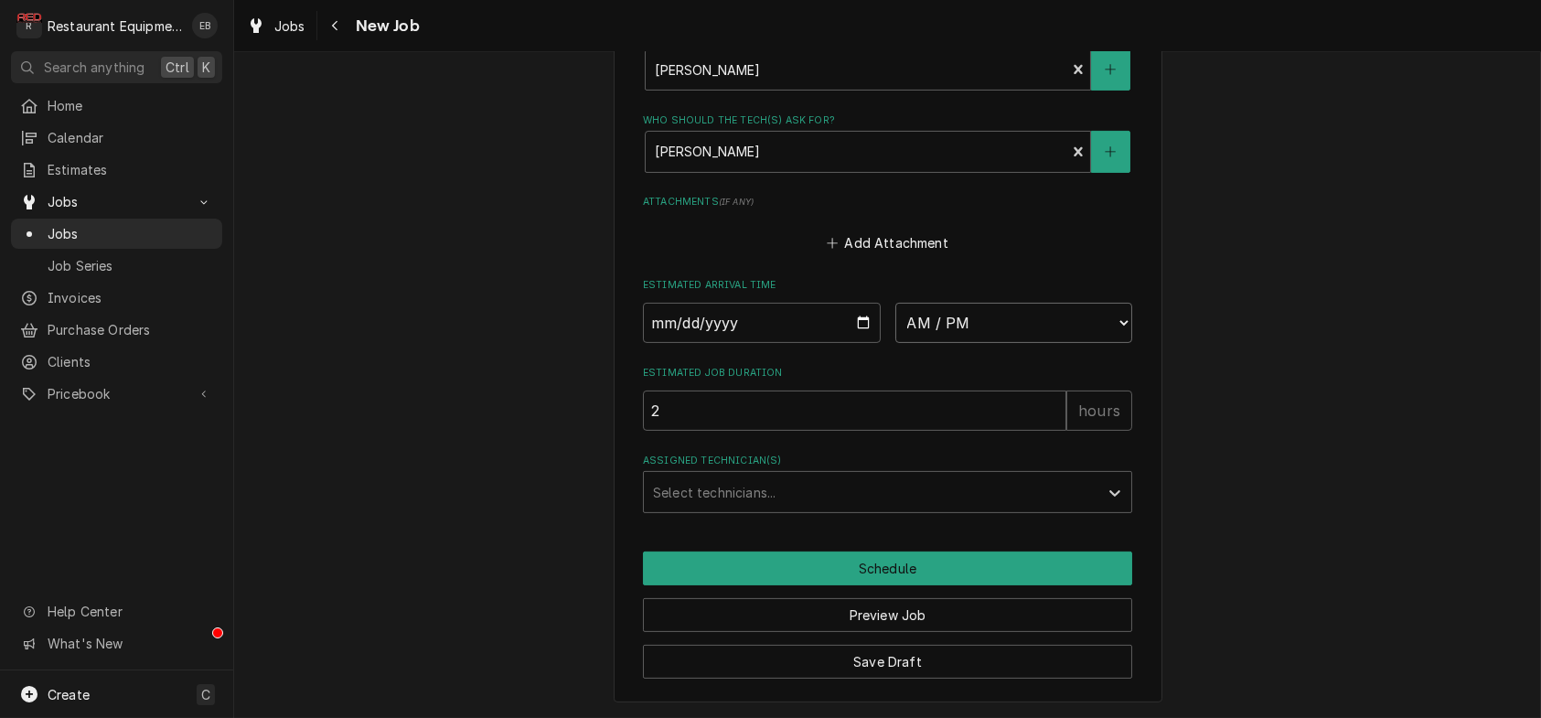
click at [973, 303] on select "AM / PM 6:00 AM 6:15 AM 6:30 AM 6:45 AM 7:00 AM 7:15 AM 7:30 AM 7:45 AM 8:00 AM…" at bounding box center [1014, 323] width 238 height 40
select select "16:00:00"
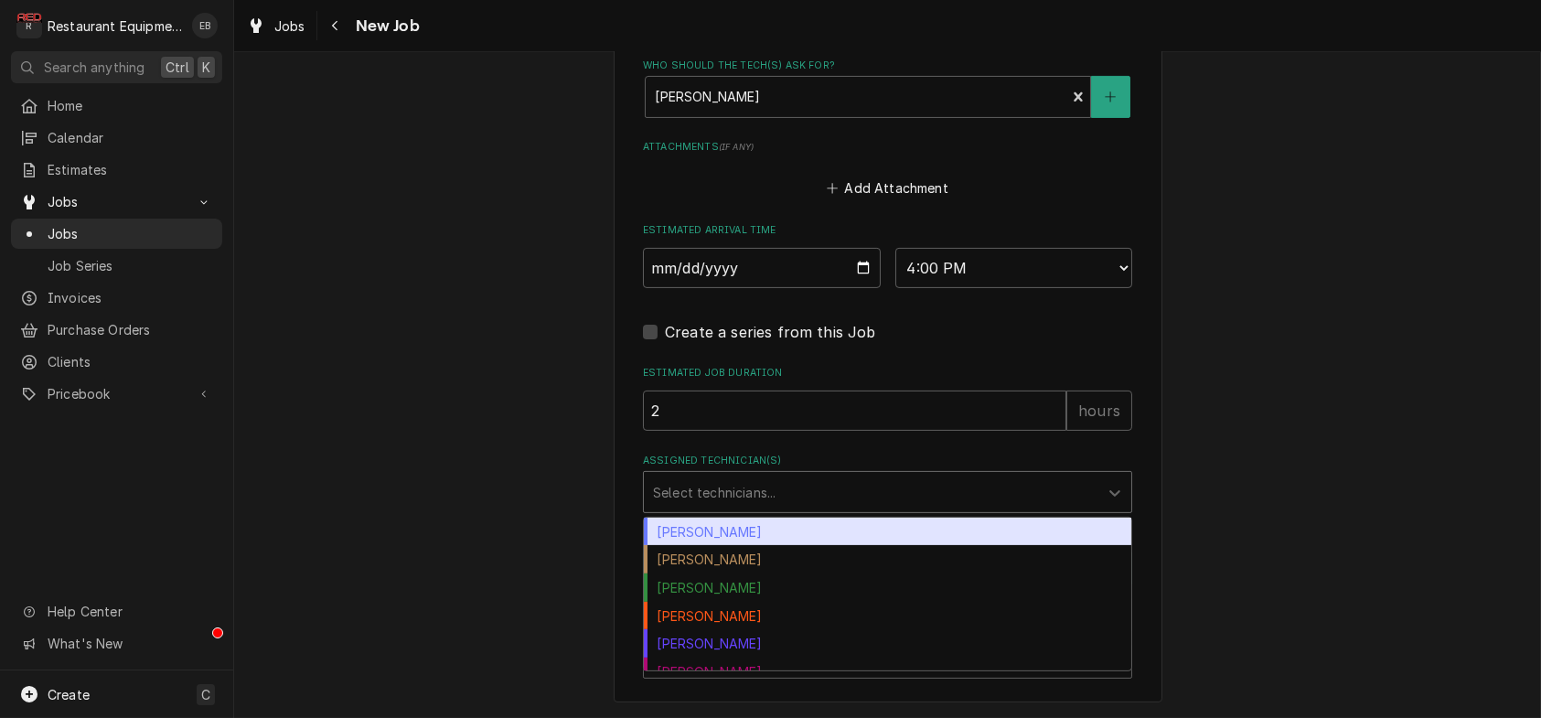
drag, startPoint x: 804, startPoint y: 530, endPoint x: 768, endPoint y: 526, distance: 35.9
click at [802, 509] on div "Assigned Technician(s)" at bounding box center [871, 492] width 436 height 33
click at [701, 546] on div "[PERSON_NAME]" at bounding box center [887, 532] width 487 height 28
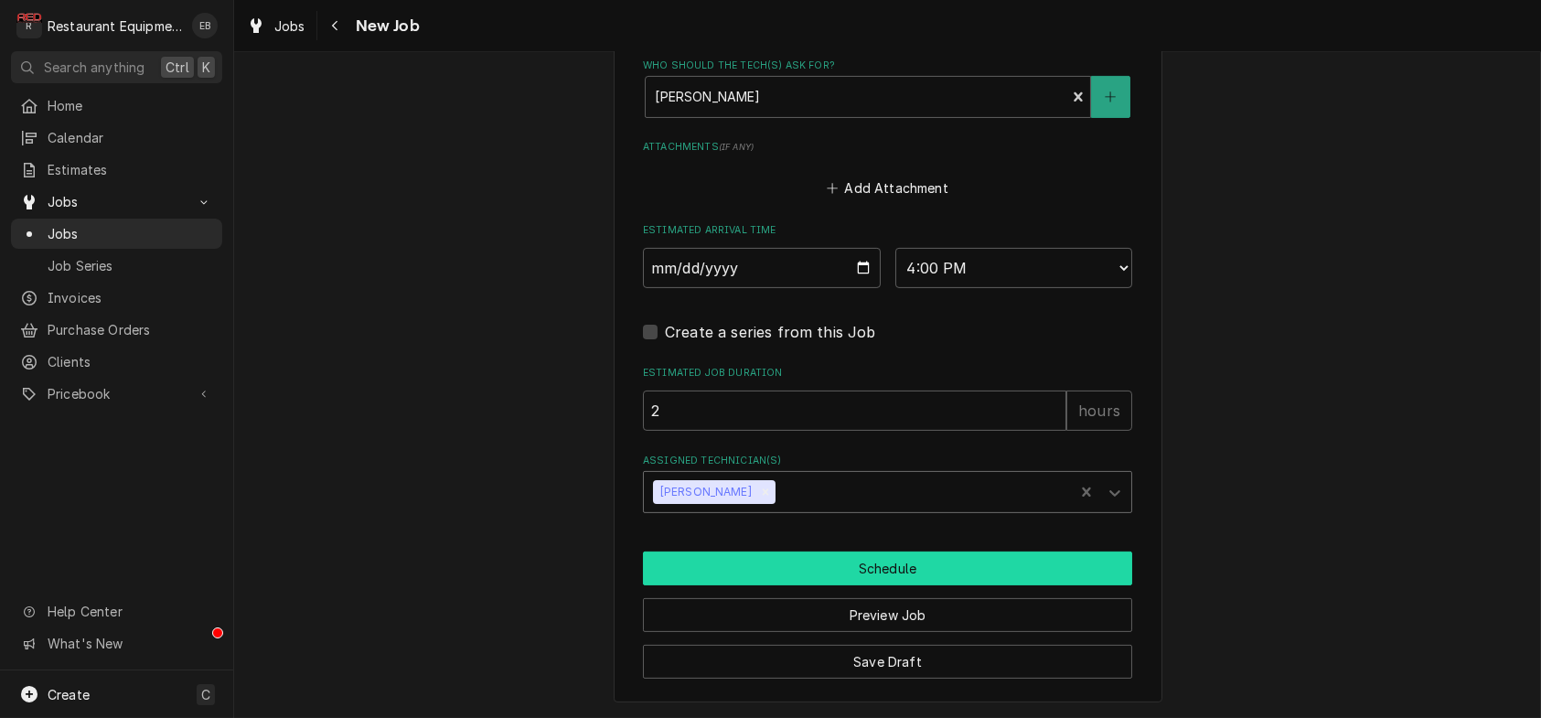
click at [767, 585] on button "Schedule" at bounding box center [887, 568] width 489 height 34
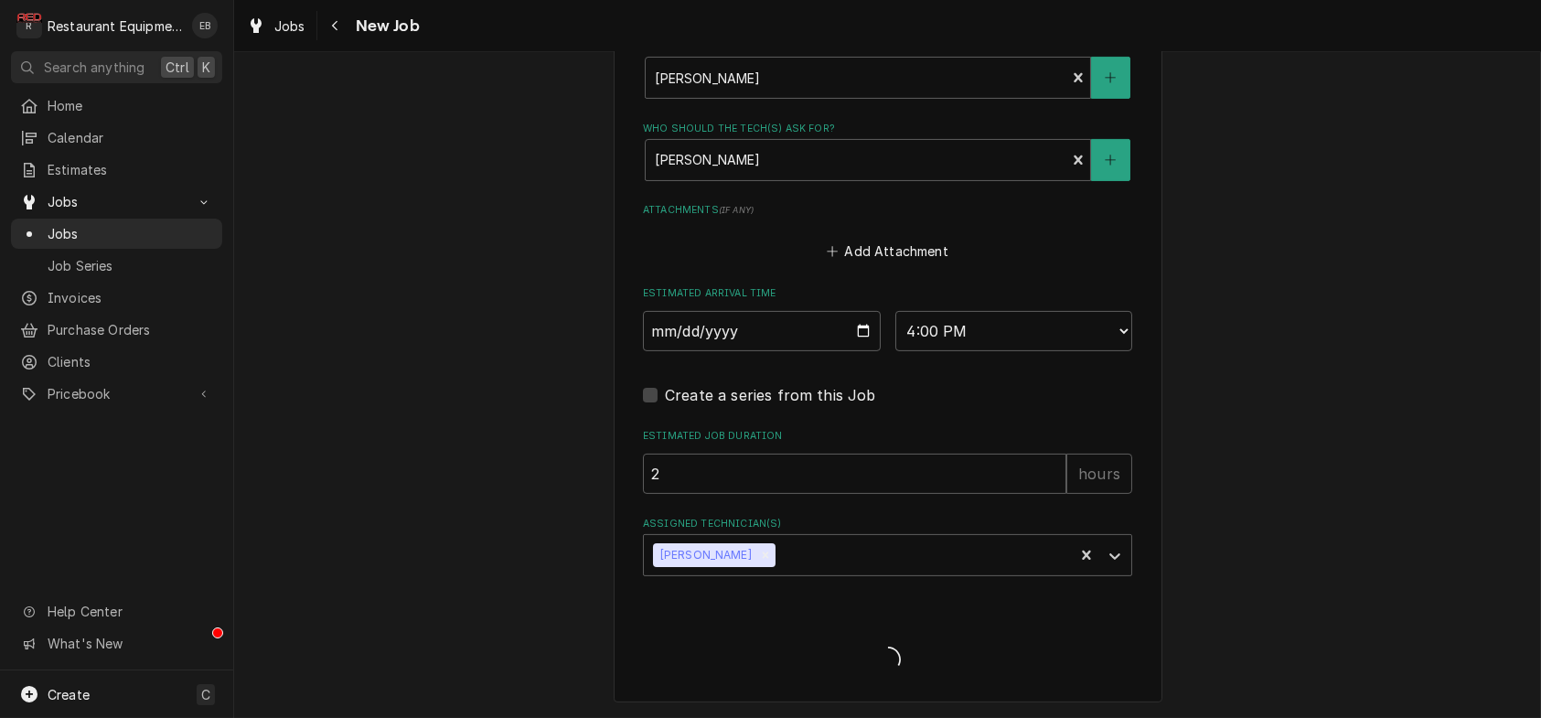
scroll to position [1639, 0]
type textarea "x"
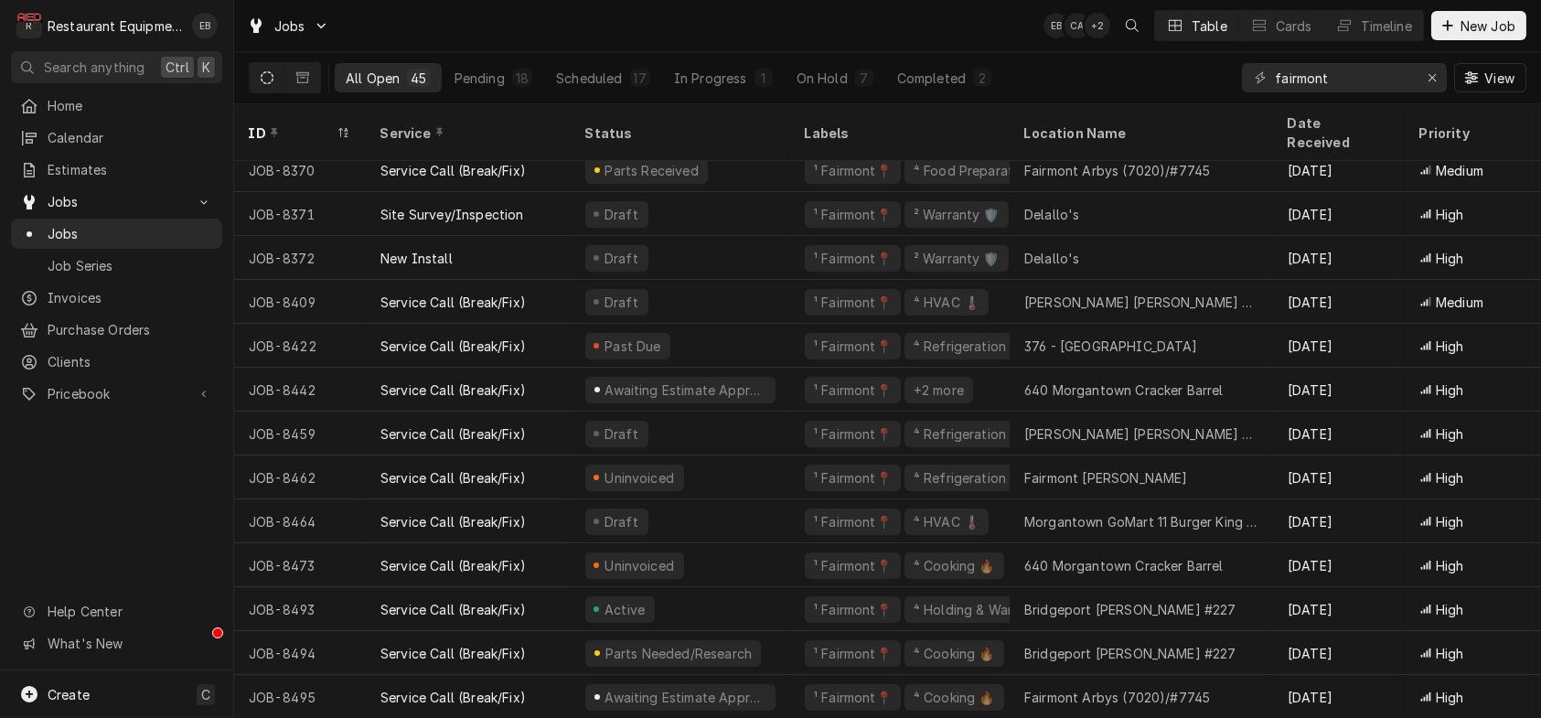
scroll to position [1418, 0]
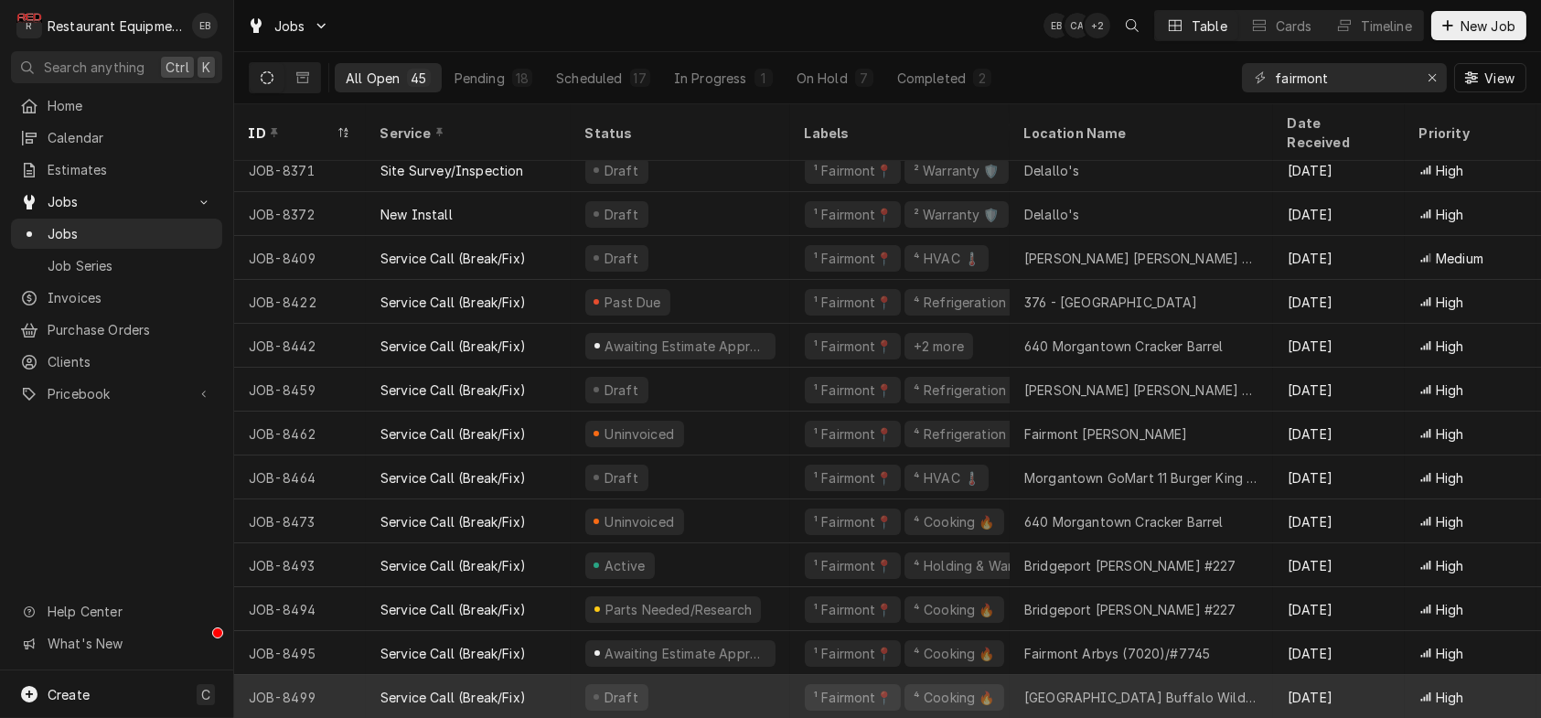
click at [787, 686] on div "Draft" at bounding box center [681, 697] width 220 height 44
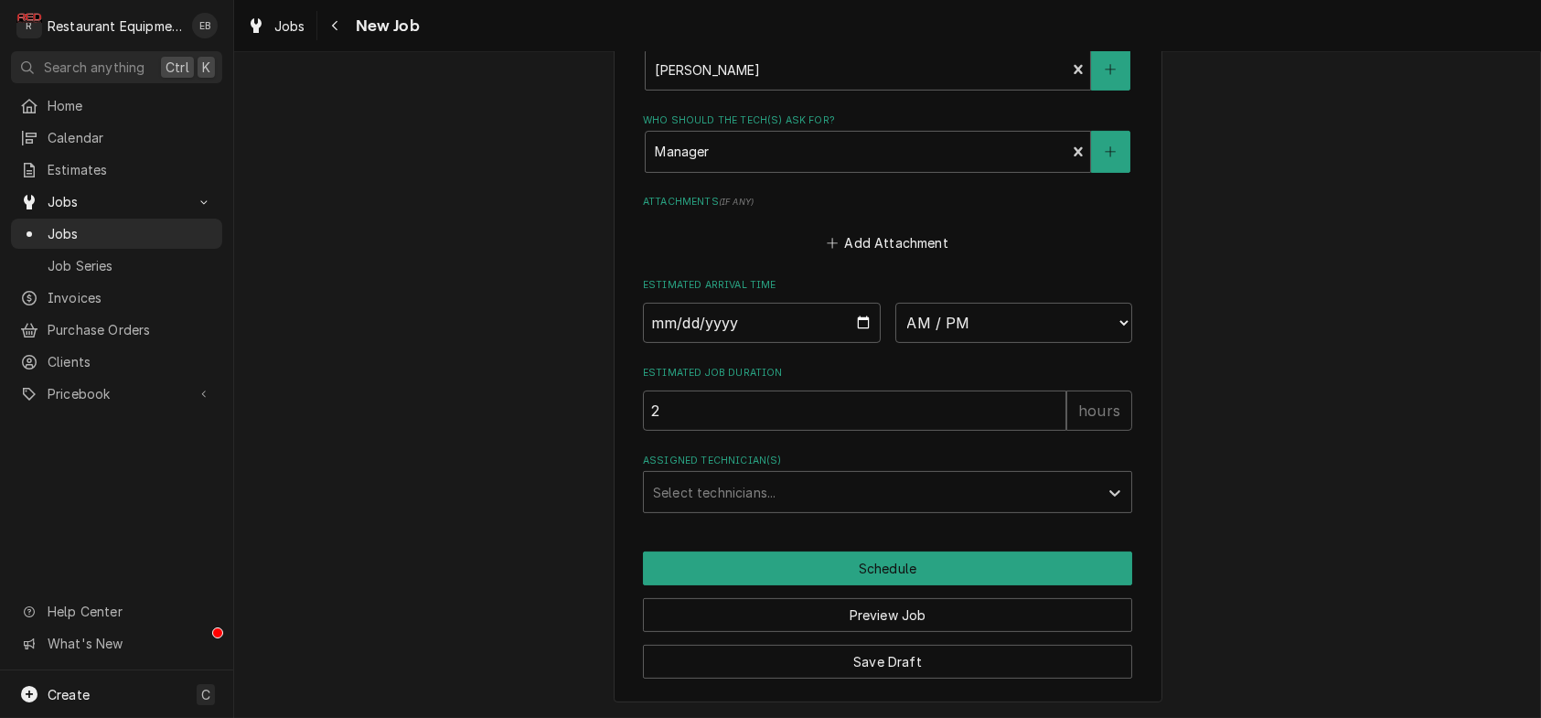
scroll to position [1622, 0]
click at [865, 303] on input "Date" at bounding box center [762, 323] width 238 height 40
type textarea "x"
type input "[DATE]"
type textarea "x"
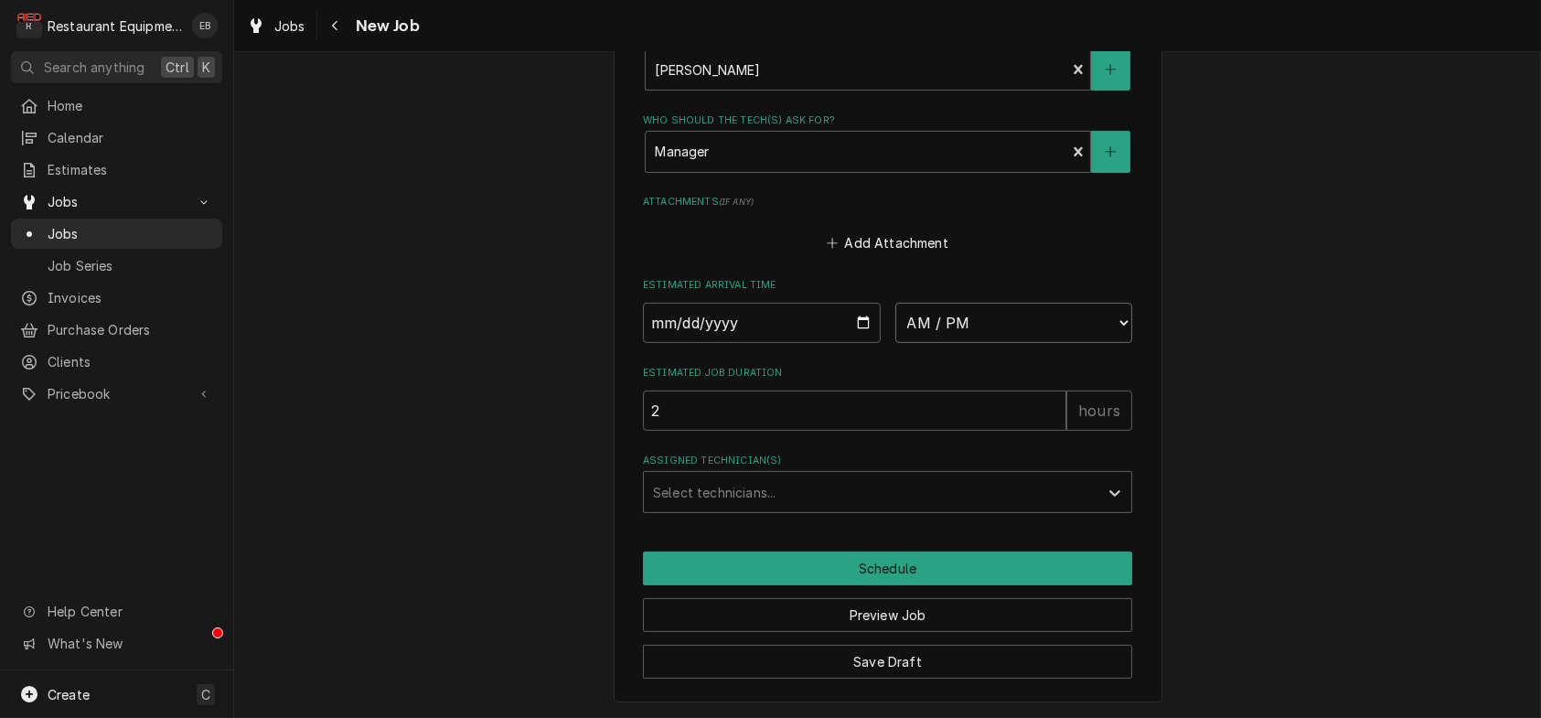
click at [979, 303] on select "AM / PM 6:00 AM 6:15 AM 6:30 AM 6:45 AM 7:00 AM 7:15 AM 7:30 AM 7:45 AM 8:00 AM…" at bounding box center [1014, 323] width 238 height 40
select select "09:00:00"
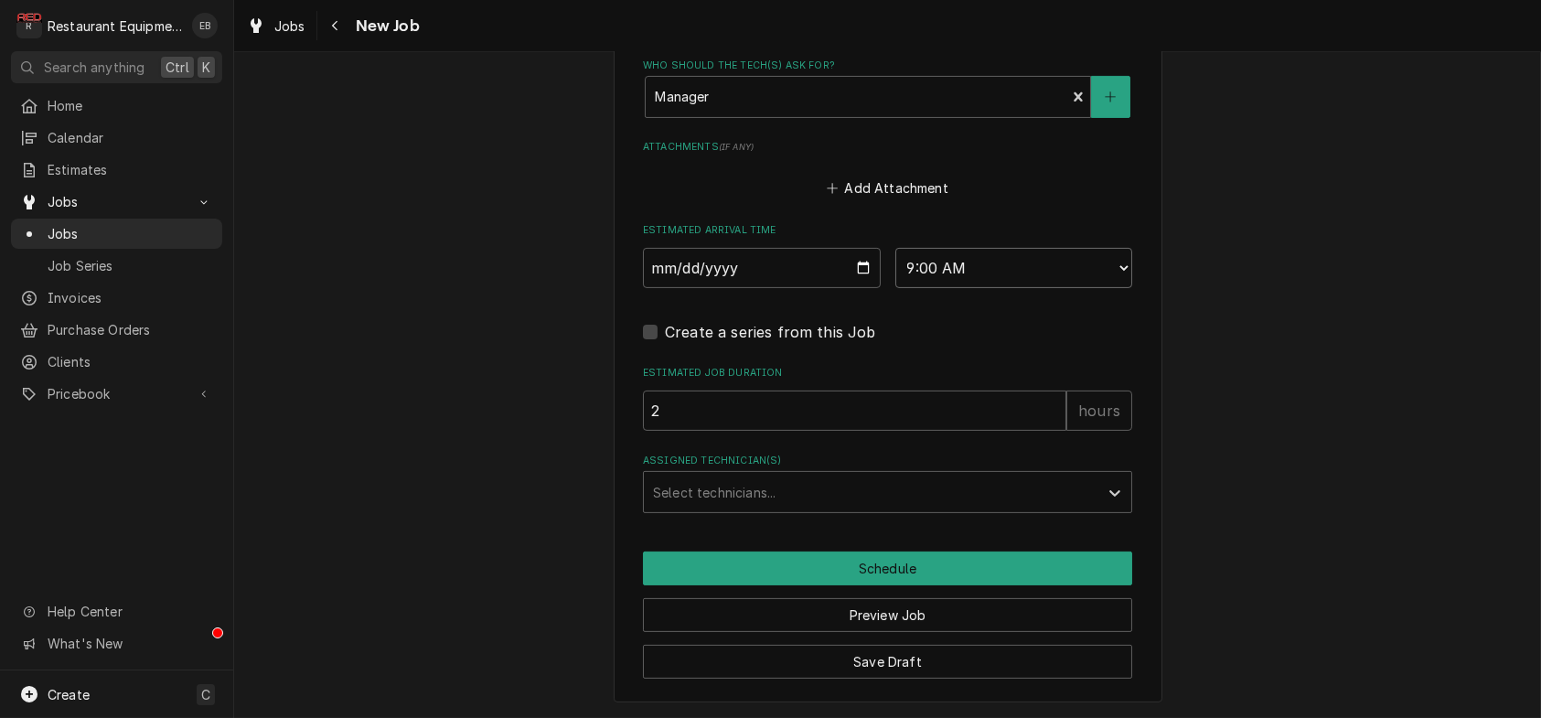
type textarea "x"
drag, startPoint x: 705, startPoint y: 532, endPoint x: 707, endPoint y: 547, distance: 14.7
click at [705, 509] on div "Assigned Technician(s)" at bounding box center [871, 492] width 436 height 33
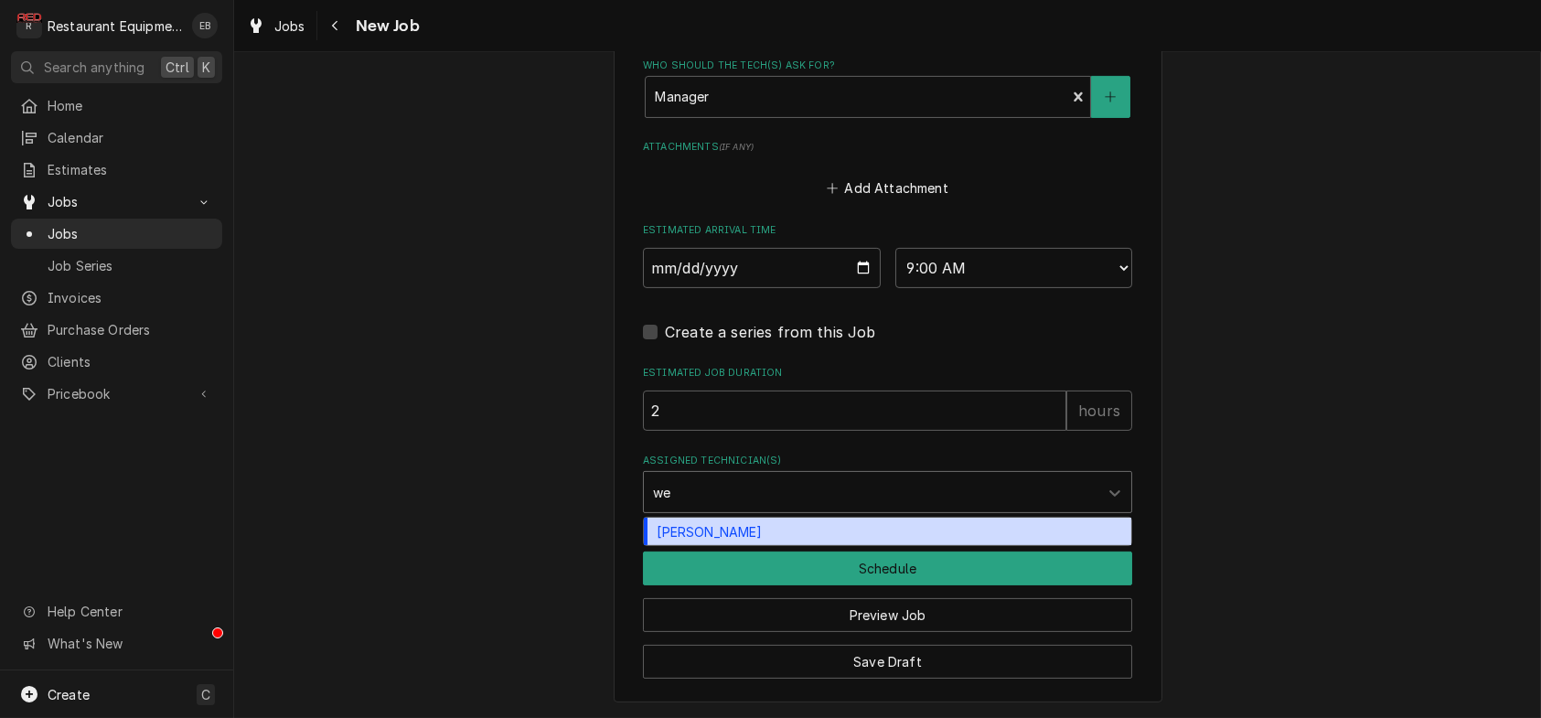
type input "[PERSON_NAME]"
click at [732, 546] on div "[PERSON_NAME]" at bounding box center [887, 532] width 487 height 28
type textarea "x"
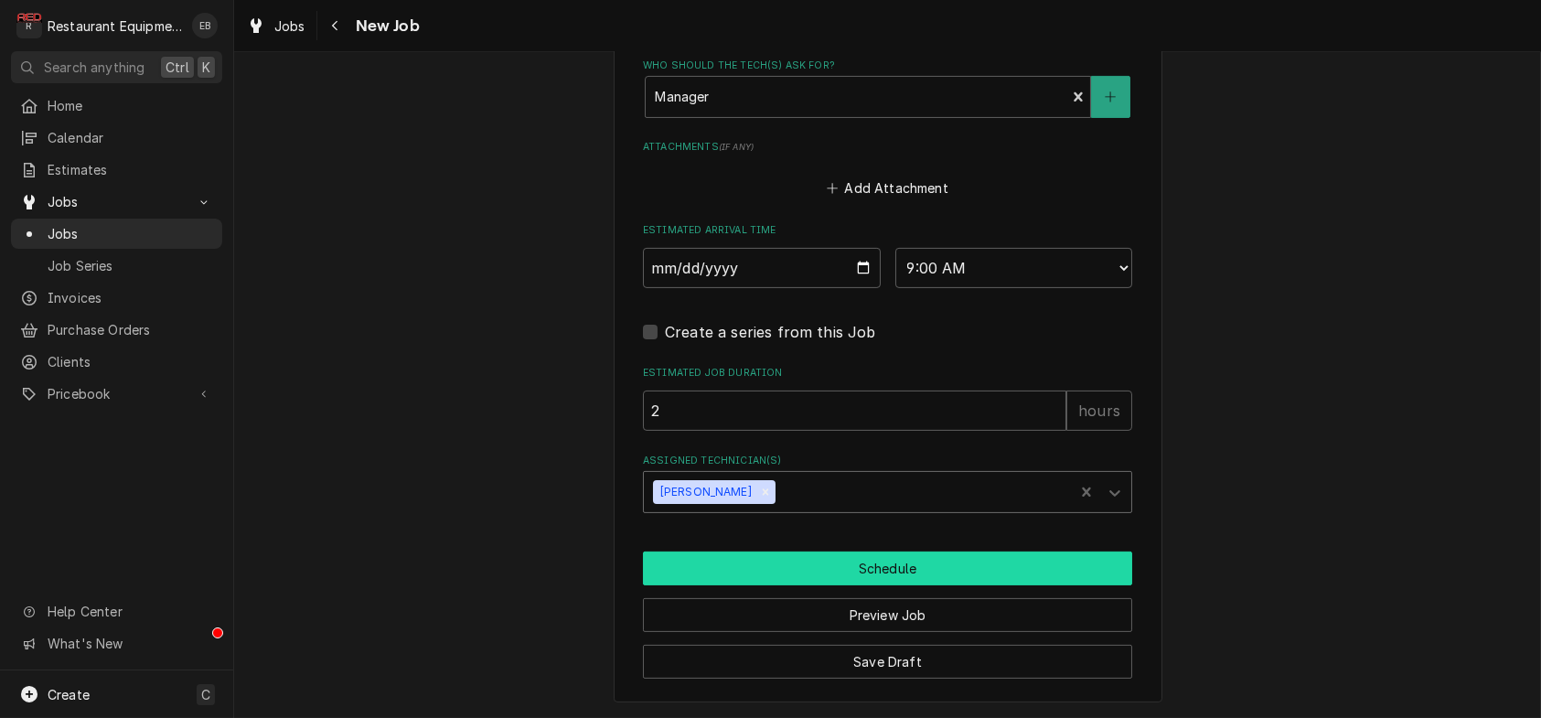
click at [741, 585] on button "Schedule" at bounding box center [887, 568] width 489 height 34
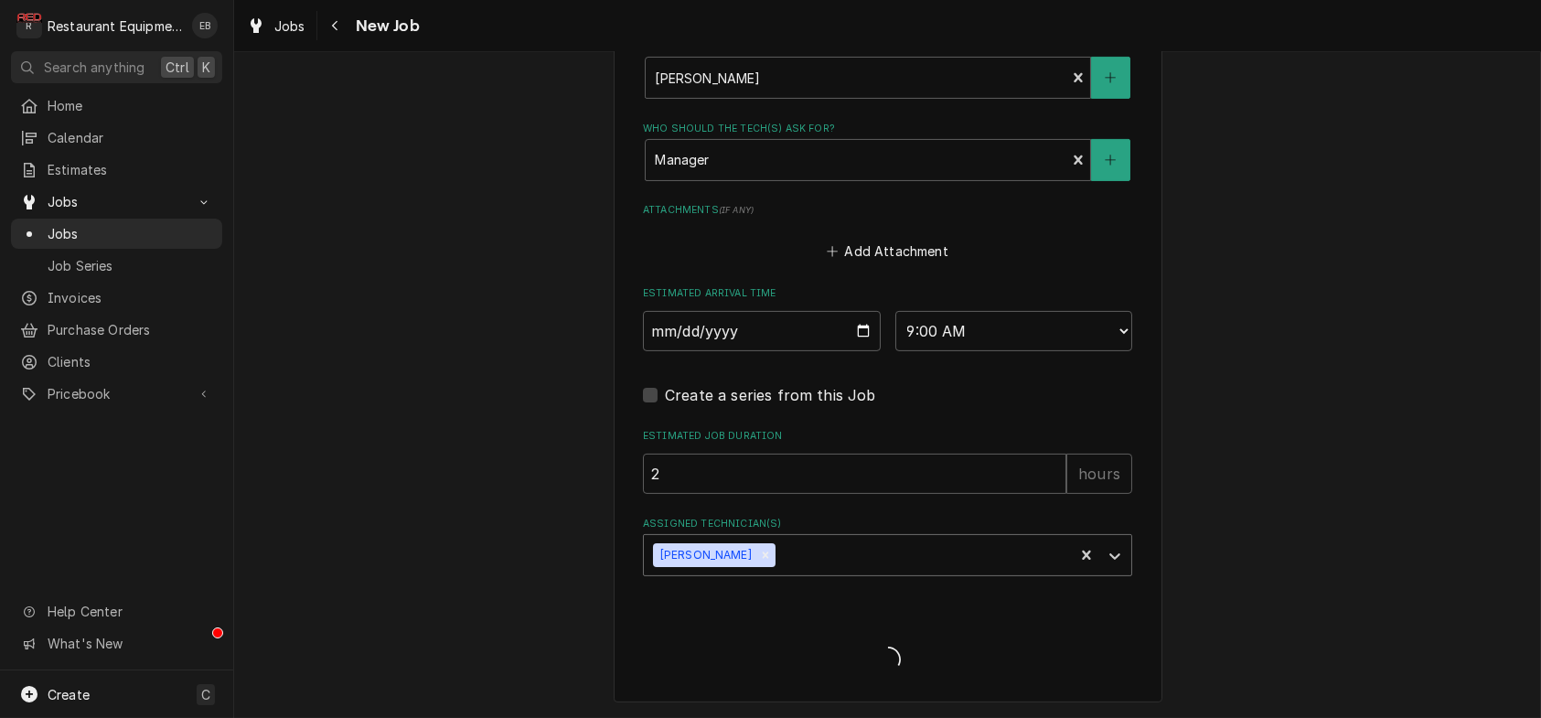
scroll to position [1614, 0]
type textarea "x"
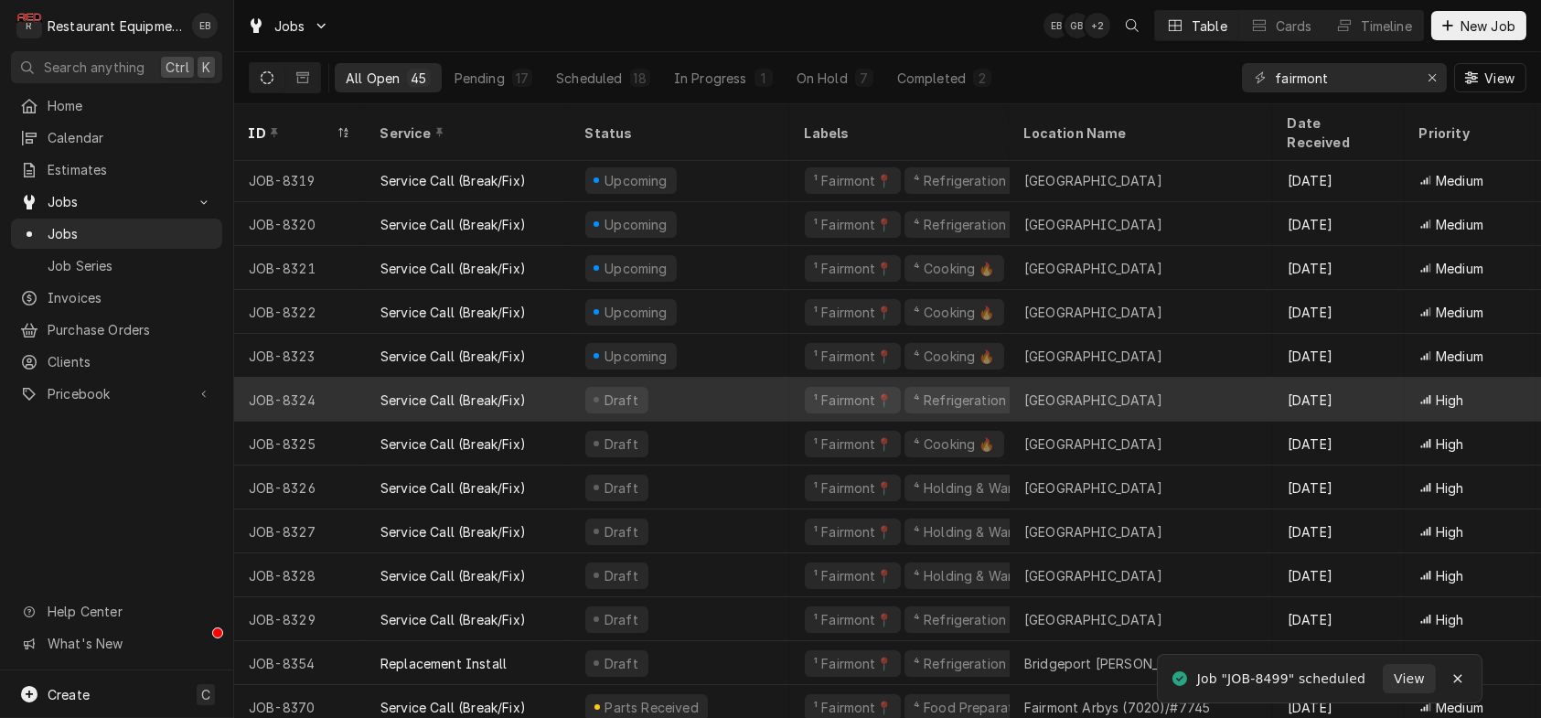
scroll to position [891, 0]
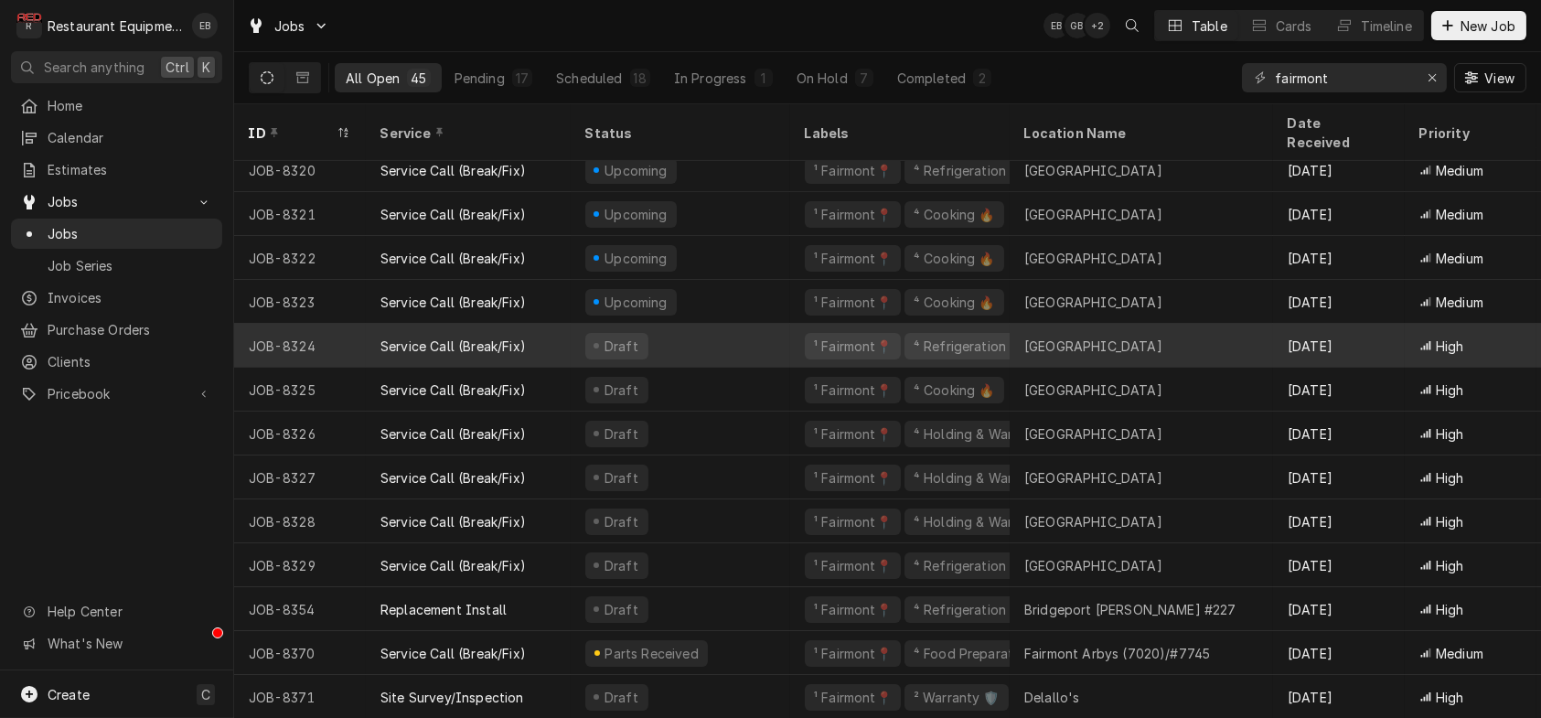
click at [699, 335] on div "Draft" at bounding box center [681, 346] width 220 height 44
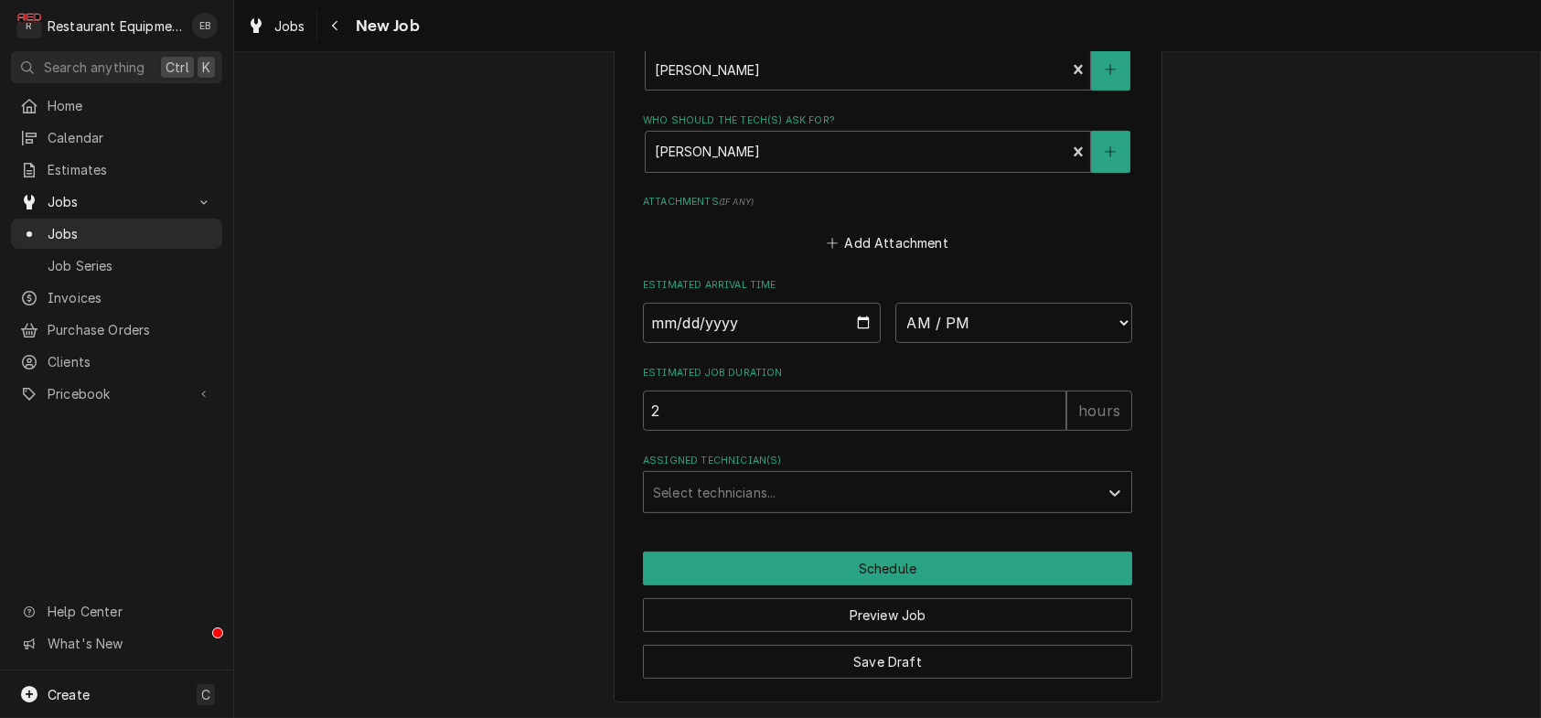
scroll to position [1646, 0]
click at [856, 303] on input "Date" at bounding box center [762, 323] width 238 height 40
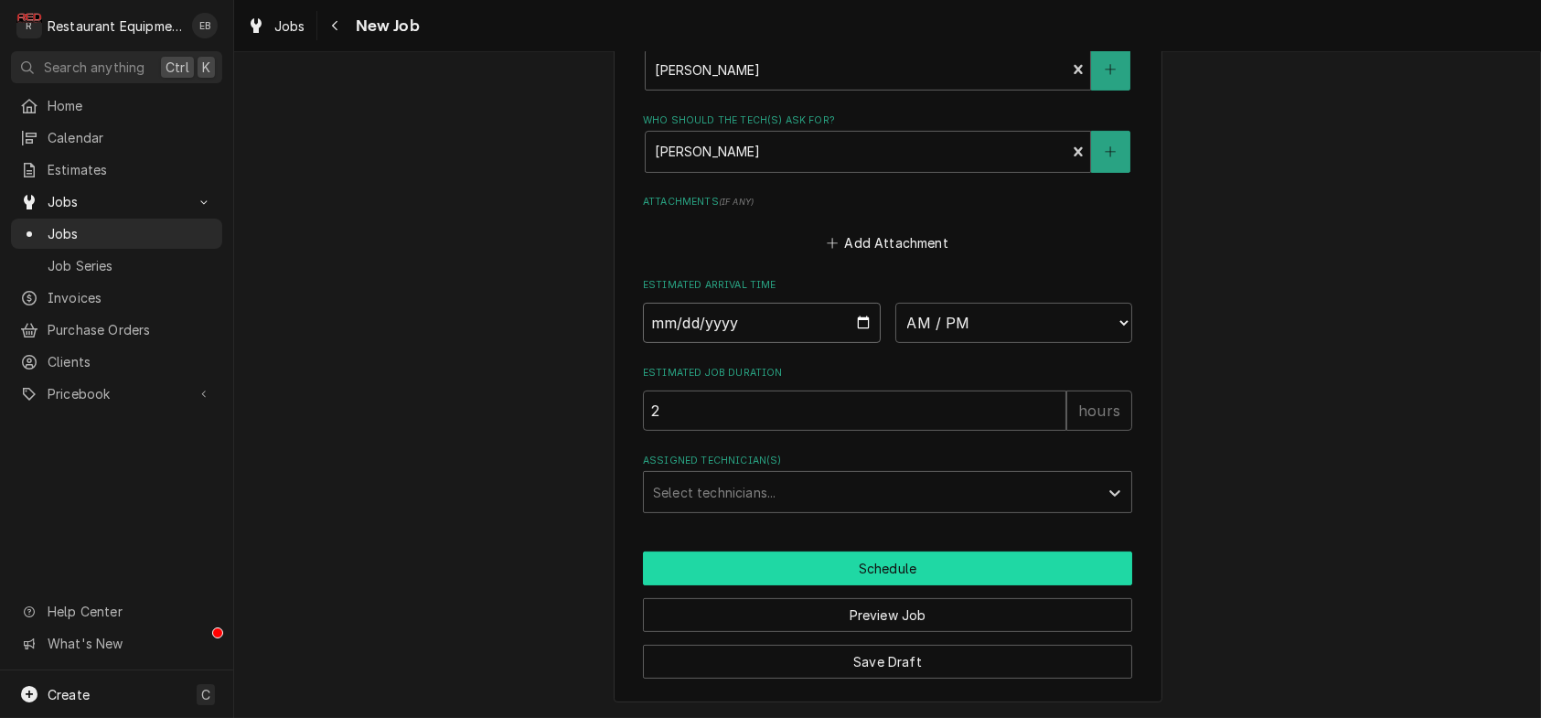
type textarea "x"
type input "[DATE]"
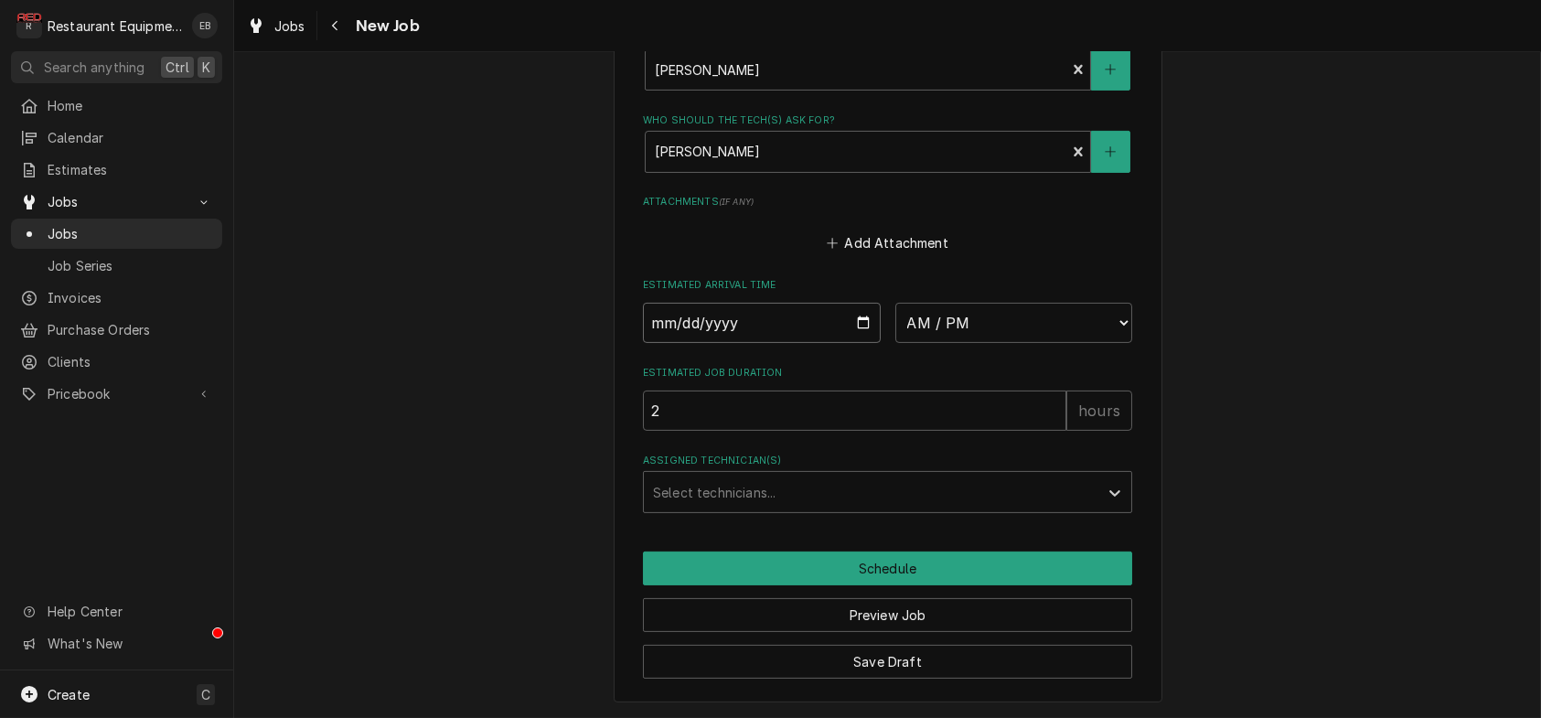
type textarea "x"
click at [977, 303] on select "AM / PM 6:00 AM 6:15 AM 6:30 AM 6:45 AM 7:00 AM 7:15 AM 7:30 AM 7:45 AM 8:00 AM…" at bounding box center [1014, 323] width 238 height 40
select select "16:00:00"
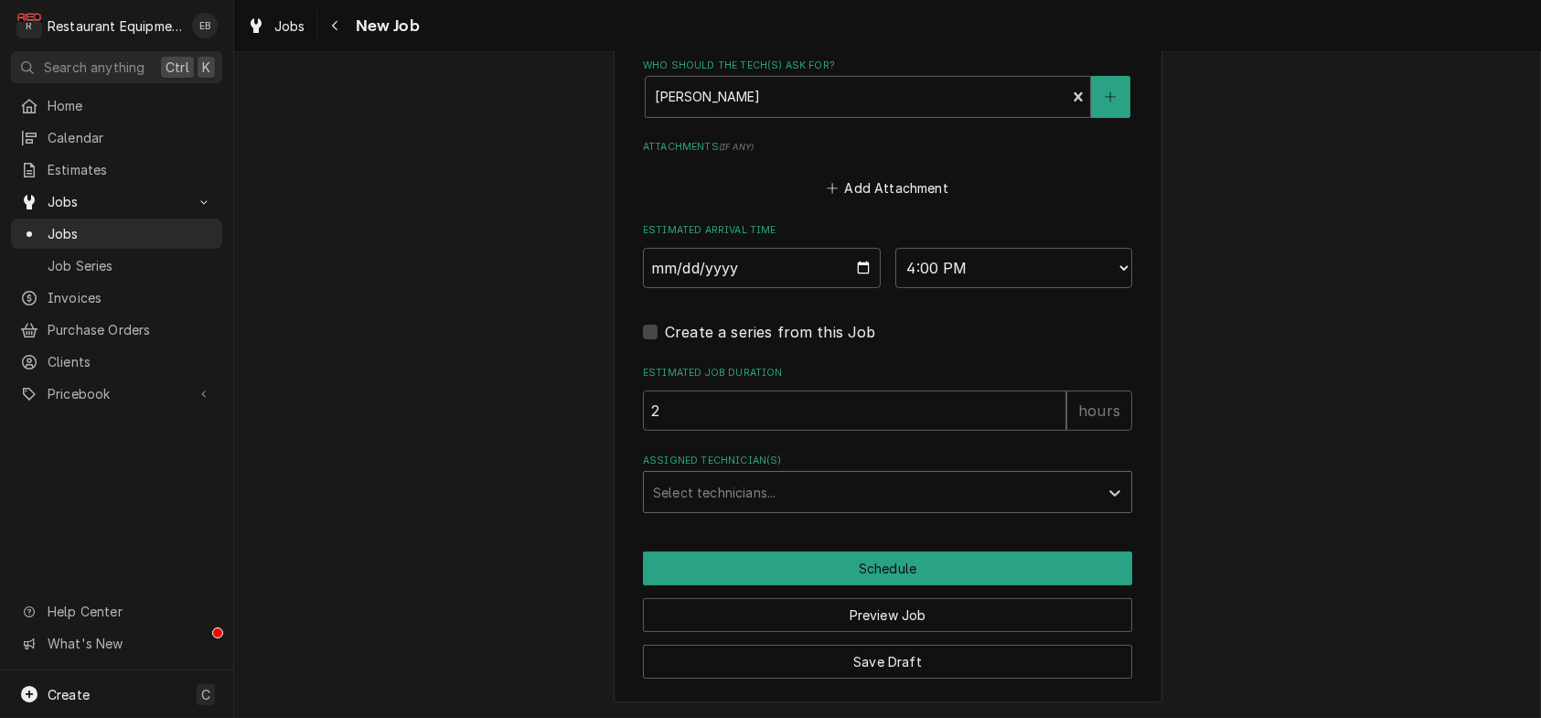
click at [826, 509] on div "Assigned Technician(s)" at bounding box center [871, 492] width 436 height 33
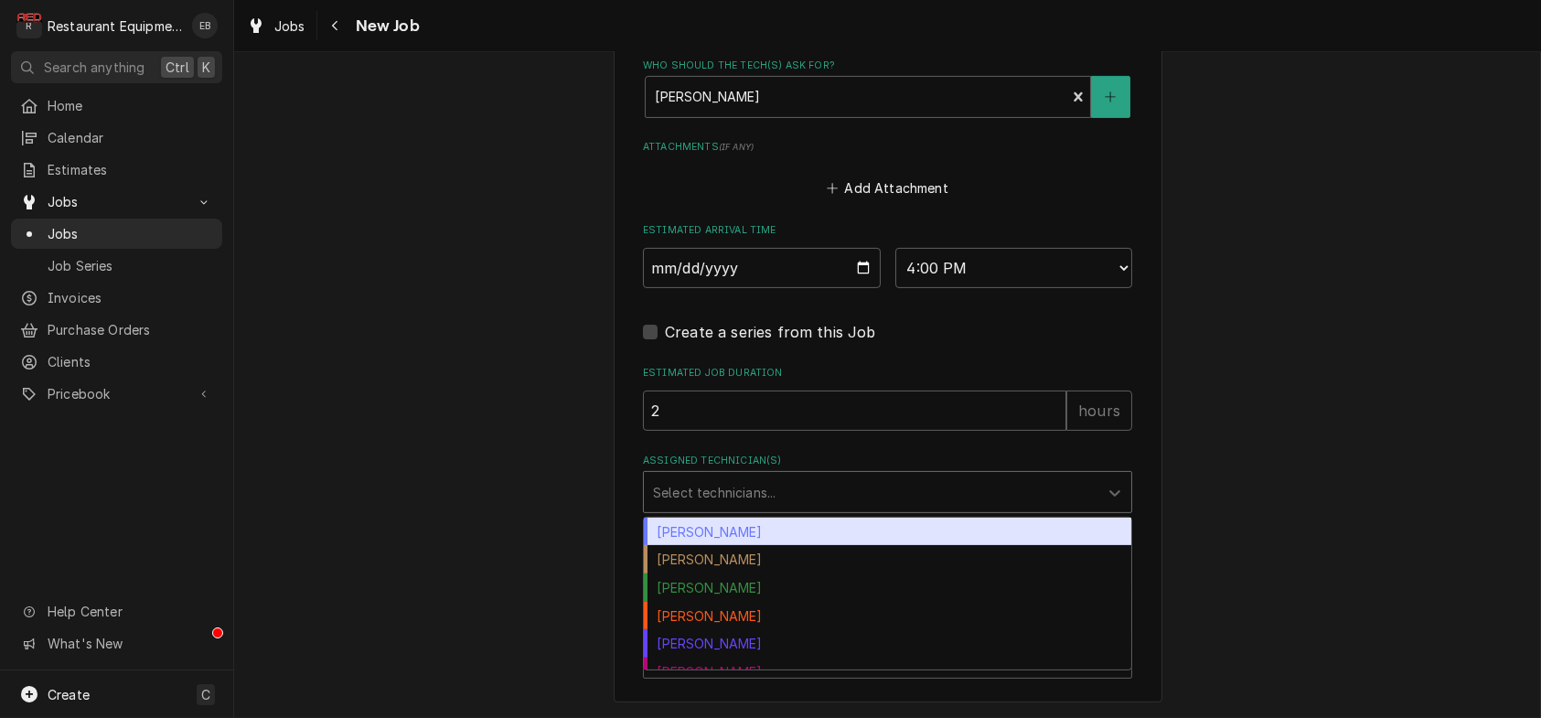
drag, startPoint x: 714, startPoint y: 574, endPoint x: 729, endPoint y: 582, distance: 16.4
click at [717, 546] on div "[PERSON_NAME]" at bounding box center [887, 532] width 487 height 28
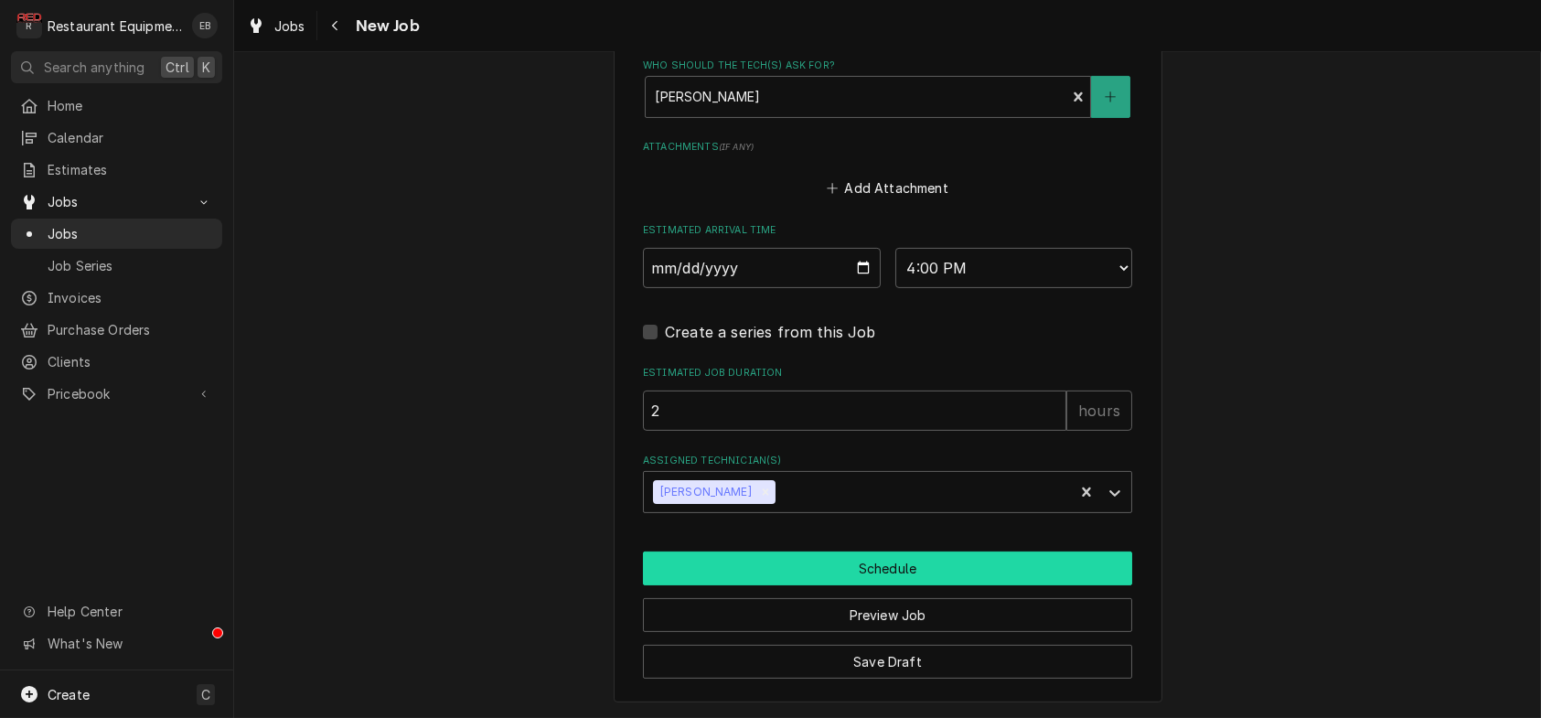
click at [794, 585] on button "Schedule" at bounding box center [887, 568] width 489 height 34
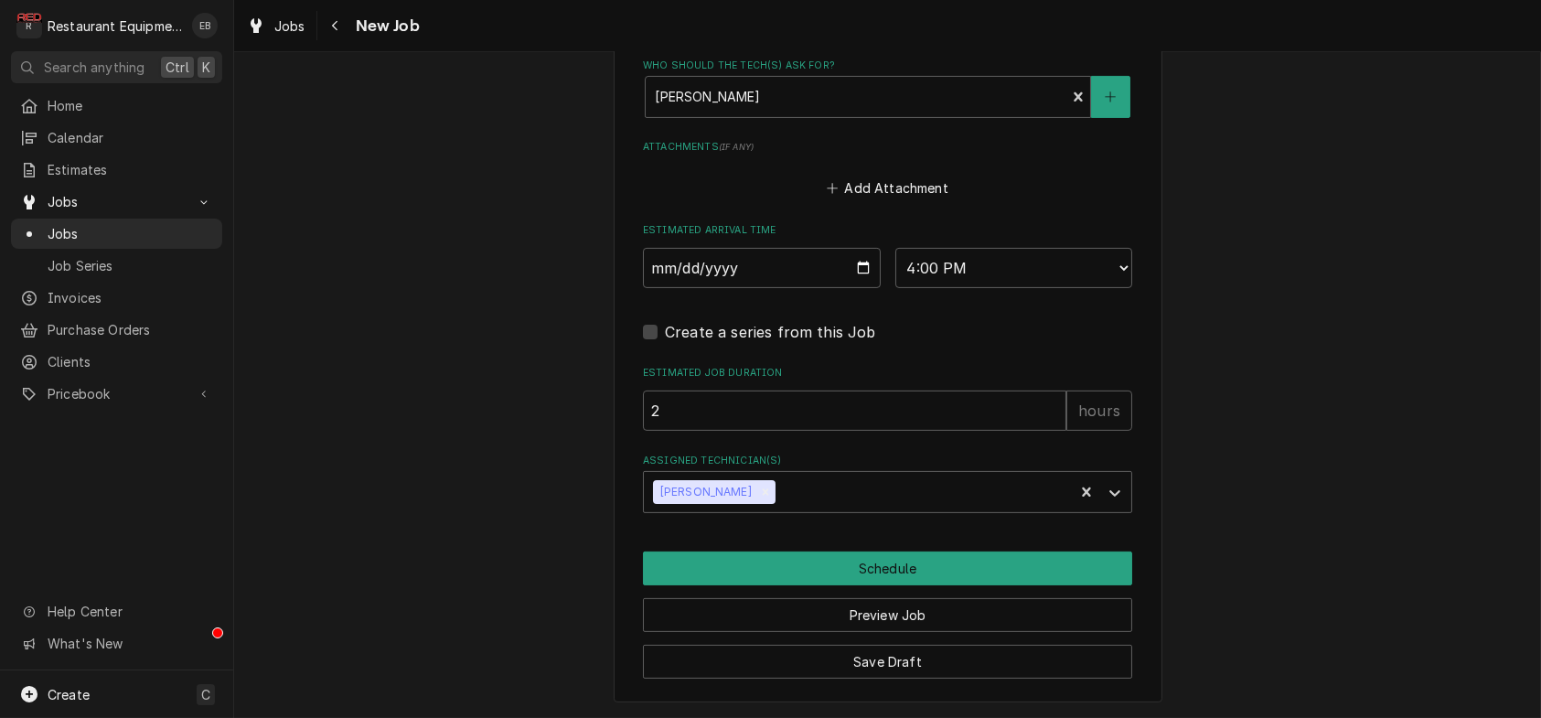
scroll to position [1639, 0]
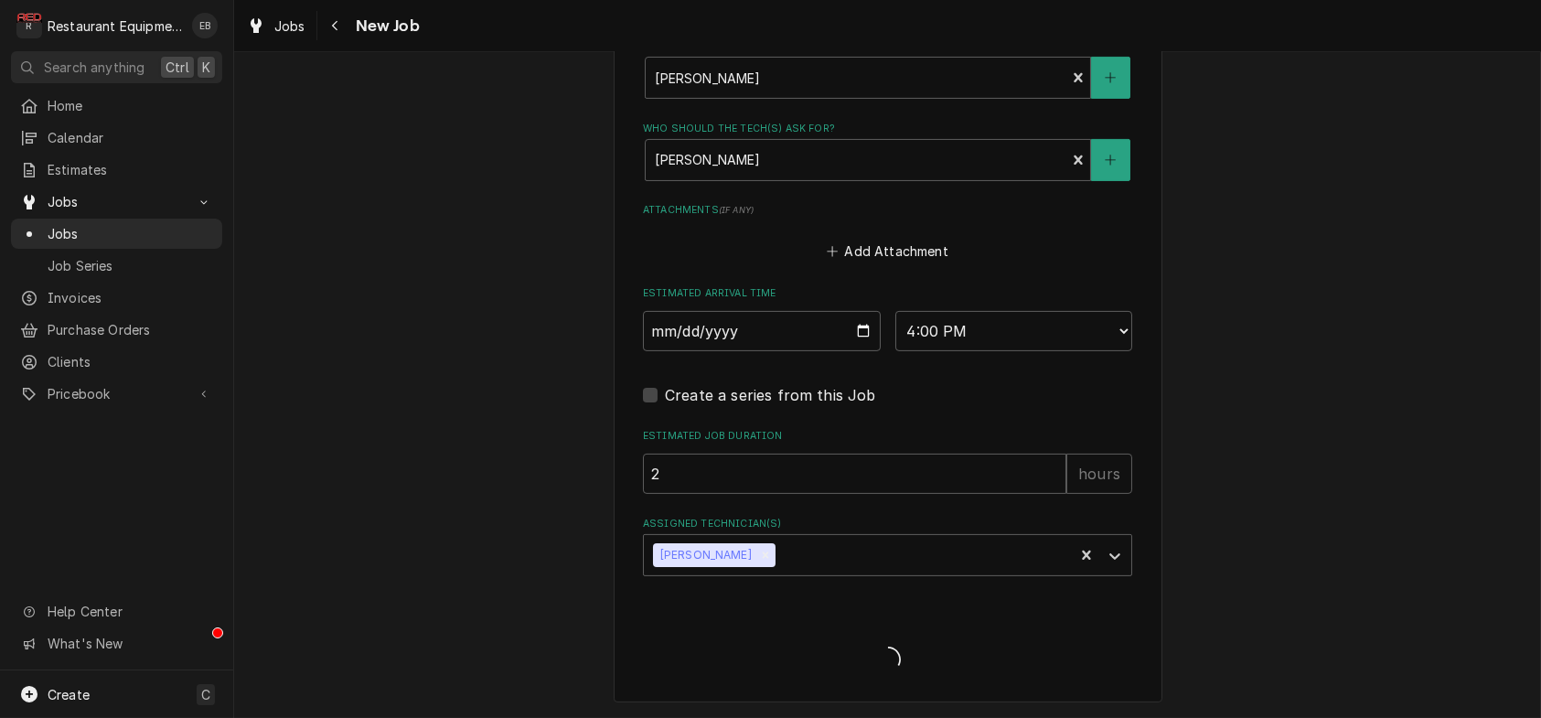
type textarea "x"
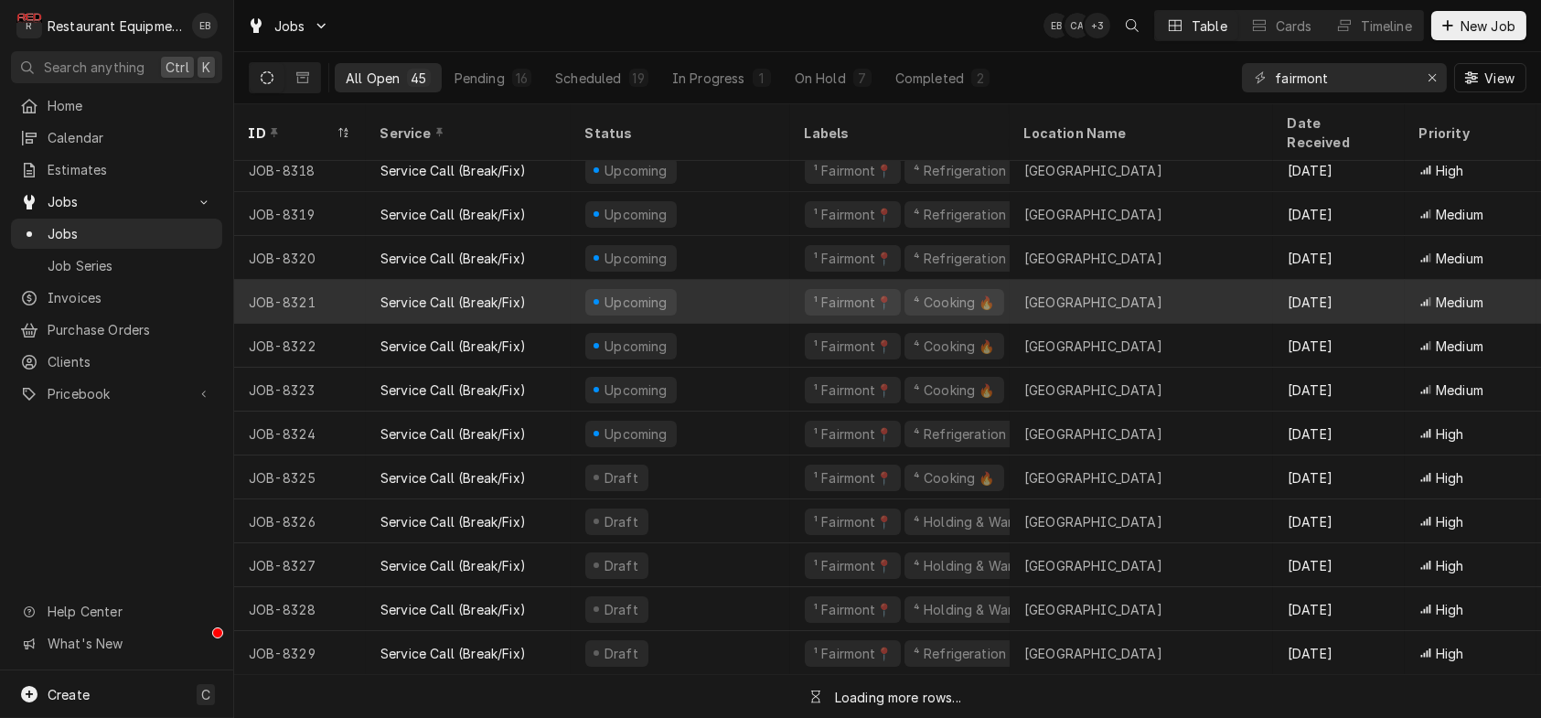
scroll to position [803, 0]
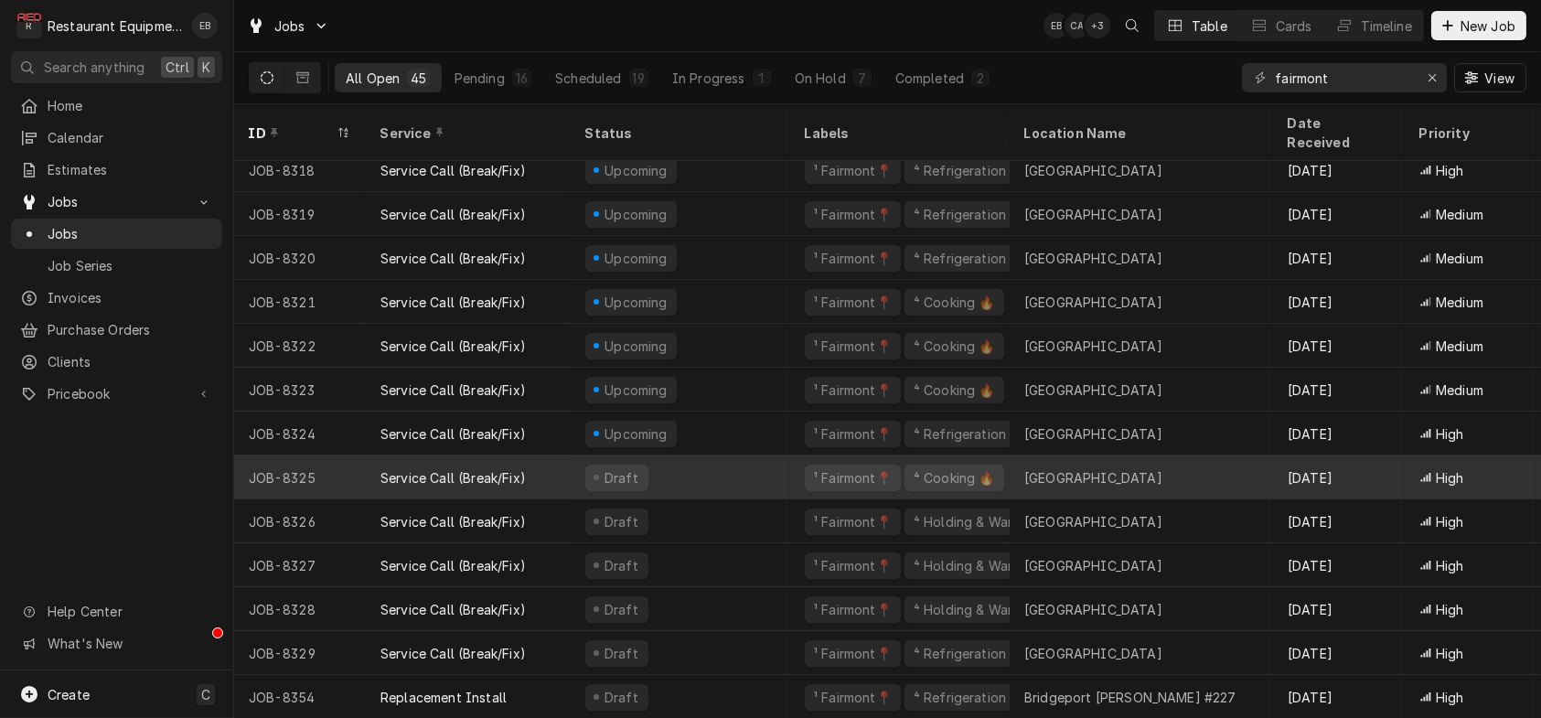
click at [776, 464] on div "Draft" at bounding box center [681, 477] width 220 height 44
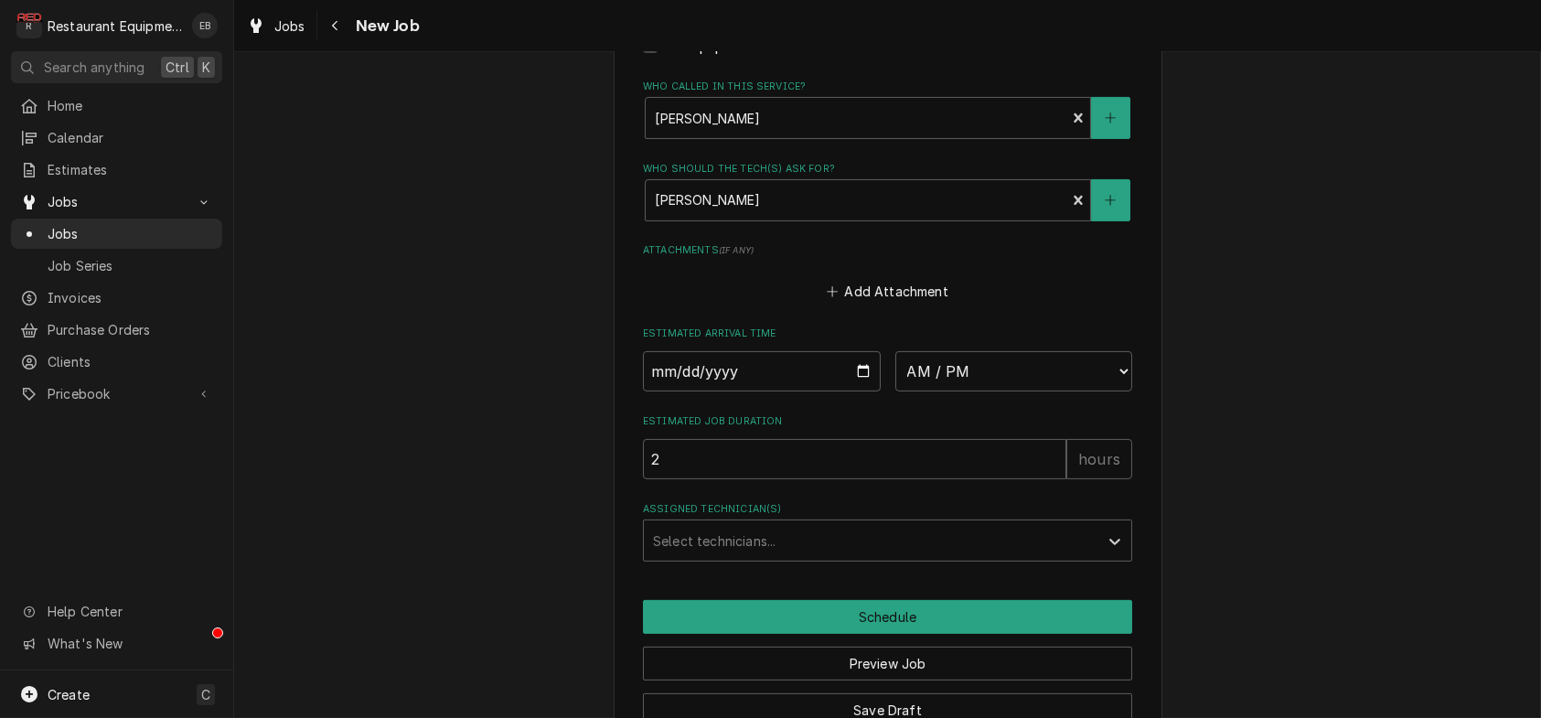
scroll to position [1670, 0]
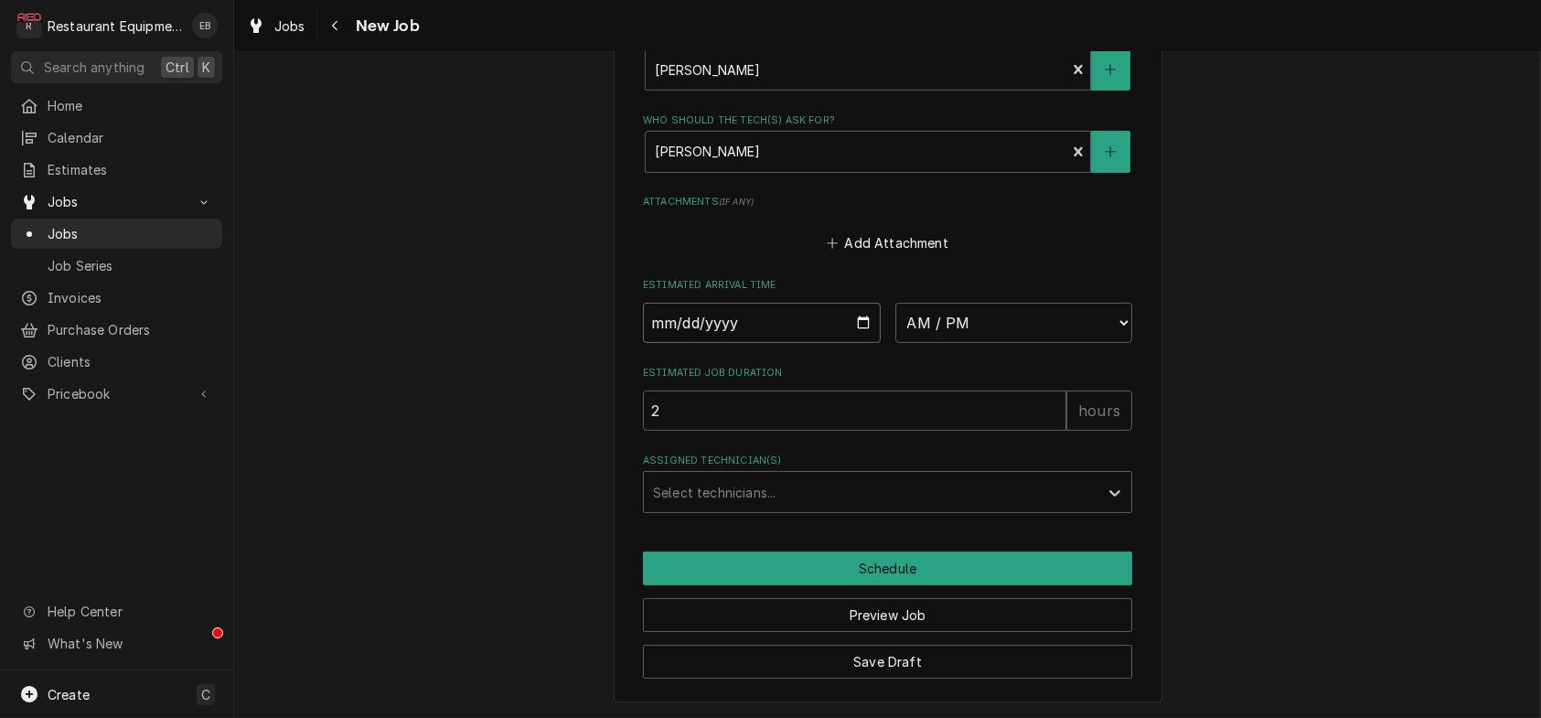
click at [855, 303] on input "Date" at bounding box center [762, 323] width 238 height 40
type textarea "x"
type input "[DATE]"
type textarea "x"
click at [974, 303] on select "AM / PM 6:00 AM 6:15 AM 6:30 AM 6:45 AM 7:00 AM 7:15 AM 7:30 AM 7:45 AM 8:00 AM…" at bounding box center [1014, 323] width 238 height 40
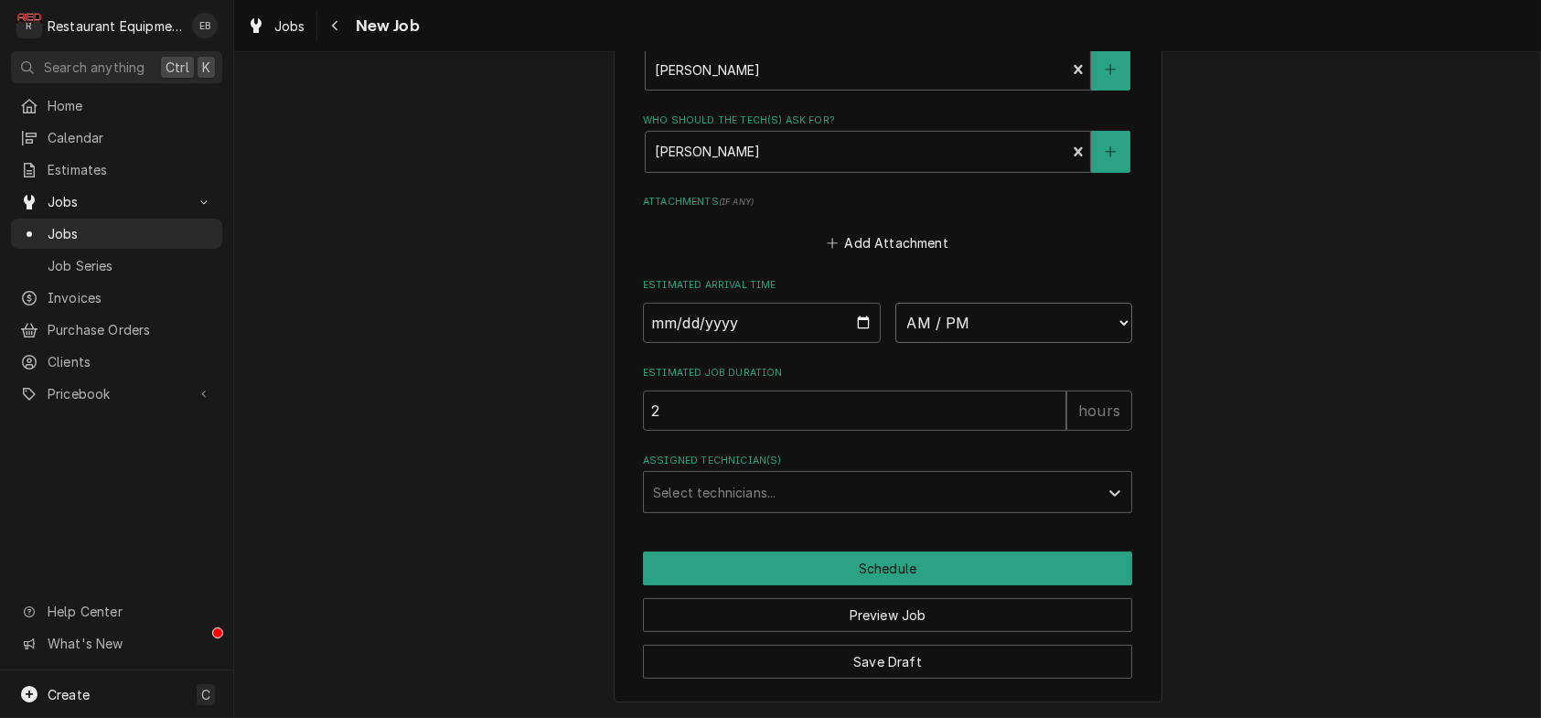
select select "16:00:00"
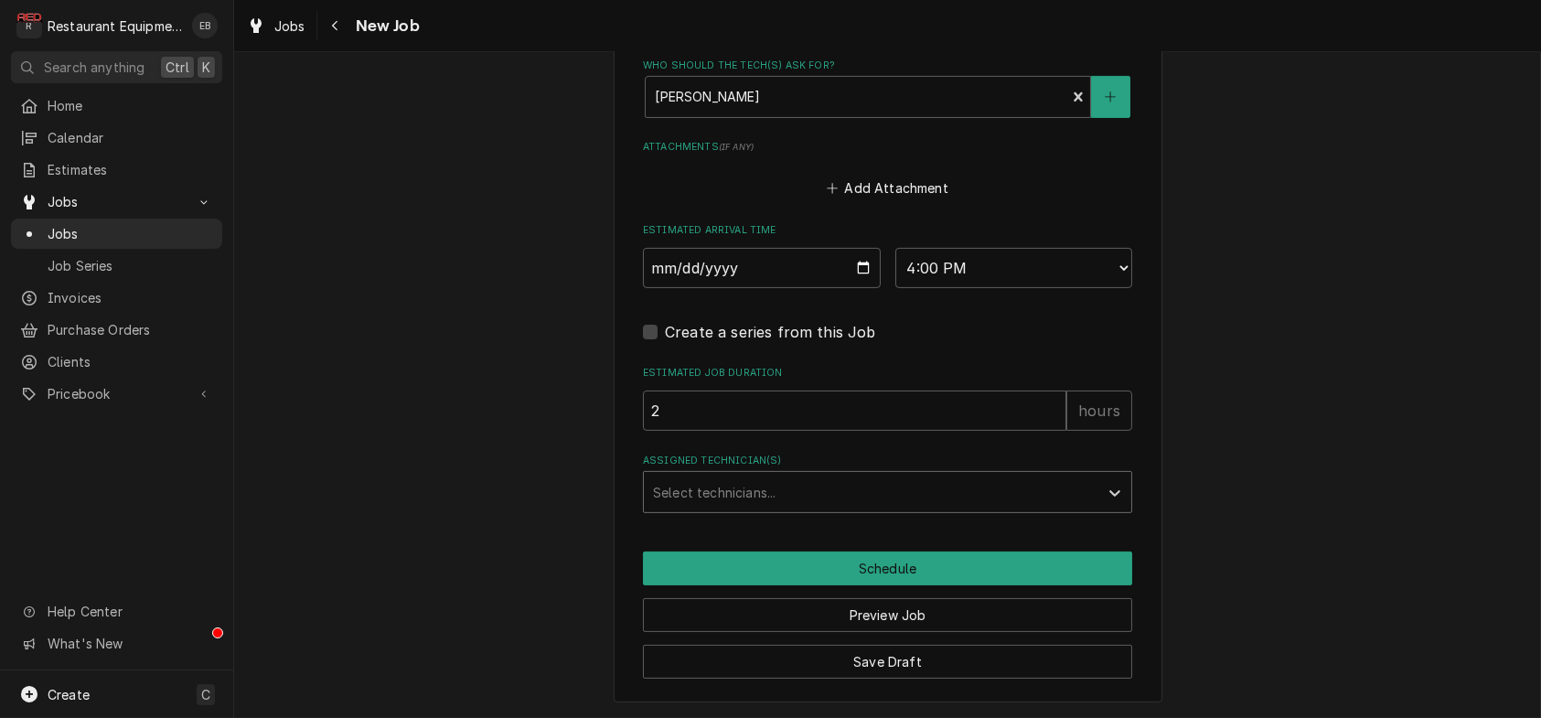
click at [894, 509] on div "Assigned Technician(s)" at bounding box center [871, 492] width 436 height 33
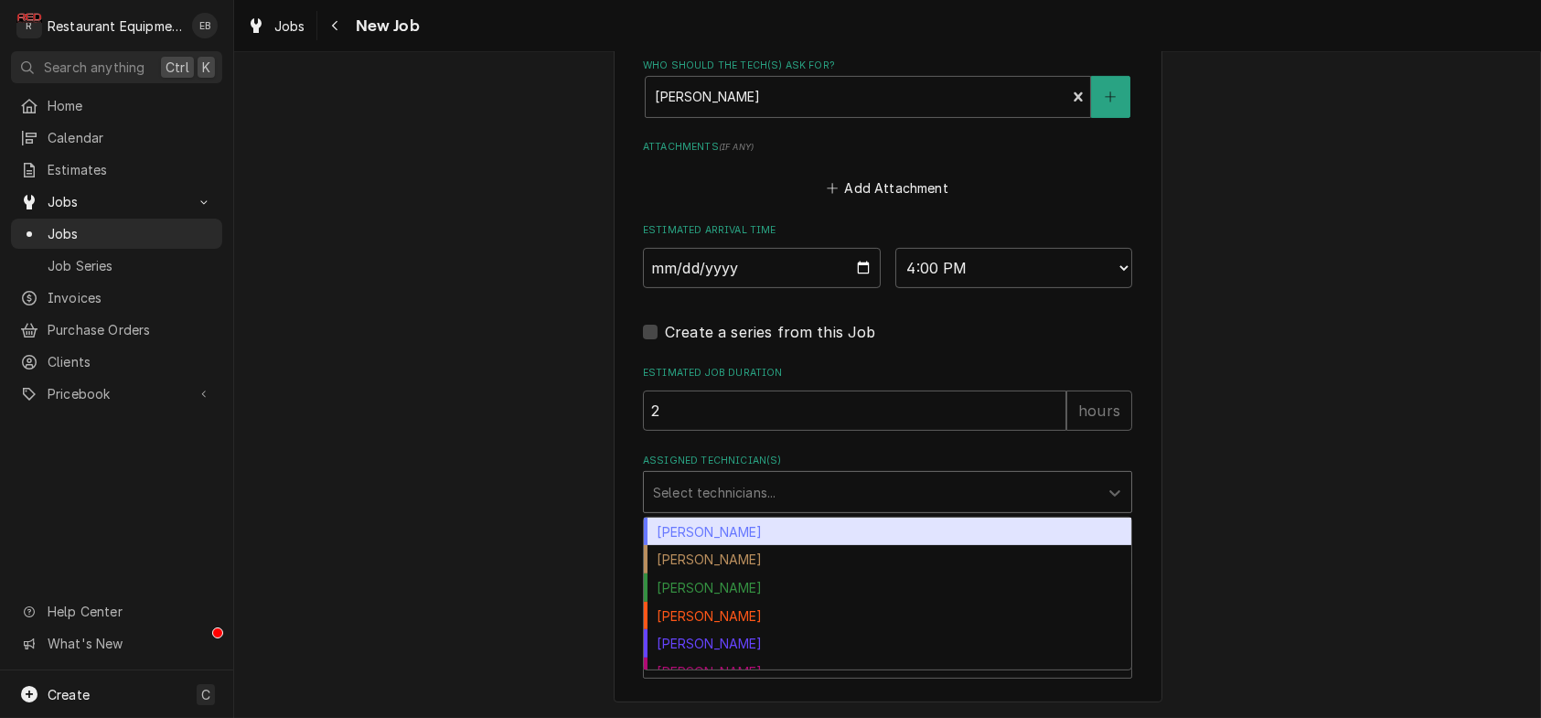
click at [733, 546] on div "[PERSON_NAME]" at bounding box center [887, 532] width 487 height 28
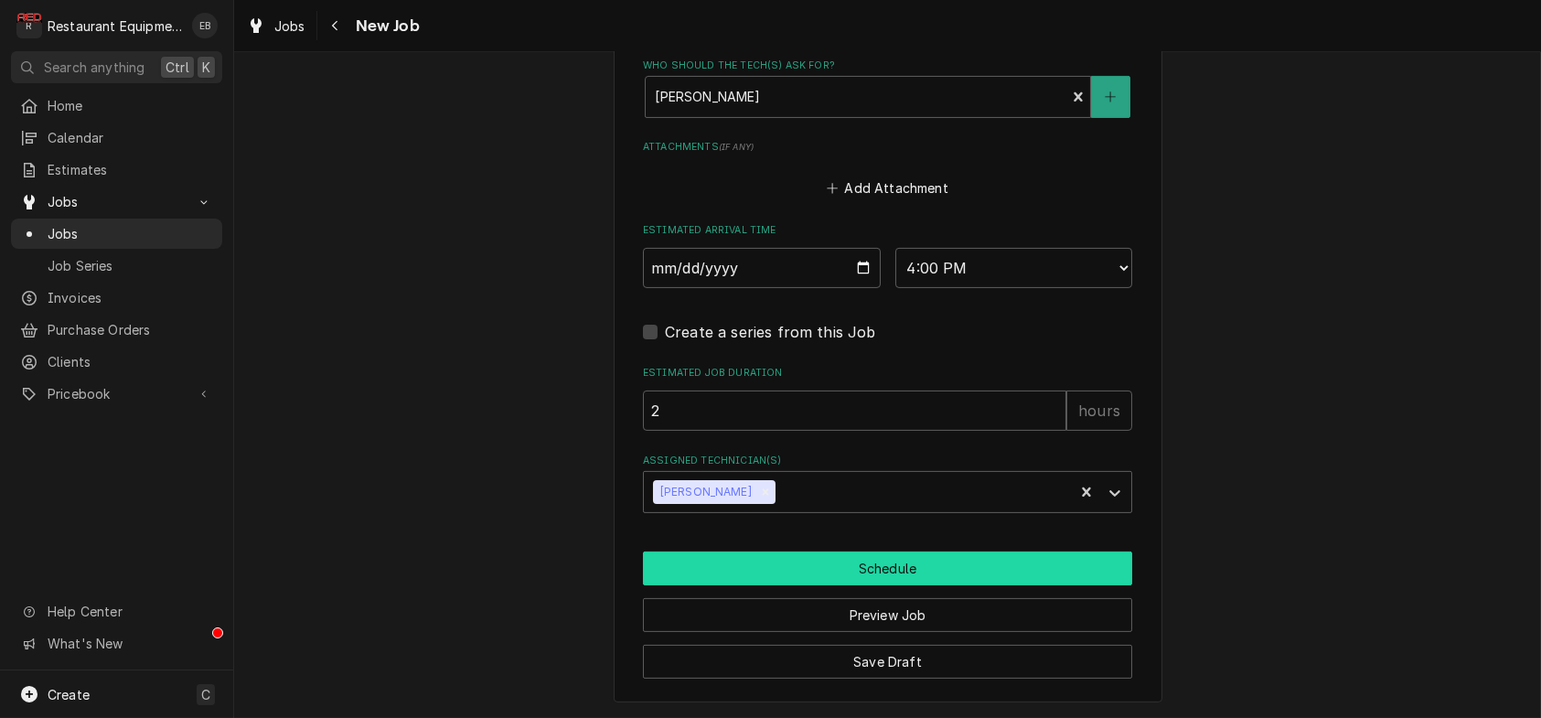
click at [770, 585] on button "Schedule" at bounding box center [887, 568] width 489 height 34
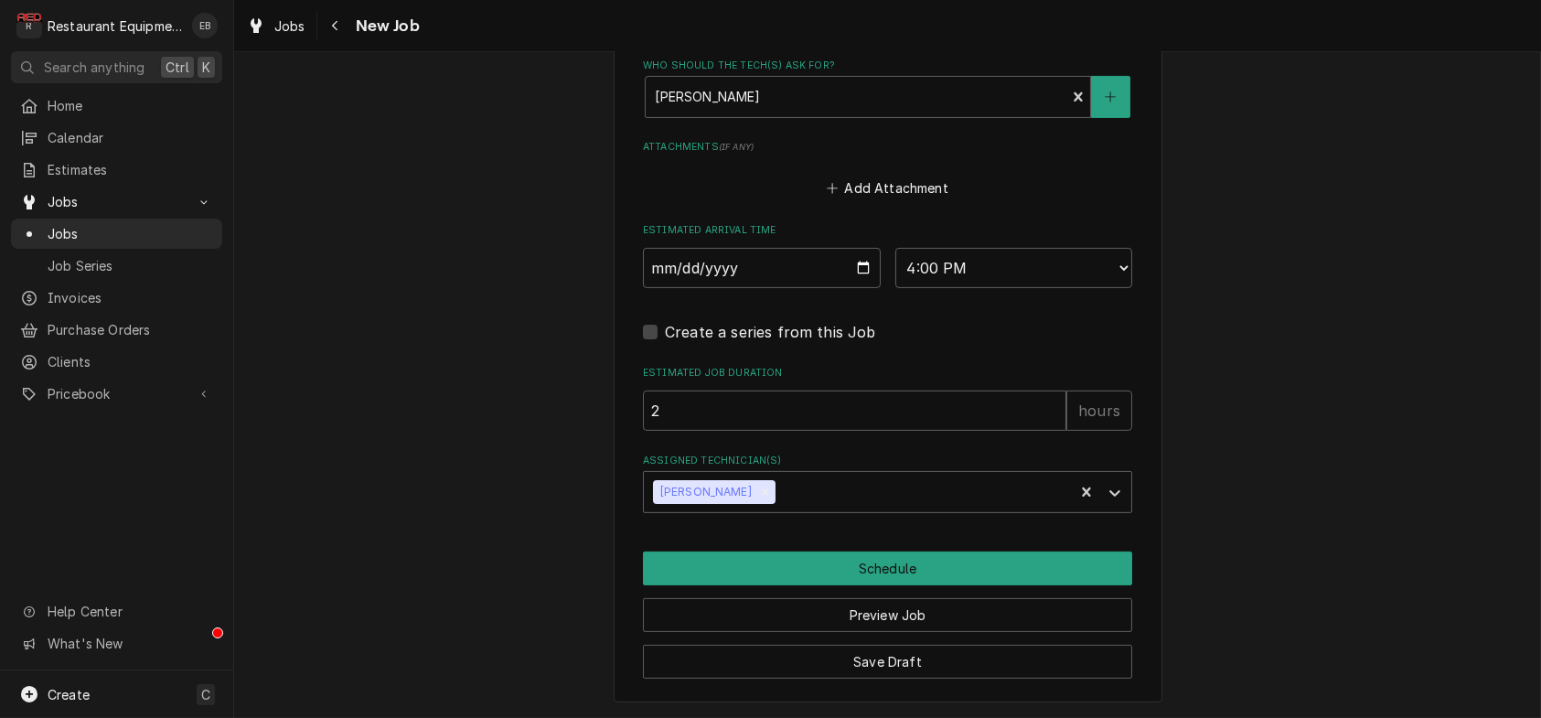
scroll to position [1663, 0]
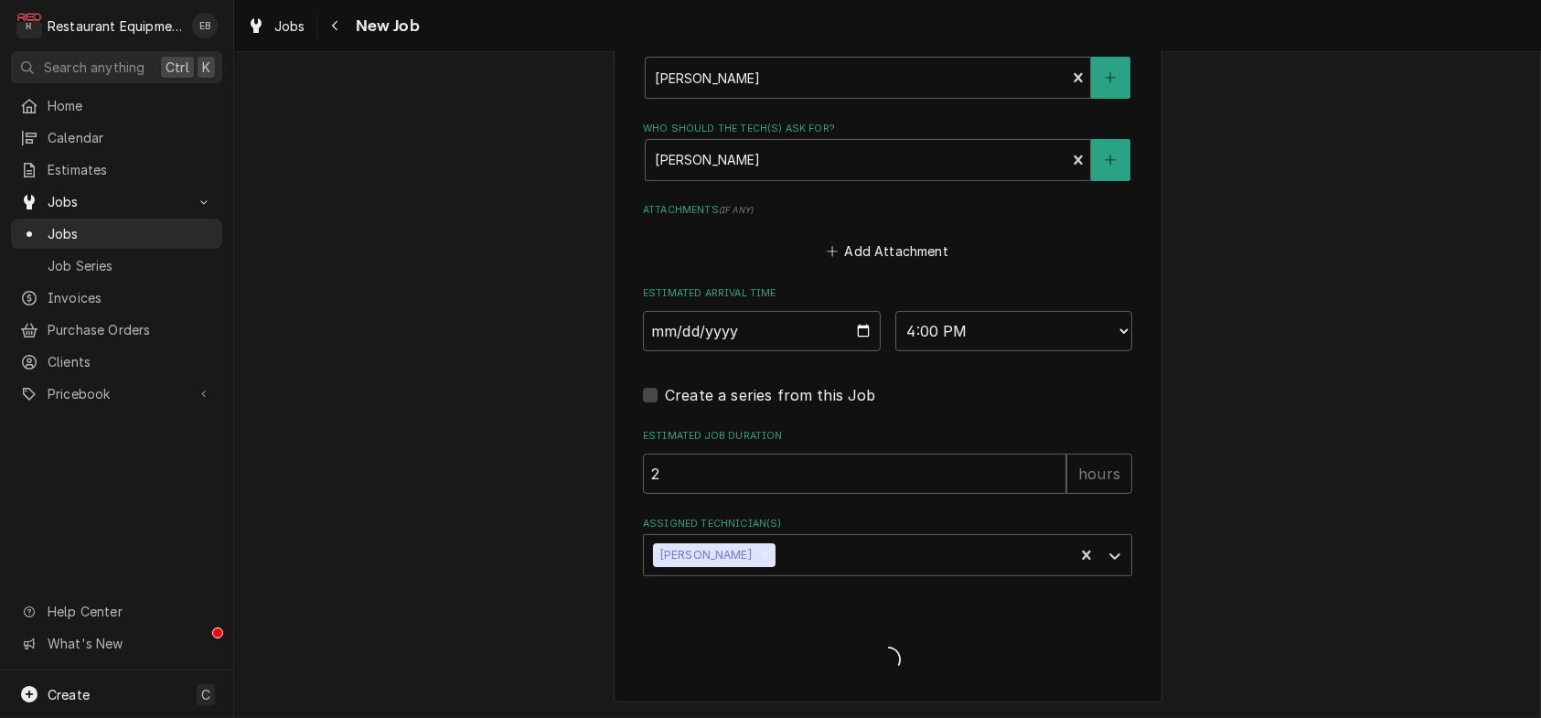
type textarea "x"
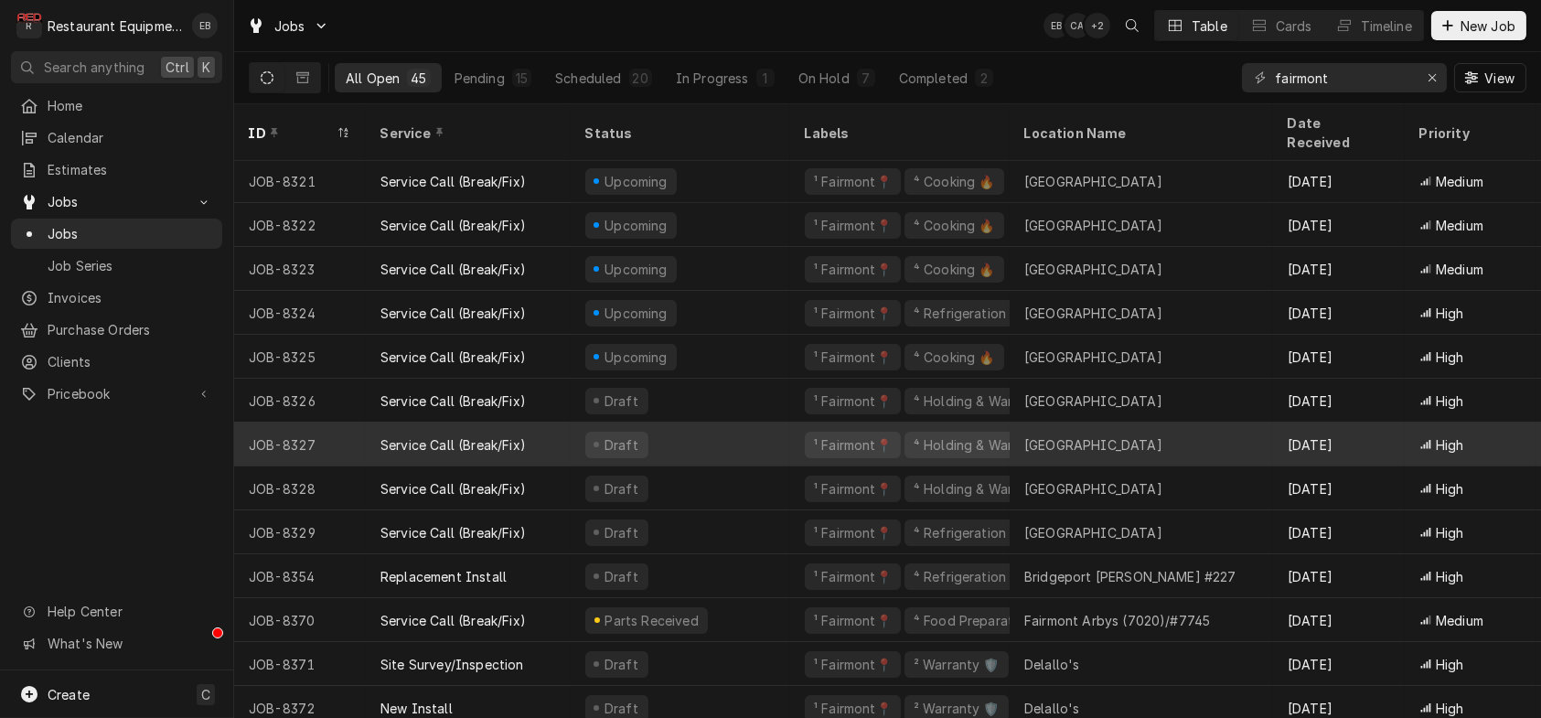
scroll to position [935, 0]
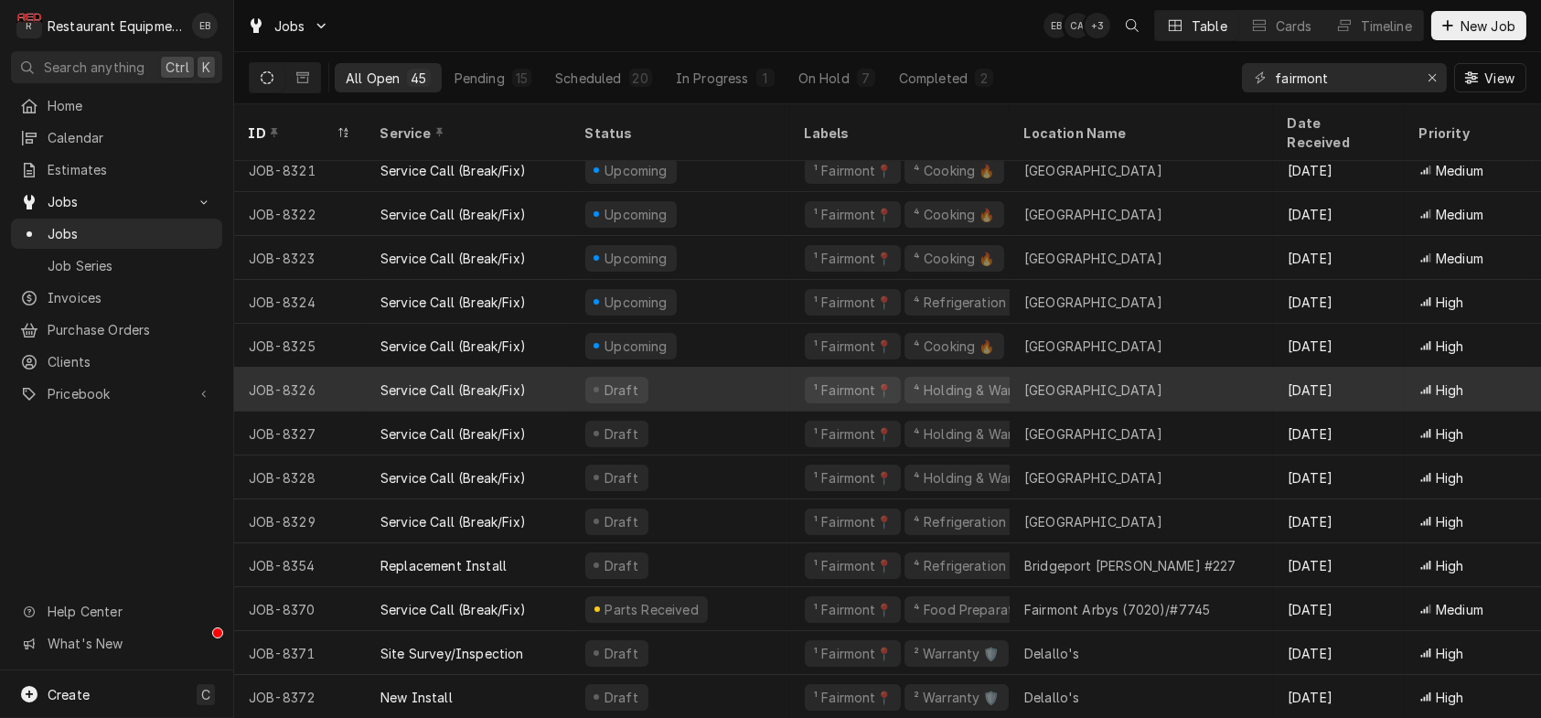
click at [751, 375] on div "Draft" at bounding box center [681, 390] width 220 height 44
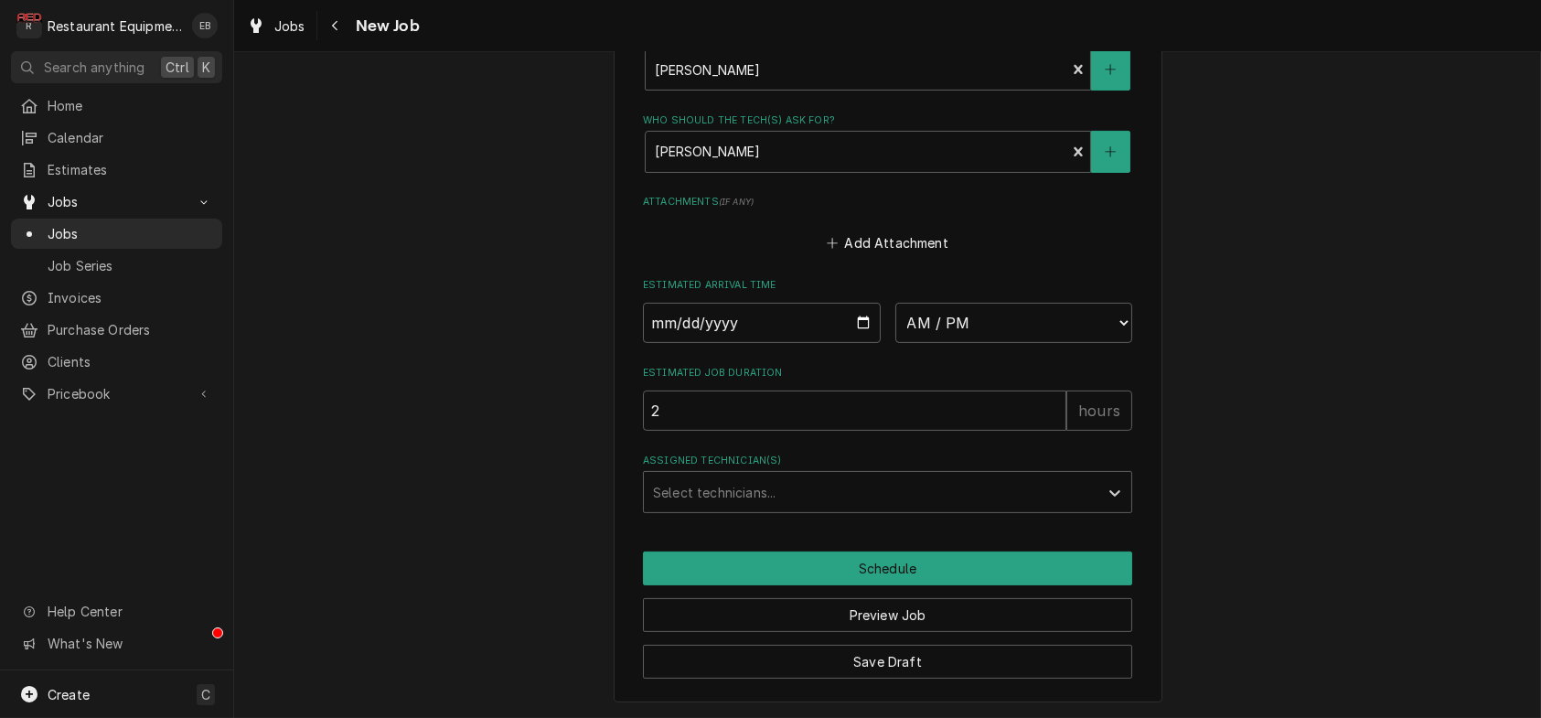
scroll to position [1646, 0]
click at [869, 303] on input "Date" at bounding box center [762, 323] width 238 height 40
type textarea "x"
type input "[DATE]"
type textarea "x"
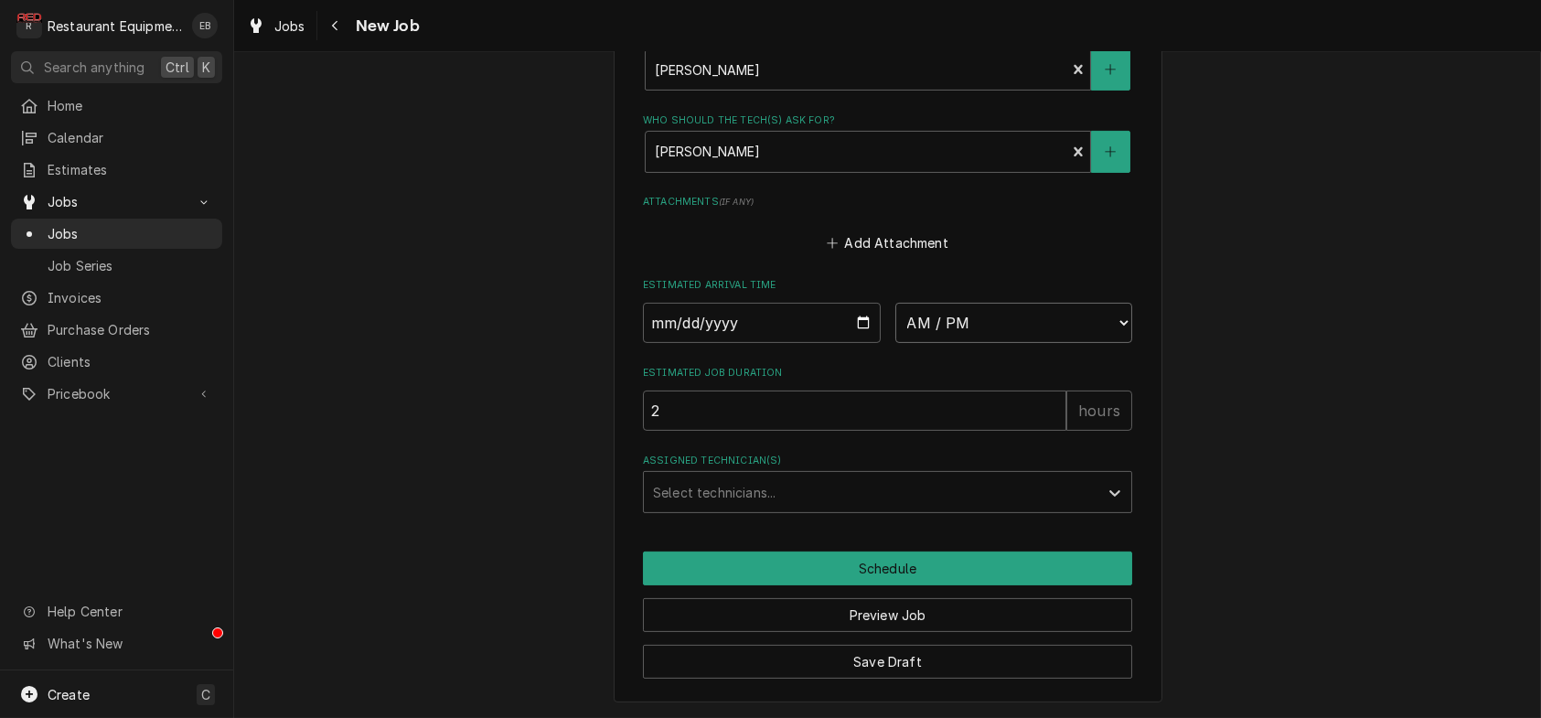
click at [993, 303] on select "AM / PM 6:00 AM 6:15 AM 6:30 AM 6:45 AM 7:00 AM 7:15 AM 7:30 AM 7:45 AM 8:00 AM…" at bounding box center [1014, 323] width 238 height 40
select select "16:00:00"
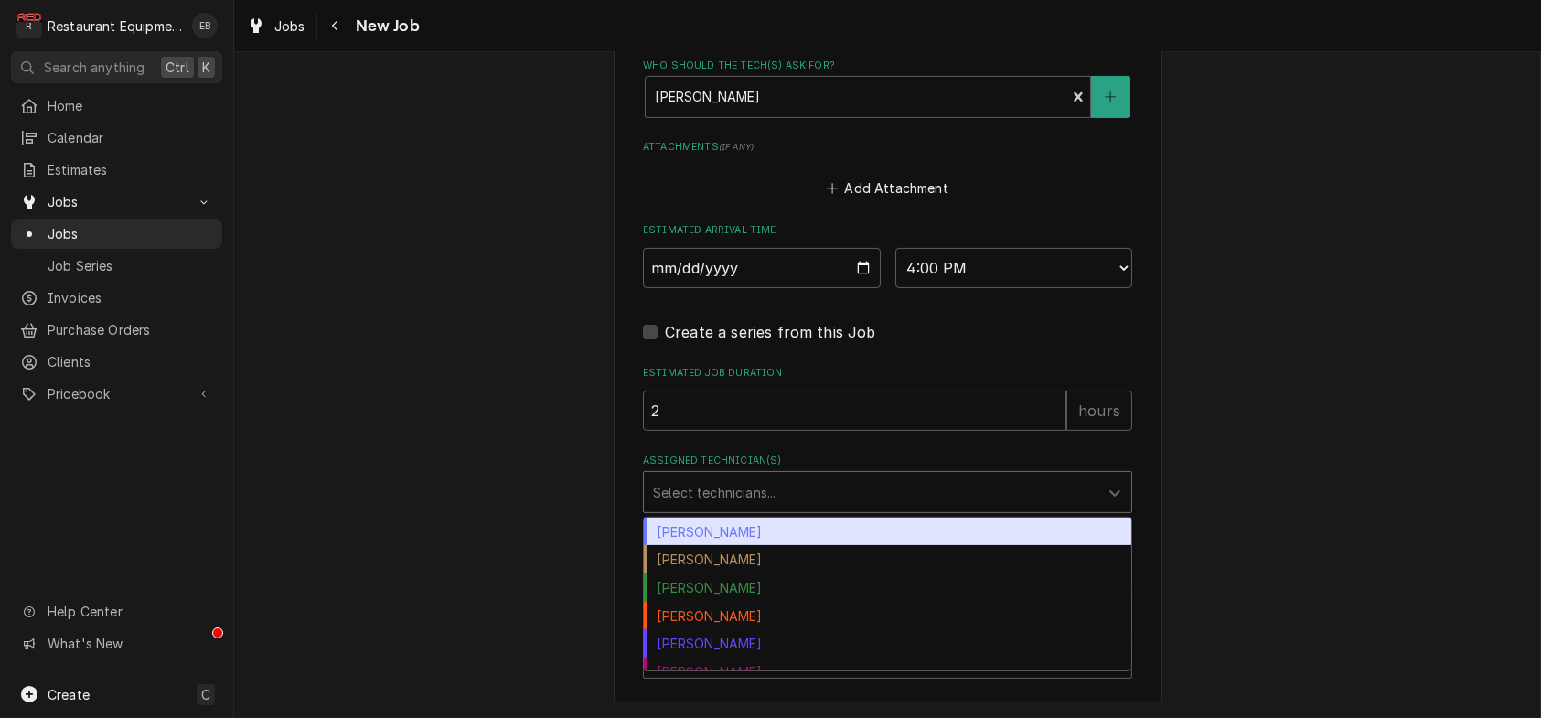
click at [839, 509] on div "Assigned Technician(s)" at bounding box center [871, 492] width 436 height 33
click at [765, 546] on div "[PERSON_NAME]" at bounding box center [887, 532] width 487 height 28
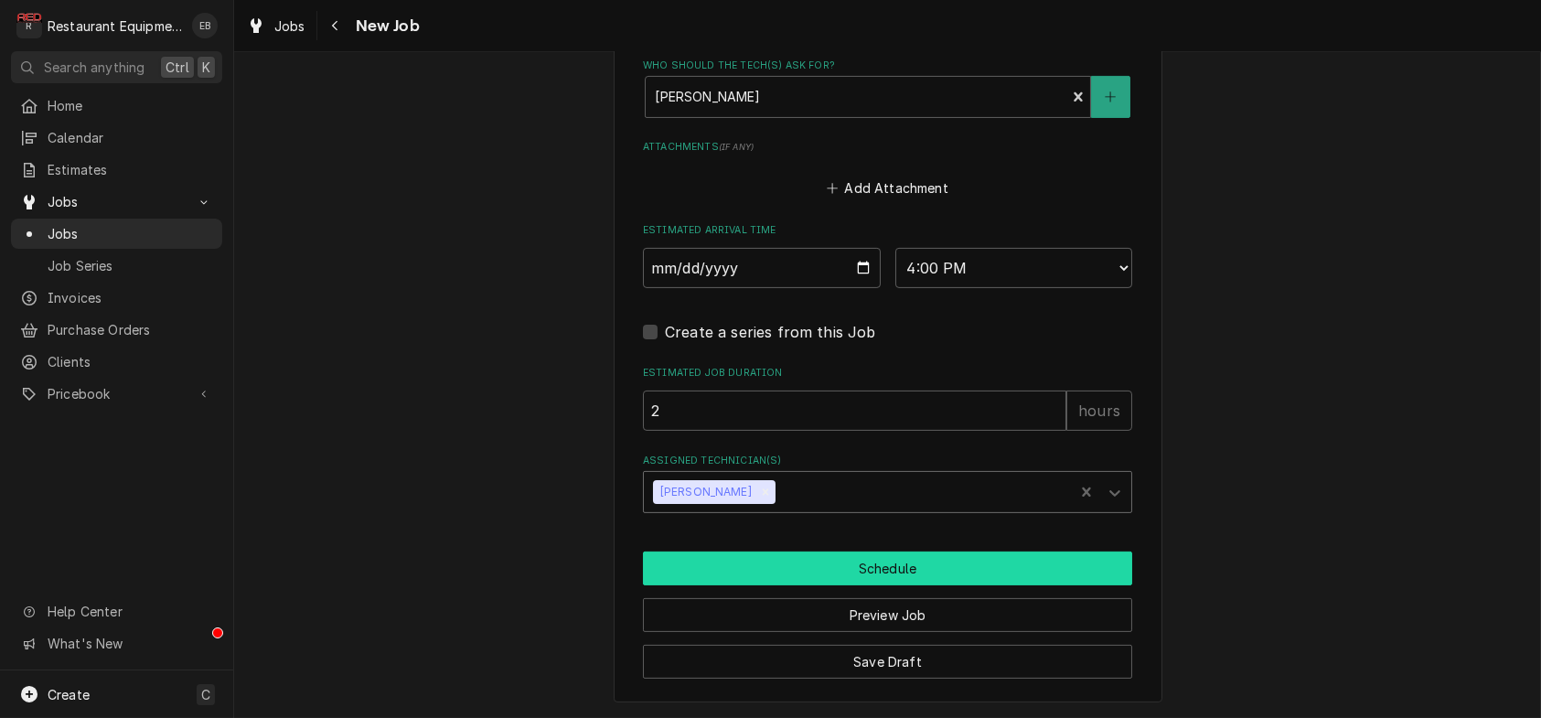
click at [766, 585] on button "Schedule" at bounding box center [887, 568] width 489 height 34
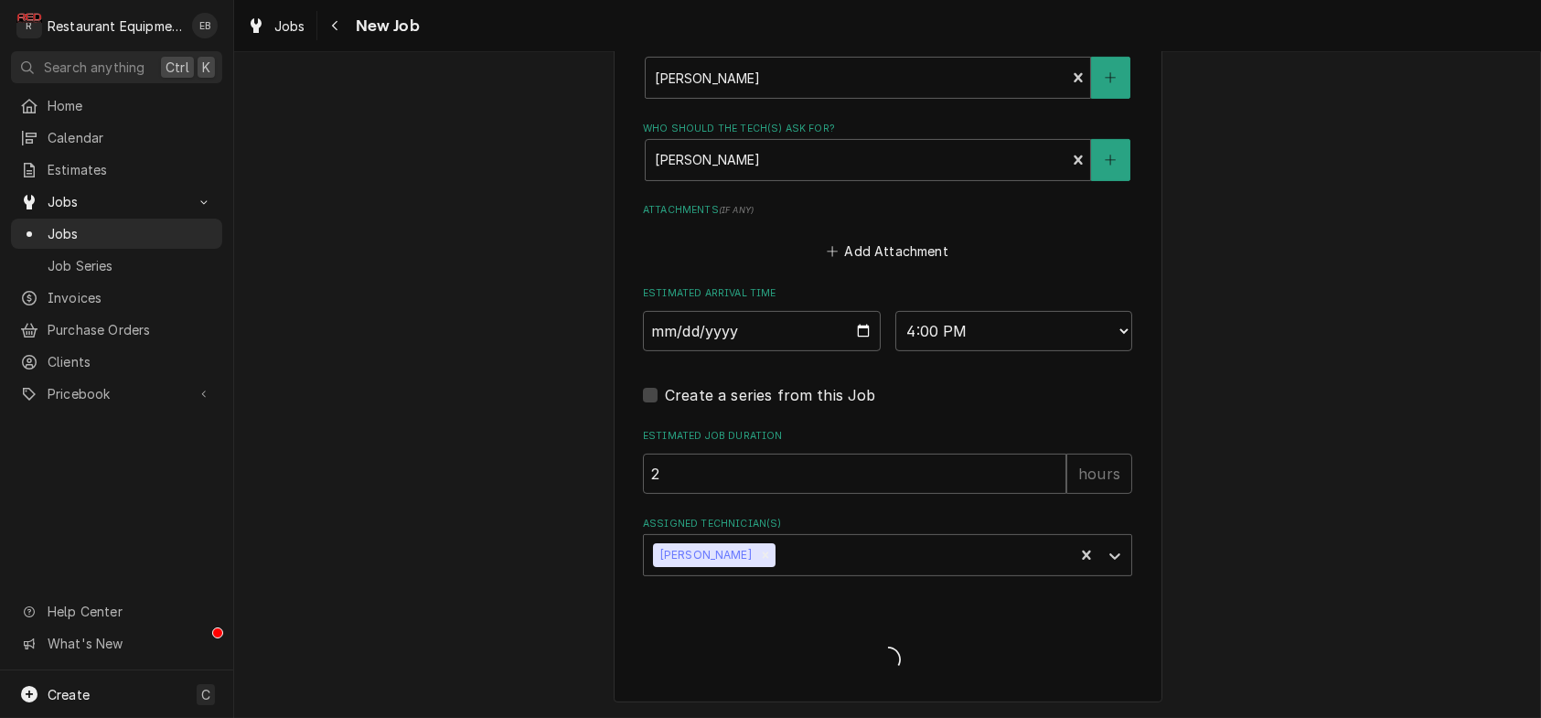
scroll to position [1639, 0]
type textarea "x"
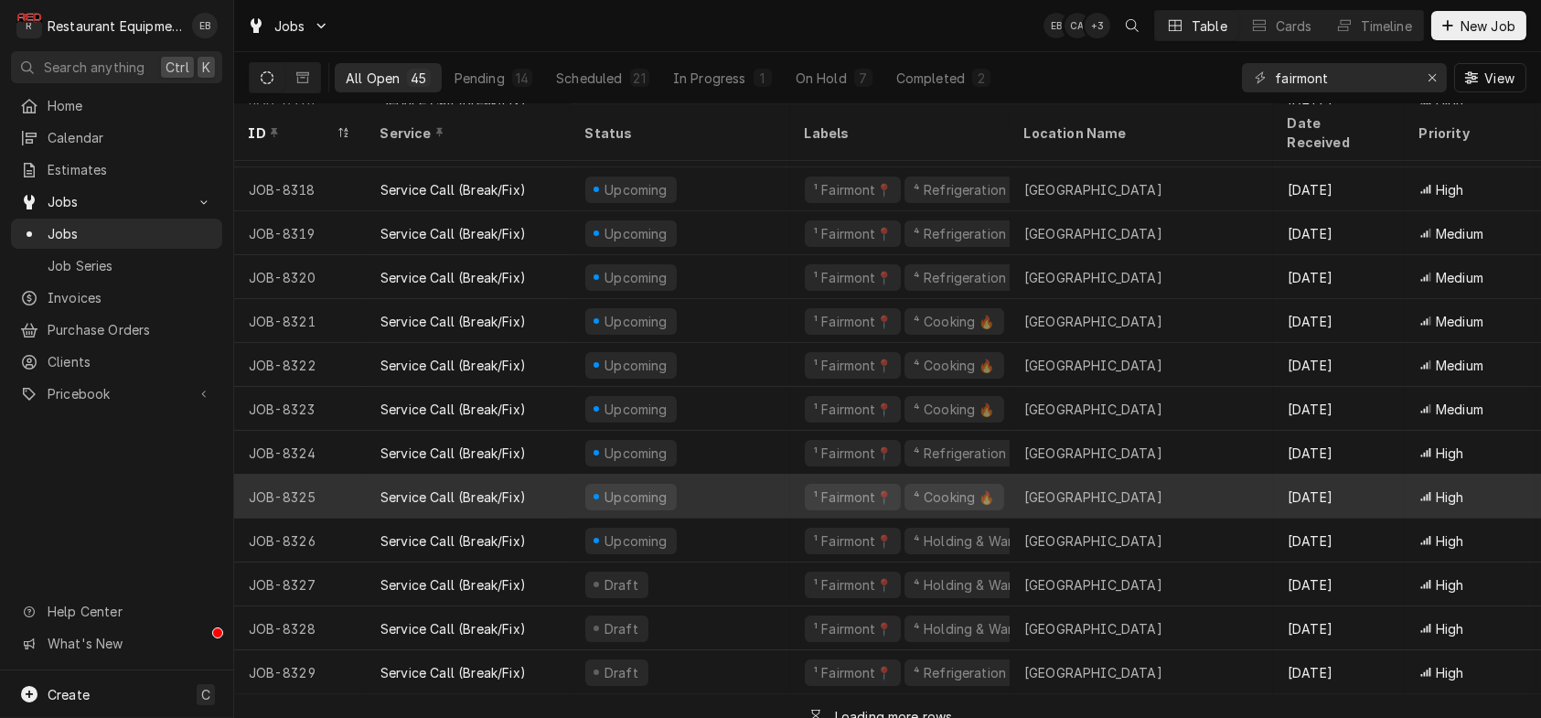
scroll to position [803, 0]
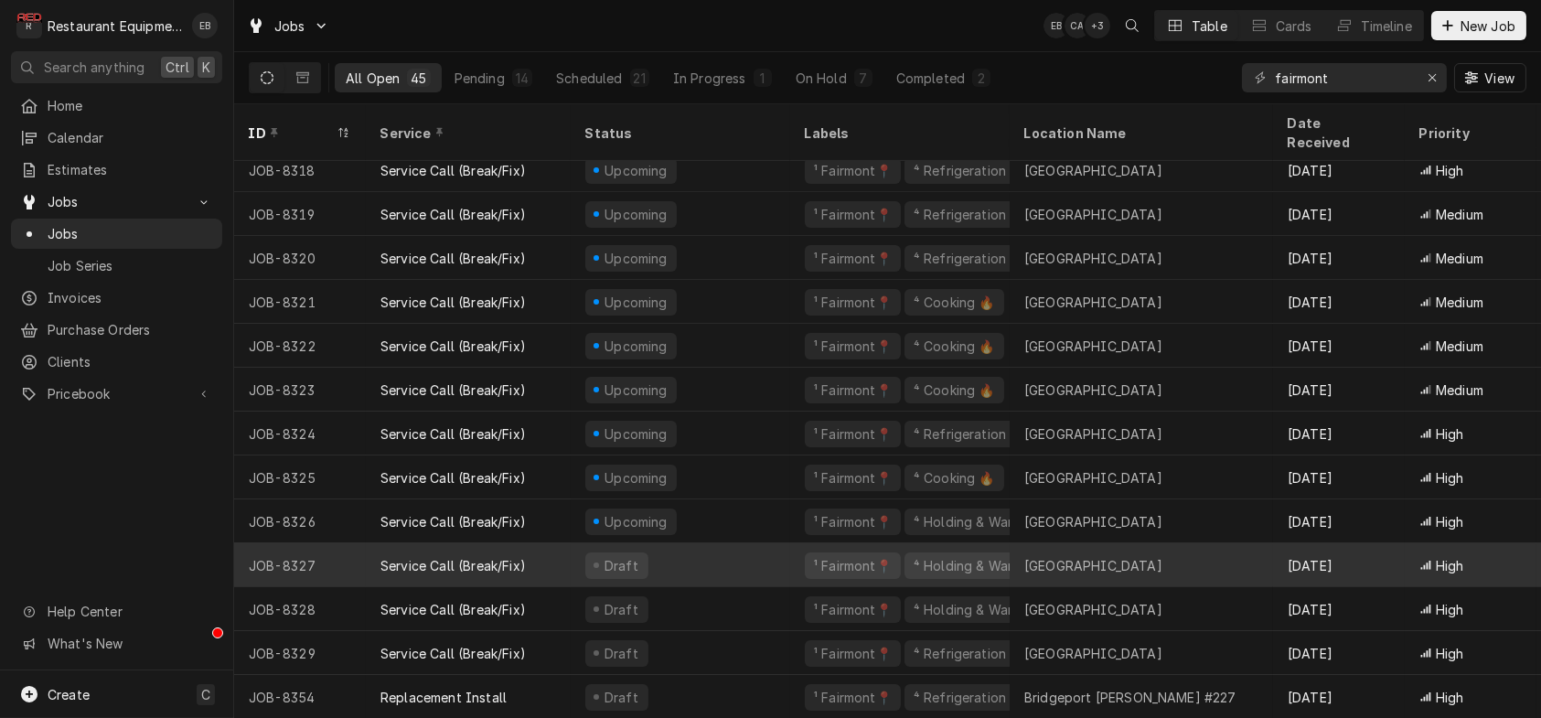
click at [808, 550] on div "¹ Fairmont📍 ⁴ Holding & Warming ♨️" at bounding box center [900, 565] width 220 height 44
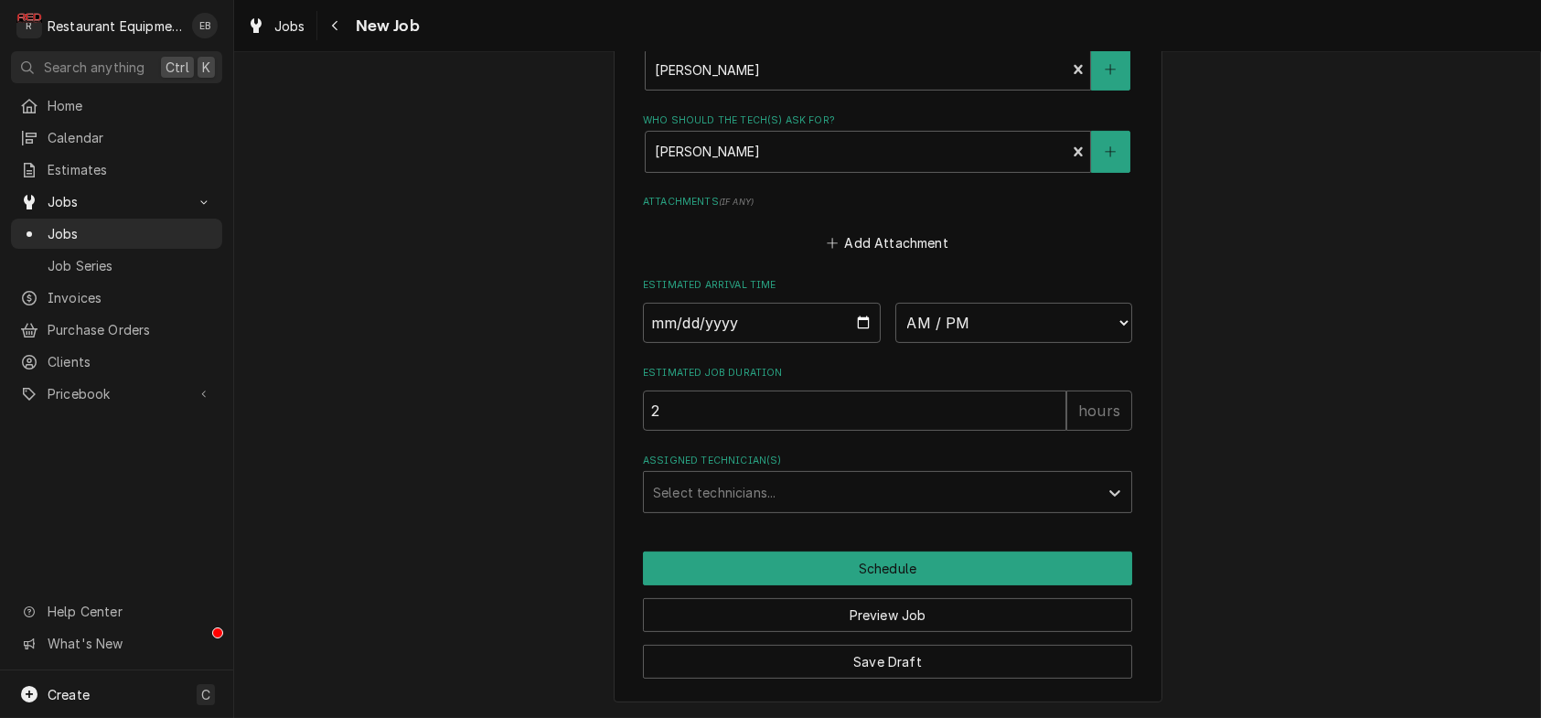
scroll to position [1646, 0]
click at [858, 303] on input "Date" at bounding box center [762, 323] width 238 height 40
drag, startPoint x: 862, startPoint y: 281, endPoint x: 862, endPoint y: 314, distance: 32.9
click at [862, 303] on input "Date" at bounding box center [762, 323] width 238 height 40
type textarea "x"
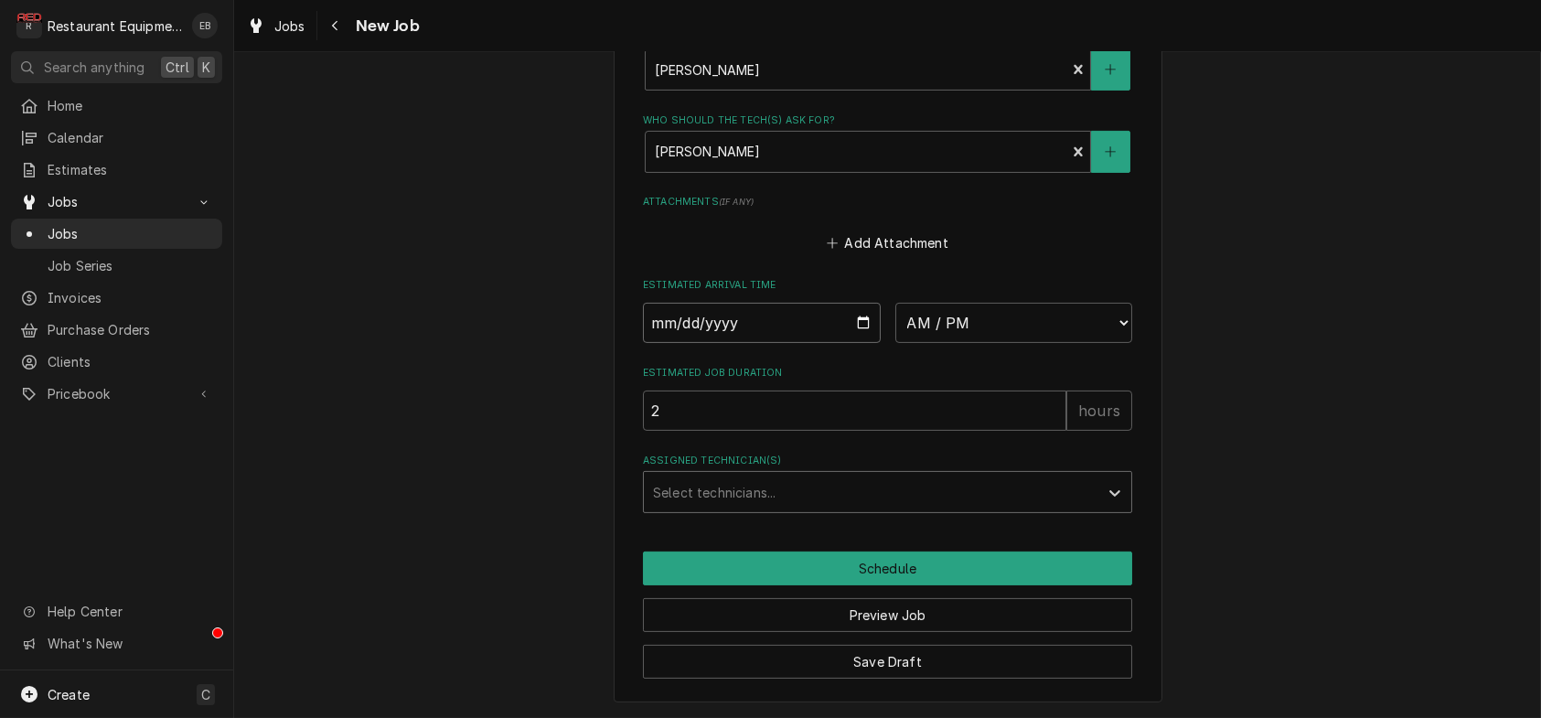
type input "2025-08-13"
type textarea "x"
click at [966, 303] on select "AM / PM 6:00 AM 6:15 AM 6:30 AM 6:45 AM 7:00 AM 7:15 AM 7:30 AM 7:45 AM 8:00 AM…" at bounding box center [1014, 323] width 238 height 40
select select "16:00:00"
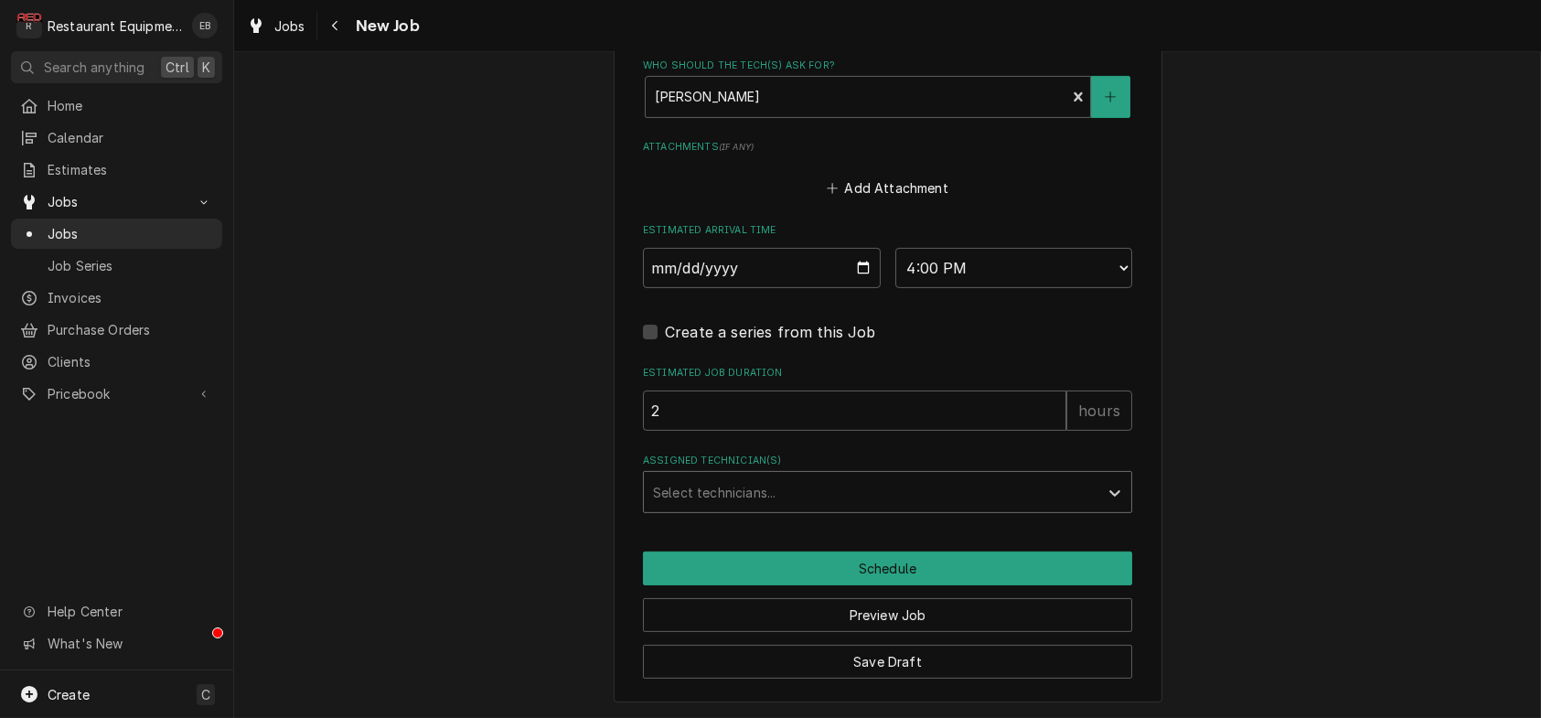
click at [802, 509] on div "Assigned Technician(s)" at bounding box center [871, 492] width 436 height 33
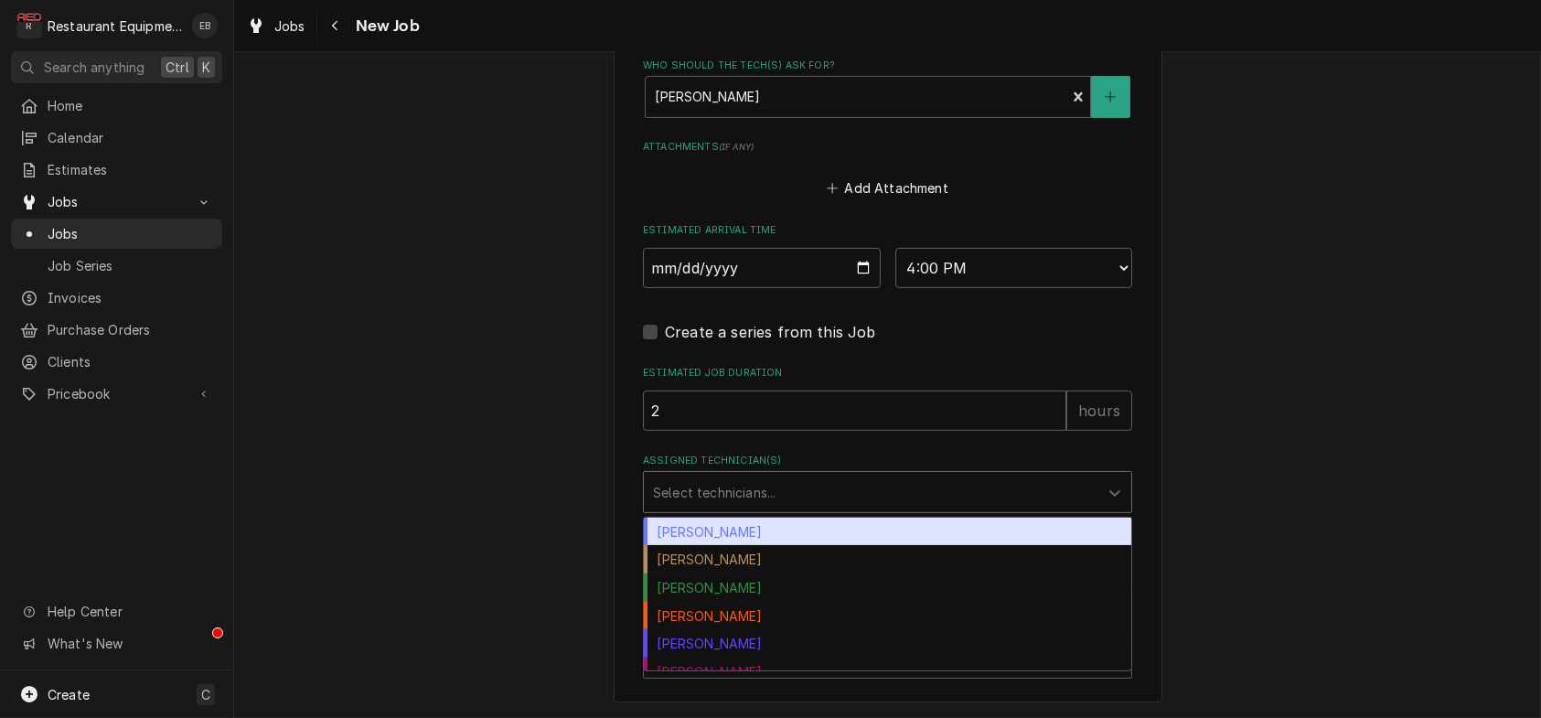
click at [717, 546] on div "Bryan Sanders" at bounding box center [887, 532] width 487 height 28
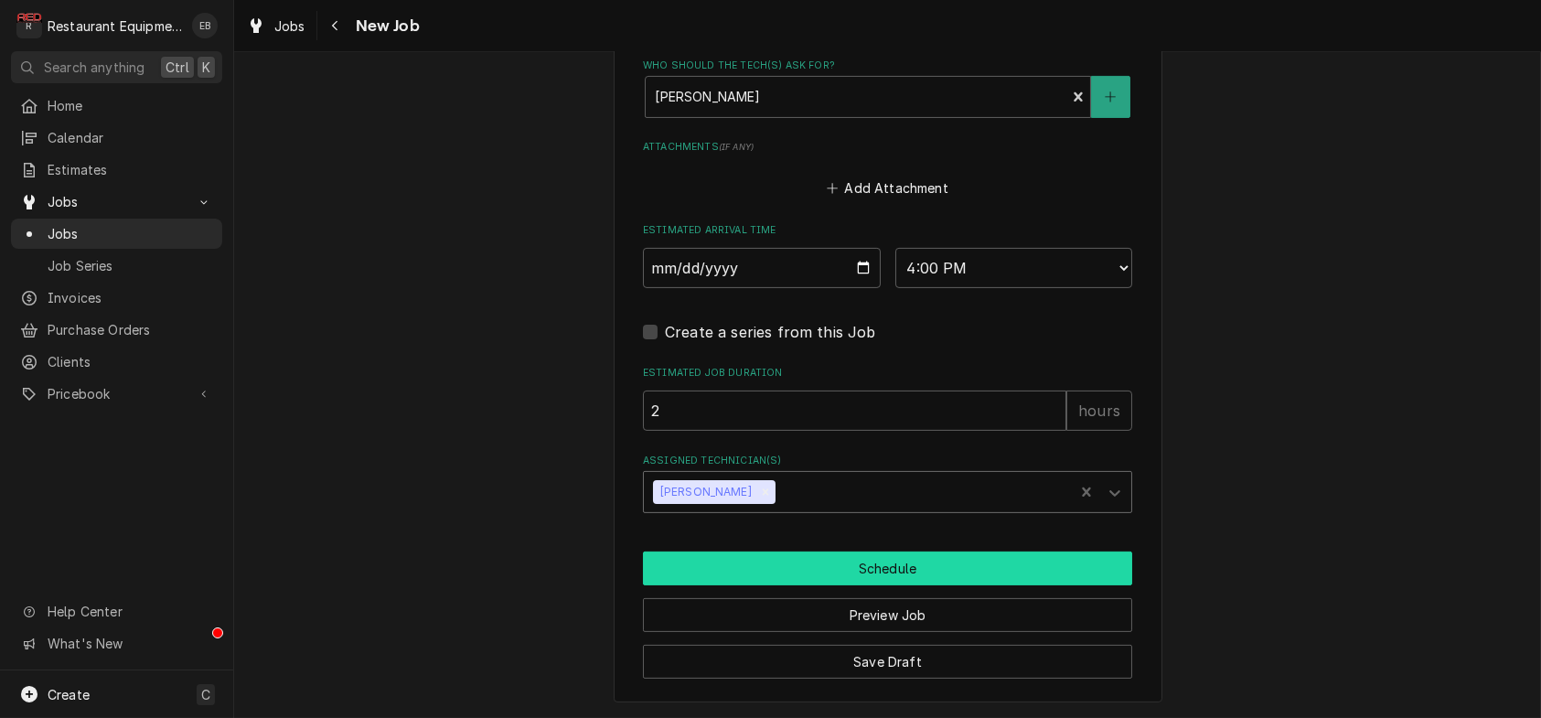
click at [803, 585] on button "Schedule" at bounding box center [887, 568] width 489 height 34
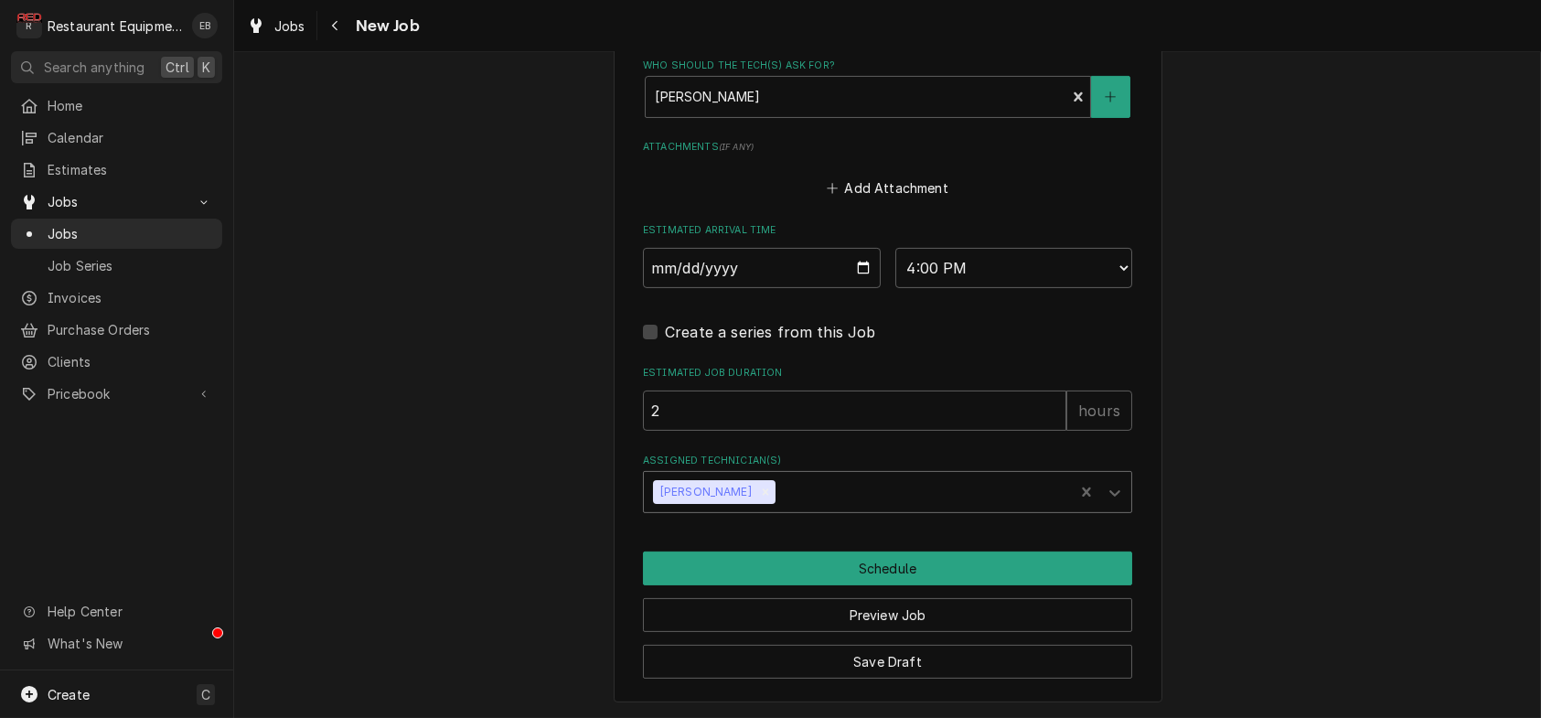
scroll to position [1639, 0]
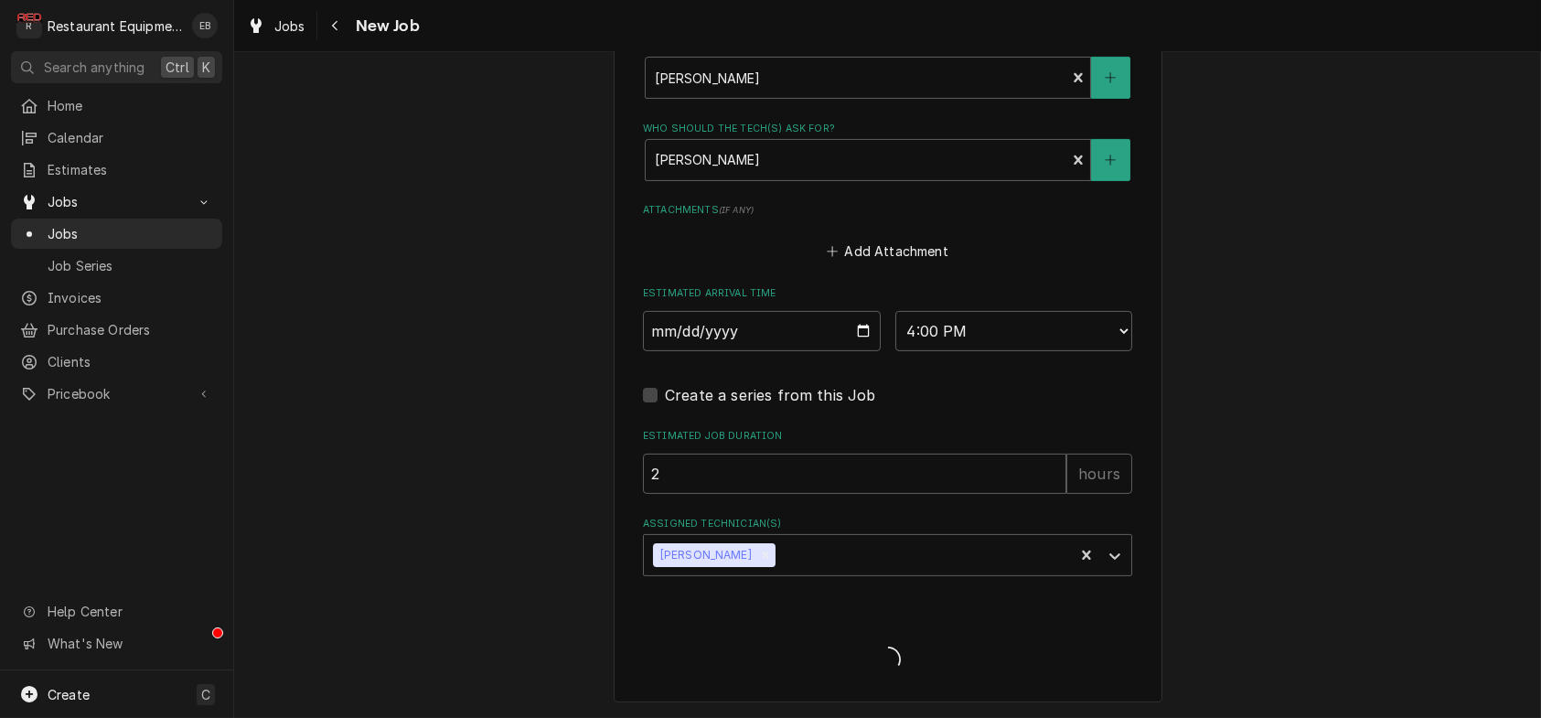
type textarea "x"
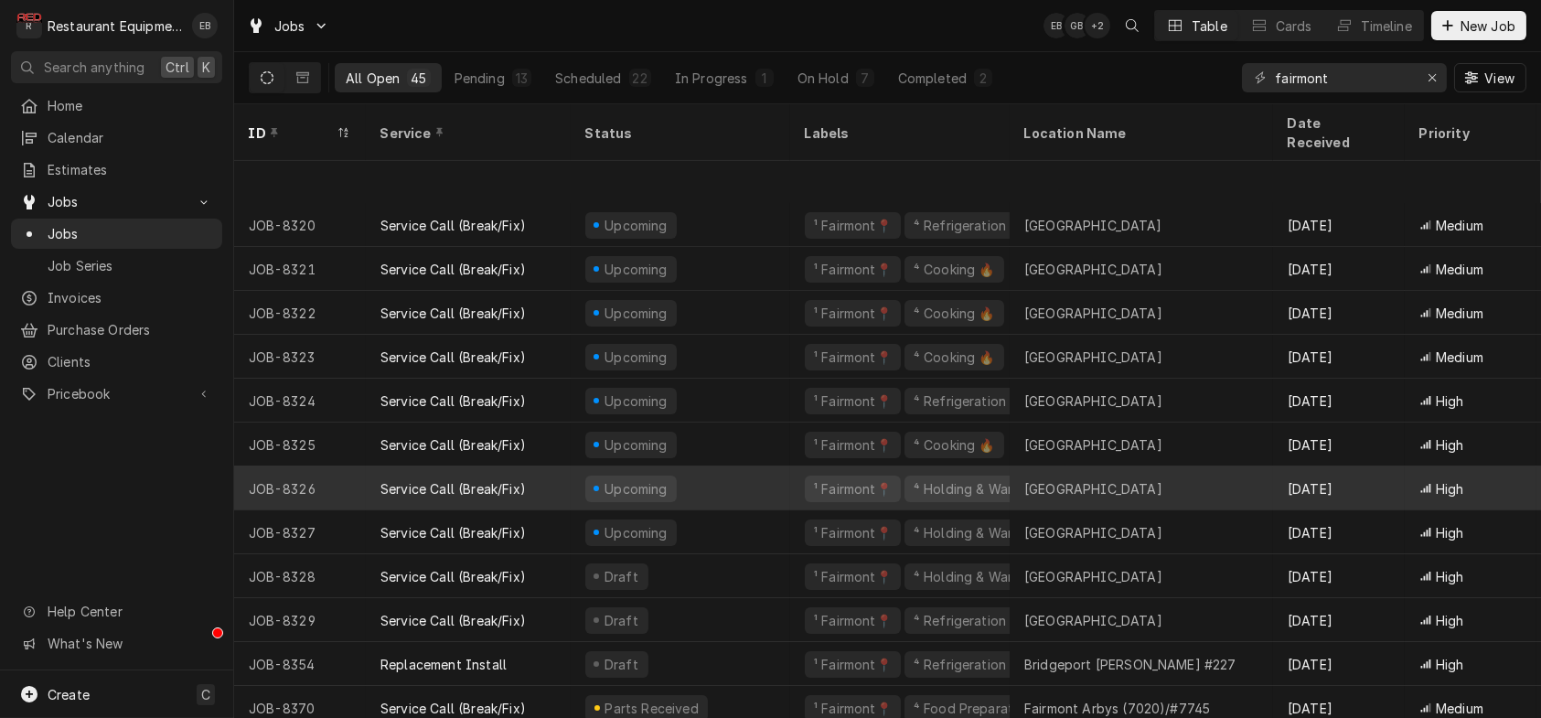
scroll to position [935, 0]
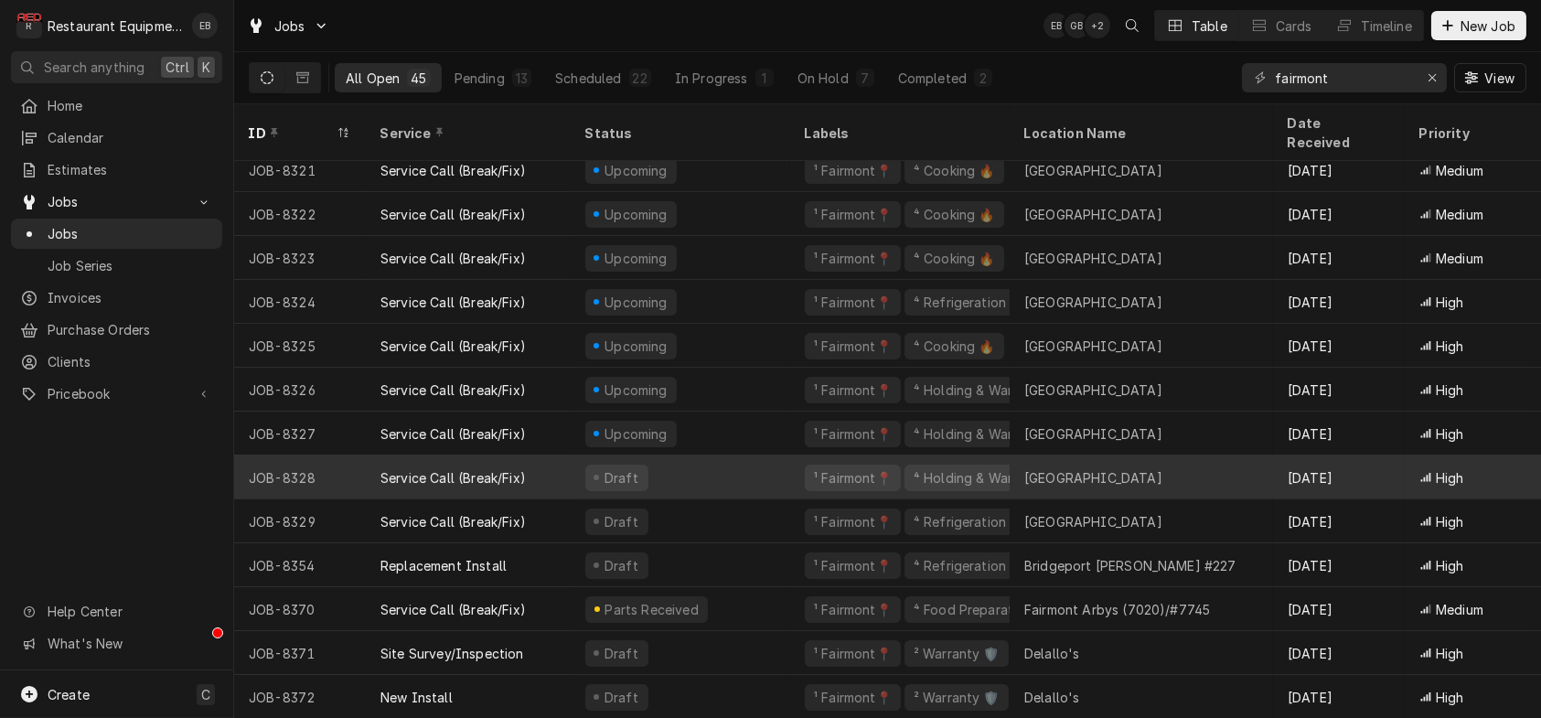
click at [741, 466] on div "Draft" at bounding box center [681, 477] width 220 height 44
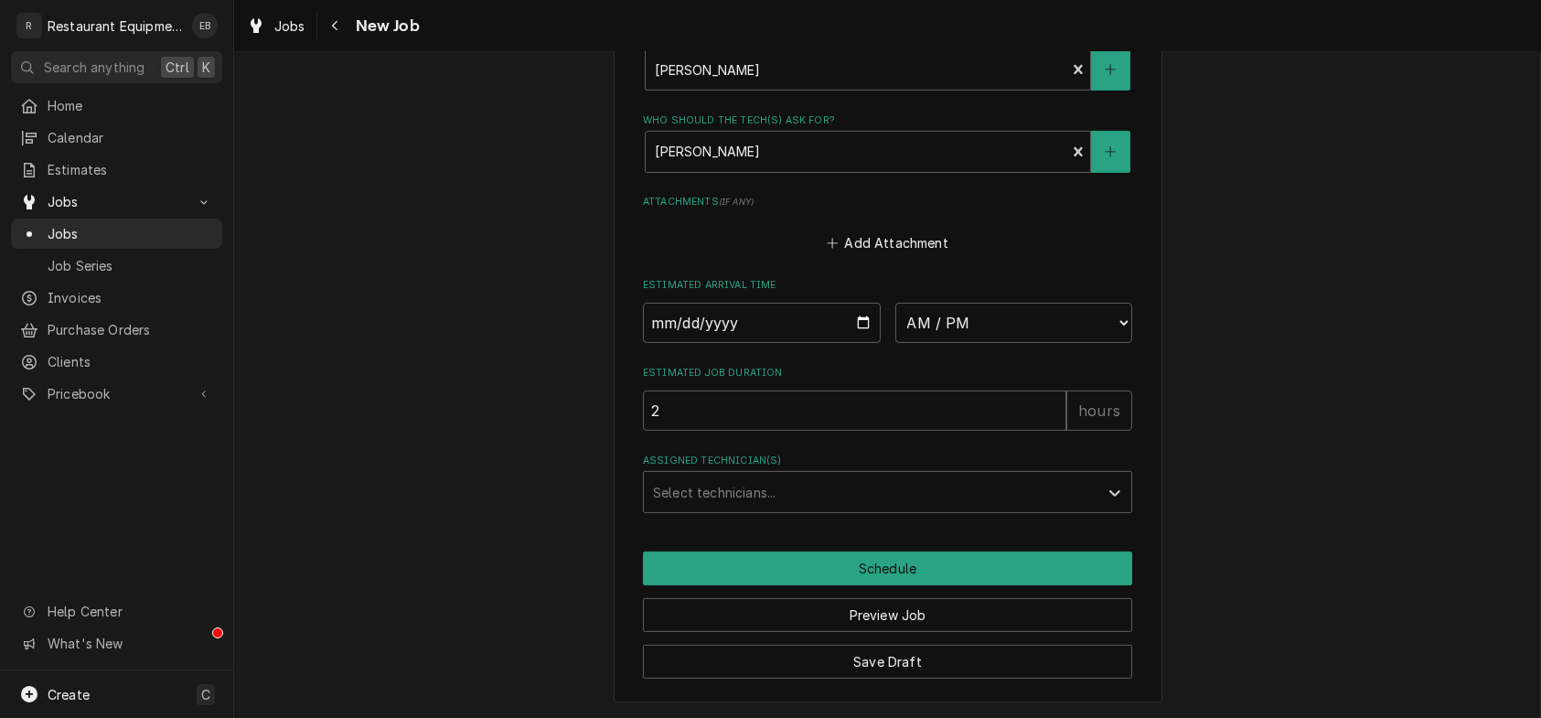
scroll to position [1646, 0]
click at [861, 303] on input "Date" at bounding box center [762, 323] width 238 height 40
type textarea "x"
type input "2025-08-13"
drag, startPoint x: 1013, startPoint y: 288, endPoint x: 1011, endPoint y: 308, distance: 20.3
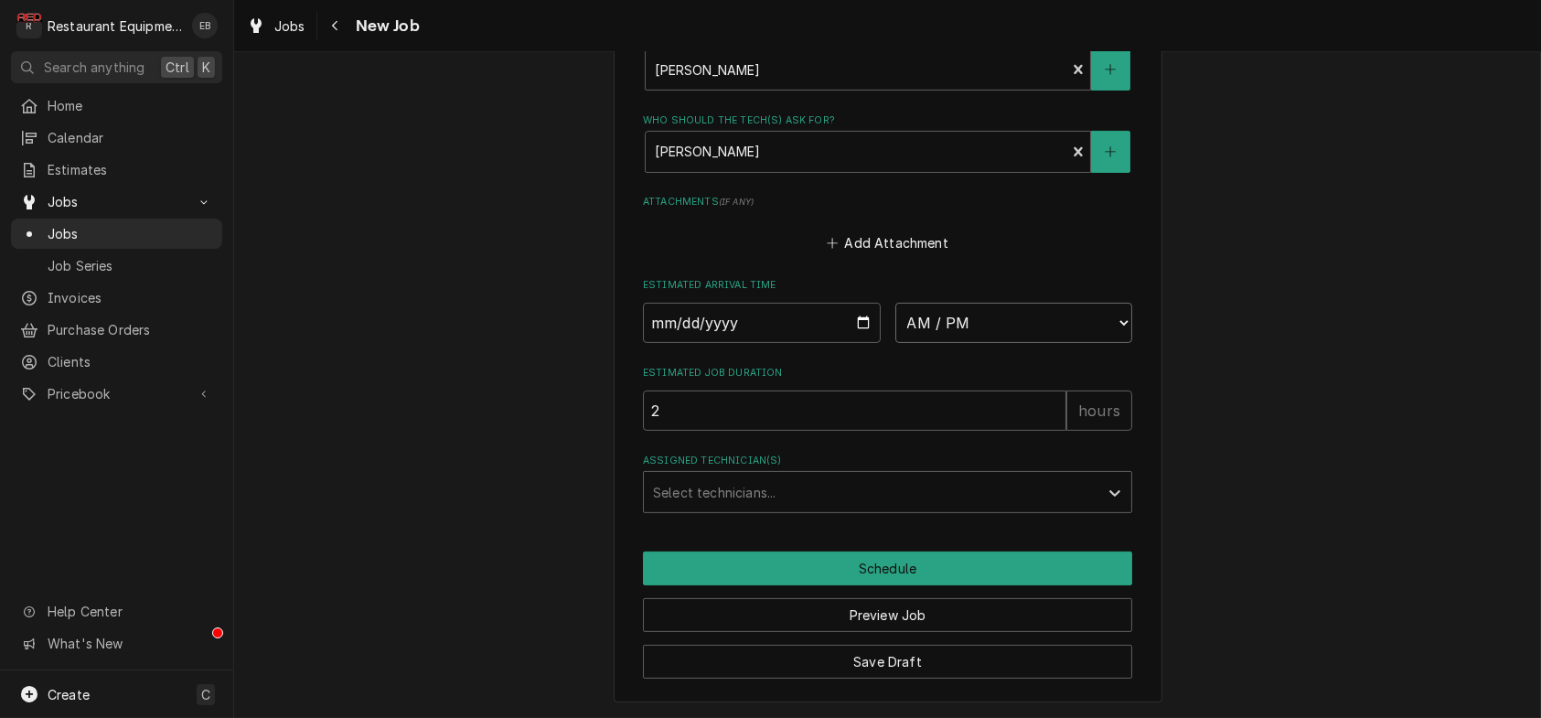
click at [1013, 303] on select "AM / PM 6:00 AM 6:15 AM 6:30 AM 6:45 AM 7:00 AM 7:15 AM 7:30 AM 7:45 AM 8:00 AM…" at bounding box center [1014, 323] width 238 height 40
type textarea "x"
select select "16:00:00"
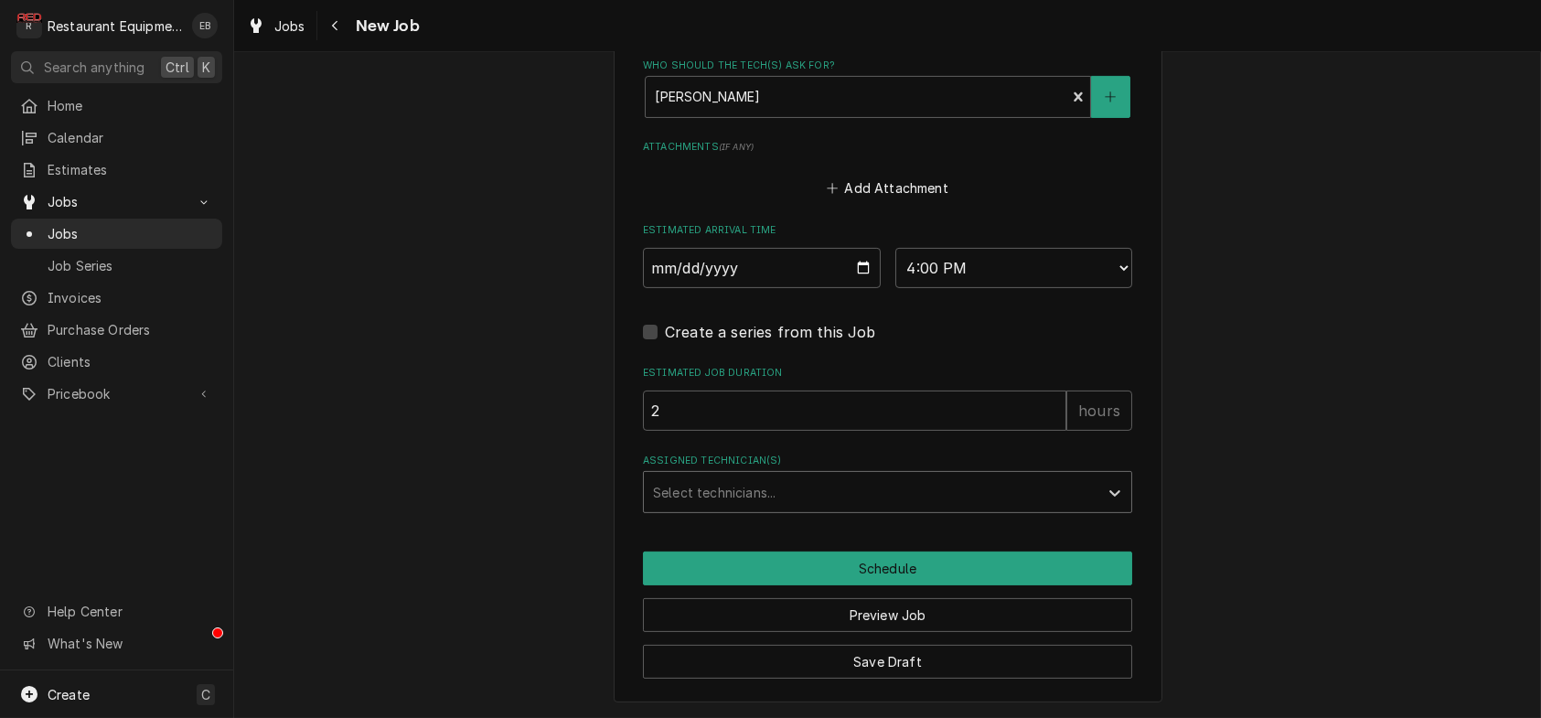
click at [855, 509] on div "Assigned Technician(s)" at bounding box center [871, 492] width 436 height 33
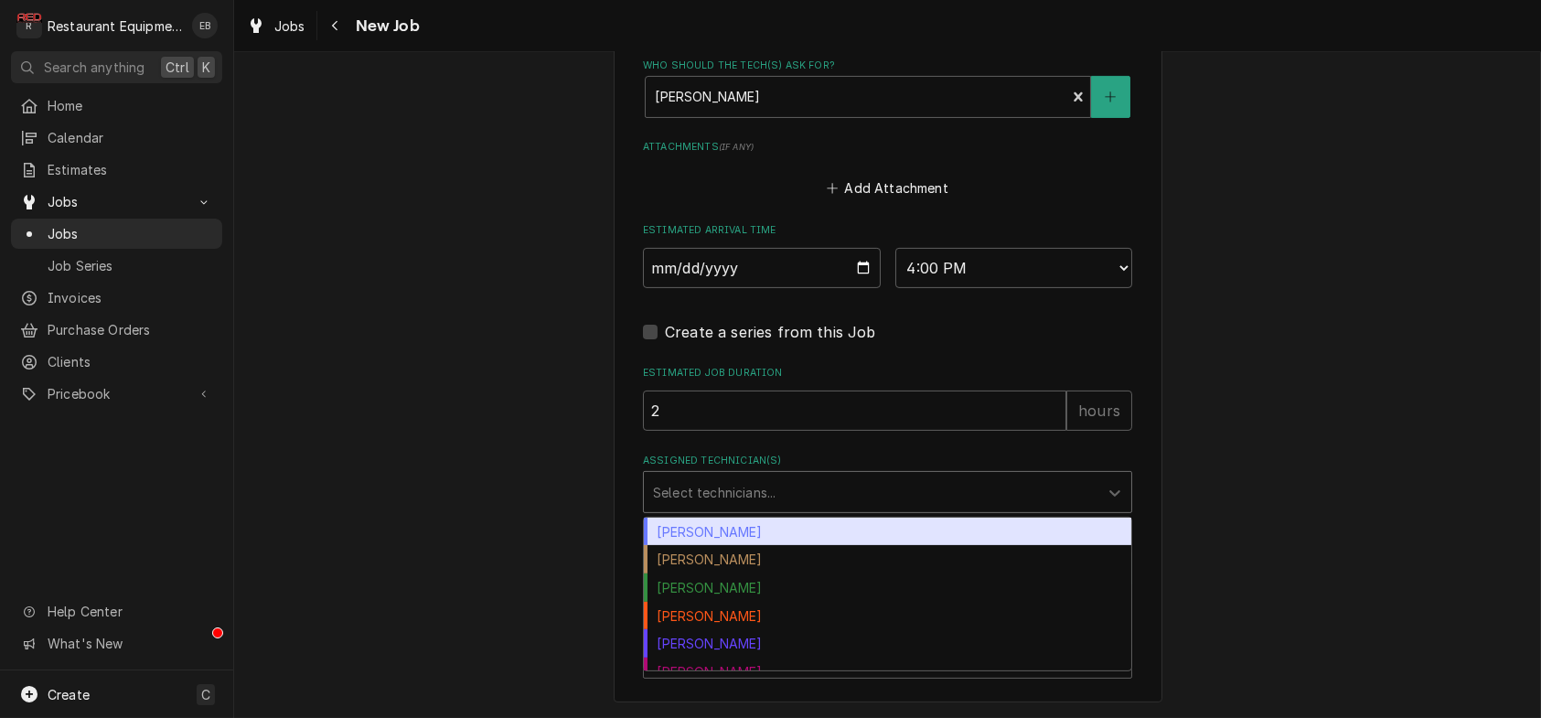
click at [705, 546] on div "Bryan Sanders" at bounding box center [887, 532] width 487 height 28
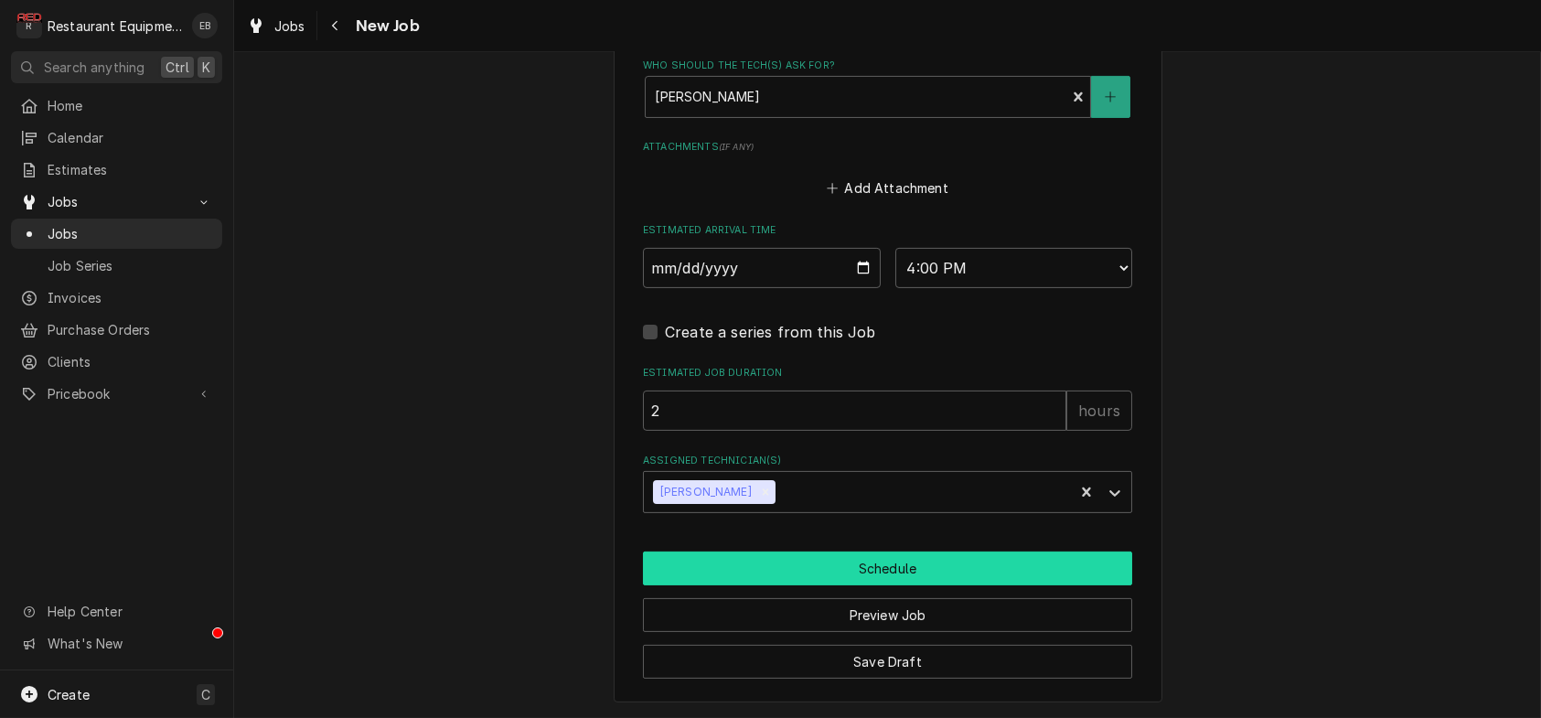
click at [766, 585] on button "Schedule" at bounding box center [887, 568] width 489 height 34
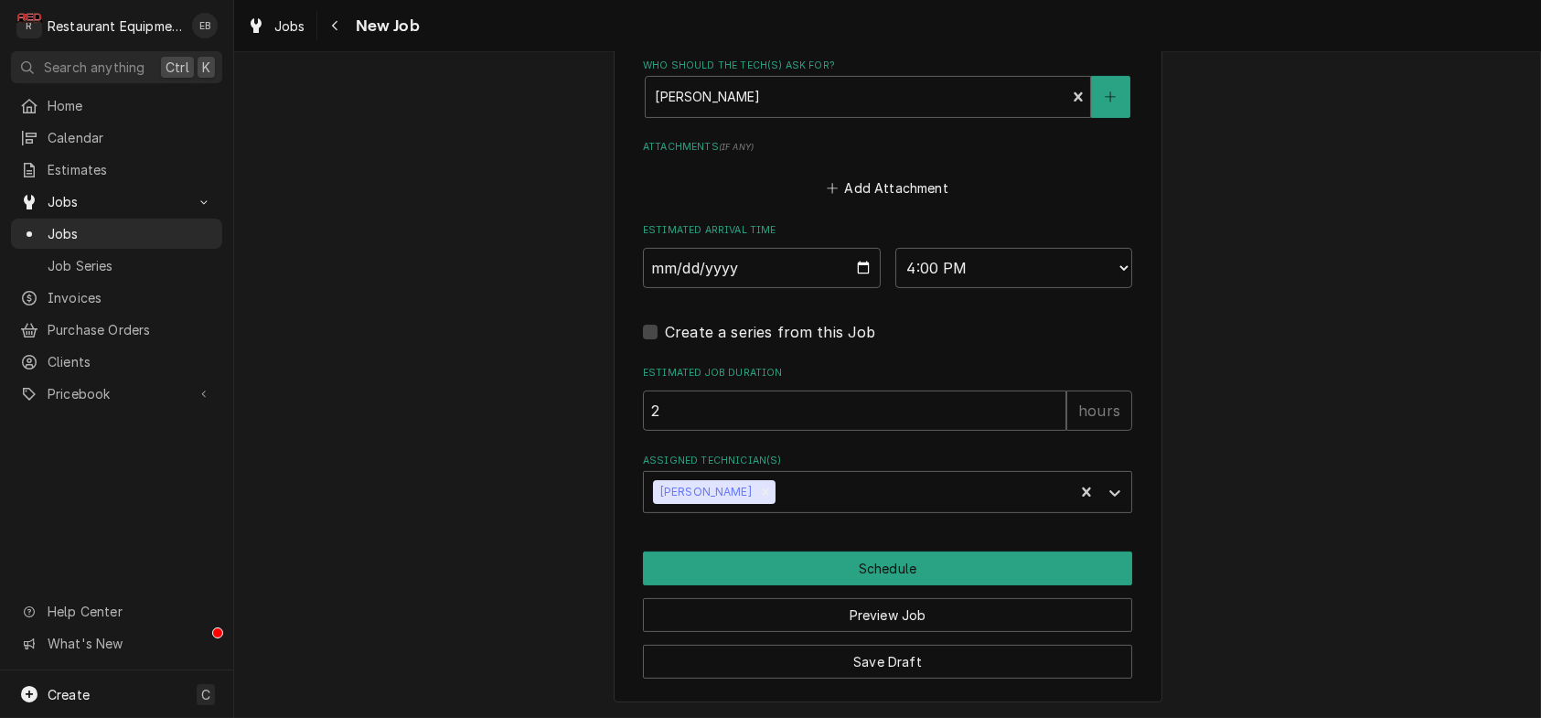
scroll to position [1639, 0]
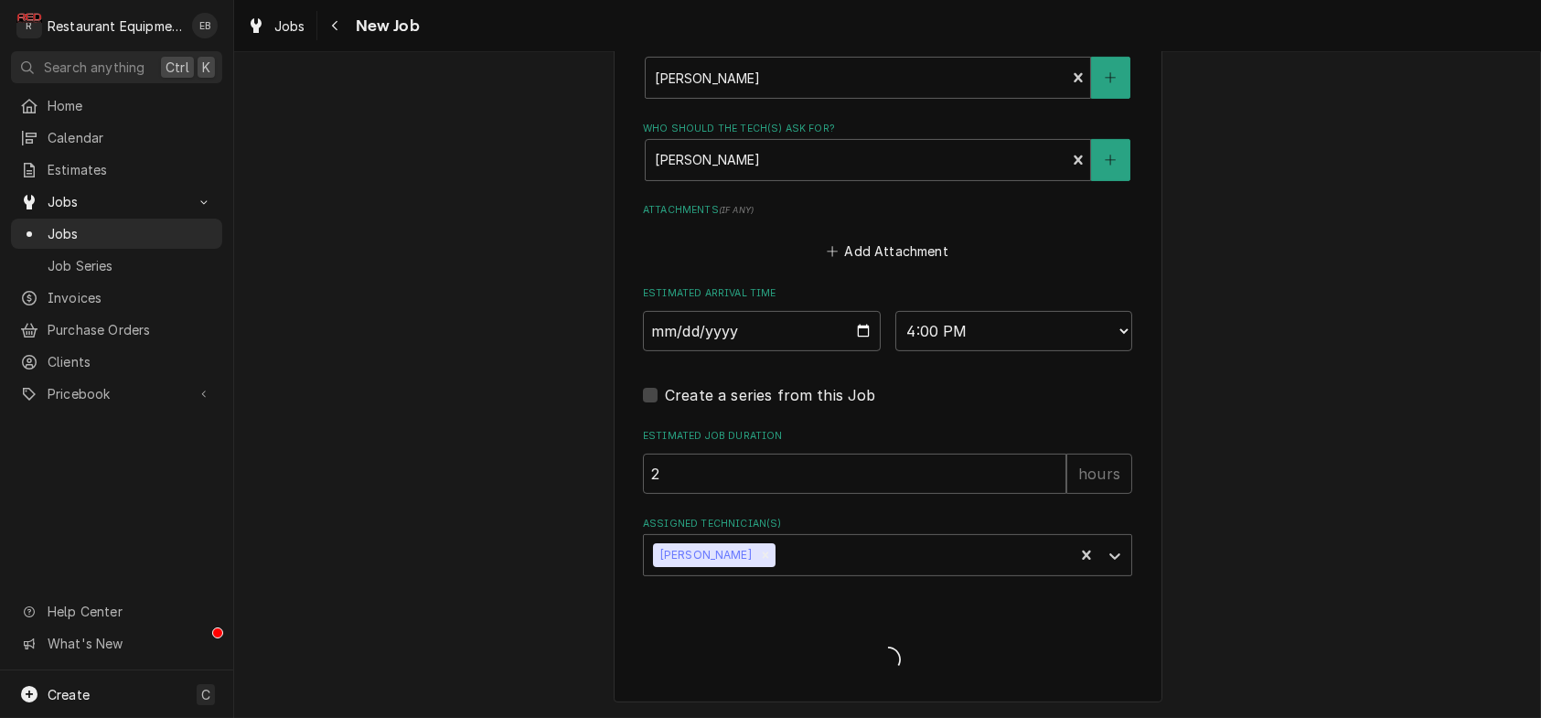
type textarea "x"
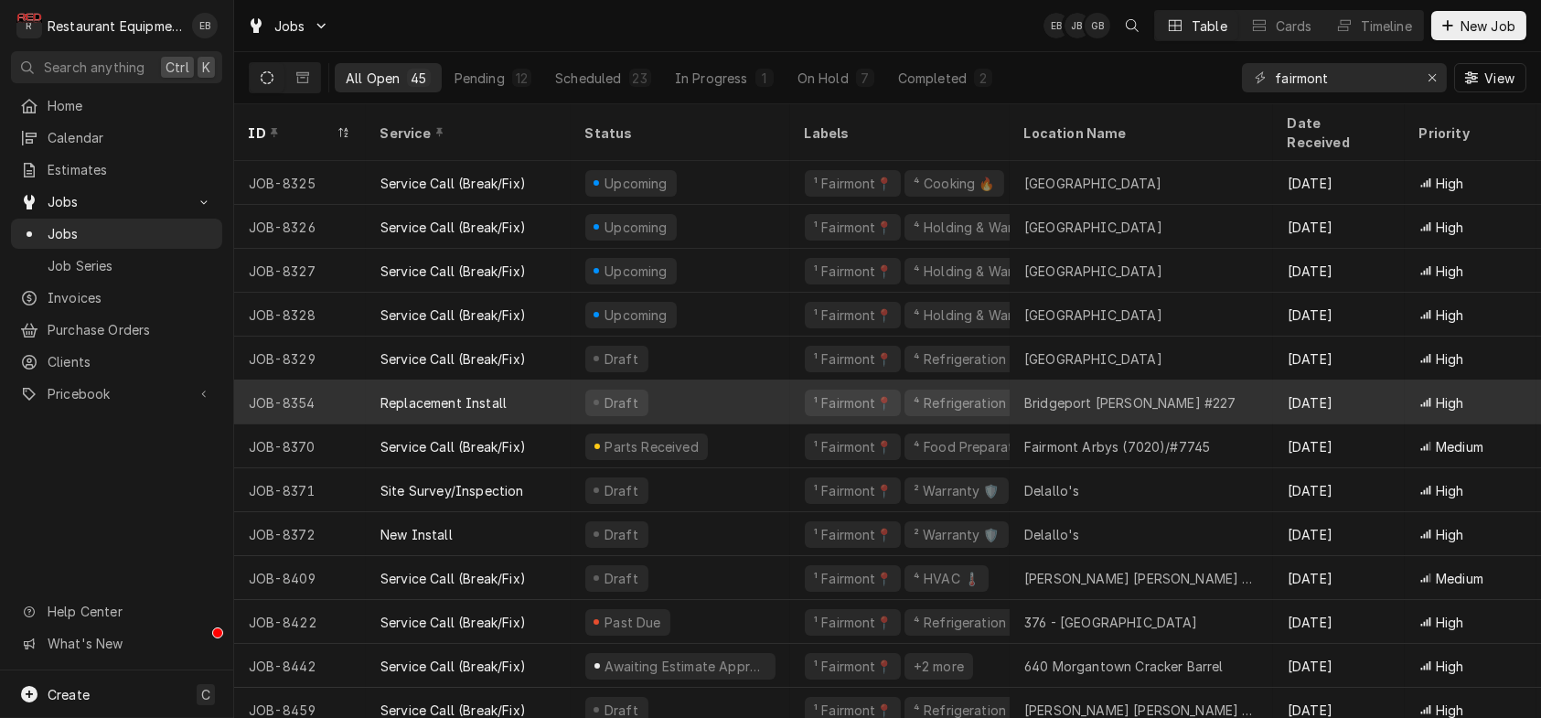
scroll to position [1155, 0]
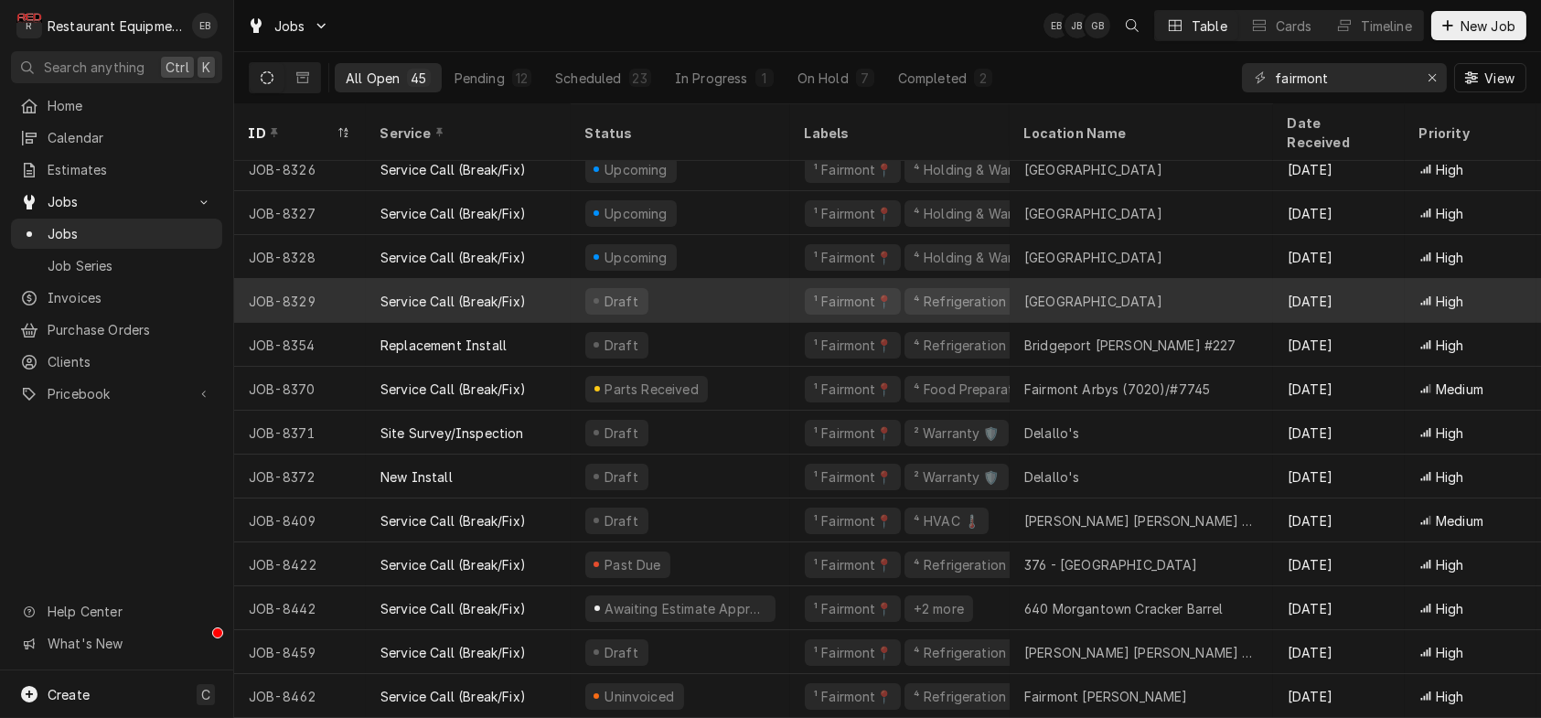
click at [764, 285] on div "Draft" at bounding box center [681, 301] width 220 height 44
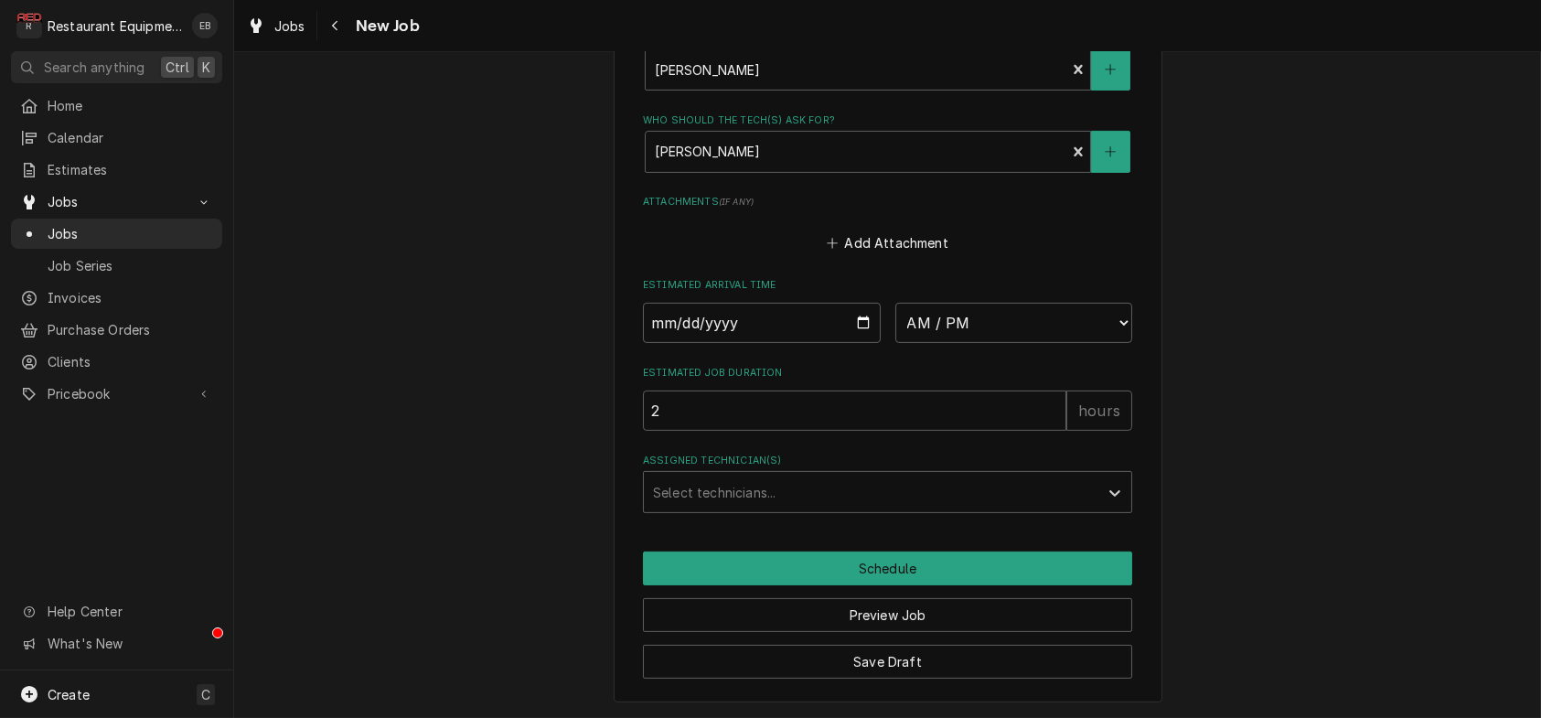
scroll to position [1646, 0]
click at [864, 303] on input "Date" at bounding box center [762, 323] width 238 height 40
type textarea "x"
type input "[DATE]"
type textarea "x"
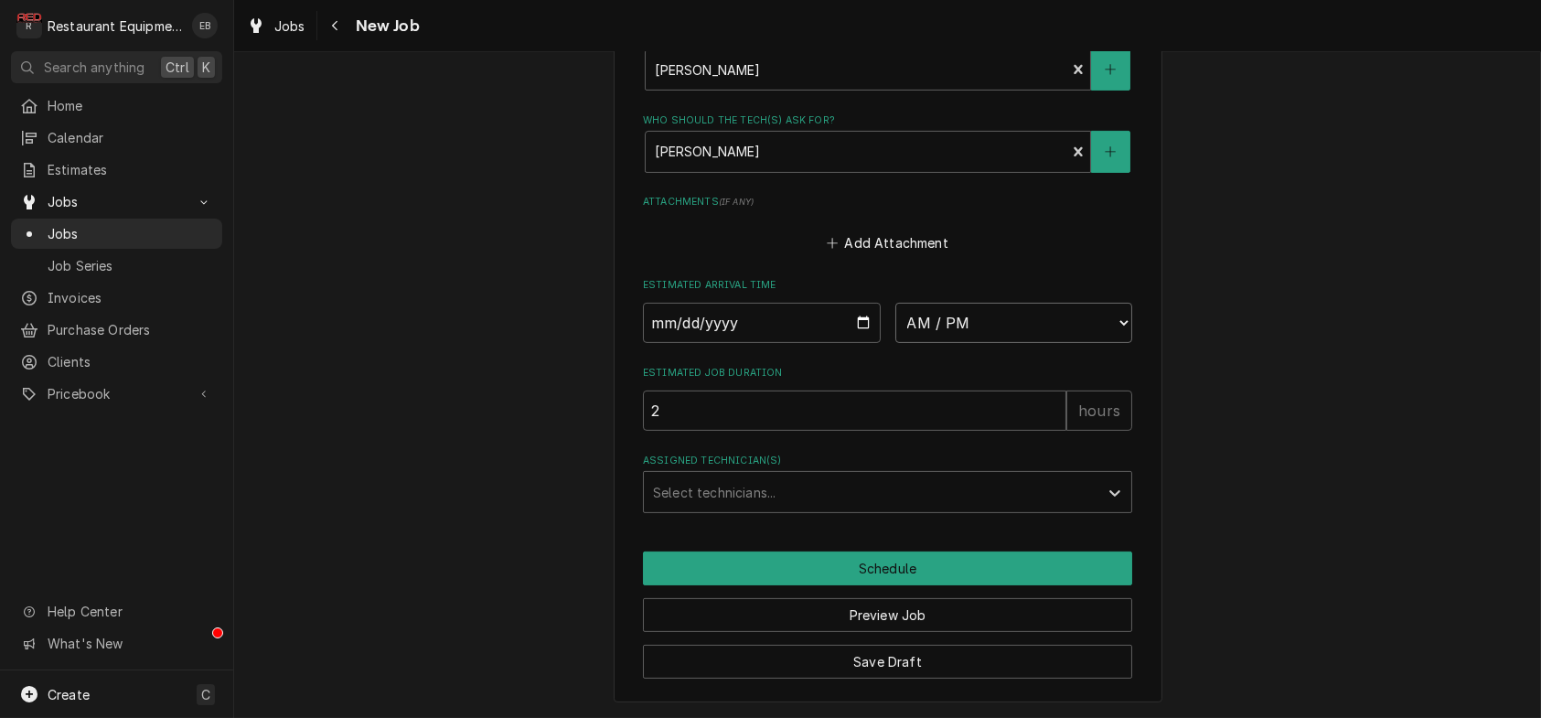
click at [986, 303] on select "AM / PM 6:00 AM 6:15 AM 6:30 AM 6:45 AM 7:00 AM 7:15 AM 7:30 AM 7:45 AM 8:00 AM…" at bounding box center [1014, 323] width 238 height 40
select select "16:00:00"
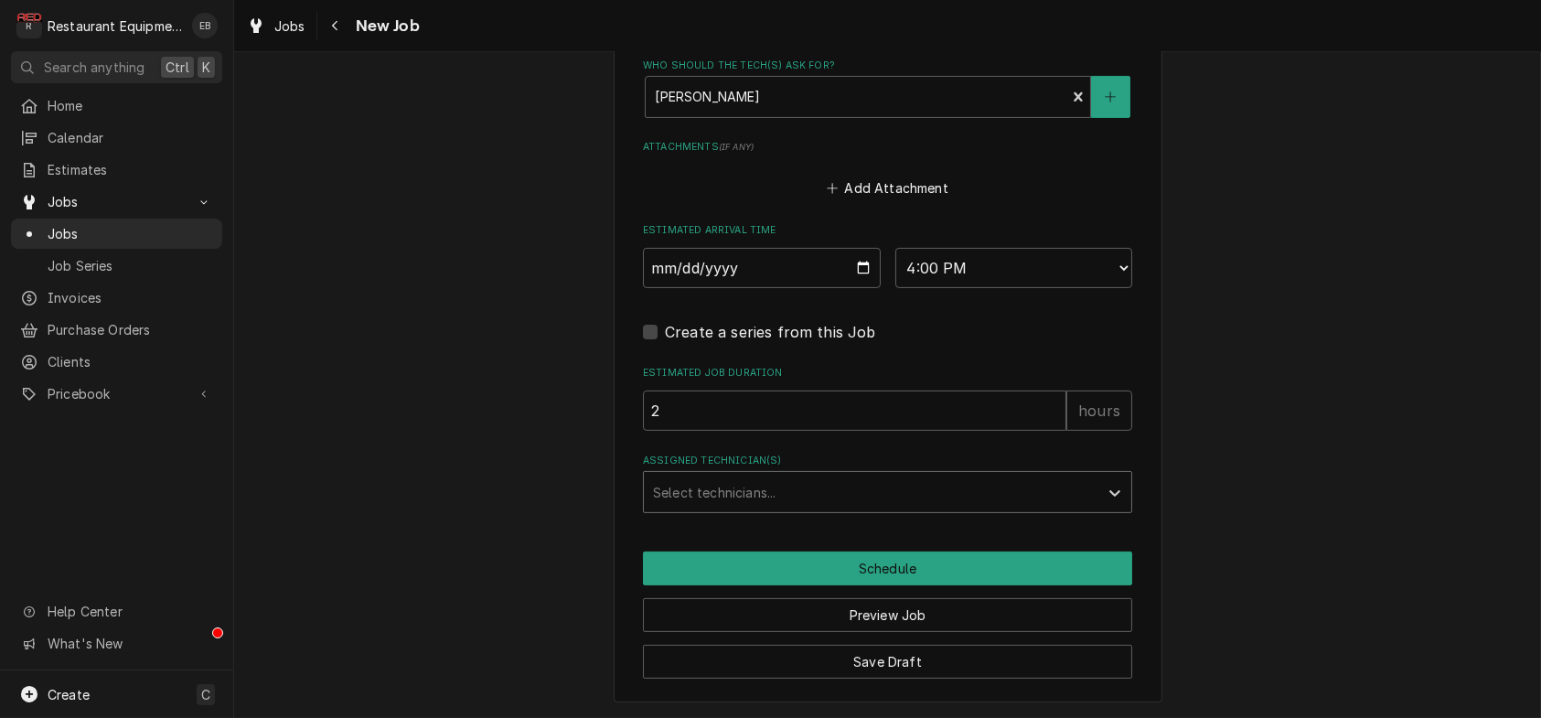
click at [865, 509] on div "Assigned Technician(s)" at bounding box center [871, 492] width 436 height 33
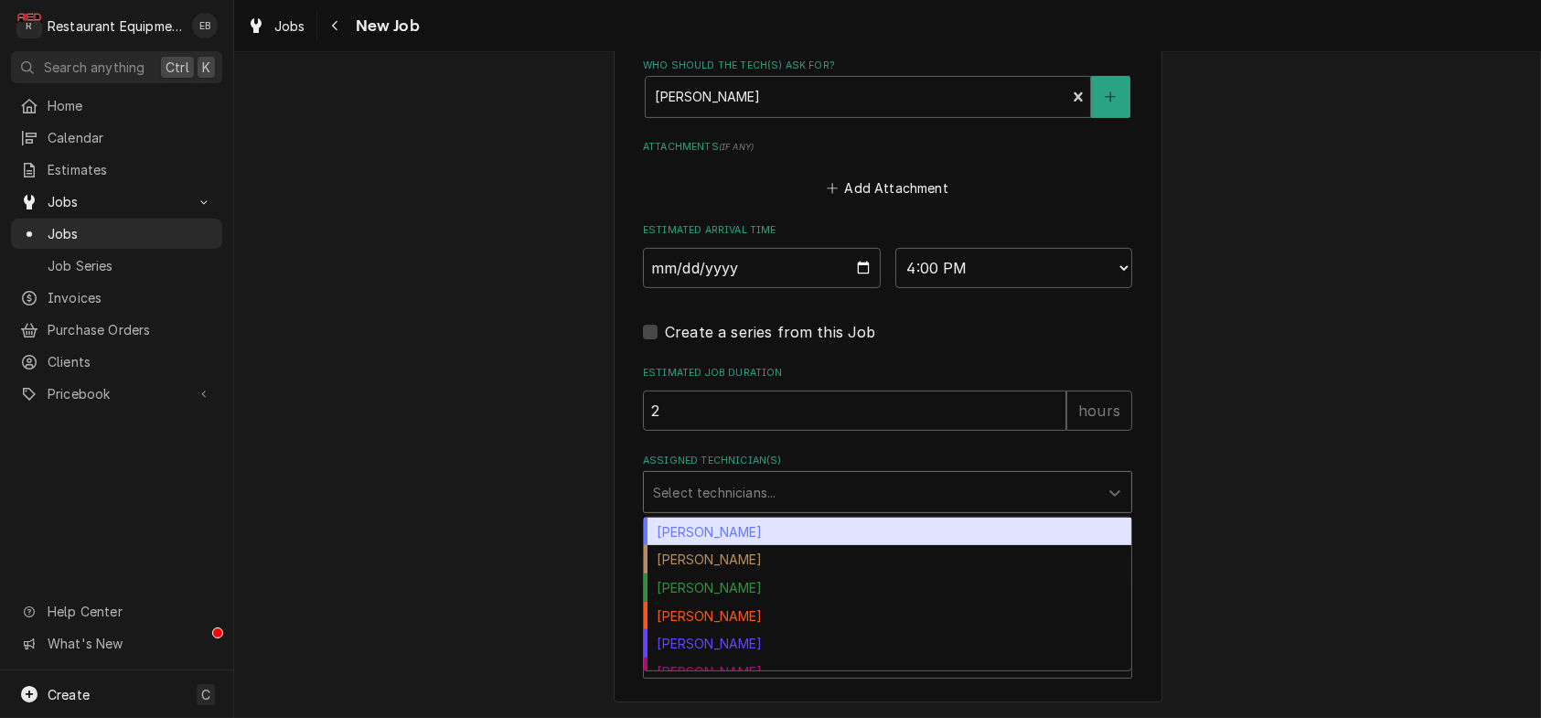
click at [768, 546] on div "Bryan Sanders" at bounding box center [887, 532] width 487 height 28
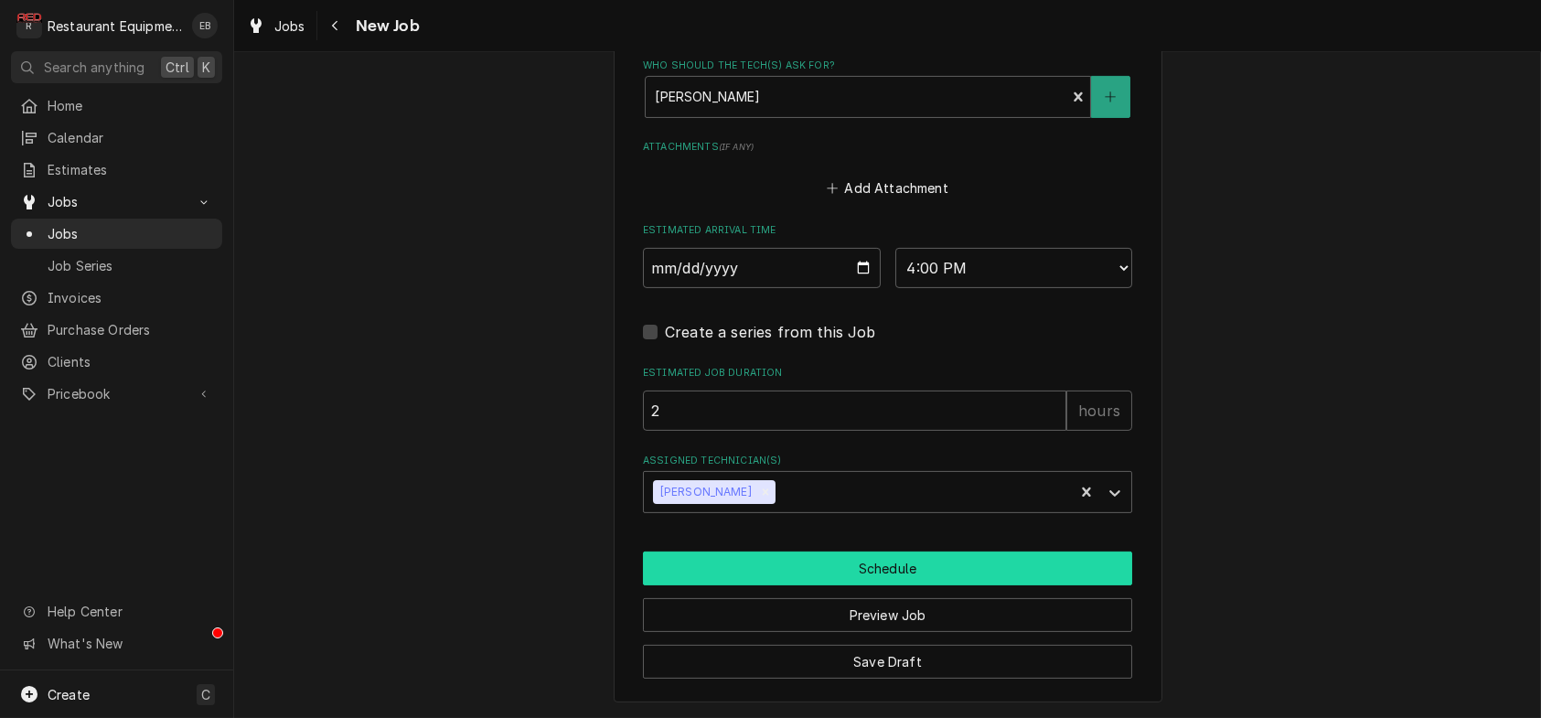
click at [841, 585] on button "Schedule" at bounding box center [887, 568] width 489 height 34
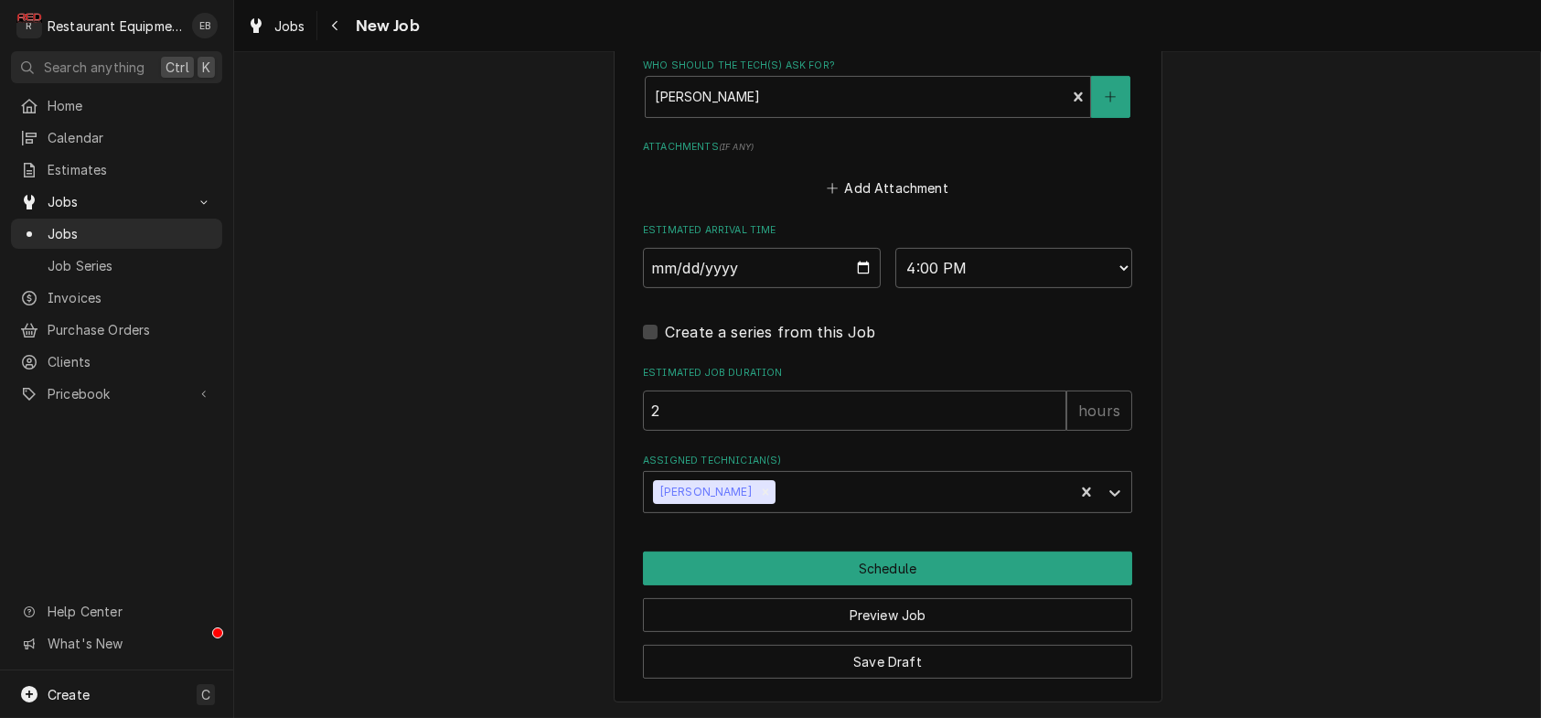
scroll to position [1639, 0]
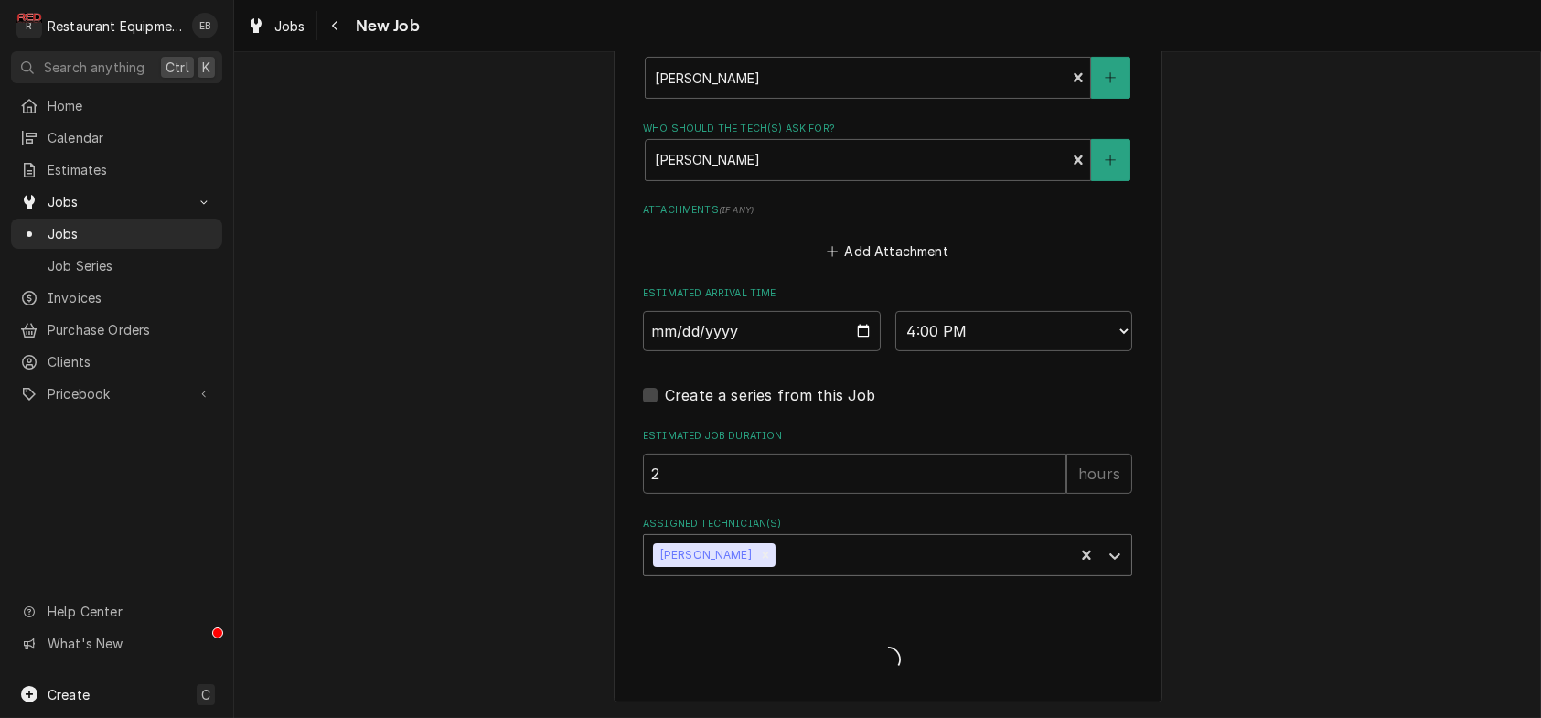
type textarea "x"
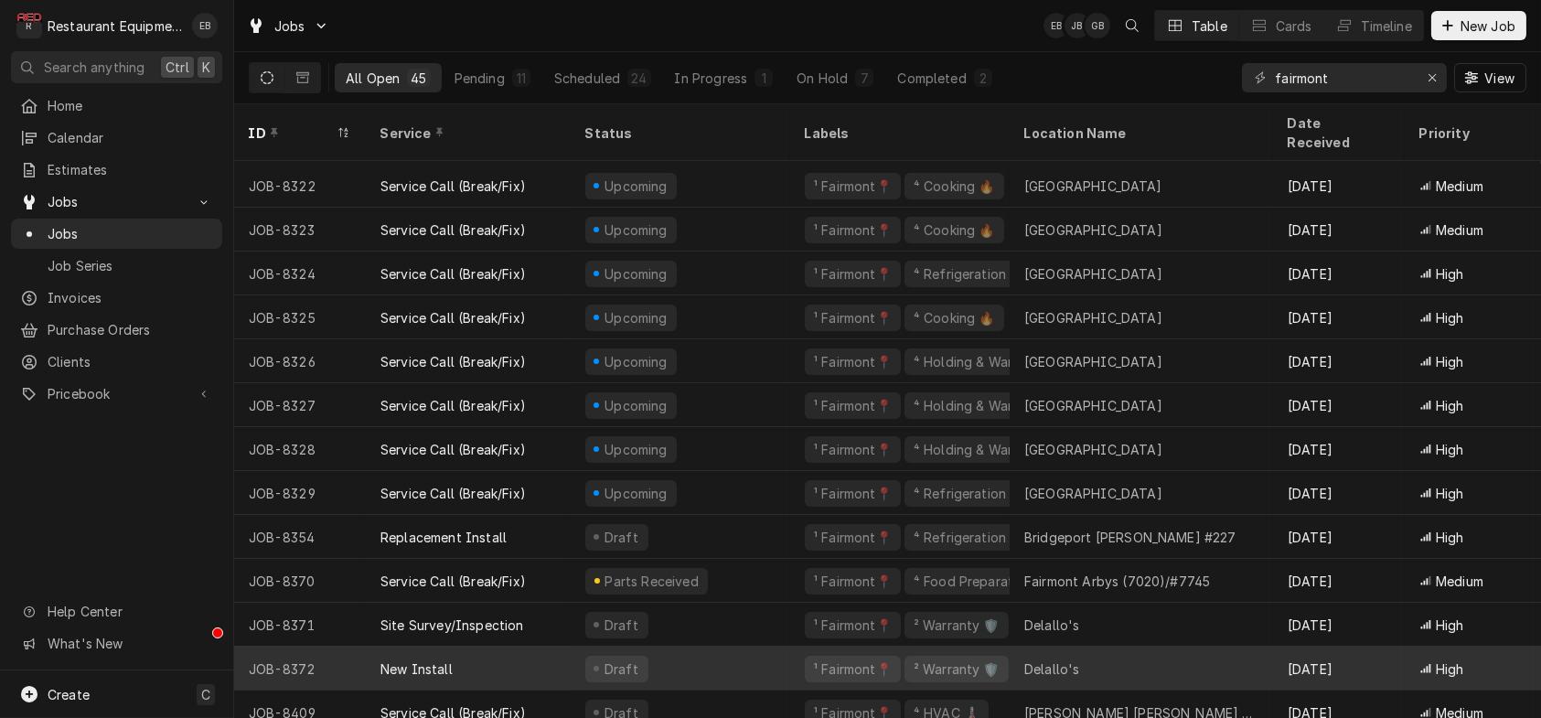
scroll to position [1066, 0]
